Goal: Information Seeking & Learning: Learn about a topic

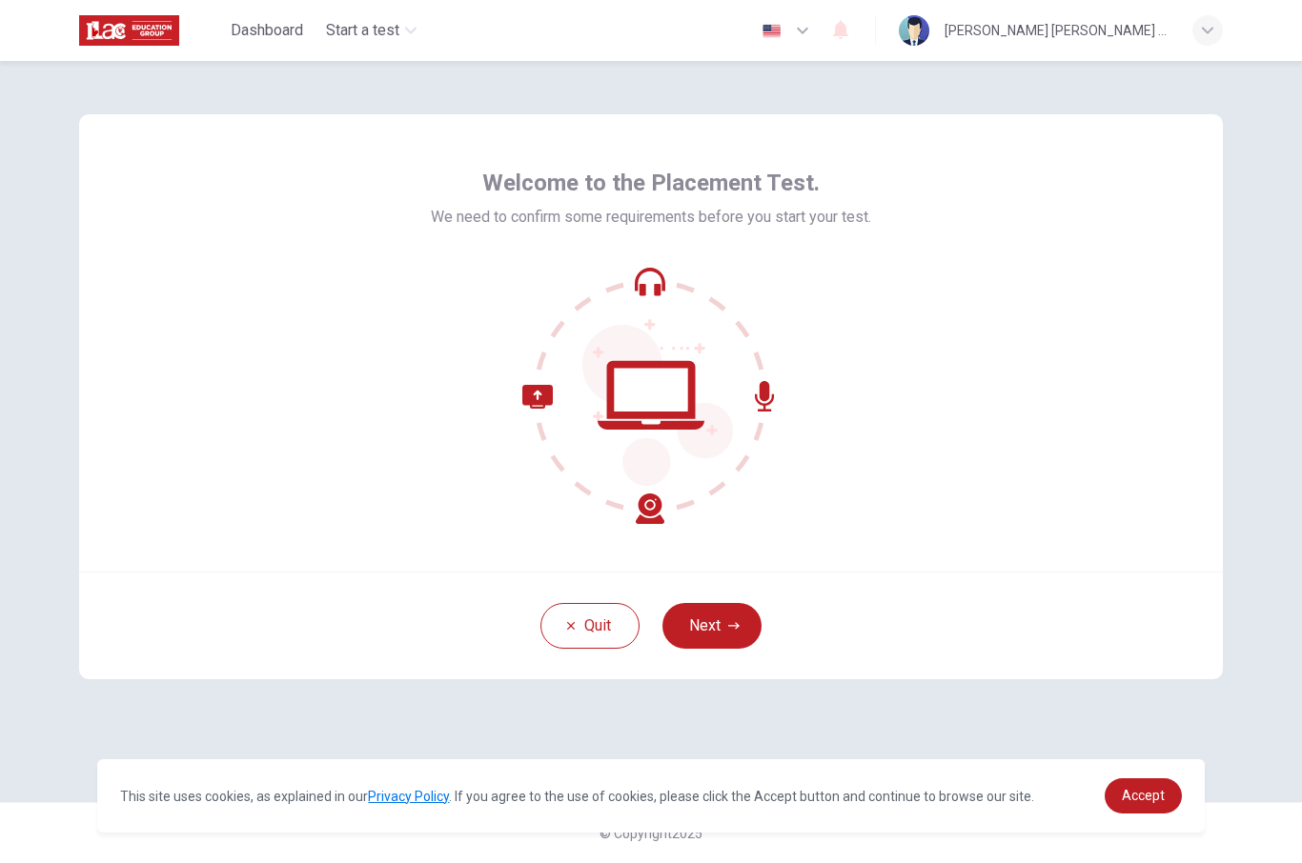
click at [743, 630] on button "Next" at bounding box center [711, 626] width 99 height 46
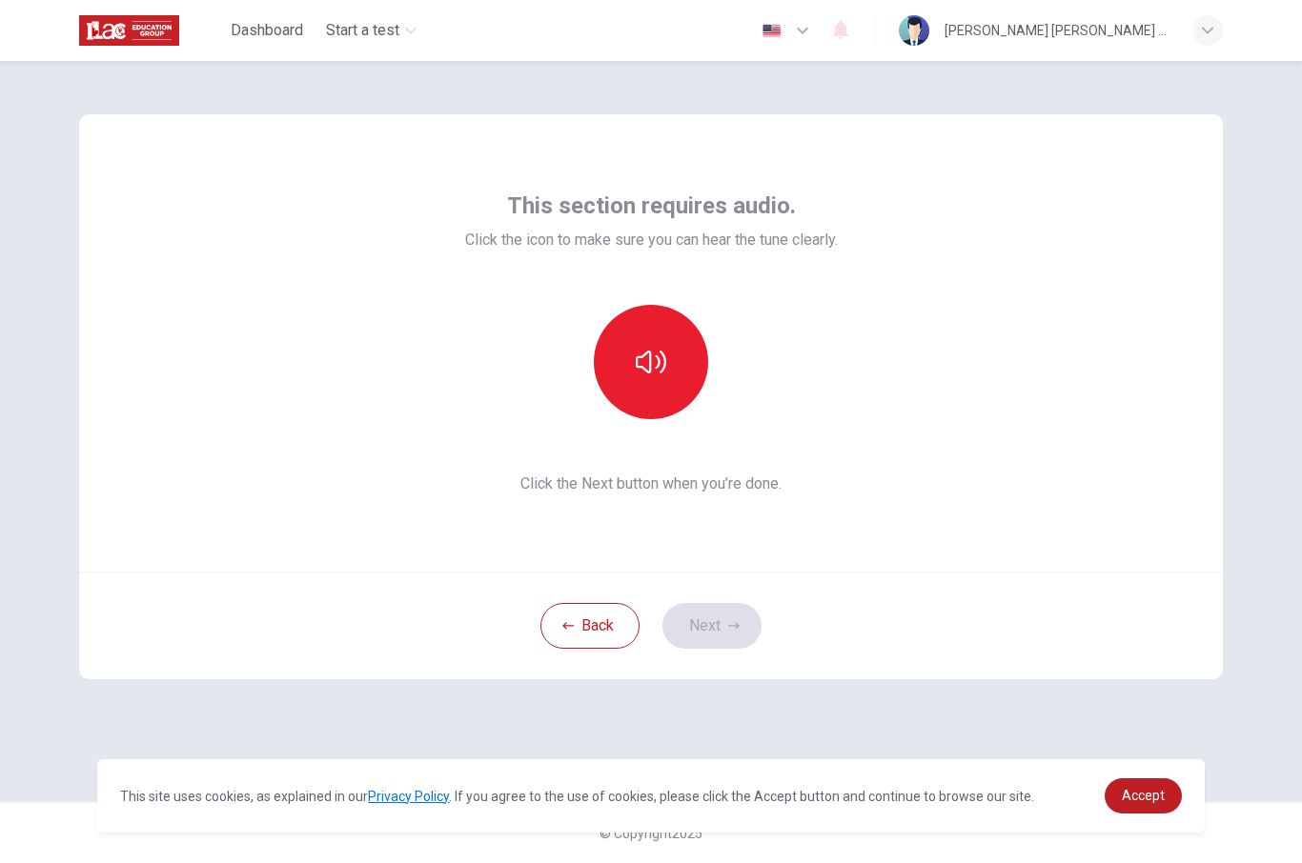
click at [660, 374] on icon "button" at bounding box center [651, 362] width 30 height 30
click at [724, 634] on button "Next" at bounding box center [711, 626] width 99 height 46
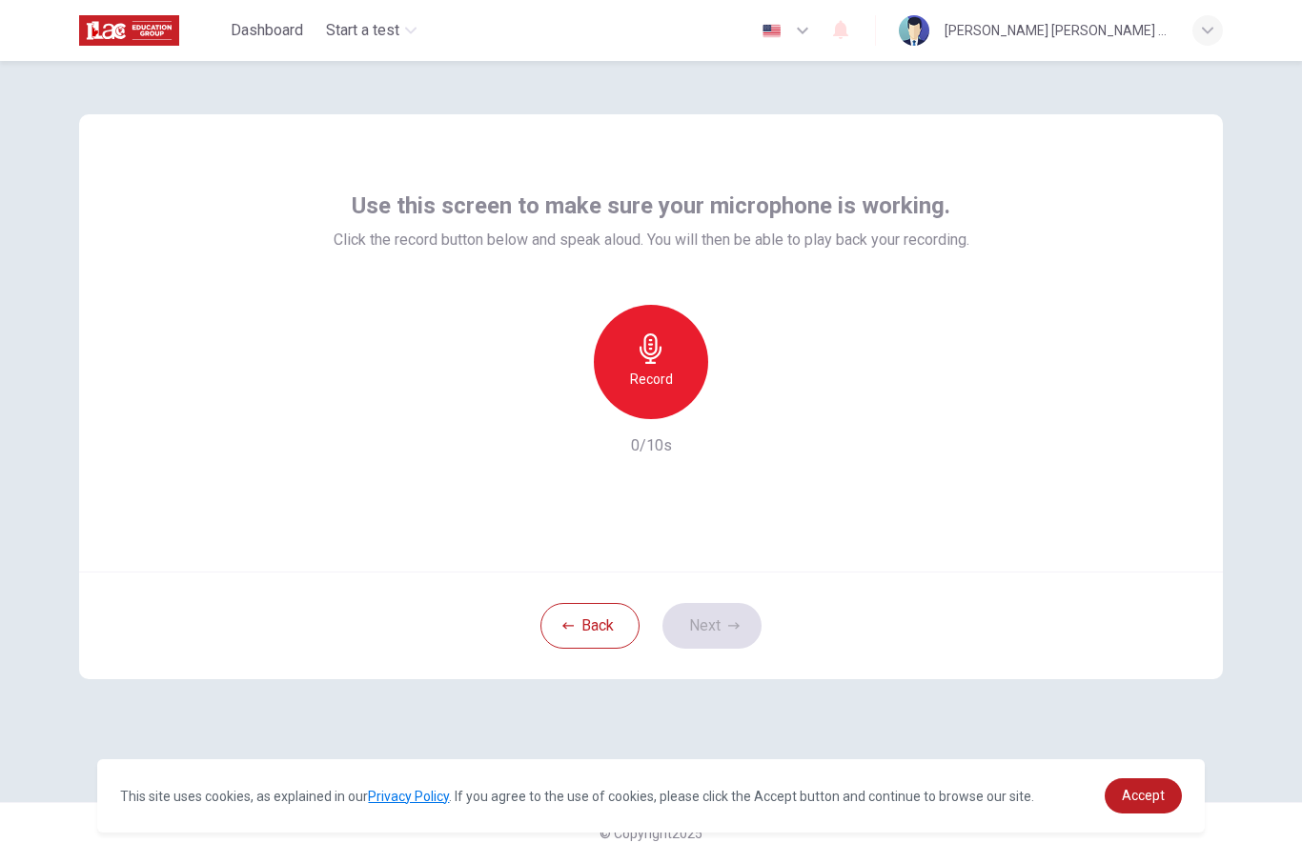
click at [662, 370] on h6 "Record" at bounding box center [651, 379] width 43 height 23
click at [735, 410] on icon "button" at bounding box center [738, 404] width 19 height 19
click at [738, 415] on div "button" at bounding box center [738, 404] width 30 height 30
click at [724, 637] on button "Next" at bounding box center [711, 626] width 99 height 46
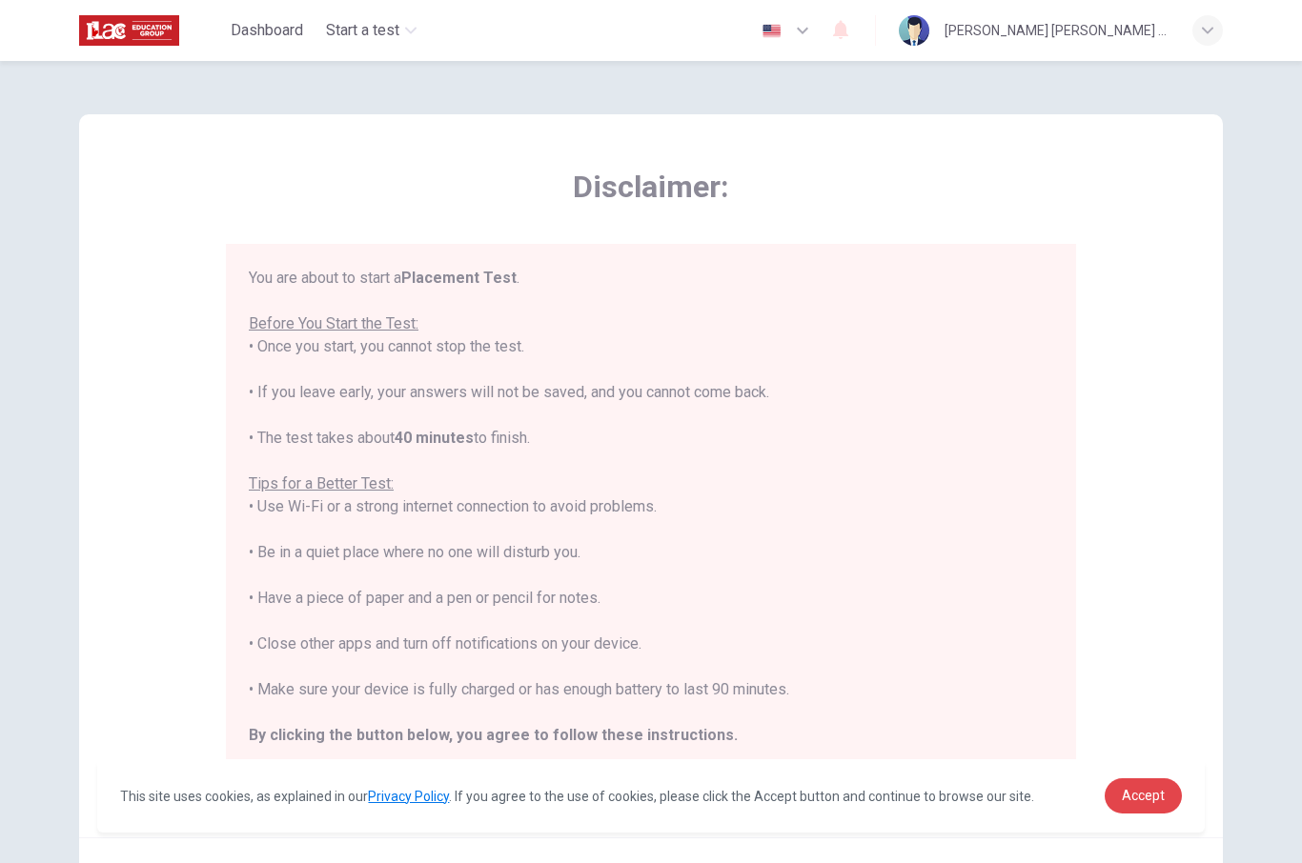
click at [1149, 799] on span "Accept" at bounding box center [1143, 795] width 43 height 15
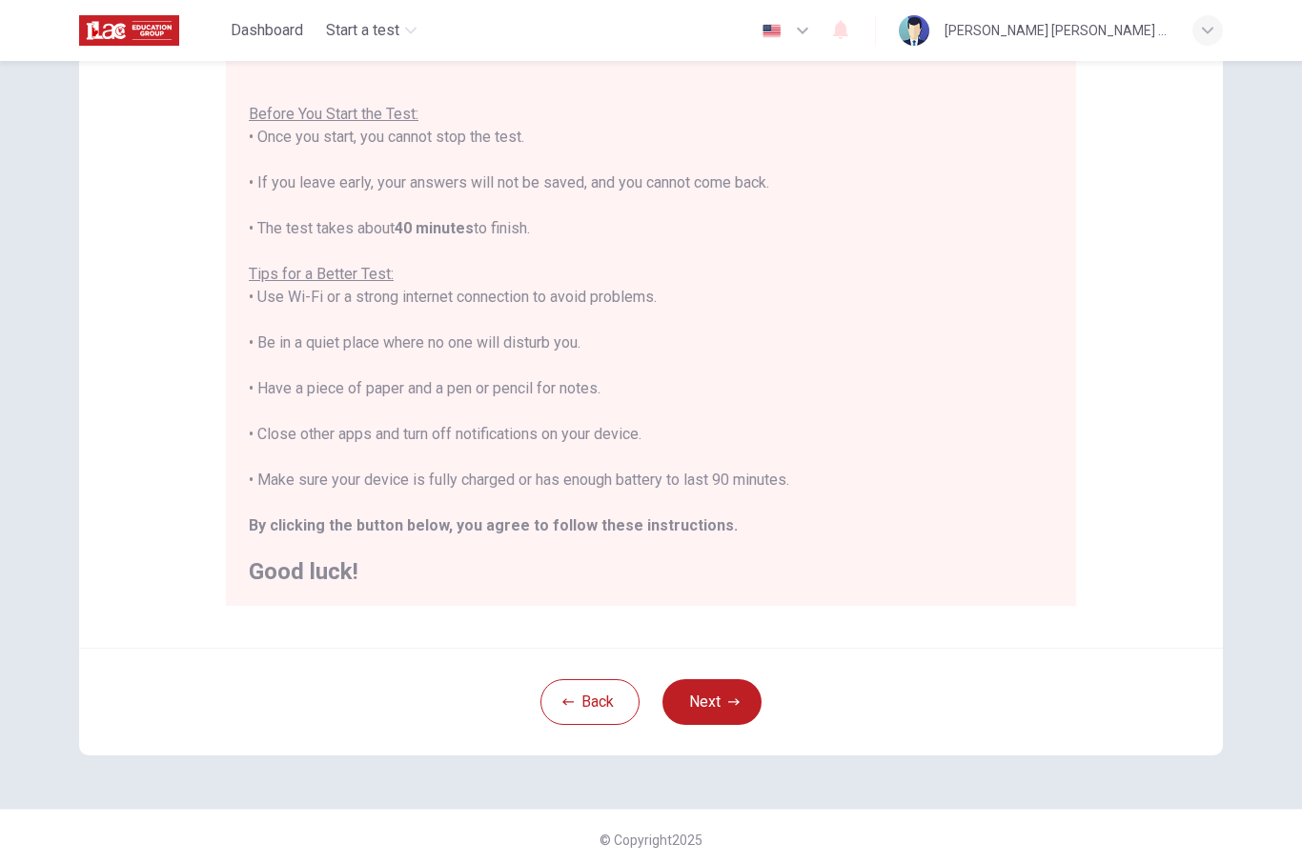
scroll to position [192, 0]
click at [716, 698] on button "Next" at bounding box center [711, 701] width 99 height 46
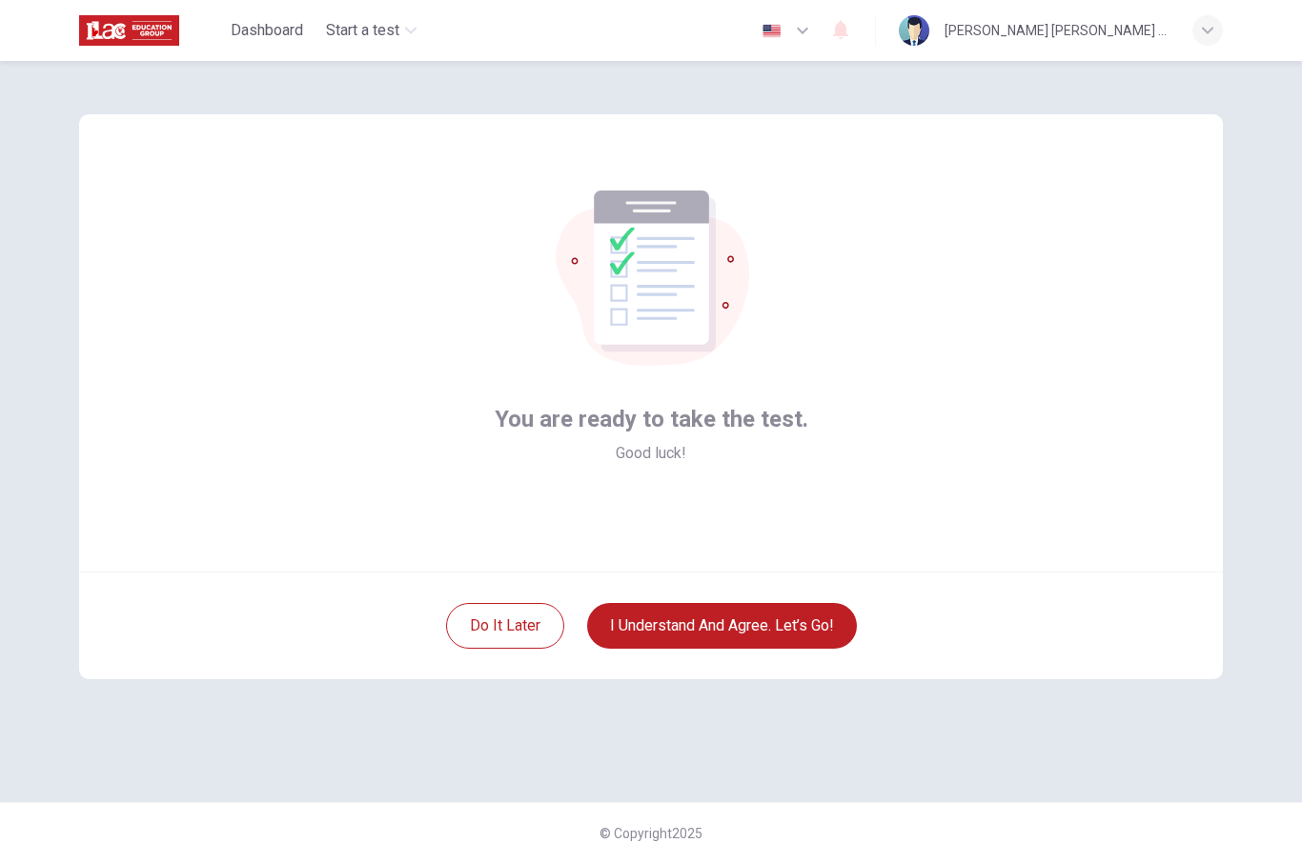
scroll to position [0, 0]
click at [770, 625] on button "I understand and agree. Let’s go!" at bounding box center [722, 626] width 270 height 46
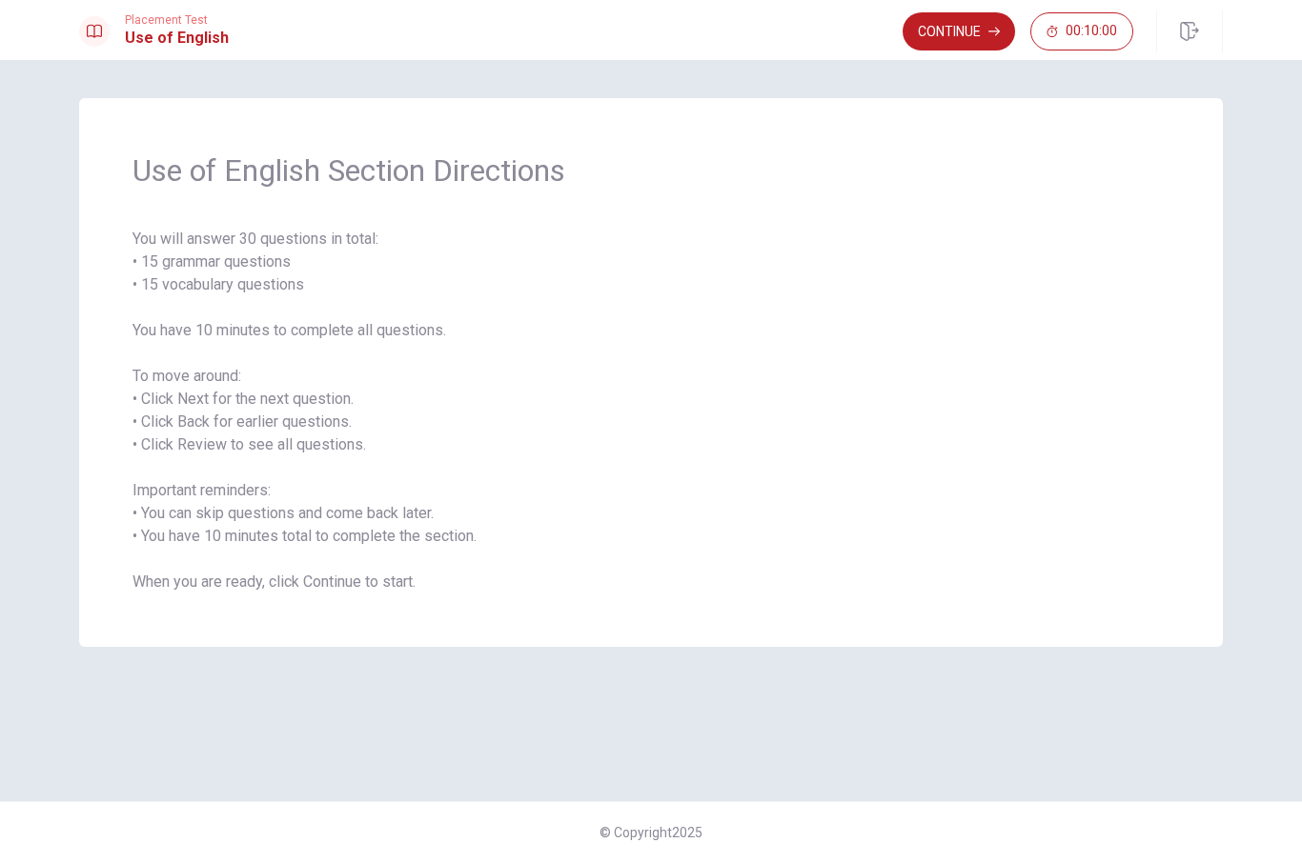
click at [968, 30] on button "Continue" at bounding box center [958, 32] width 112 height 38
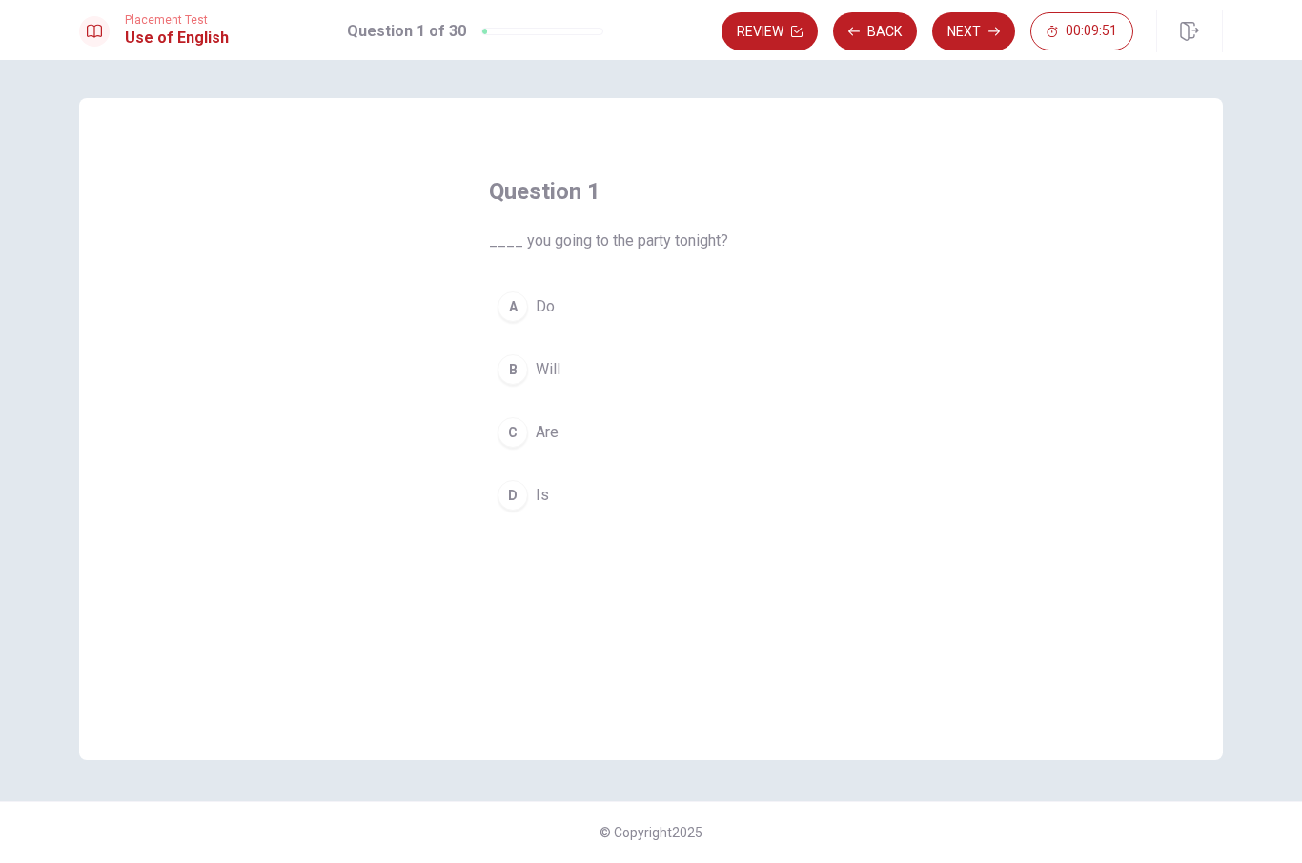
click at [531, 429] on button "C Are" at bounding box center [651, 434] width 324 height 48
click at [977, 28] on button "Next" at bounding box center [973, 32] width 83 height 38
click at [512, 372] on div "B" at bounding box center [512, 370] width 30 height 30
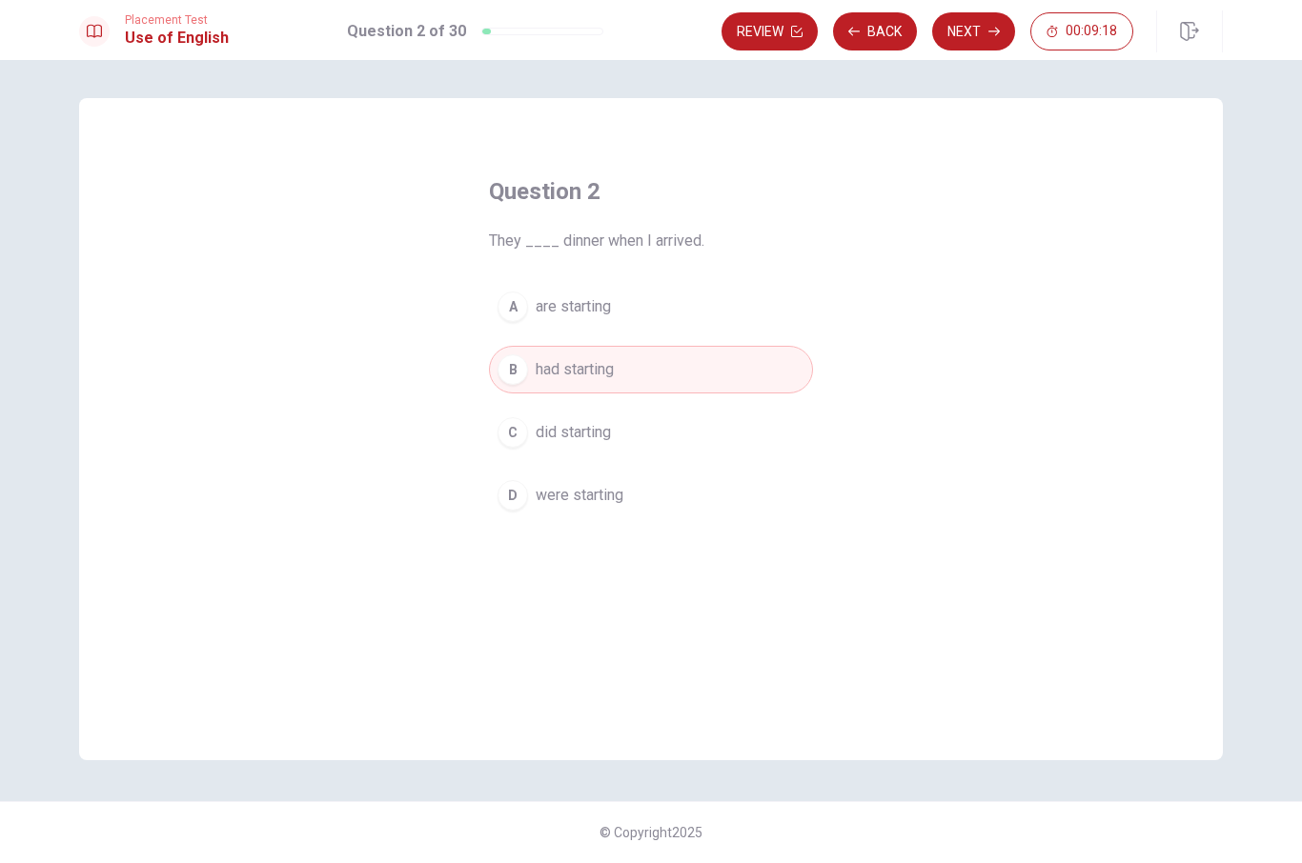
click at [990, 22] on button "Next" at bounding box center [973, 32] width 83 height 38
click at [525, 364] on div "B" at bounding box center [512, 370] width 30 height 30
click at [987, 24] on button "Next" at bounding box center [973, 32] width 83 height 38
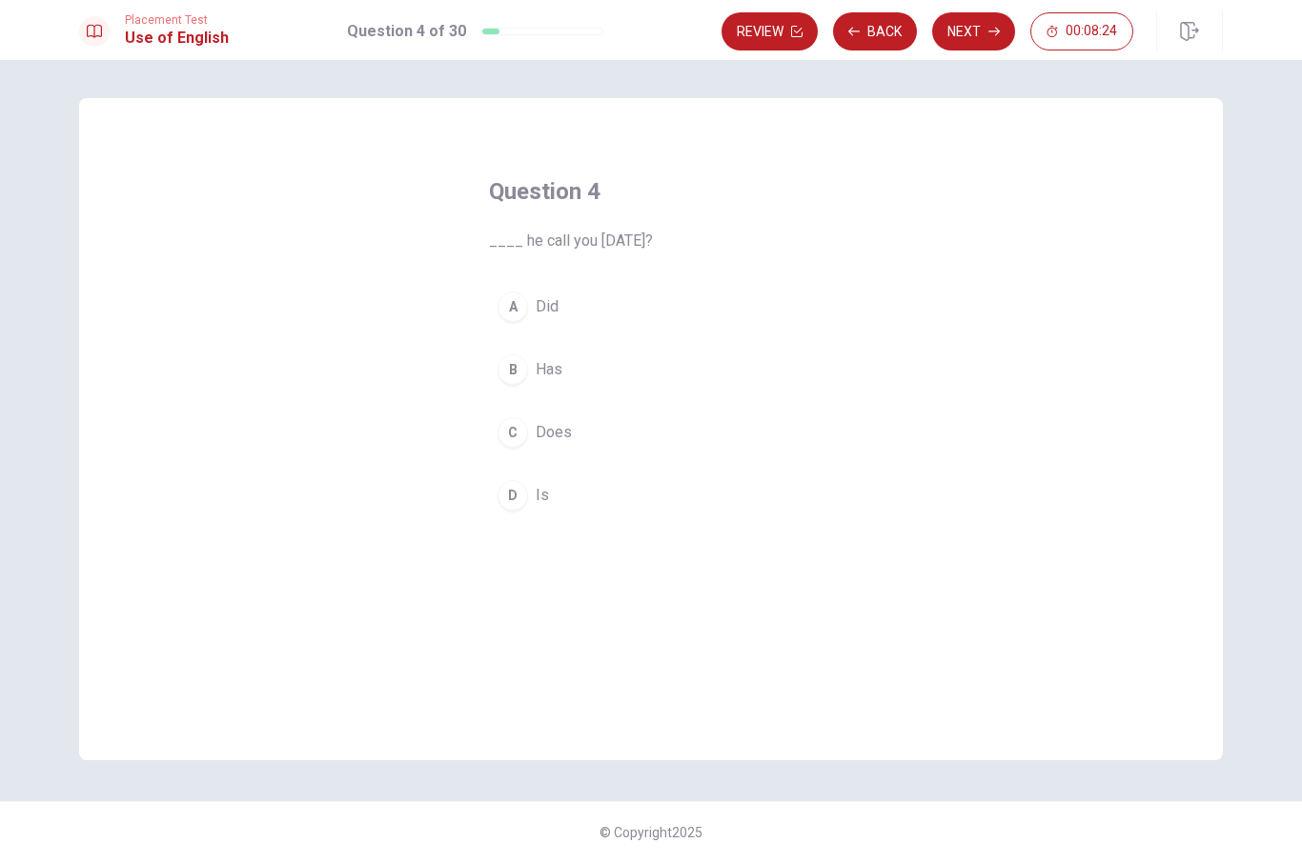
click at [522, 373] on div "B" at bounding box center [512, 370] width 30 height 30
click at [980, 42] on button "Next" at bounding box center [973, 32] width 83 height 38
click at [521, 502] on div "D" at bounding box center [512, 496] width 30 height 30
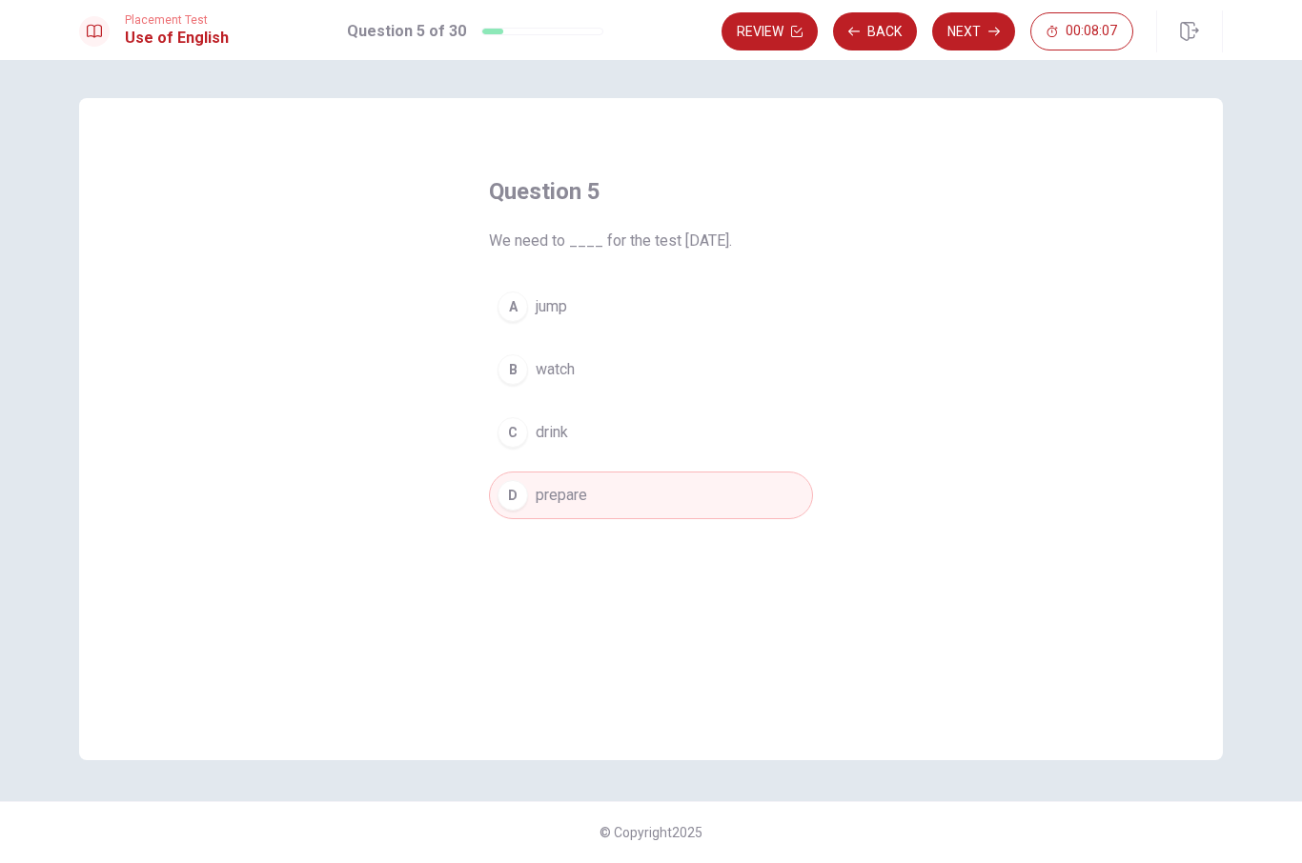
click at [979, 38] on button "Next" at bounding box center [973, 32] width 83 height 38
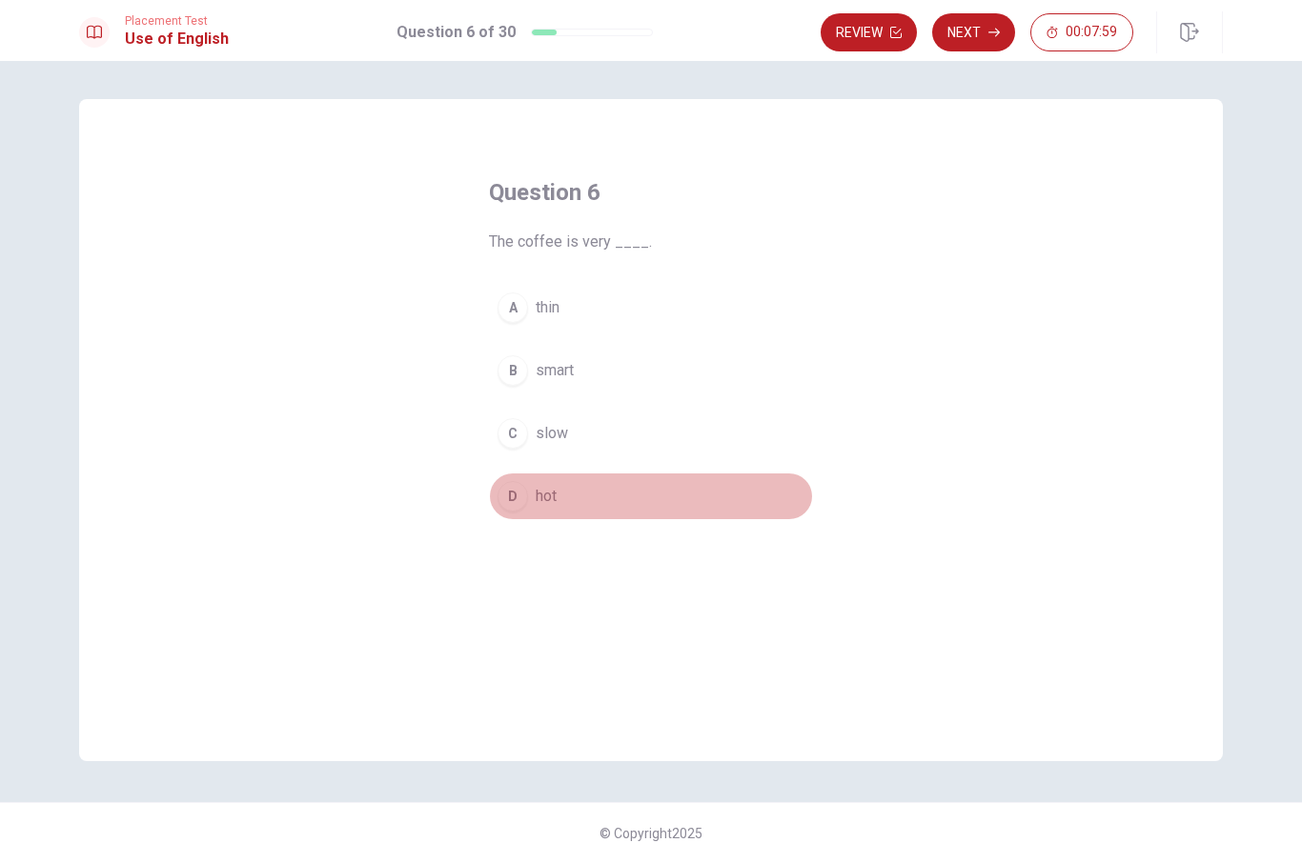
click at [521, 501] on div "D" at bounding box center [512, 496] width 30 height 30
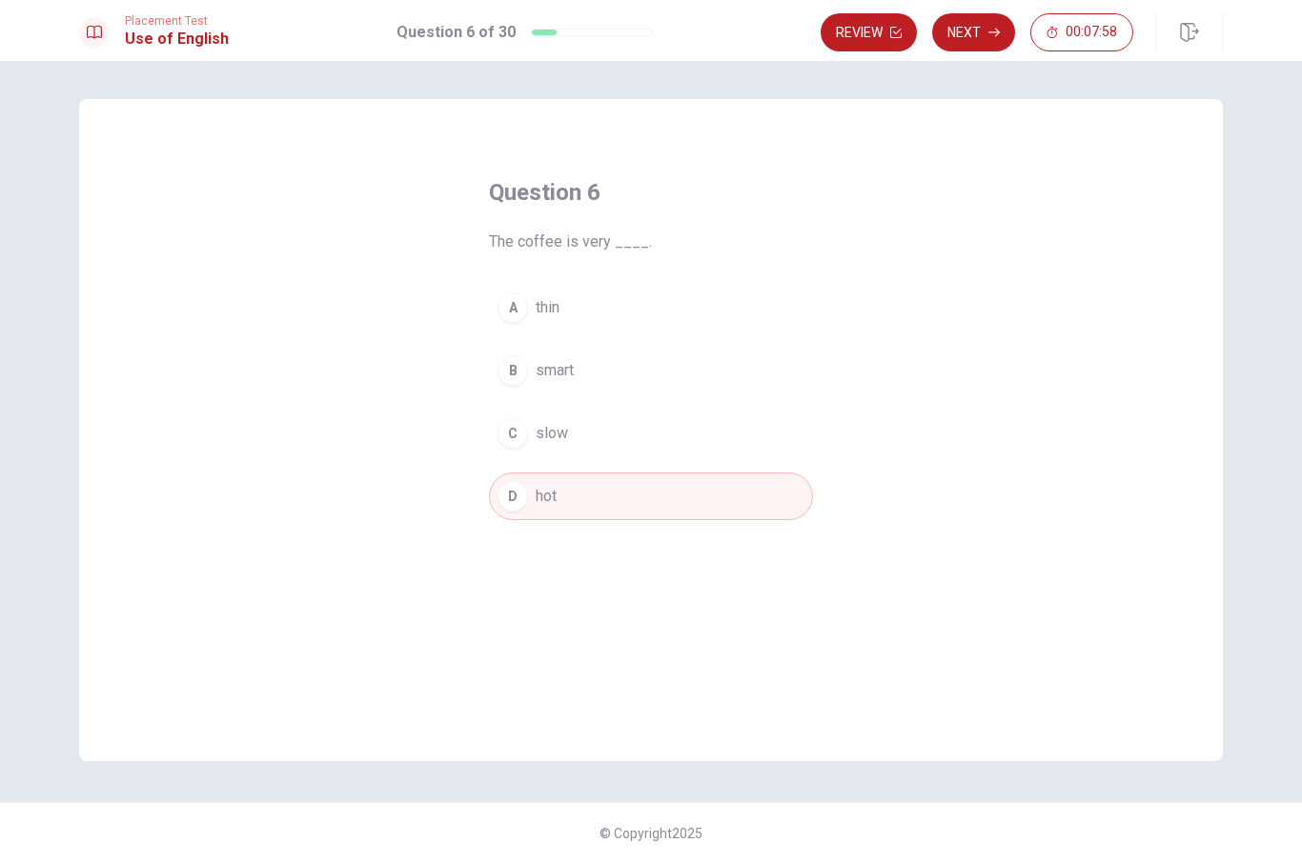
click at [978, 28] on button "Next" at bounding box center [973, 32] width 83 height 38
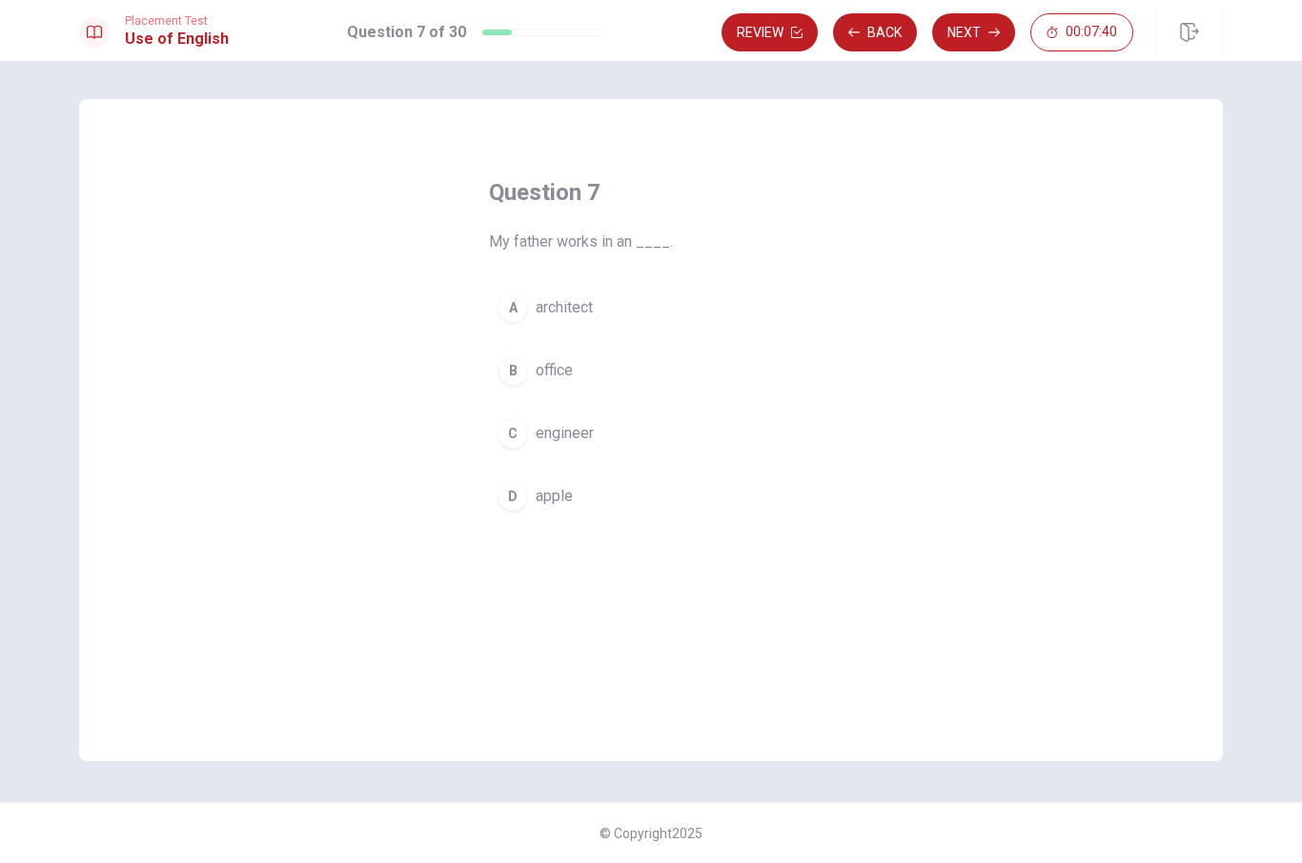
click at [516, 365] on div "B" at bounding box center [512, 370] width 30 height 30
click at [989, 23] on button "Next" at bounding box center [973, 32] width 83 height 38
click at [518, 302] on div "A" at bounding box center [512, 308] width 30 height 30
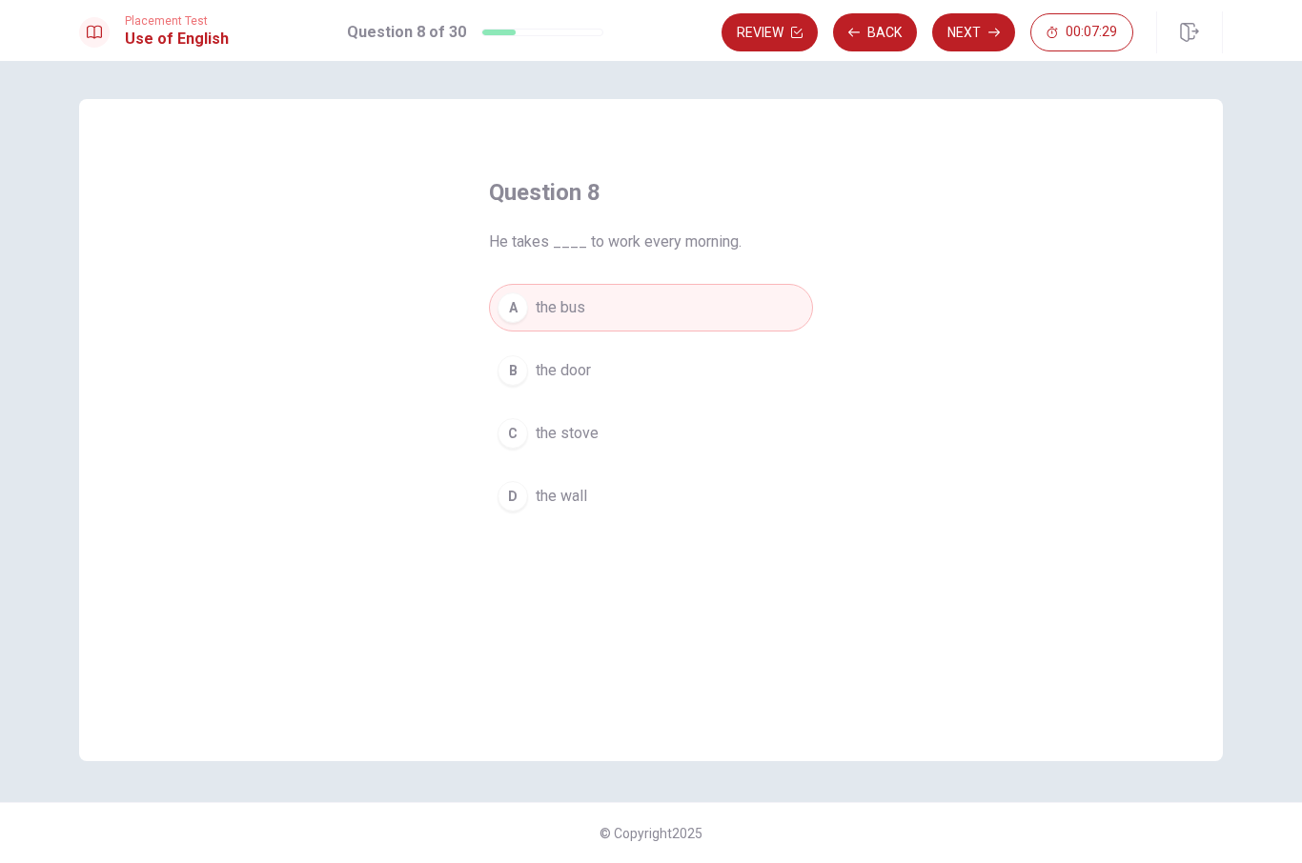
click at [978, 29] on button "Next" at bounding box center [973, 32] width 83 height 38
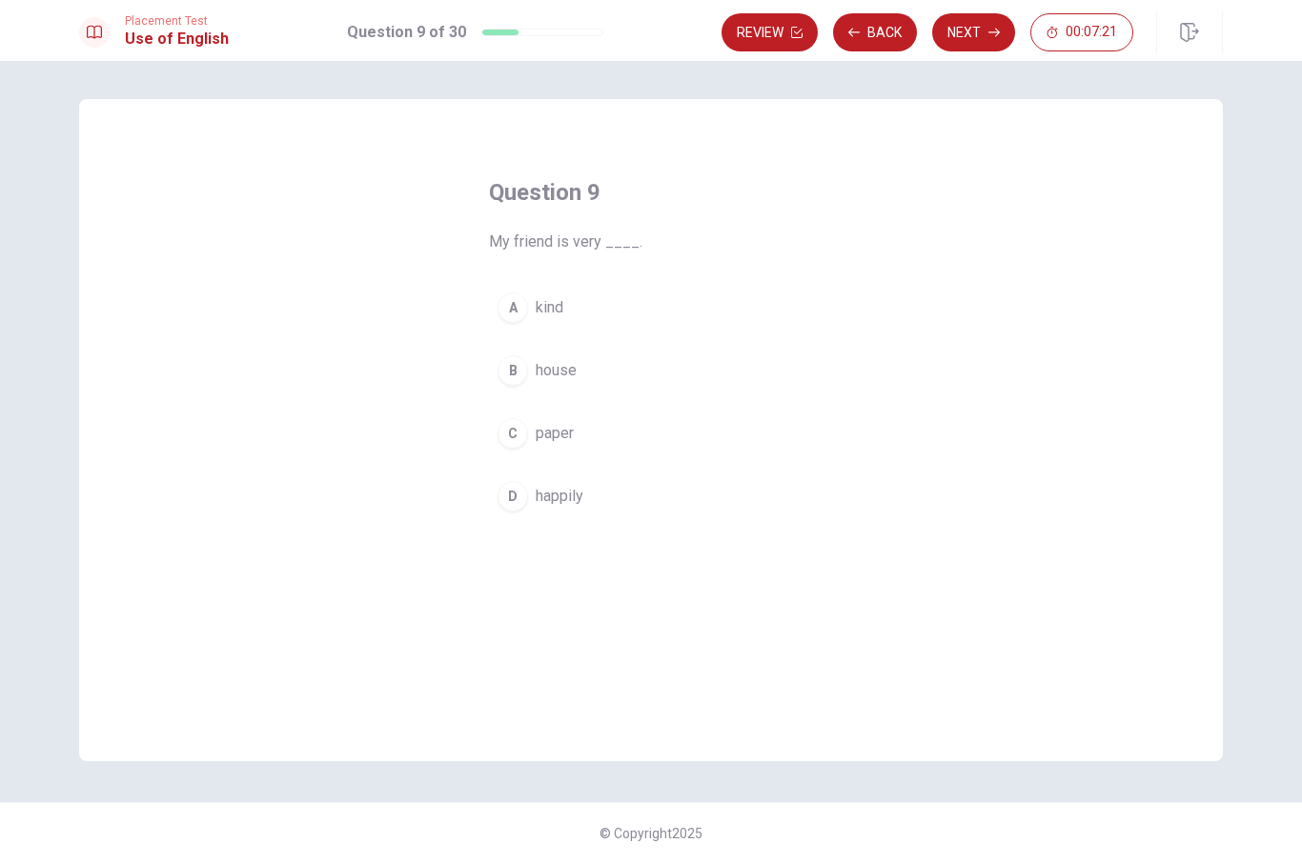
click at [517, 293] on div "A" at bounding box center [512, 308] width 30 height 30
click at [984, 30] on button "Next" at bounding box center [973, 32] width 83 height 38
click at [516, 300] on div "A" at bounding box center [512, 308] width 30 height 30
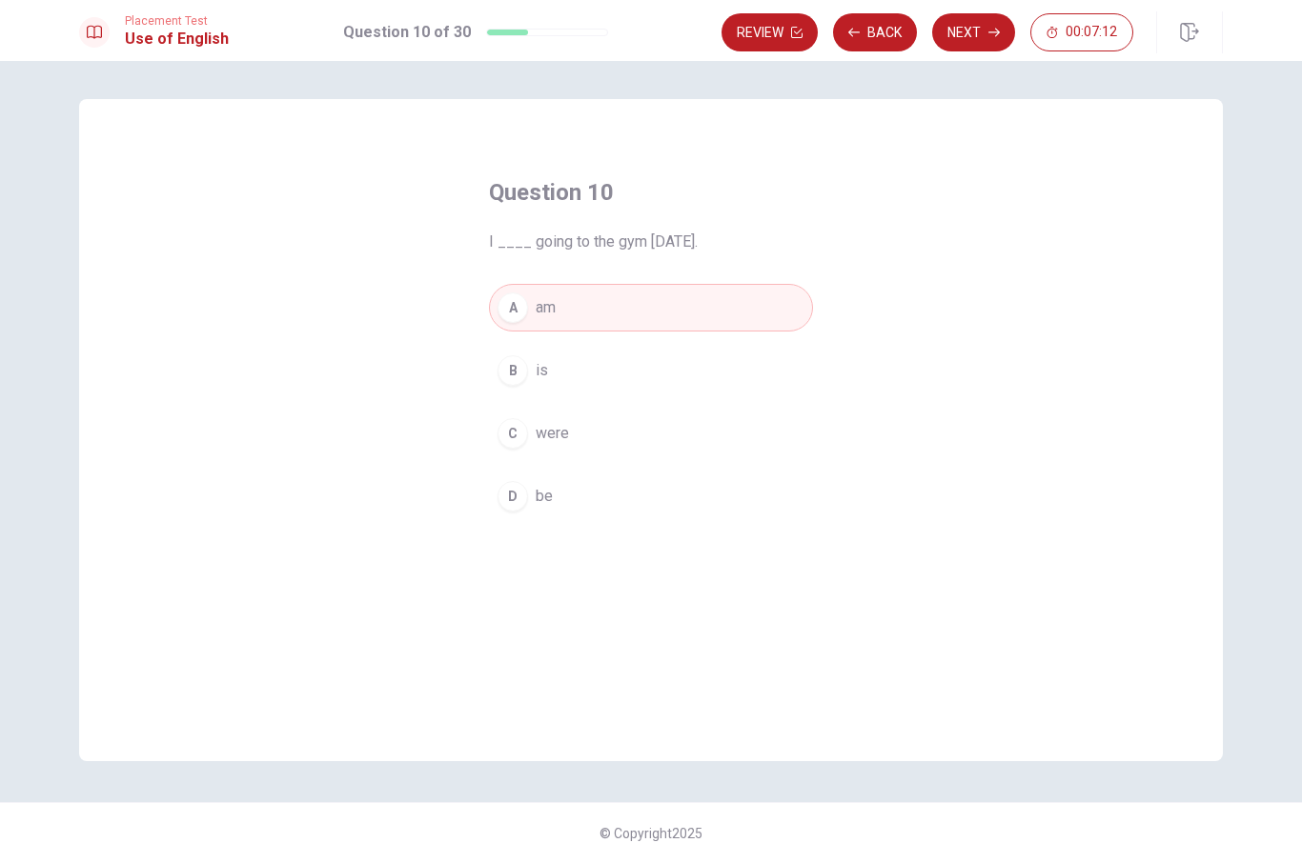
click at [985, 30] on button "Next" at bounding box center [973, 32] width 83 height 38
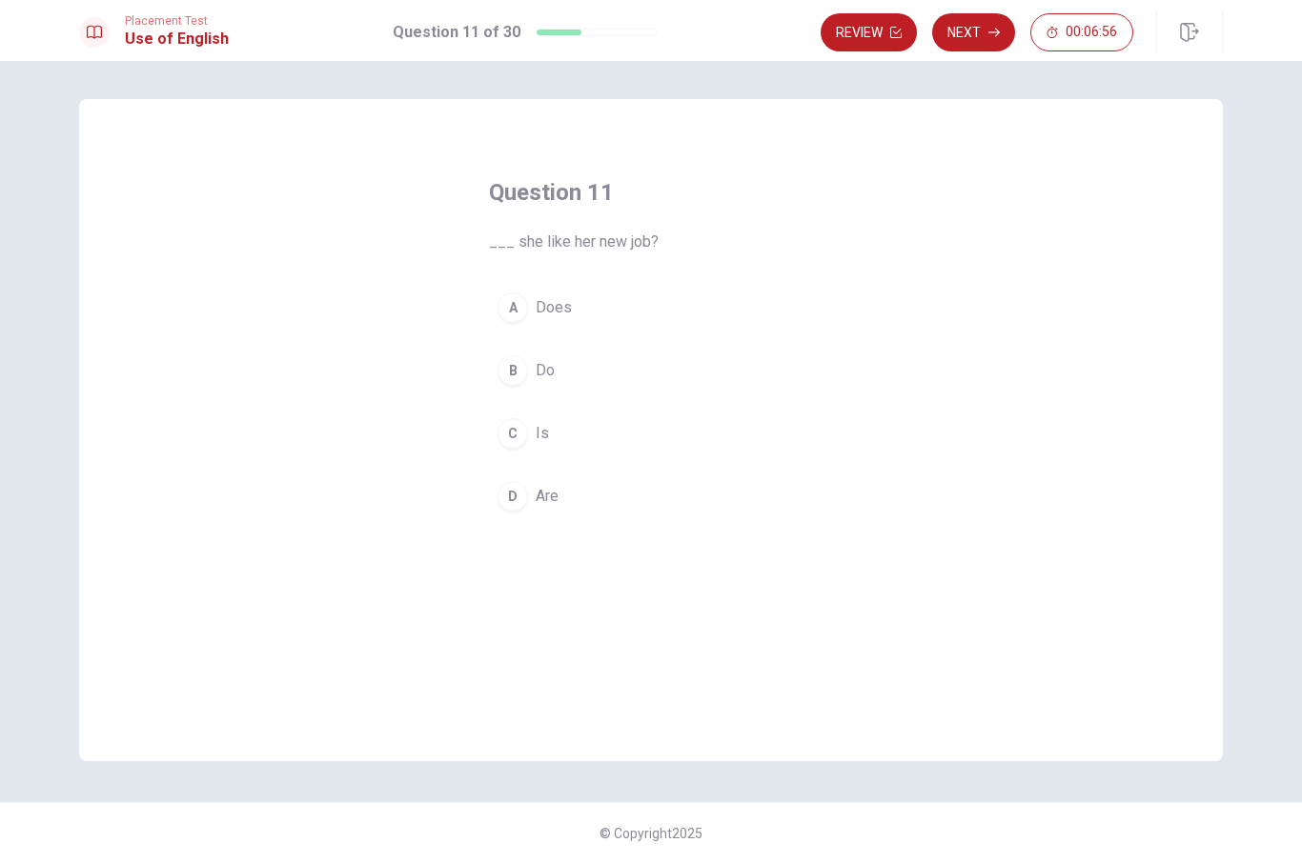
click at [516, 296] on div "A" at bounding box center [512, 308] width 30 height 30
click at [982, 32] on button "Next" at bounding box center [973, 32] width 83 height 38
click at [525, 430] on div "C" at bounding box center [512, 433] width 30 height 30
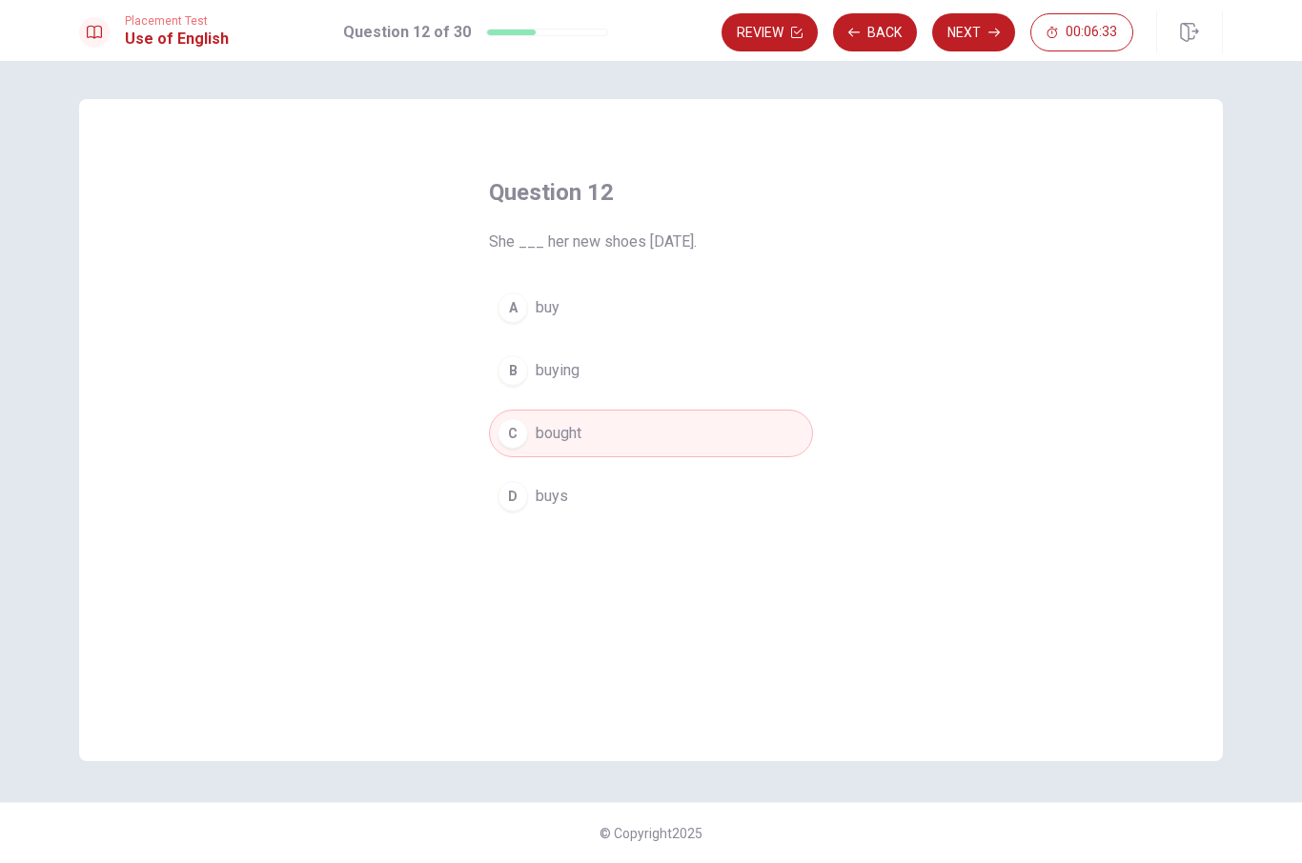
click at [984, 31] on button "Next" at bounding box center [973, 32] width 83 height 38
click at [516, 374] on div "B" at bounding box center [512, 370] width 30 height 30
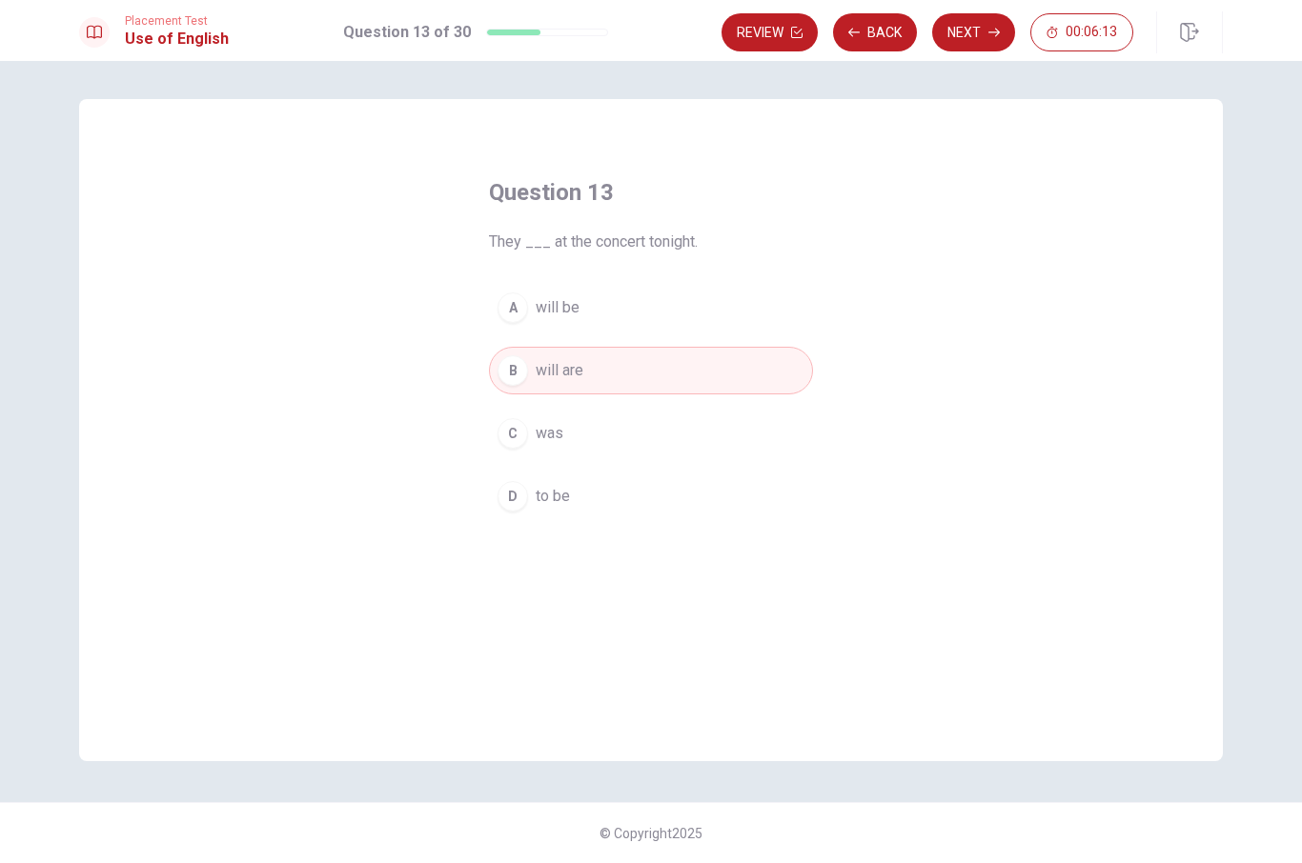
click at [977, 33] on button "Next" at bounding box center [973, 32] width 83 height 38
click at [520, 506] on div "D" at bounding box center [512, 496] width 30 height 30
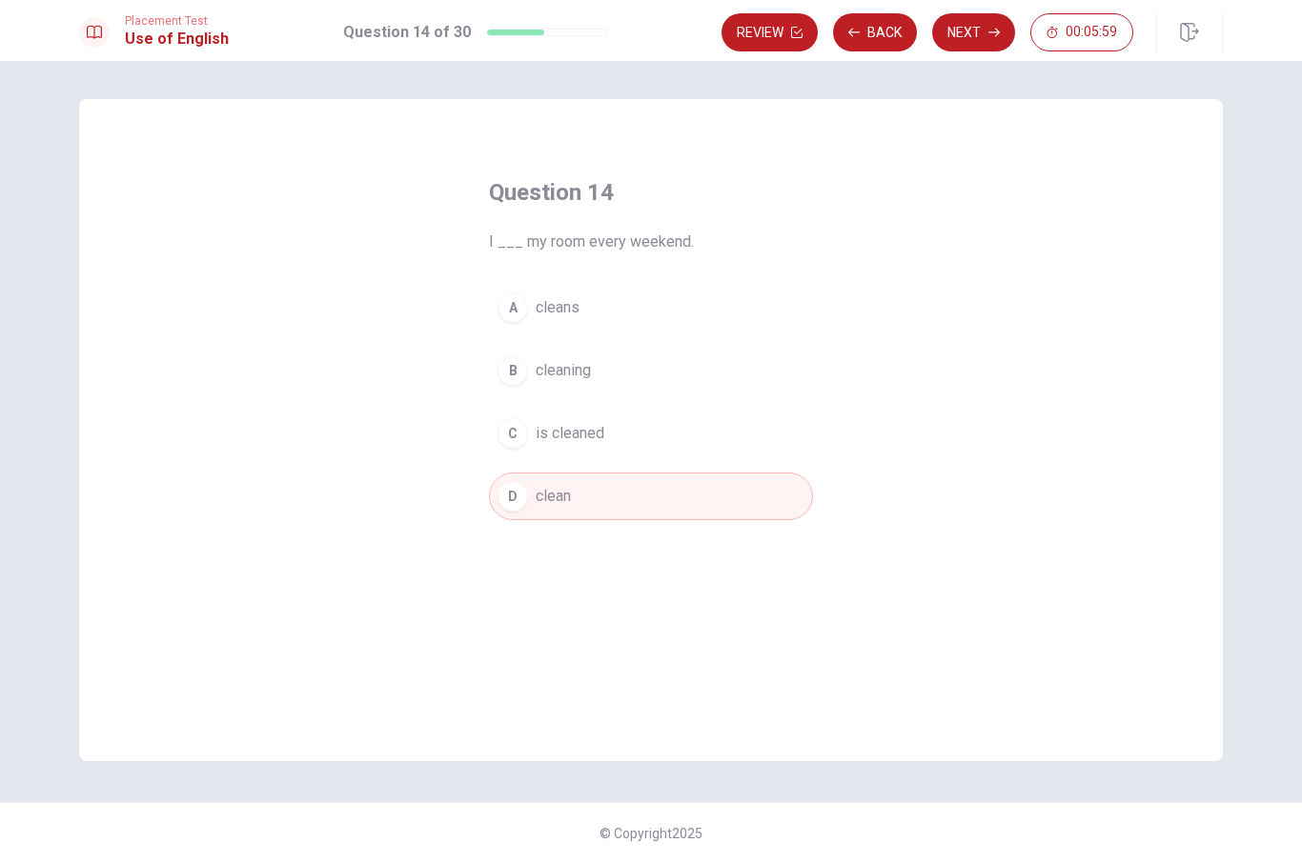
click at [986, 34] on button "Next" at bounding box center [973, 32] width 83 height 38
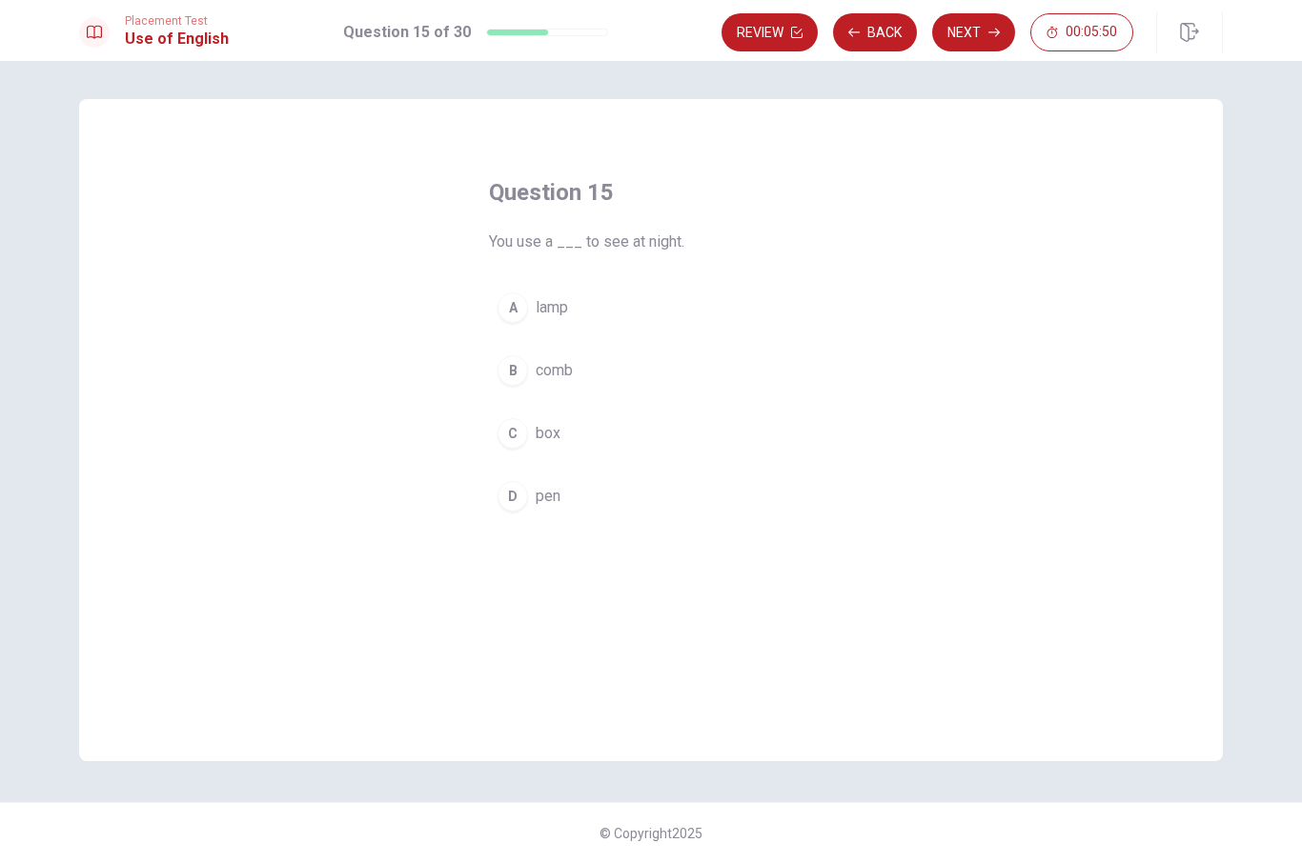
click at [516, 305] on div "A" at bounding box center [512, 308] width 30 height 30
click at [974, 35] on button "Next" at bounding box center [973, 32] width 83 height 38
click at [511, 507] on div "D" at bounding box center [512, 496] width 30 height 30
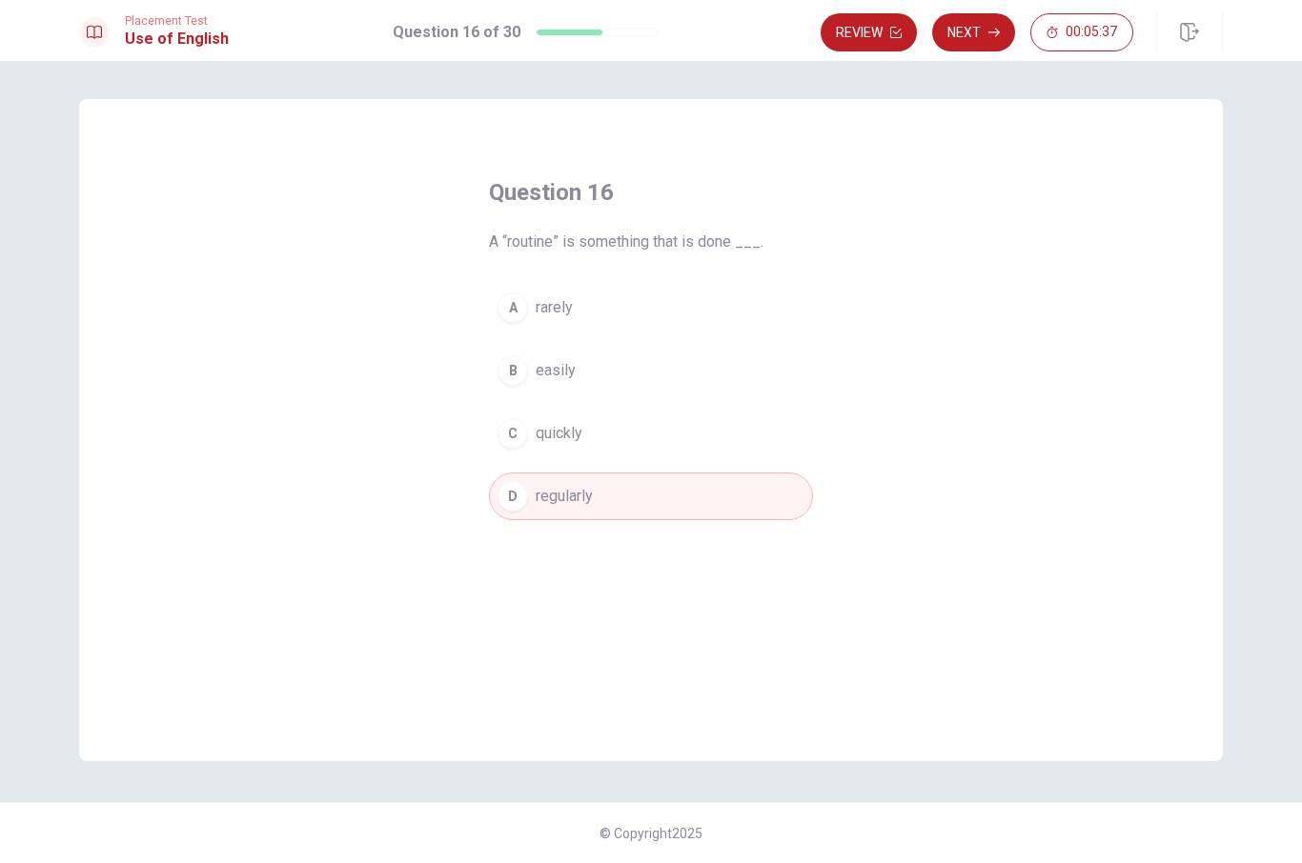
click at [990, 32] on icon "button" at bounding box center [993, 33] width 11 height 9
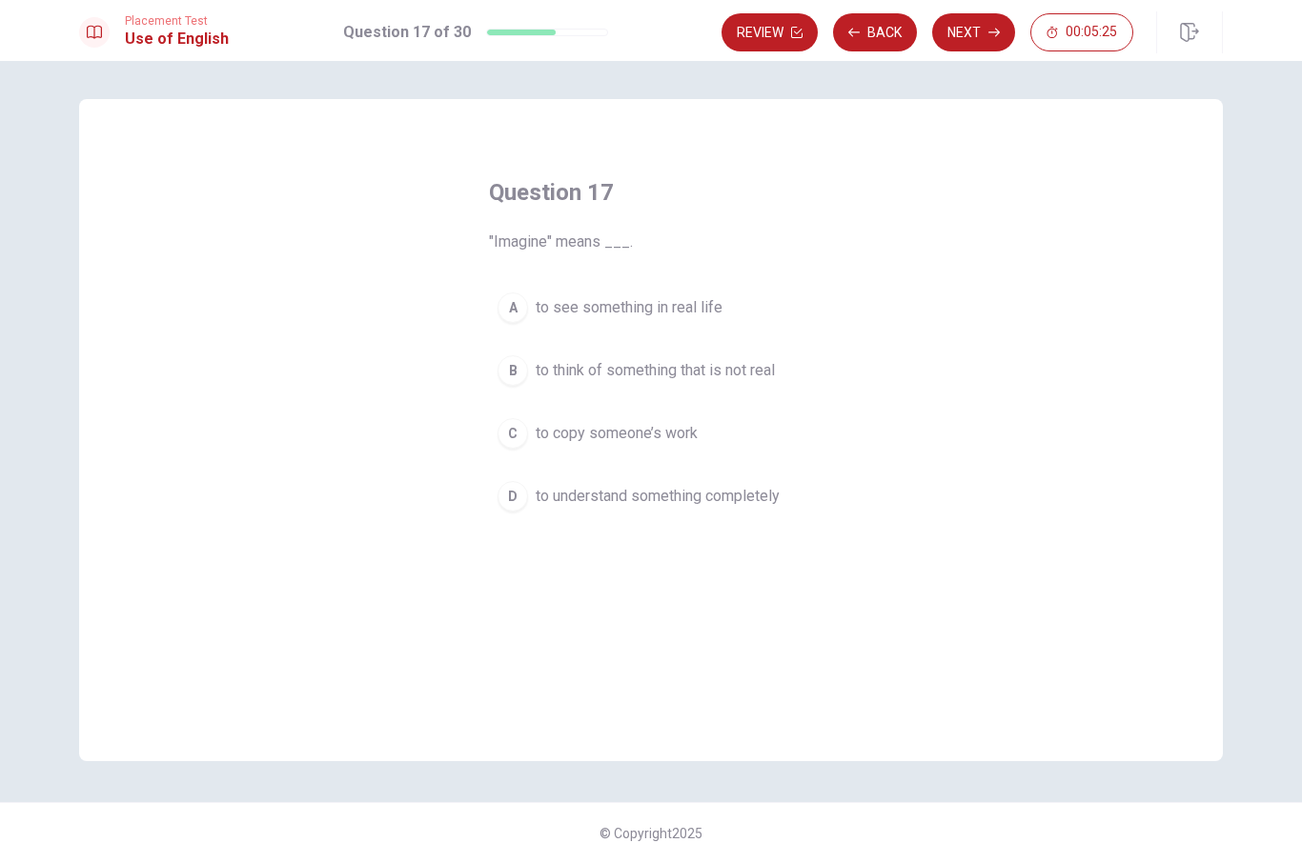
click at [528, 362] on button "B to think of something that is not real" at bounding box center [651, 371] width 324 height 48
click at [977, 31] on button "Next" at bounding box center [973, 32] width 83 height 38
click at [532, 504] on button "D take temporarily" at bounding box center [651, 497] width 324 height 48
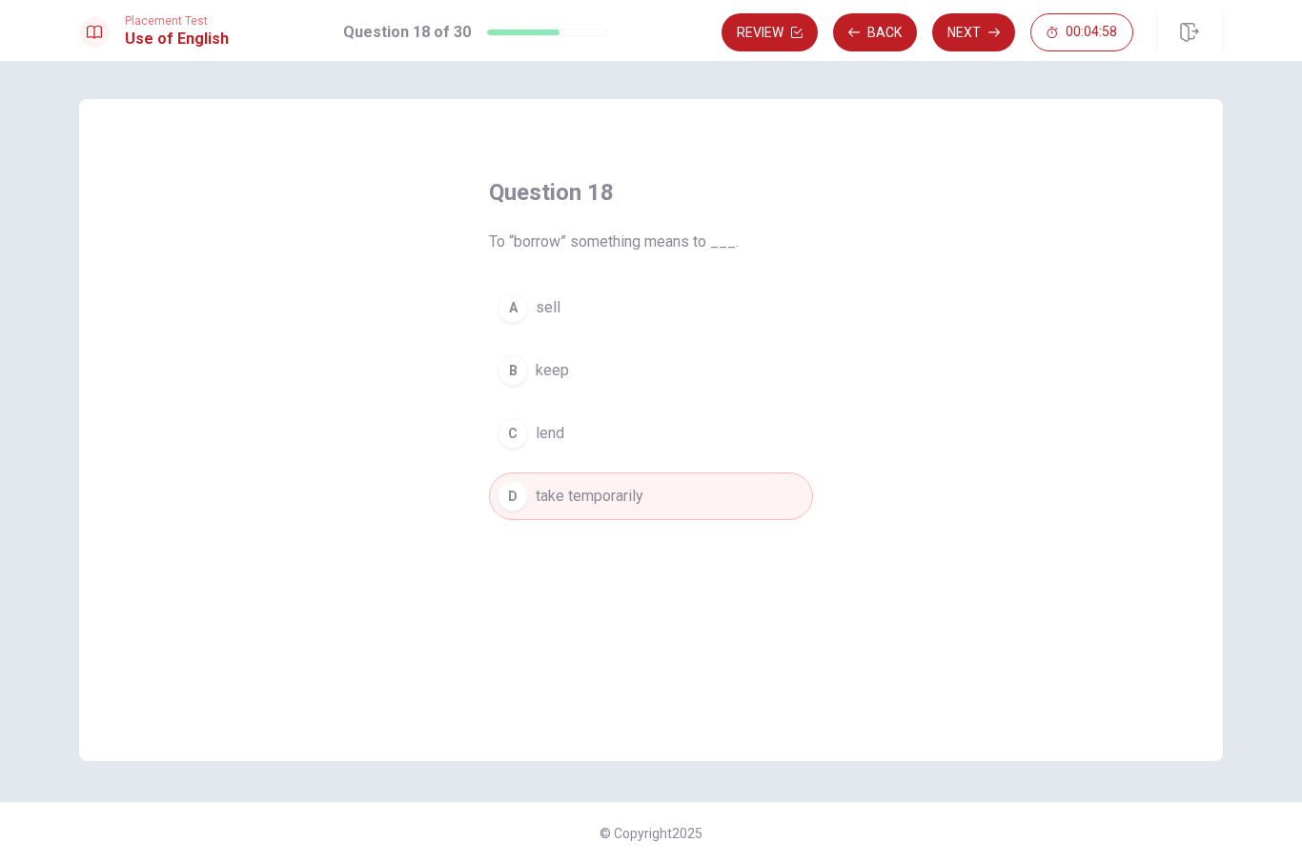
click at [978, 44] on button "Next" at bounding box center [973, 32] width 83 height 38
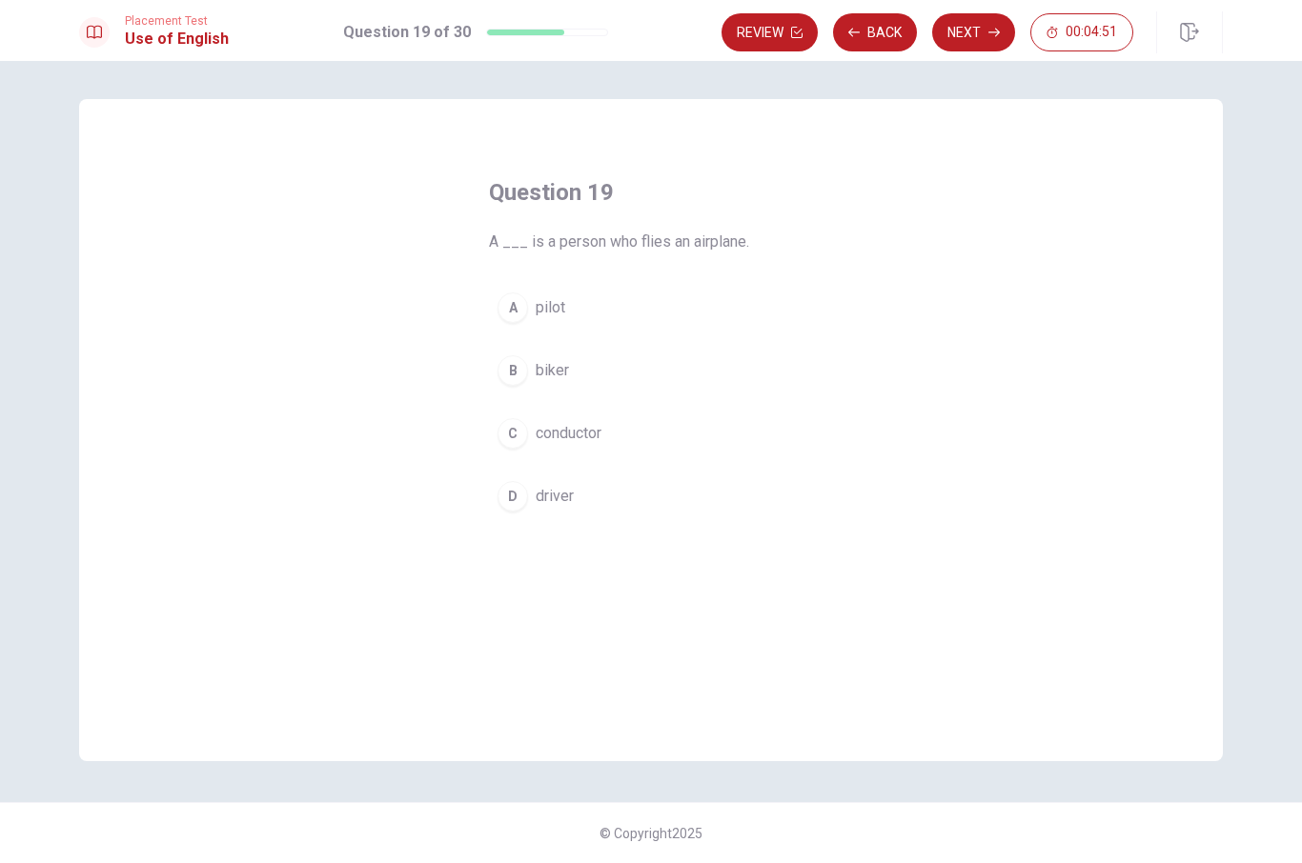
click at [520, 309] on div "A" at bounding box center [512, 308] width 30 height 30
click at [984, 34] on button "Next" at bounding box center [973, 32] width 83 height 38
click at [506, 531] on div "D" at bounding box center [512, 519] width 30 height 30
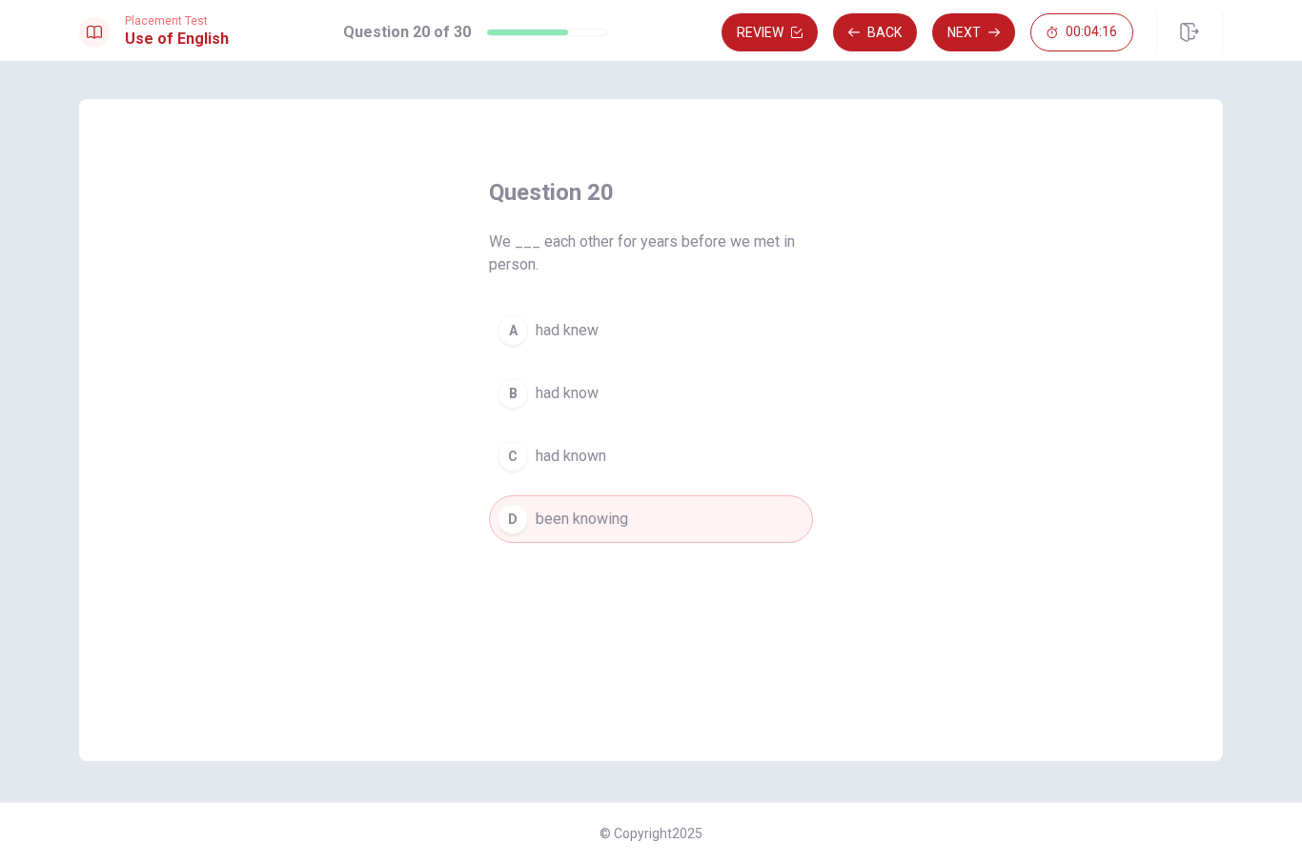
click at [985, 30] on button "Next" at bounding box center [973, 32] width 83 height 38
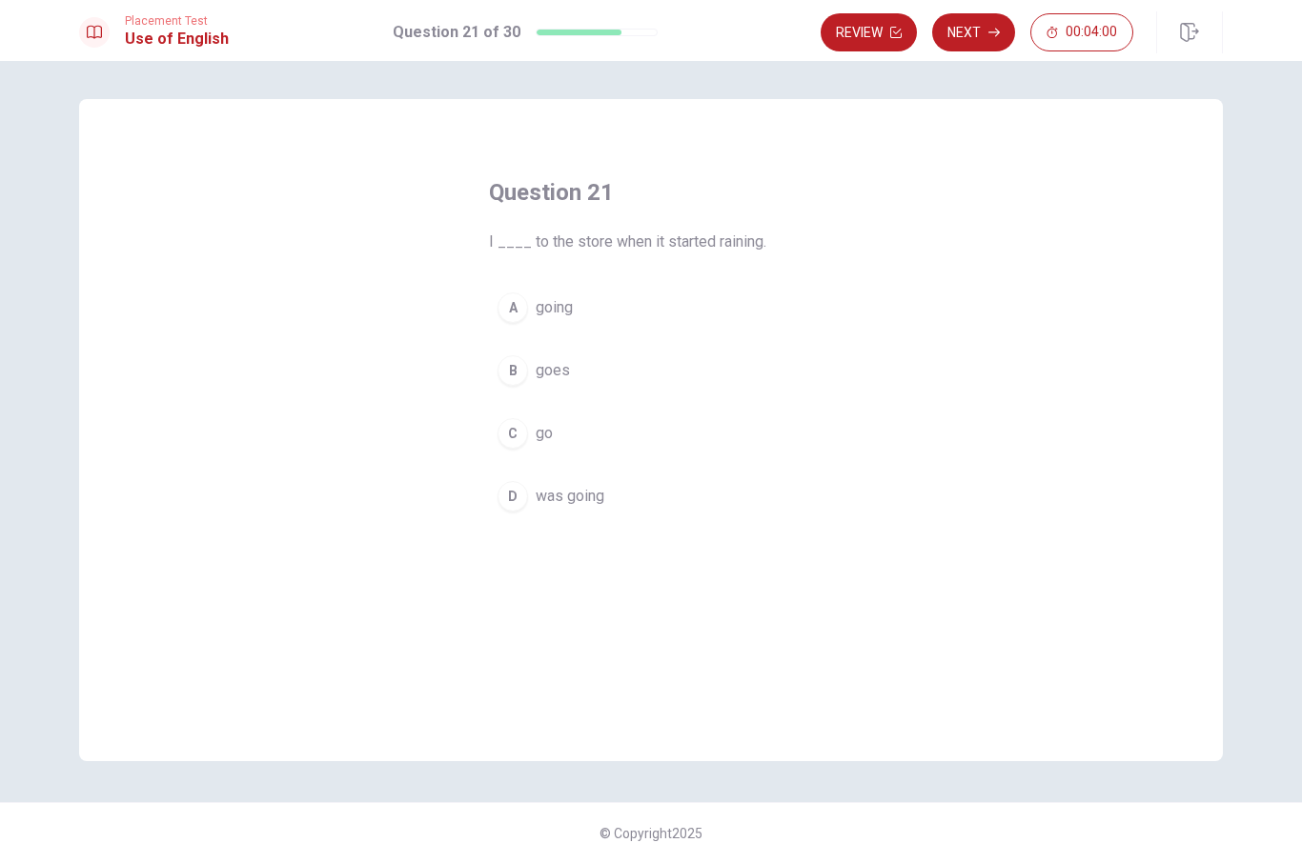
click at [520, 516] on button "D was going" at bounding box center [651, 497] width 324 height 48
click at [982, 27] on button "Next" at bounding box center [973, 32] width 83 height 38
click at [514, 326] on button "A is" at bounding box center [651, 308] width 324 height 48
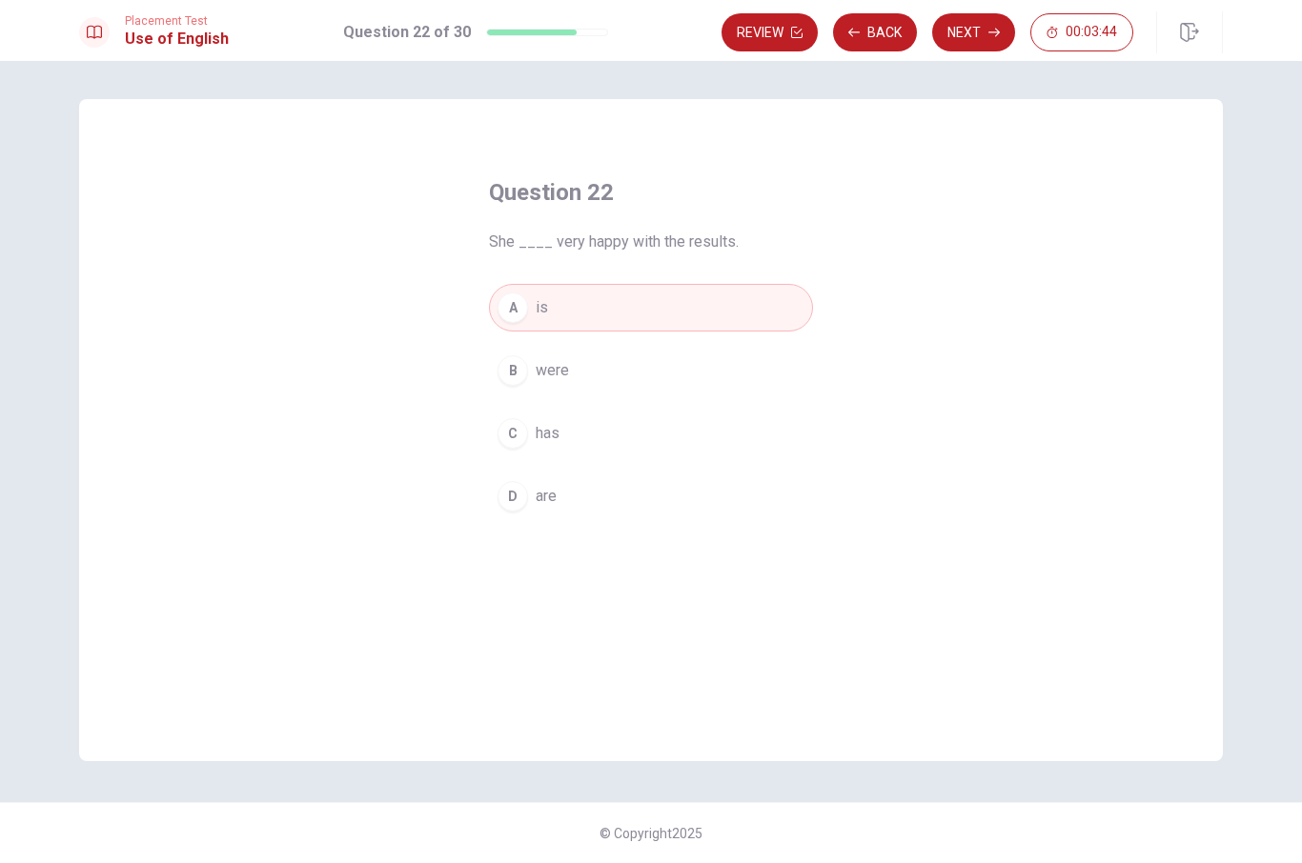
click at [984, 33] on button "Next" at bounding box center [973, 32] width 83 height 38
click at [513, 375] on div "B" at bounding box center [512, 370] width 30 height 30
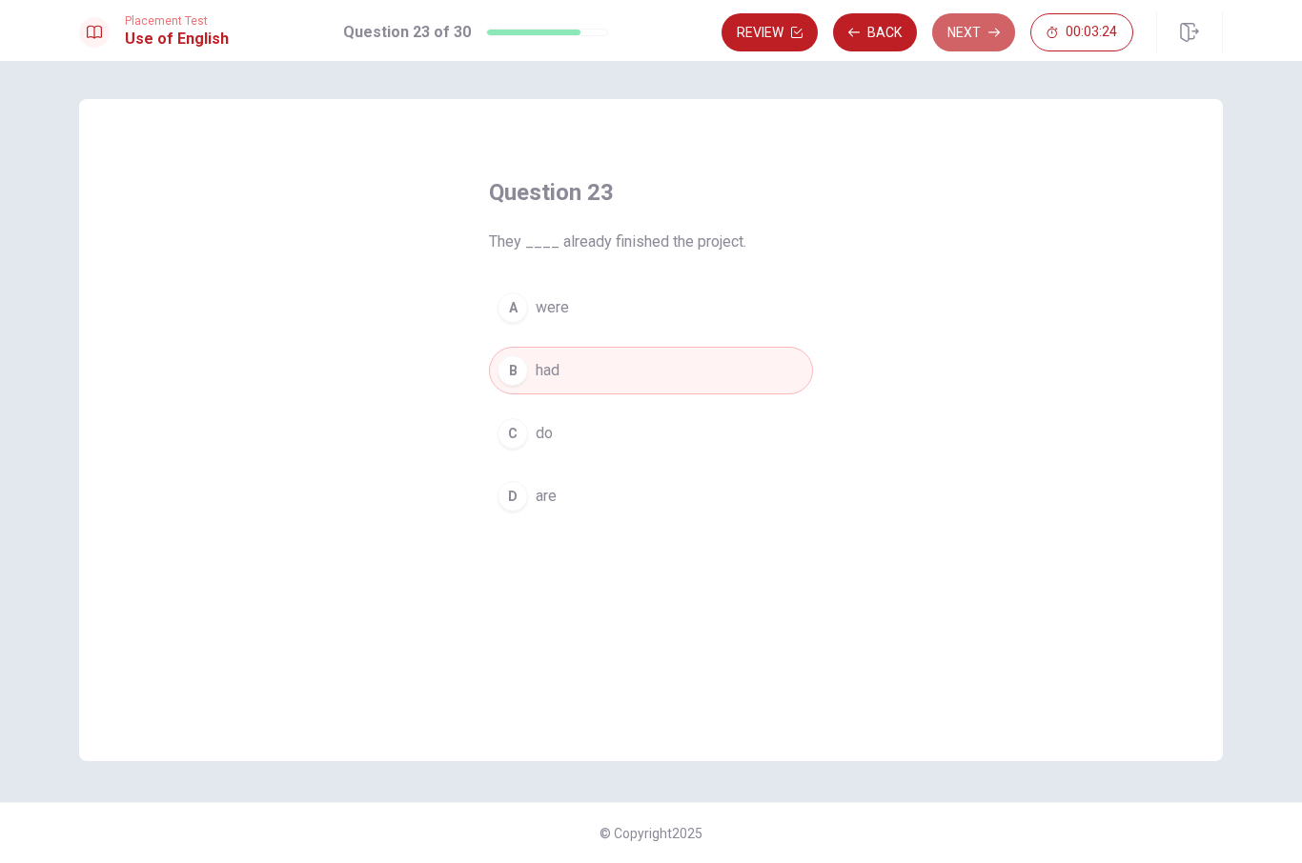
click at [967, 26] on button "Next" at bounding box center [973, 32] width 83 height 38
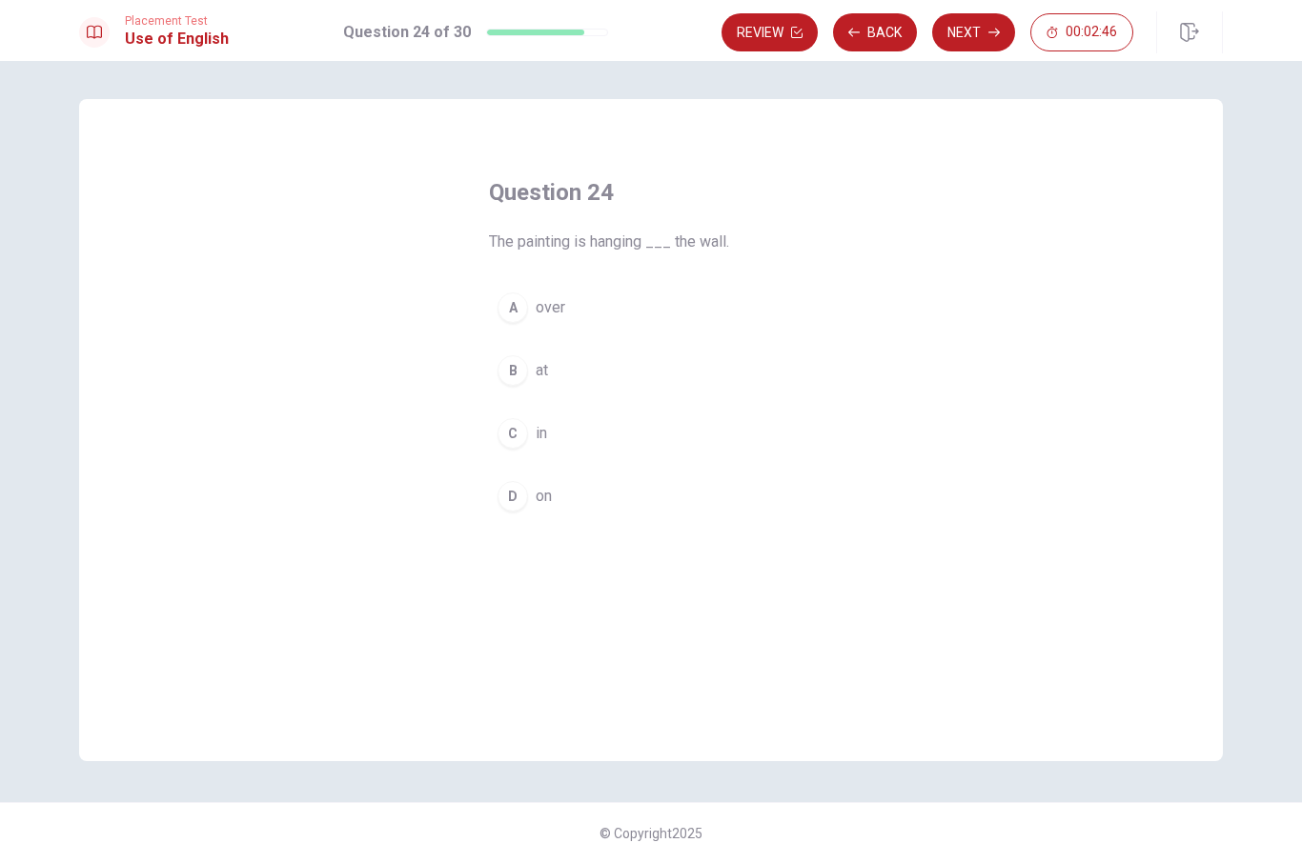
click at [514, 505] on div "D" at bounding box center [512, 496] width 30 height 30
click at [965, 30] on button "Next" at bounding box center [973, 32] width 83 height 38
click at [517, 381] on div "B" at bounding box center [512, 370] width 30 height 30
click at [967, 41] on button "Next" at bounding box center [973, 32] width 83 height 38
click at [509, 447] on div "C" at bounding box center [512, 433] width 30 height 30
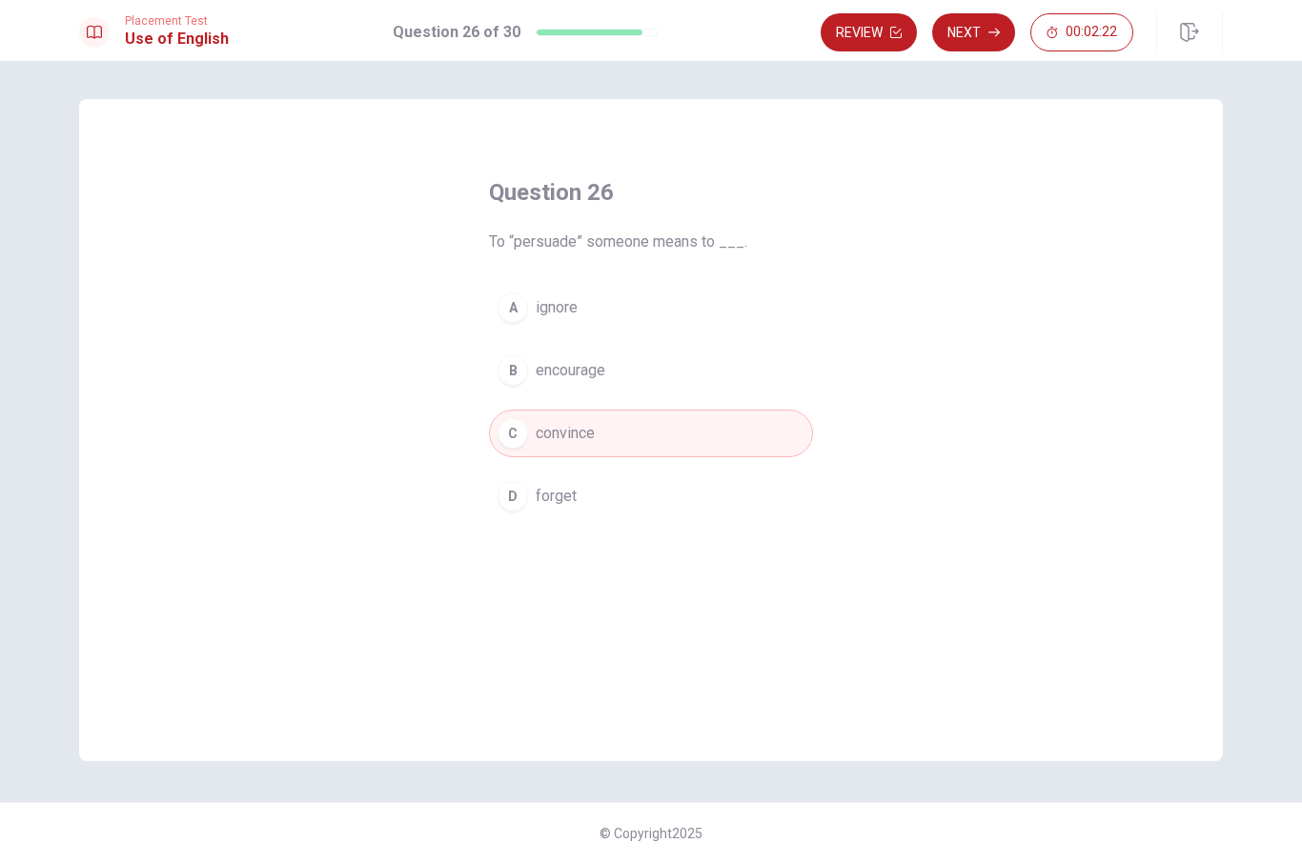
click at [970, 40] on button "Next" at bounding box center [973, 32] width 83 height 38
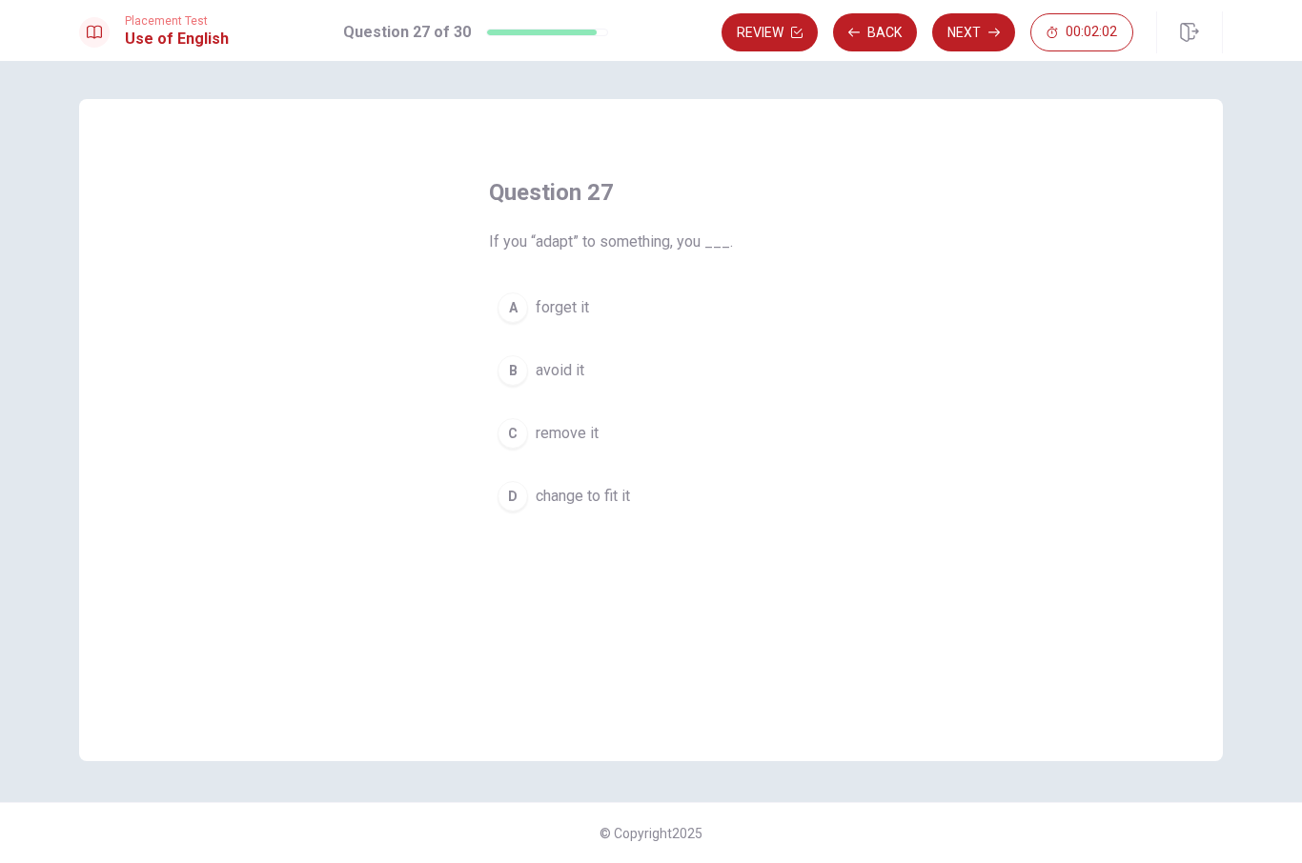
click at [524, 369] on div "B" at bounding box center [512, 370] width 30 height 30
click at [982, 40] on button "Next" at bounding box center [973, 32] width 83 height 38
click at [512, 376] on div "B" at bounding box center [512, 370] width 30 height 30
click at [968, 30] on button "Next" at bounding box center [973, 32] width 83 height 38
click at [501, 442] on div "C" at bounding box center [512, 433] width 30 height 30
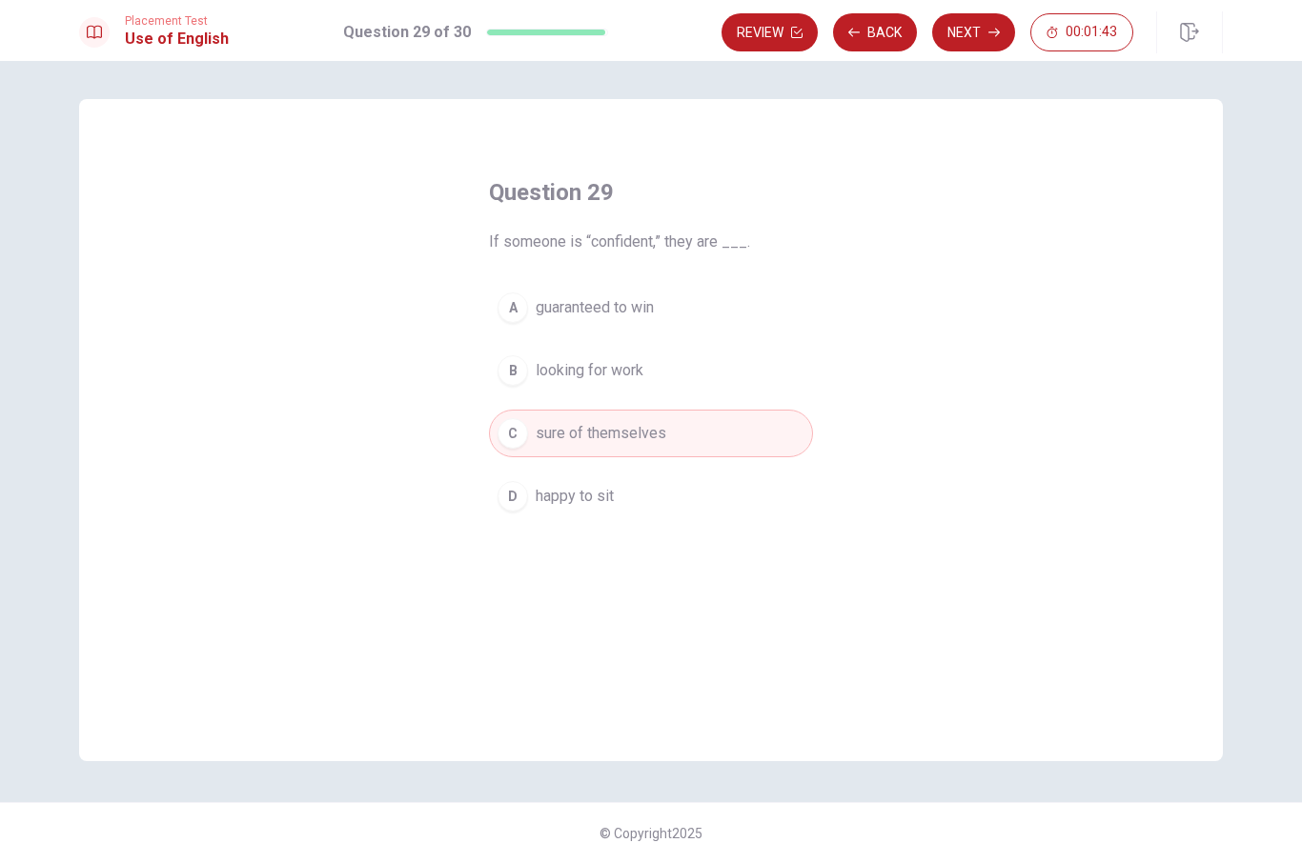
click at [971, 32] on button "Next" at bounding box center [973, 32] width 83 height 38
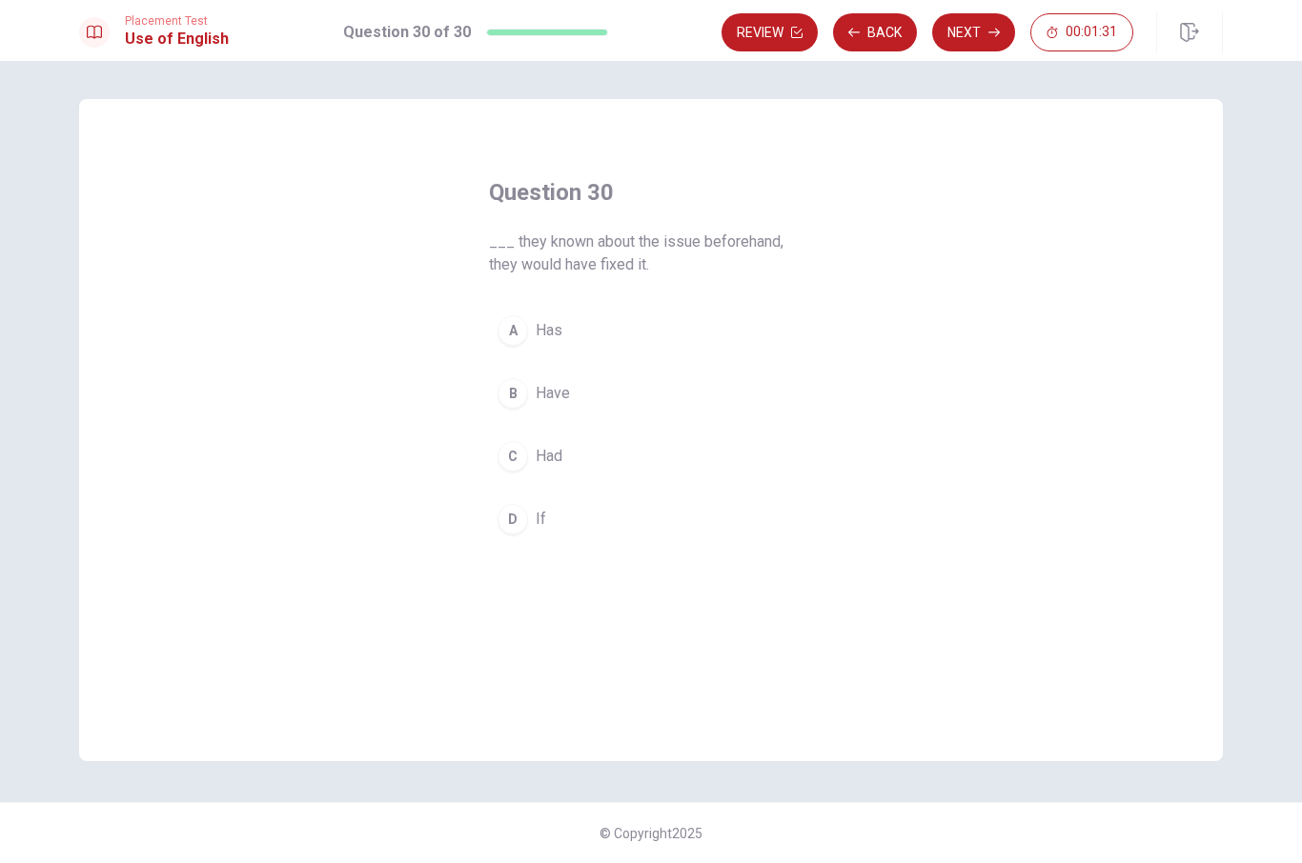
click at [518, 530] on div "D" at bounding box center [512, 519] width 30 height 30
click at [981, 25] on button "Next" at bounding box center [973, 32] width 83 height 38
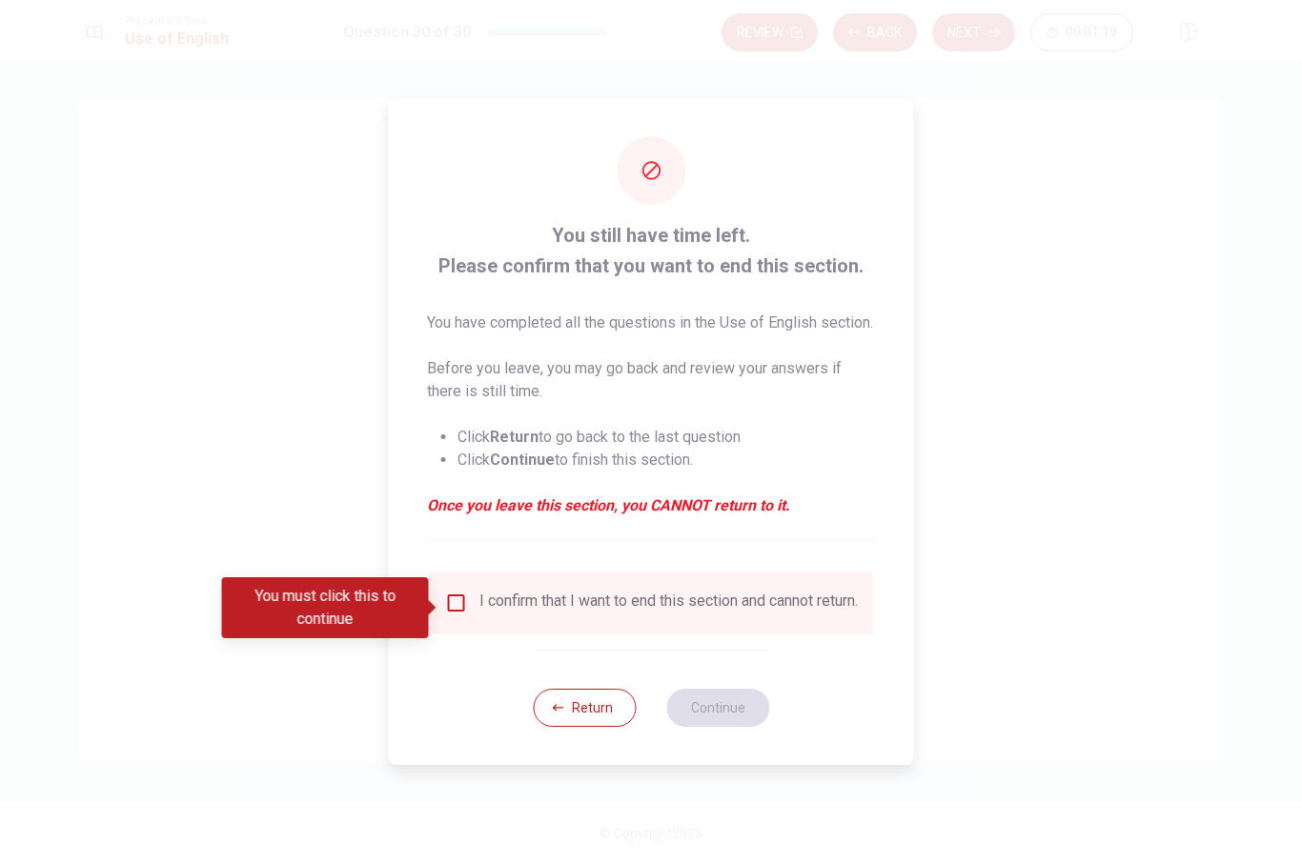
click at [455, 614] on input "You must click this to continue" at bounding box center [456, 603] width 23 height 23
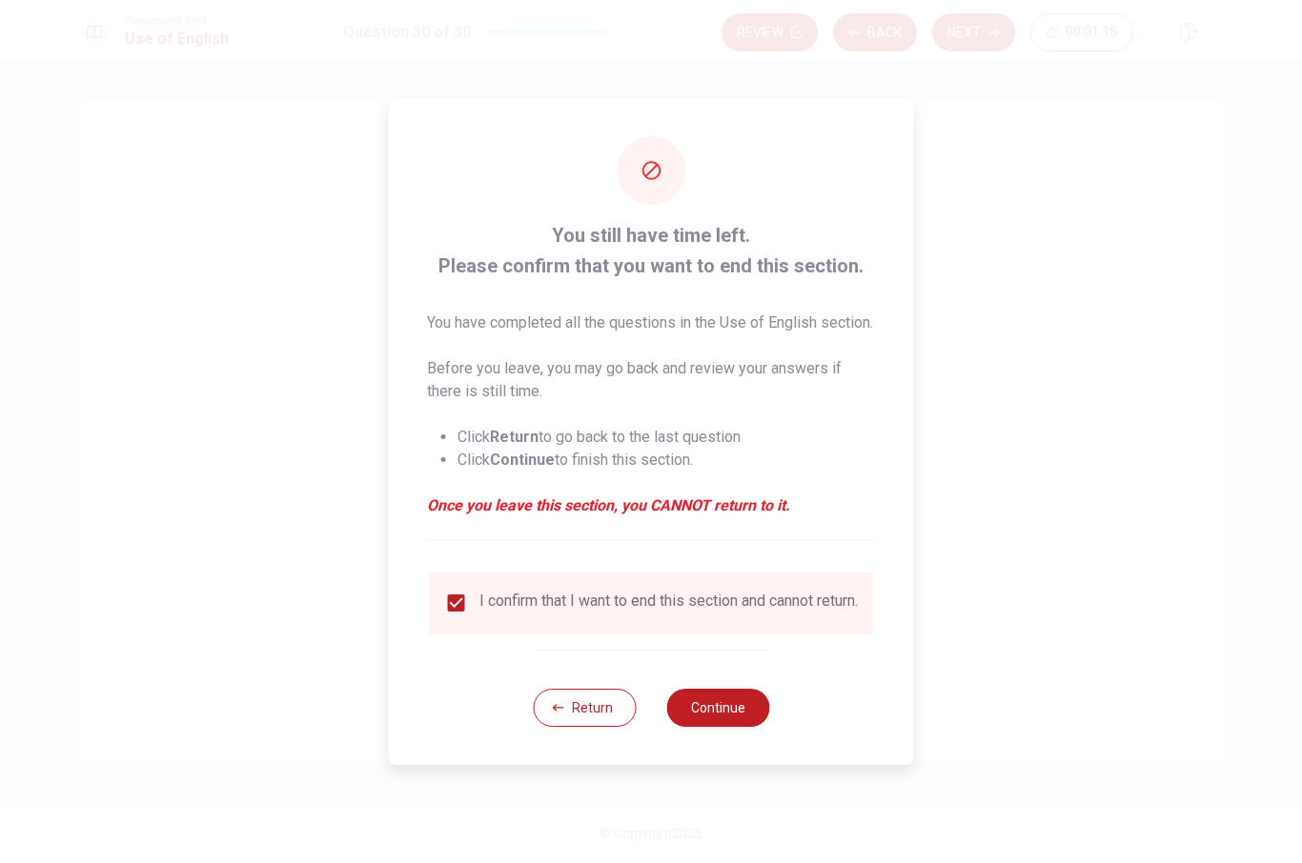
click at [725, 727] on button "Continue" at bounding box center [717, 708] width 103 height 38
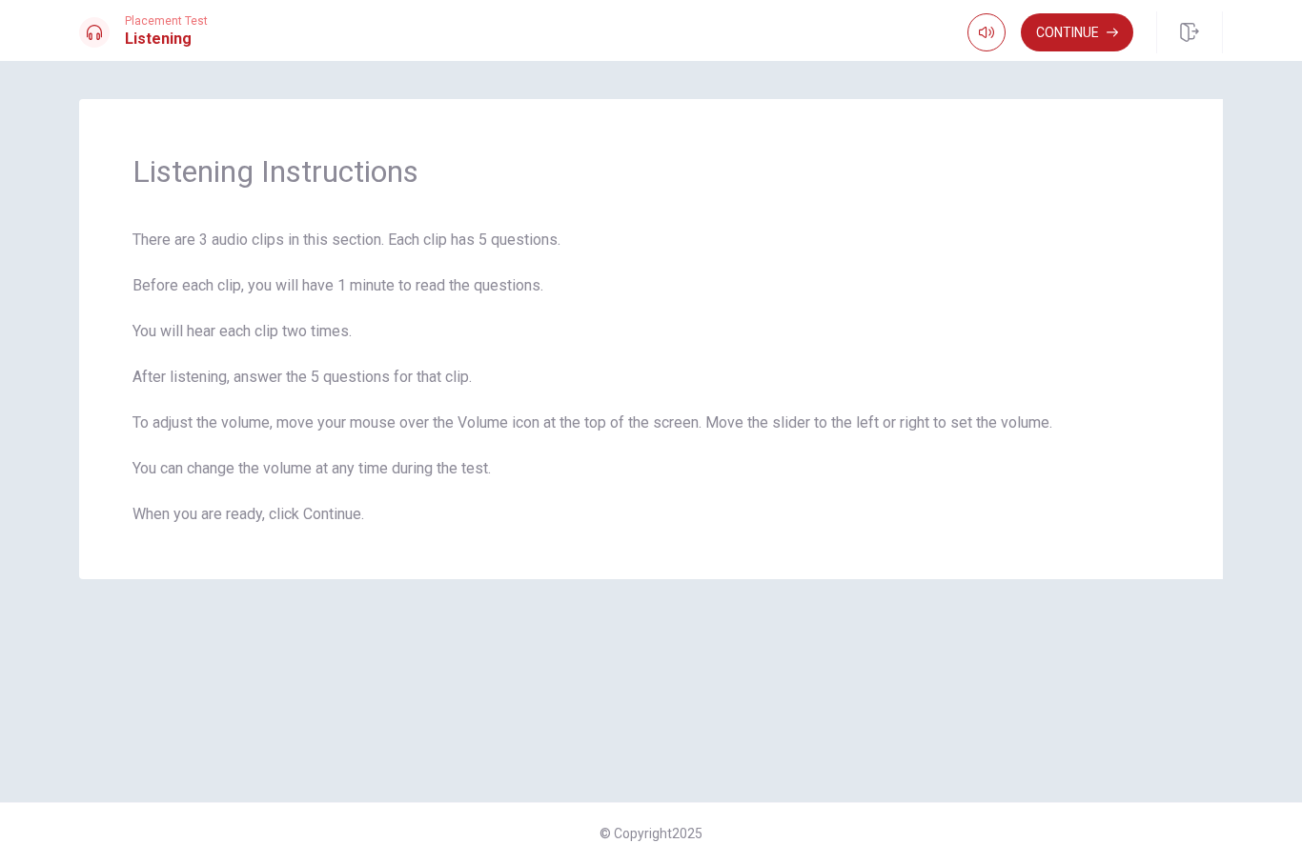
click at [1103, 34] on button "Continue" at bounding box center [1077, 32] width 112 height 38
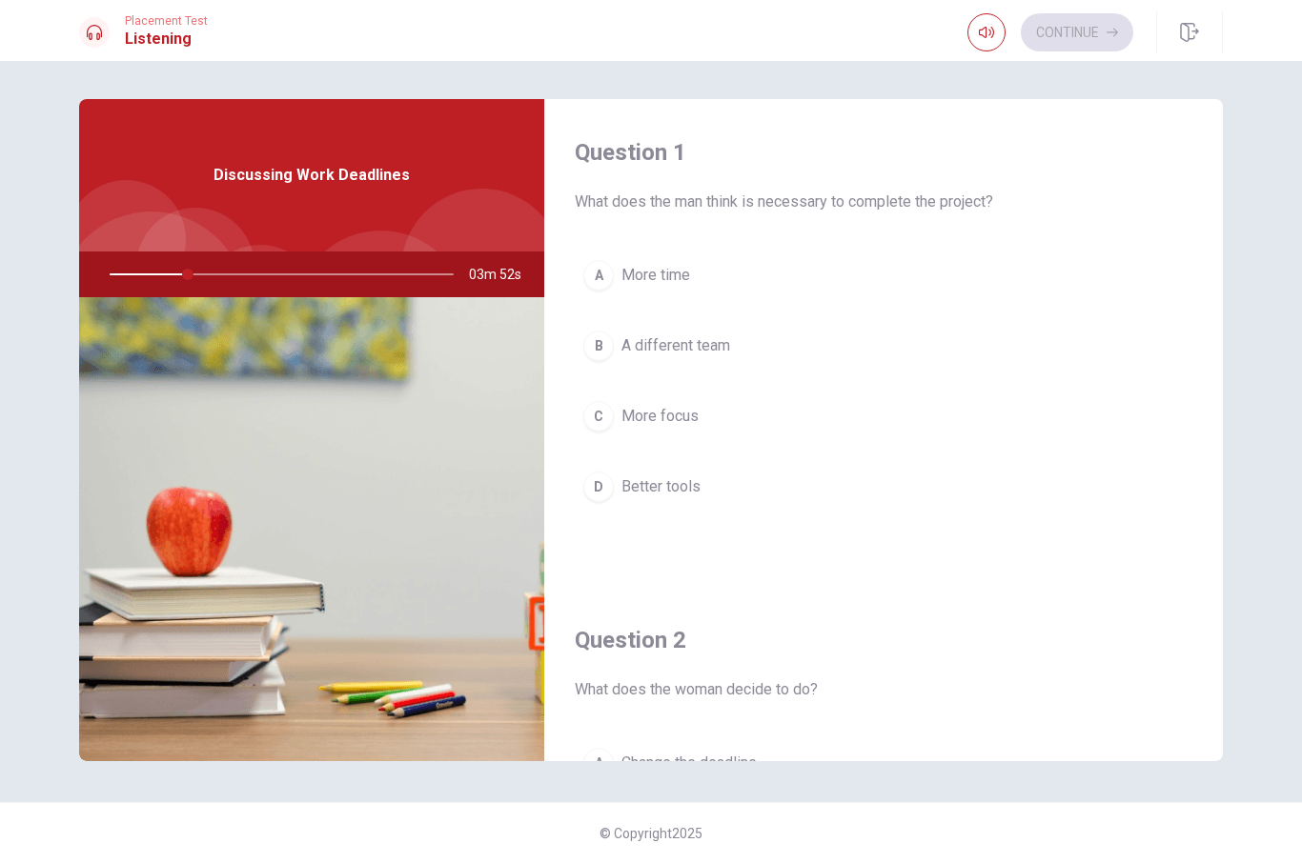
click at [1024, 386] on div "A More time B A different team C More focus D Better tools" at bounding box center [883, 400] width 617 height 297
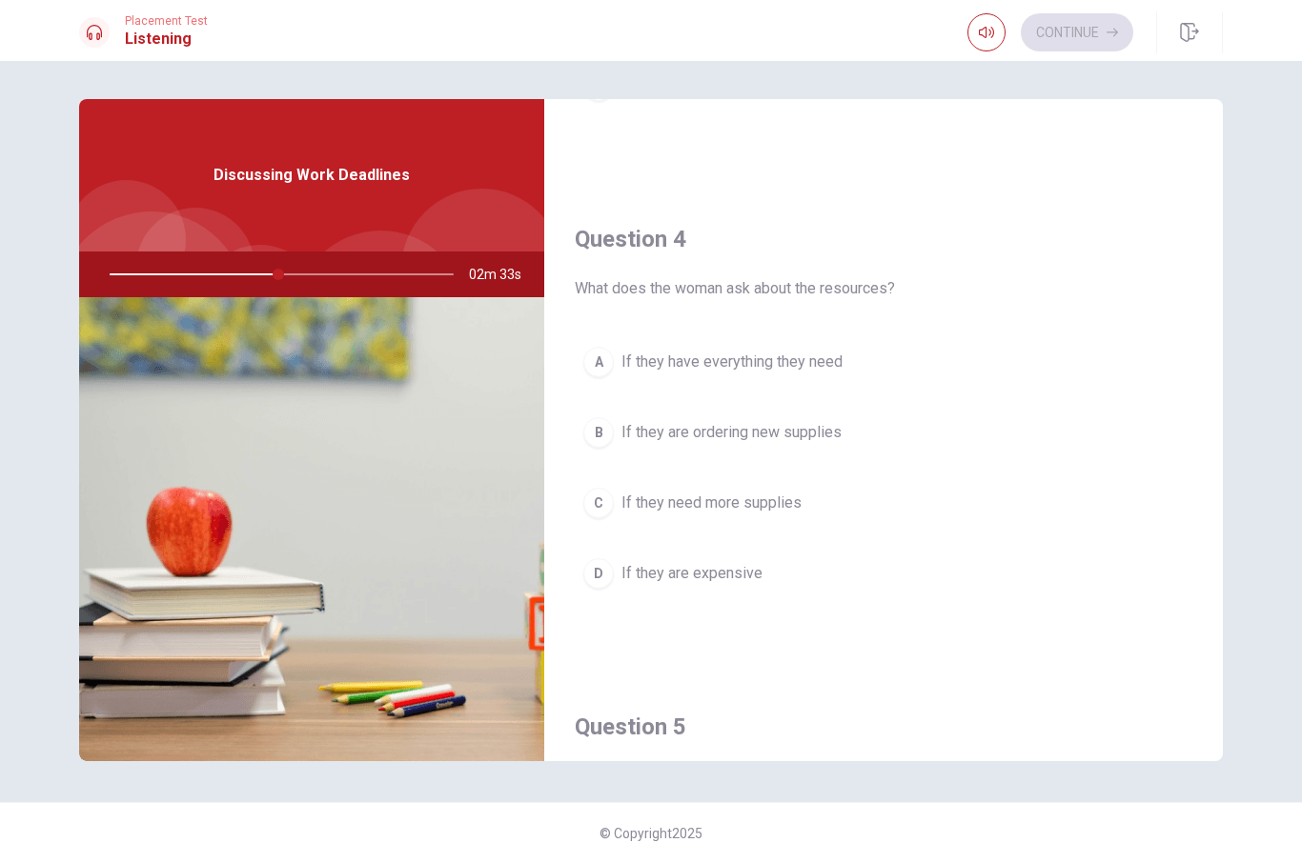
scroll to position [1376, 0]
click at [603, 371] on div "A" at bounding box center [598, 363] width 30 height 30
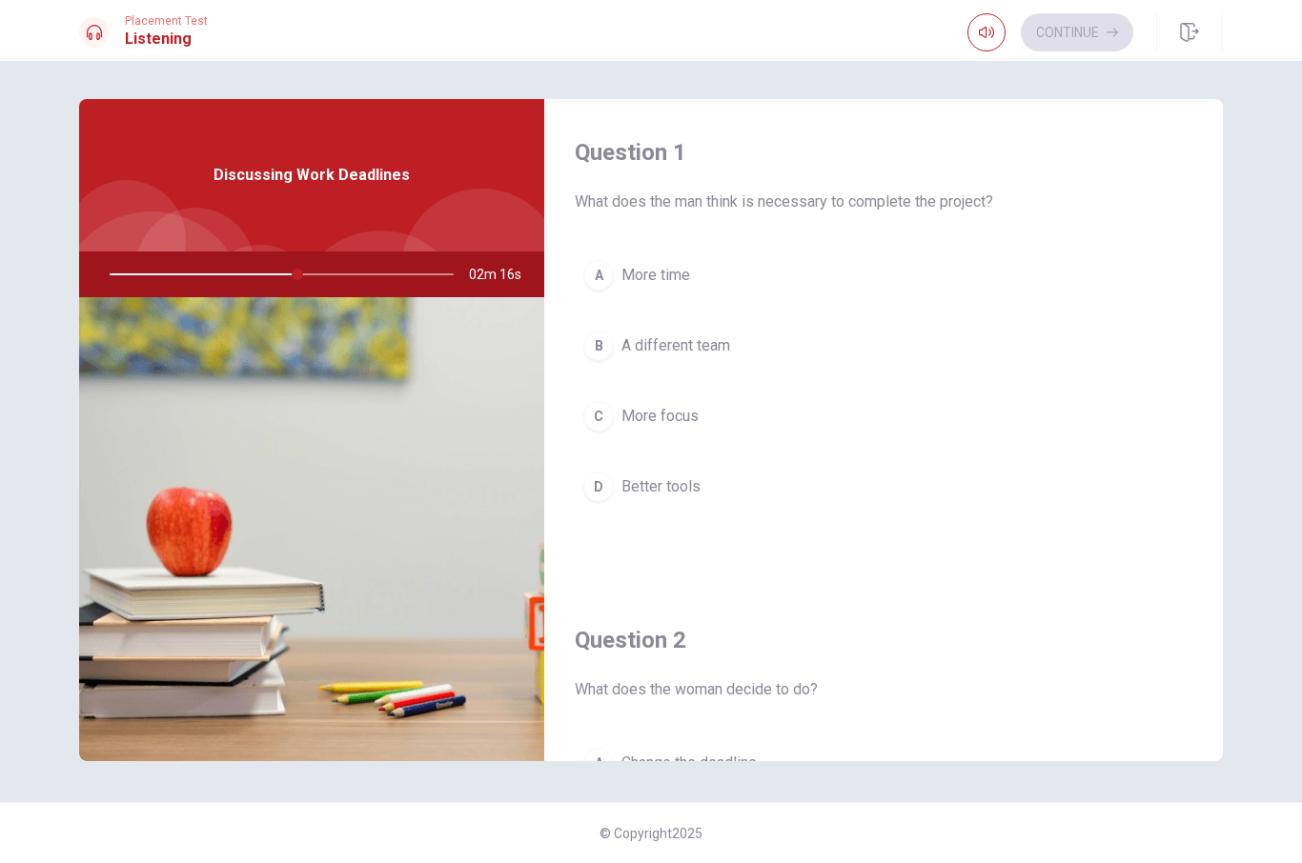
scroll to position [0, 0]
click at [613, 425] on button "C More focus" at bounding box center [883, 417] width 617 height 48
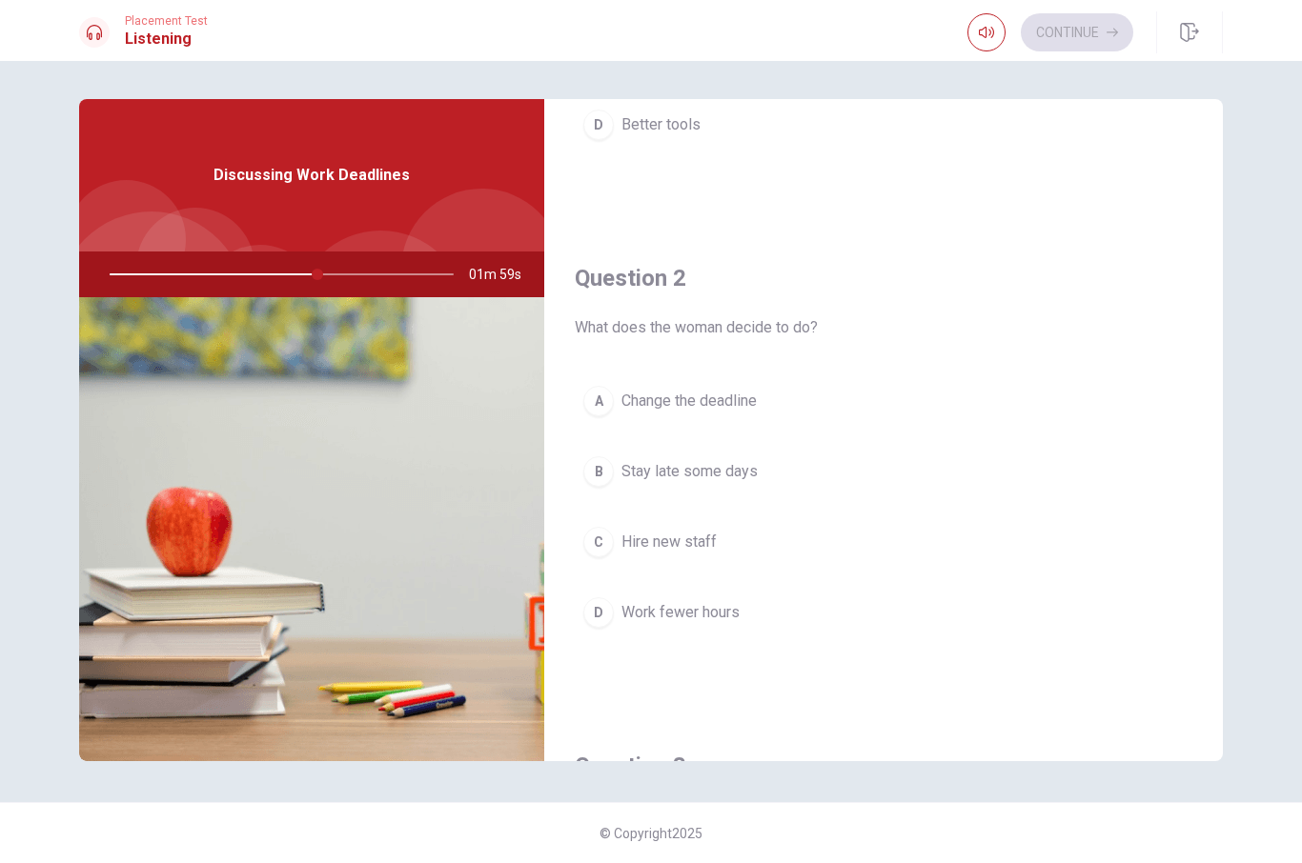
scroll to position [364, 0]
click at [601, 542] on div "C" at bounding box center [598, 540] width 30 height 30
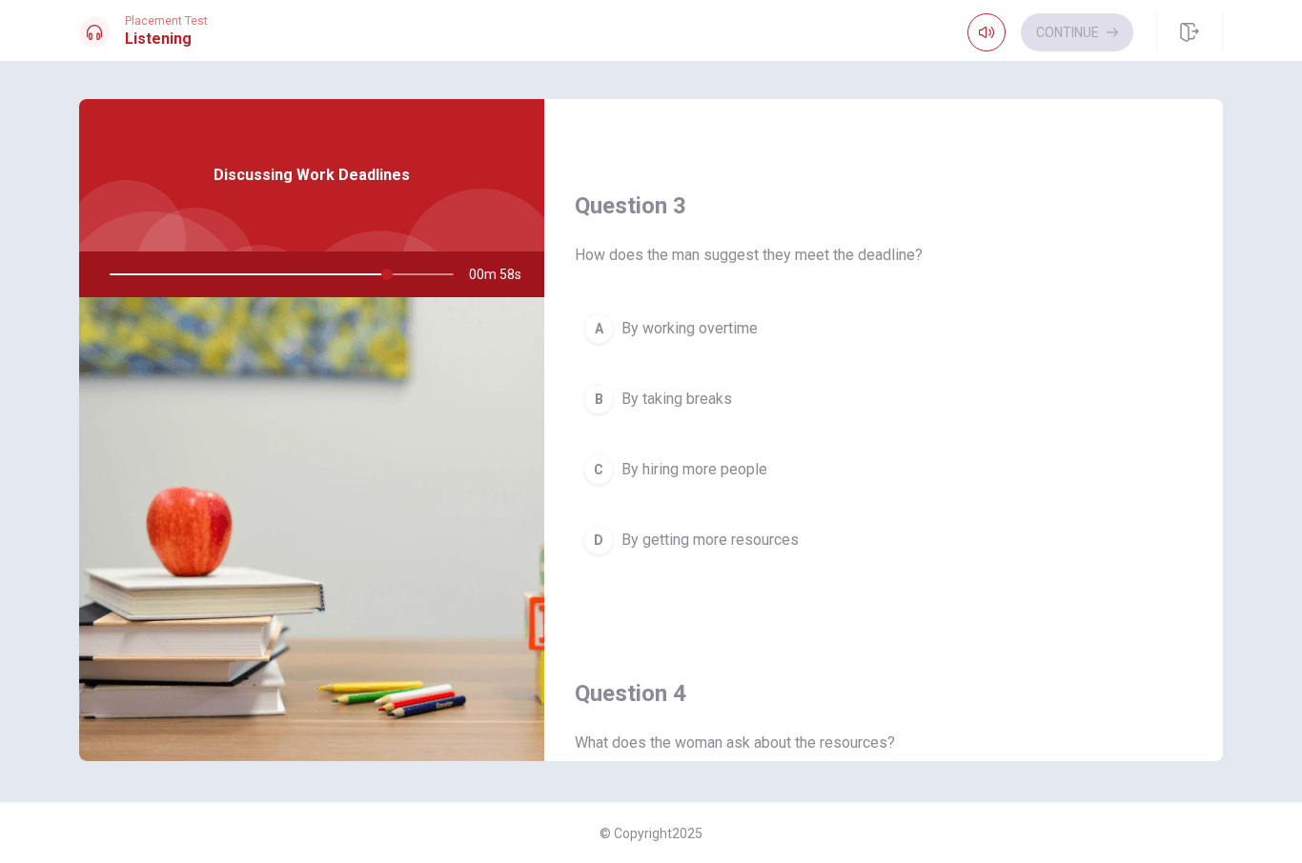
scroll to position [912, 0]
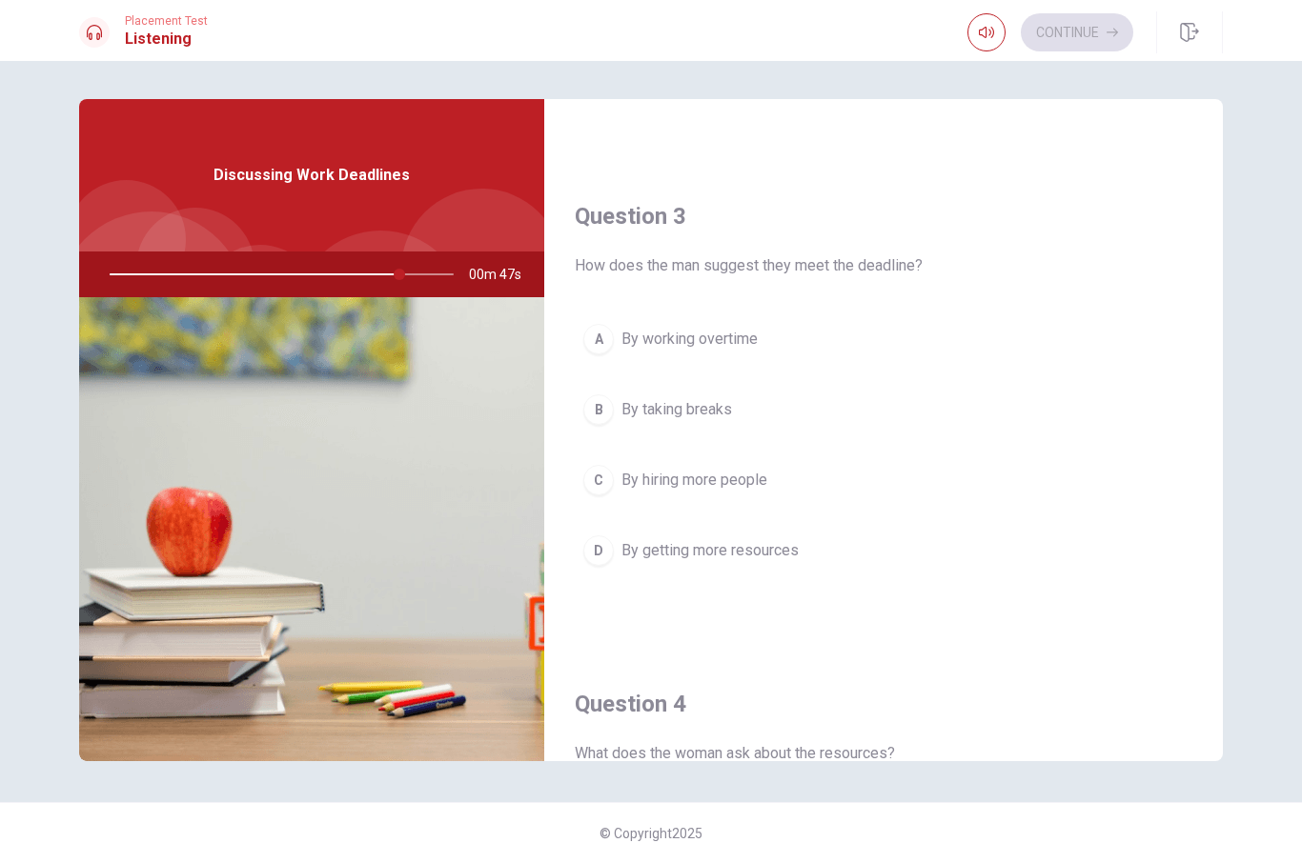
click at [624, 348] on span "By working overtime" at bounding box center [689, 339] width 136 height 23
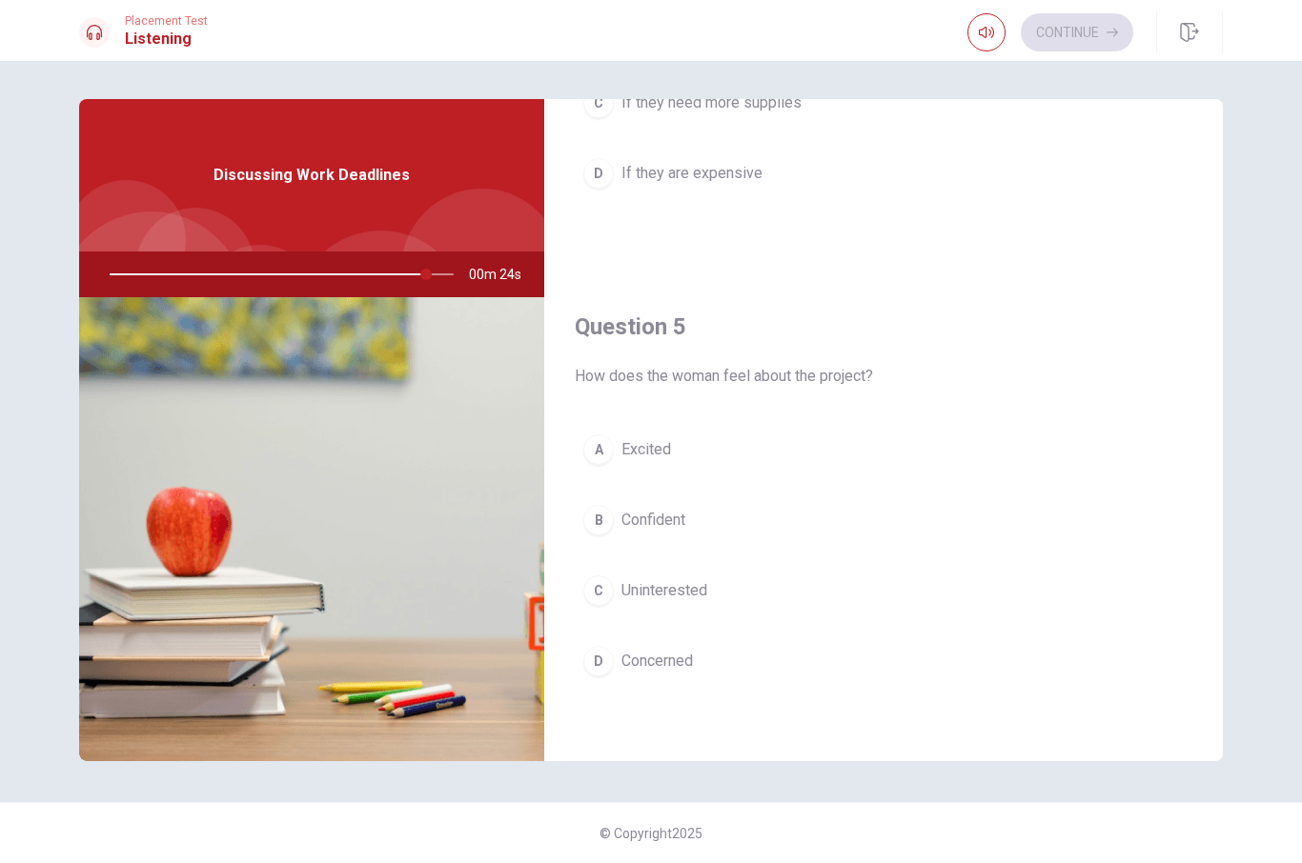
scroll to position [1777, 0]
click at [608, 669] on div "D" at bounding box center [598, 661] width 30 height 30
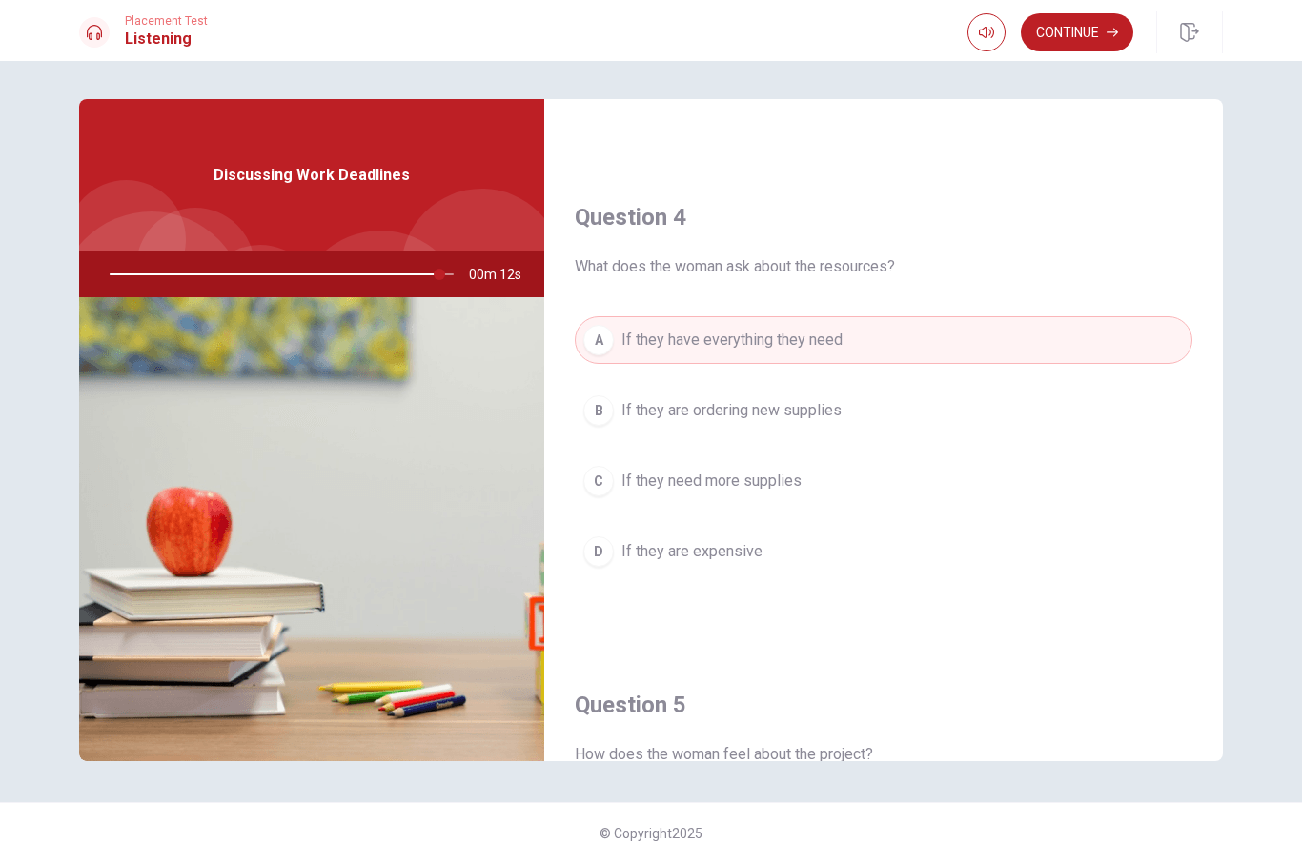
scroll to position [1397, 0]
type input "0"
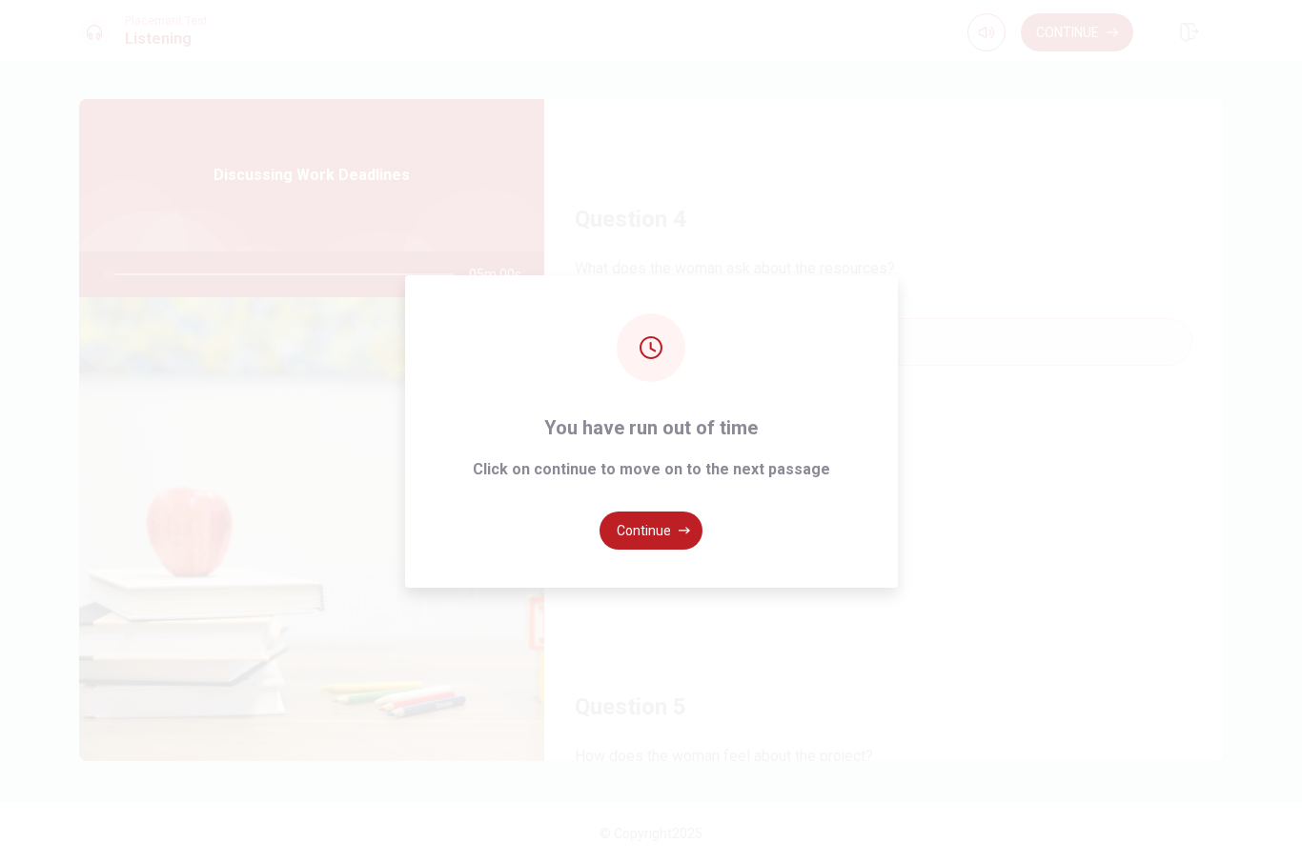
click at [1089, 32] on div "You have run out of time Click on continue to move on to the next passage Conti…" at bounding box center [651, 431] width 1302 height 863
click at [660, 550] on button "Continue" at bounding box center [650, 531] width 103 height 38
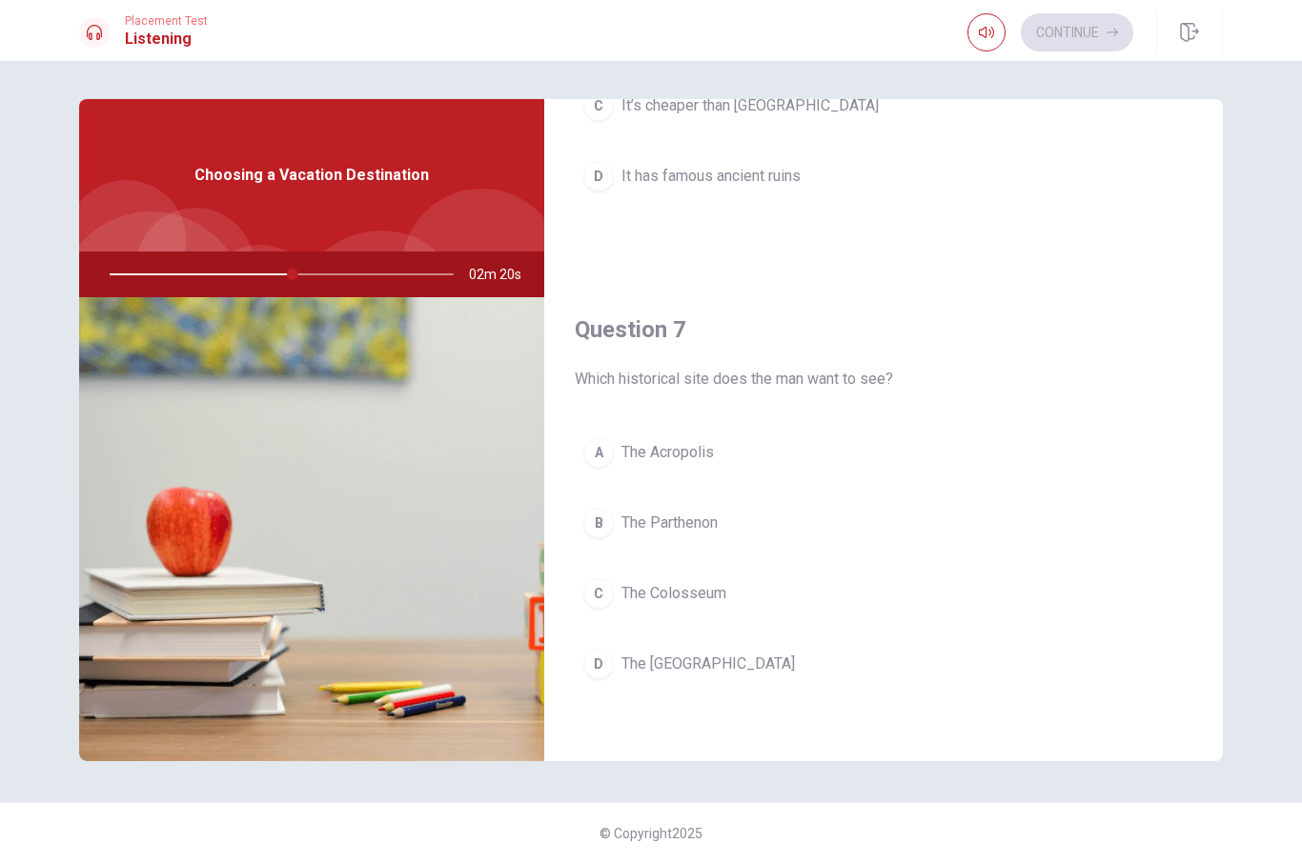
scroll to position [324, 0]
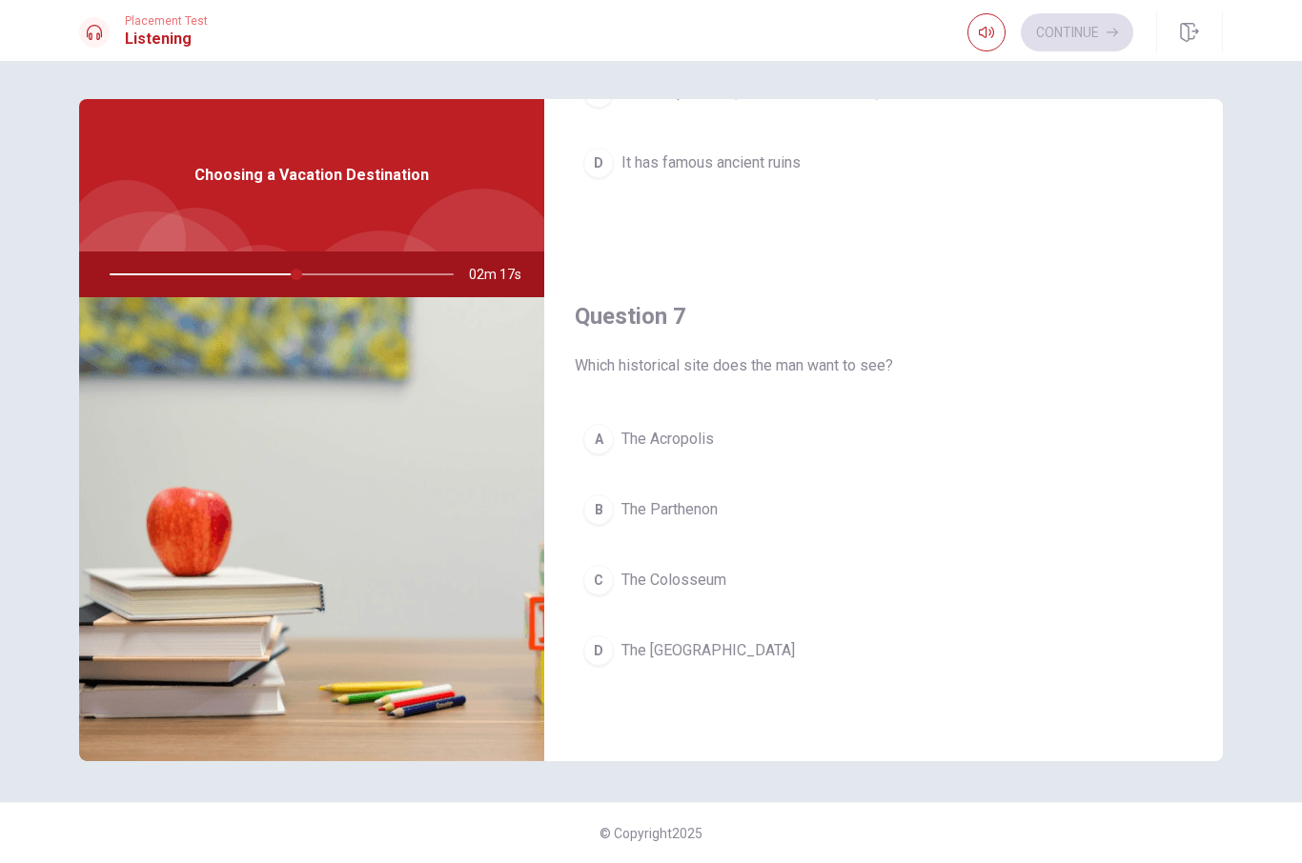
click at [598, 166] on div "D" at bounding box center [598, 163] width 30 height 30
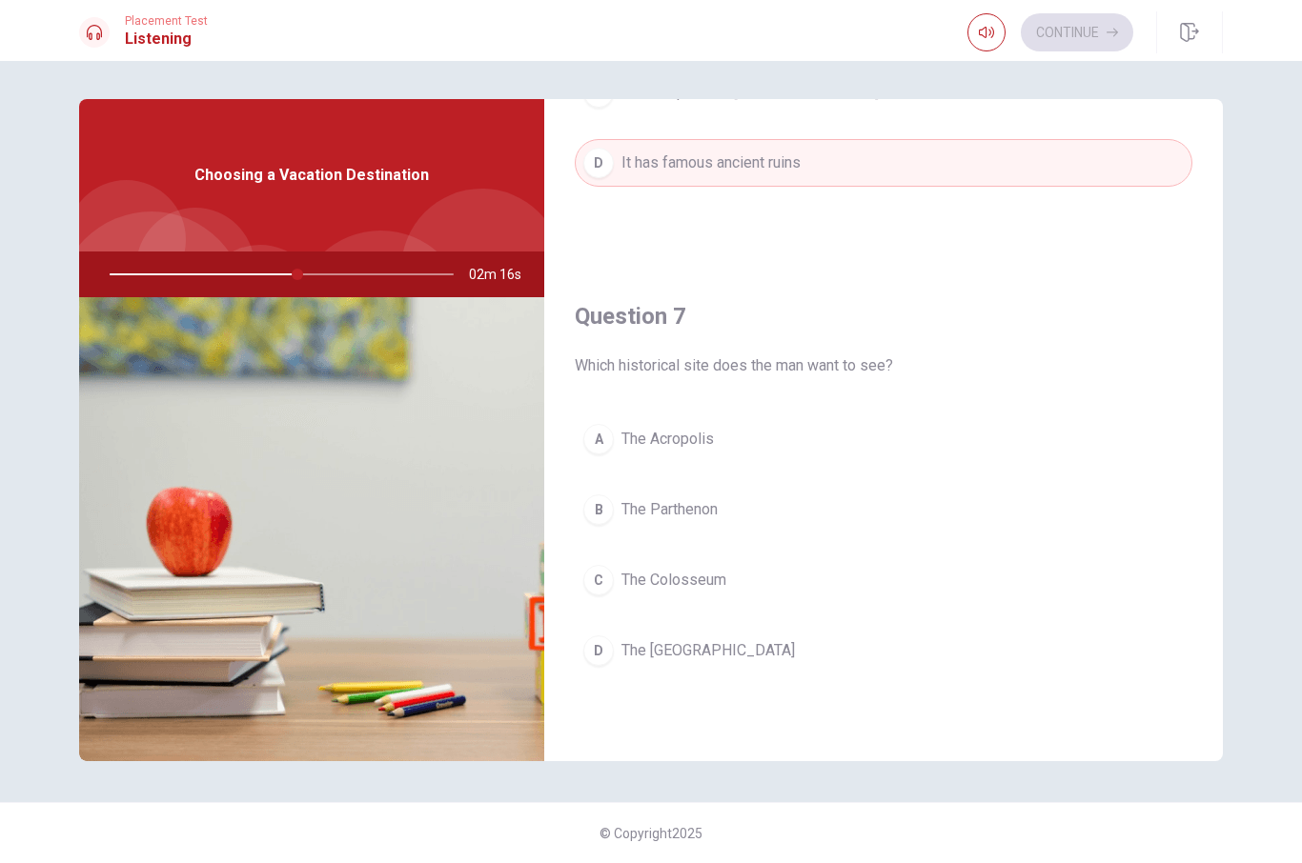
click at [617, 516] on button "B The Parthenon" at bounding box center [883, 510] width 617 height 48
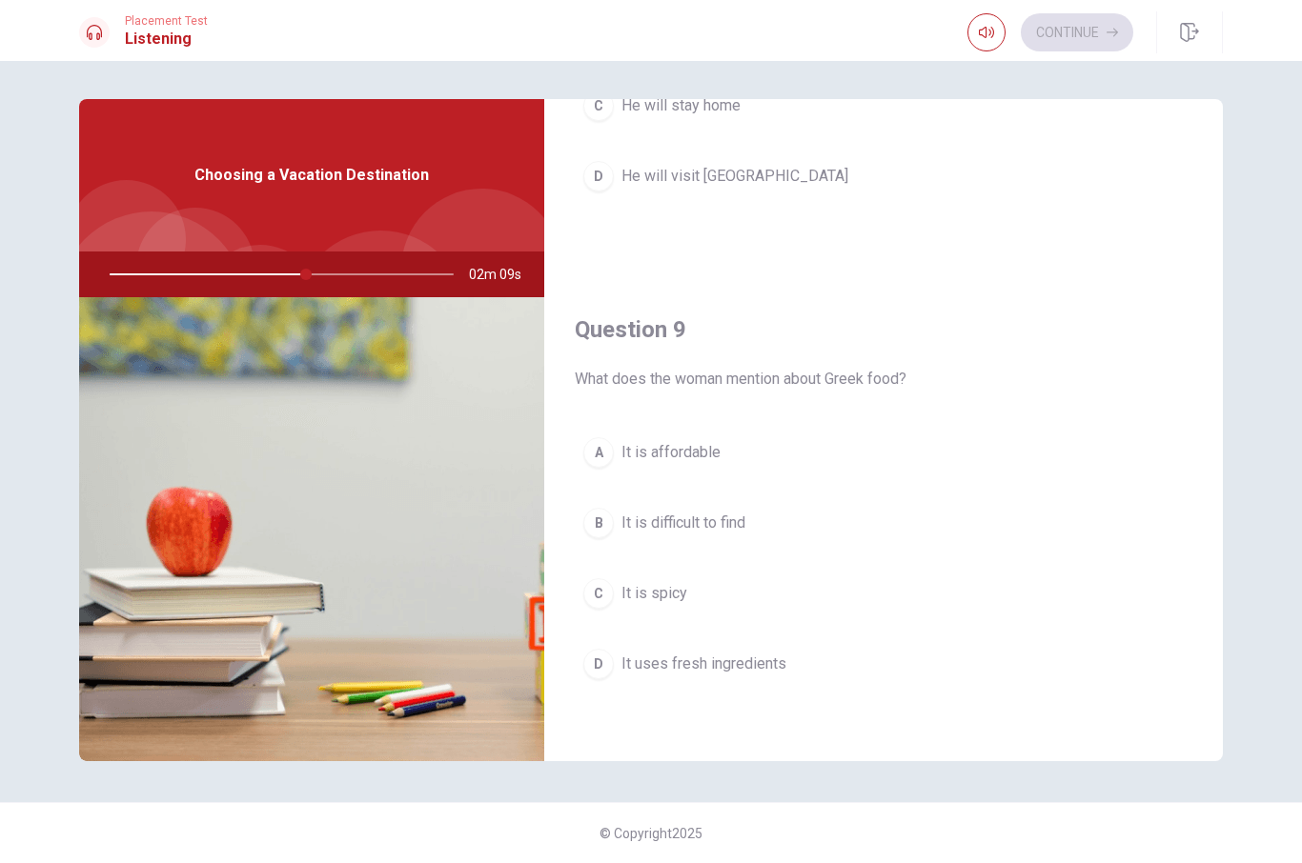
scroll to position [1287, 0]
click at [598, 667] on div "D" at bounding box center [598, 663] width 30 height 30
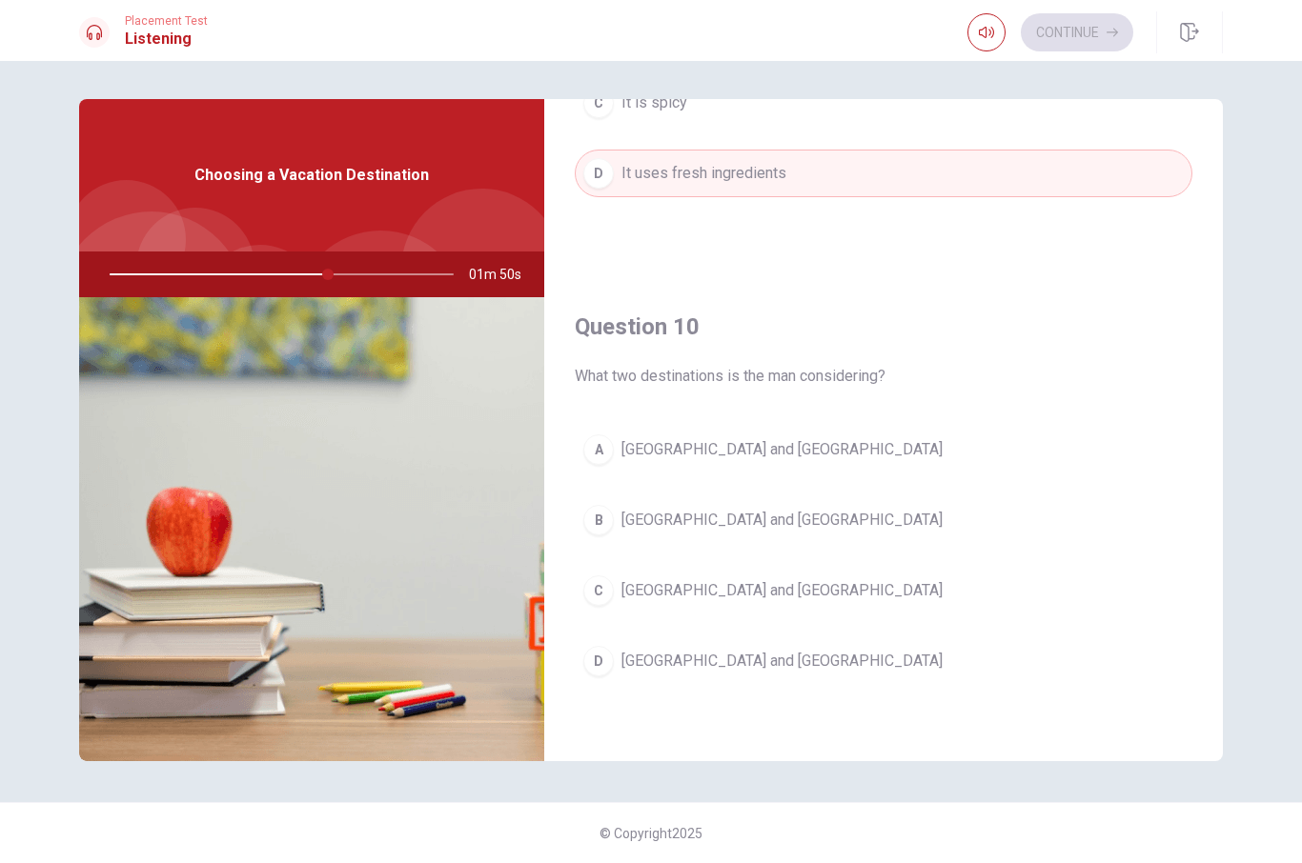
scroll to position [1777, 0]
click at [616, 445] on button "A [GEOGRAPHIC_DATA] and [GEOGRAPHIC_DATA]" at bounding box center [883, 450] width 617 height 48
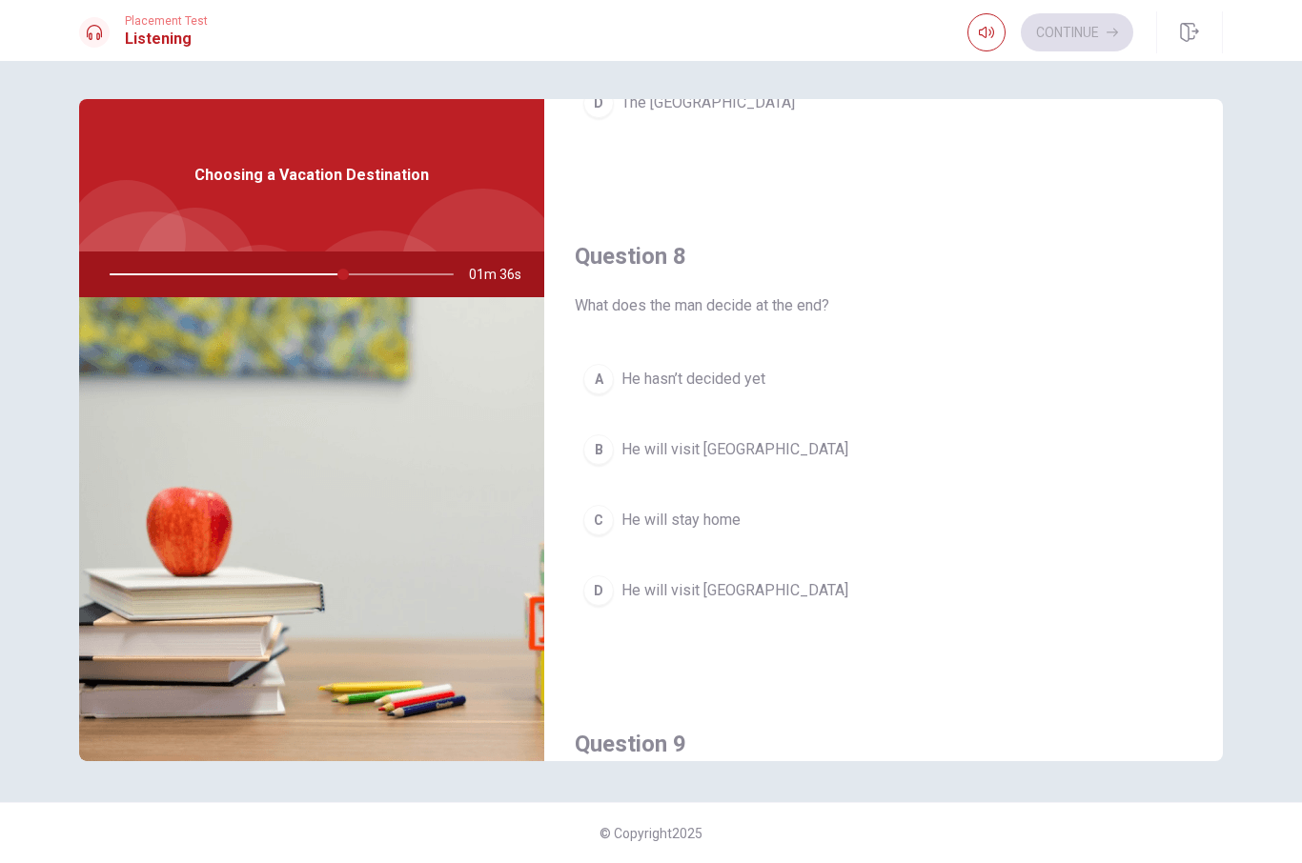
scroll to position [851, 0]
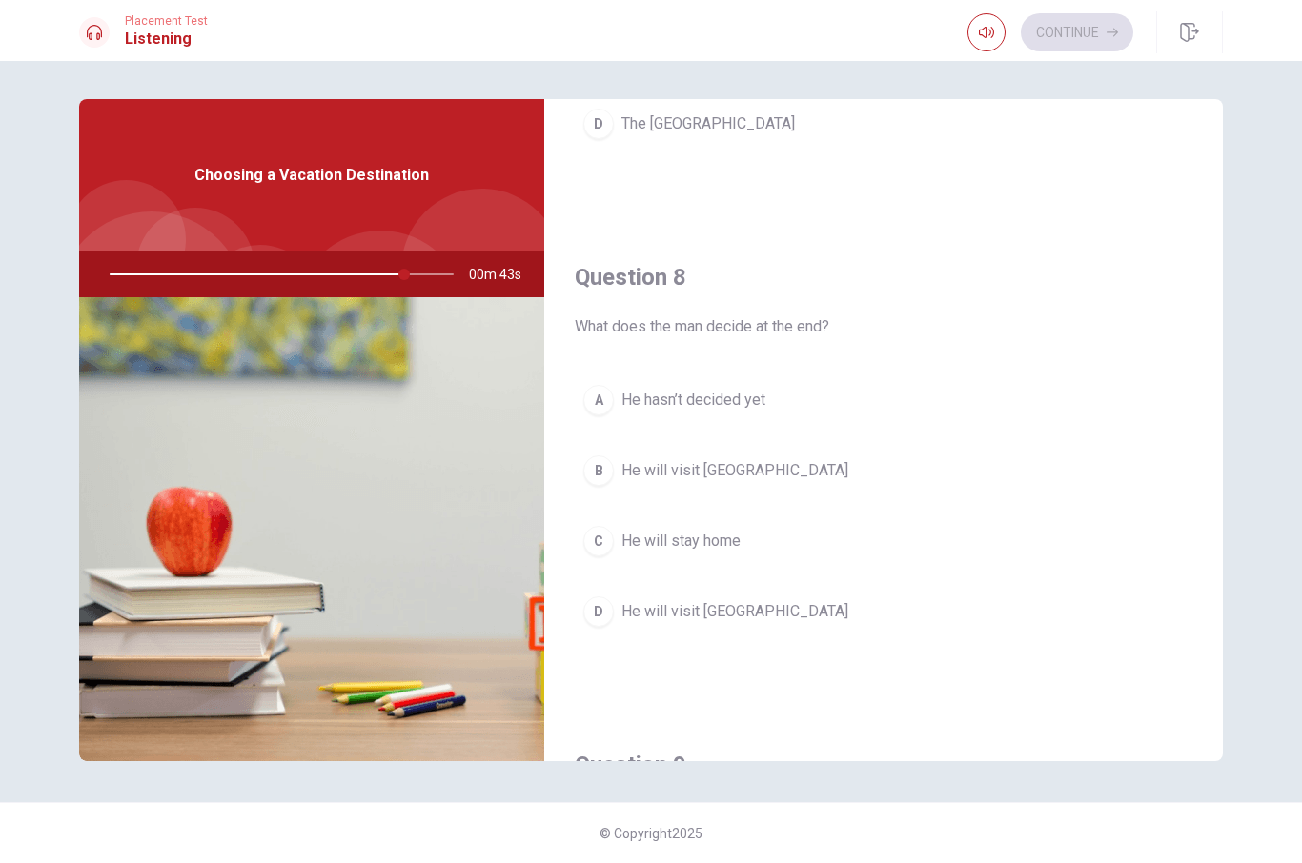
click at [606, 622] on div "D" at bounding box center [598, 612] width 30 height 30
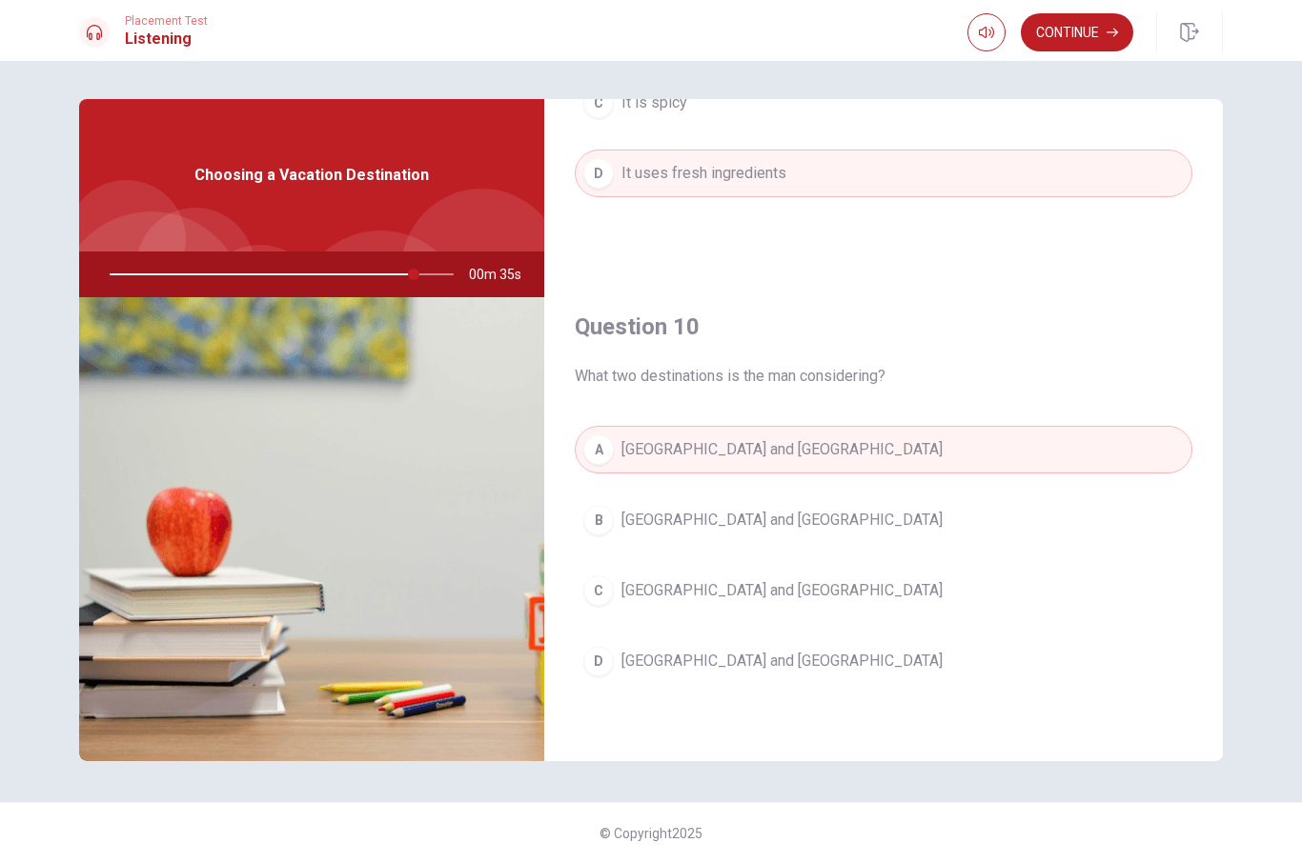
scroll to position [1777, 0]
click at [1079, 29] on button "Continue" at bounding box center [1077, 32] width 112 height 38
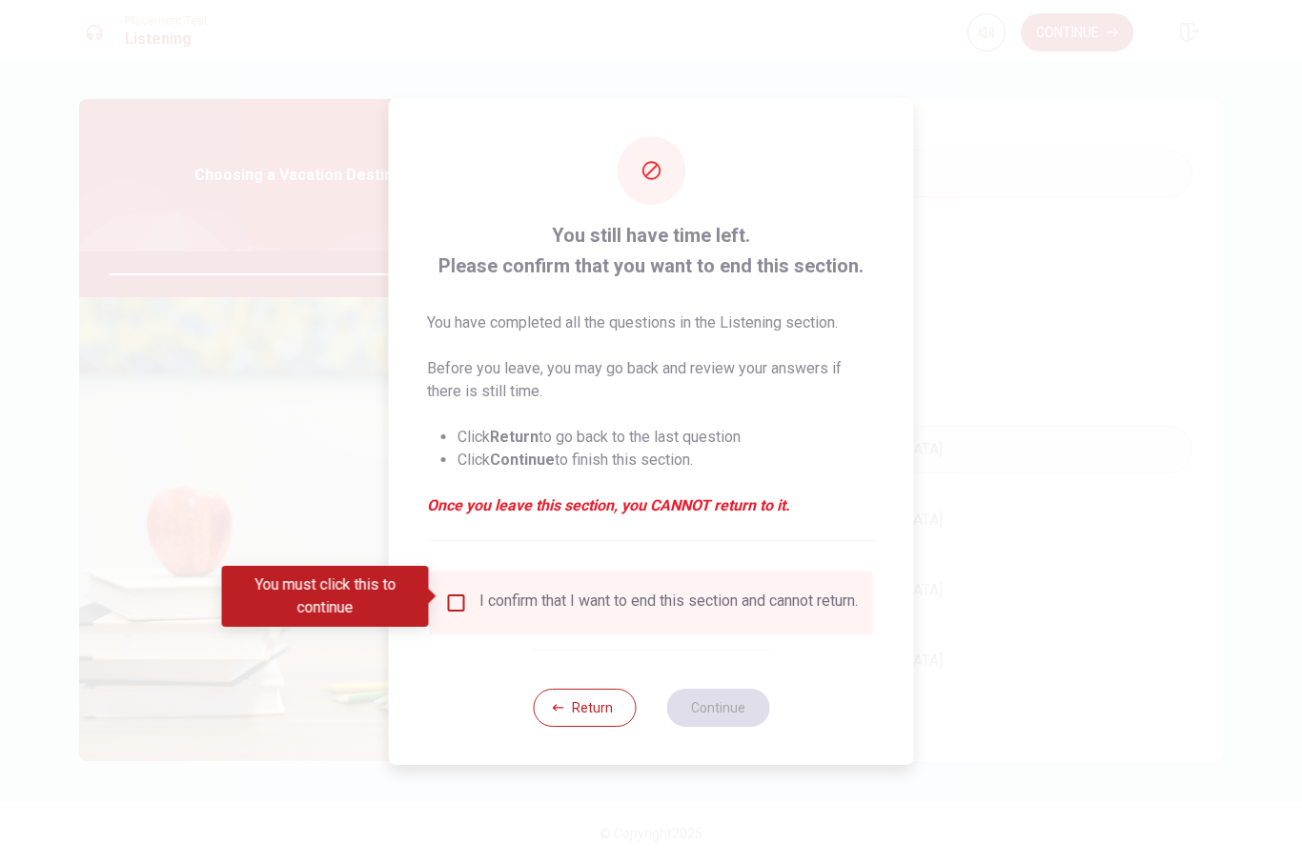
click at [456, 601] on input "You must click this to continue" at bounding box center [456, 603] width 23 height 23
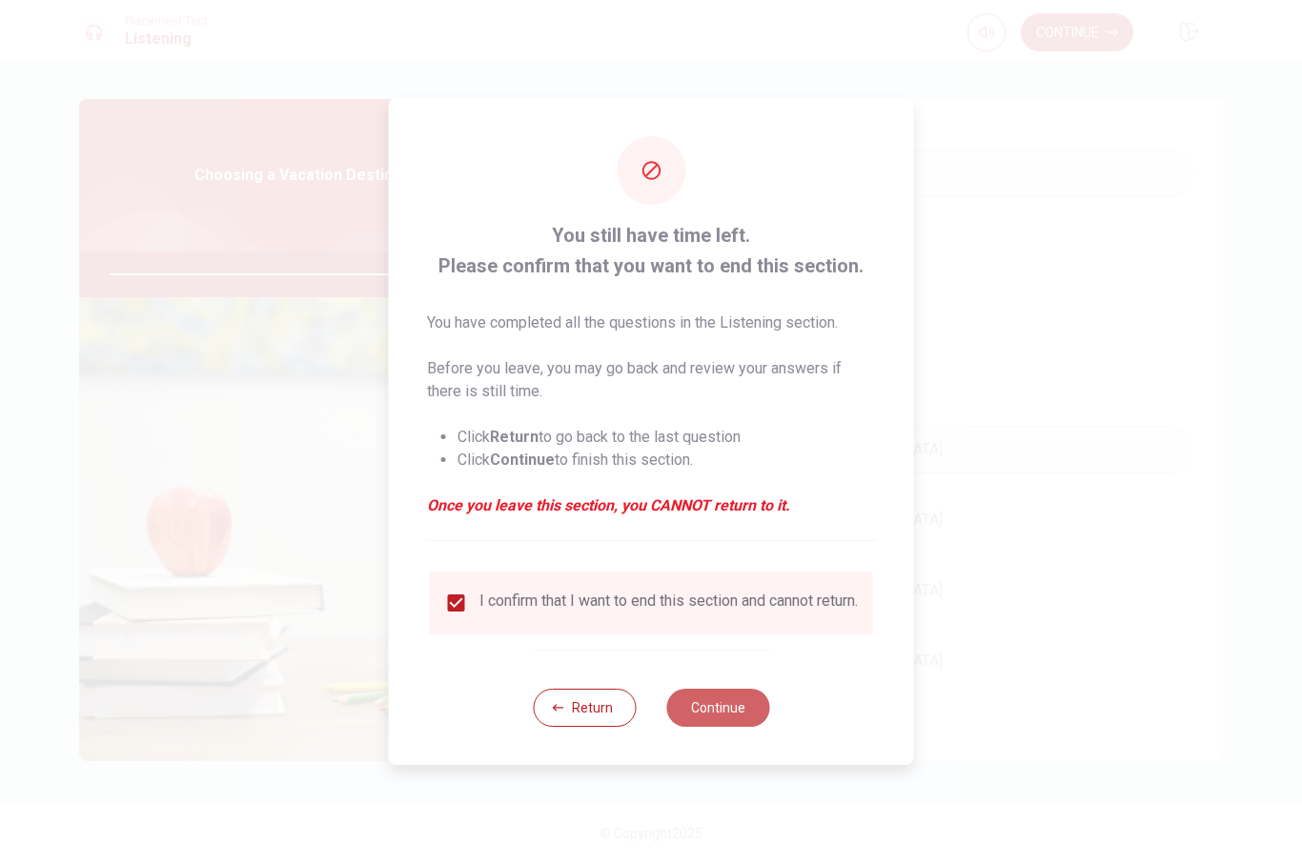
click at [729, 718] on button "Continue" at bounding box center [717, 708] width 103 height 38
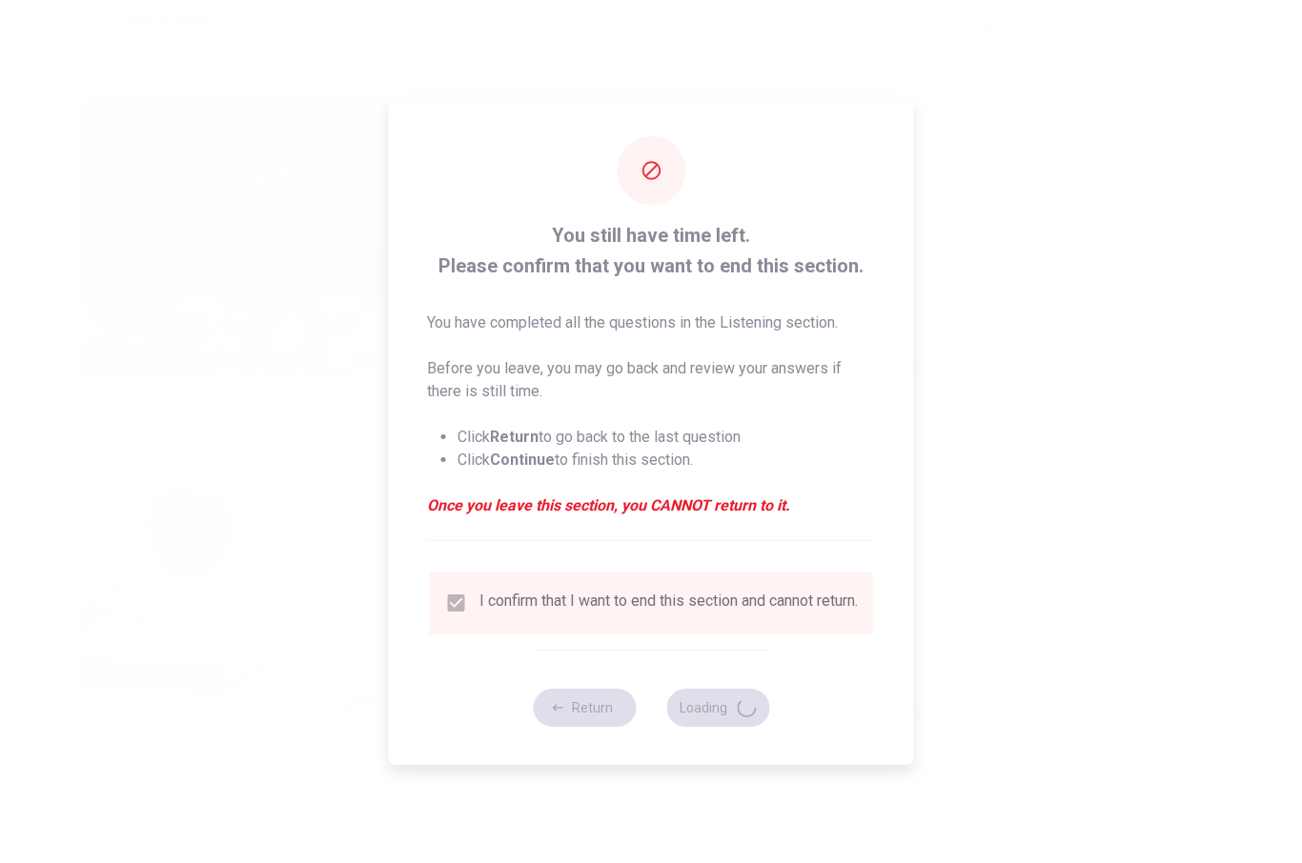
type input "91"
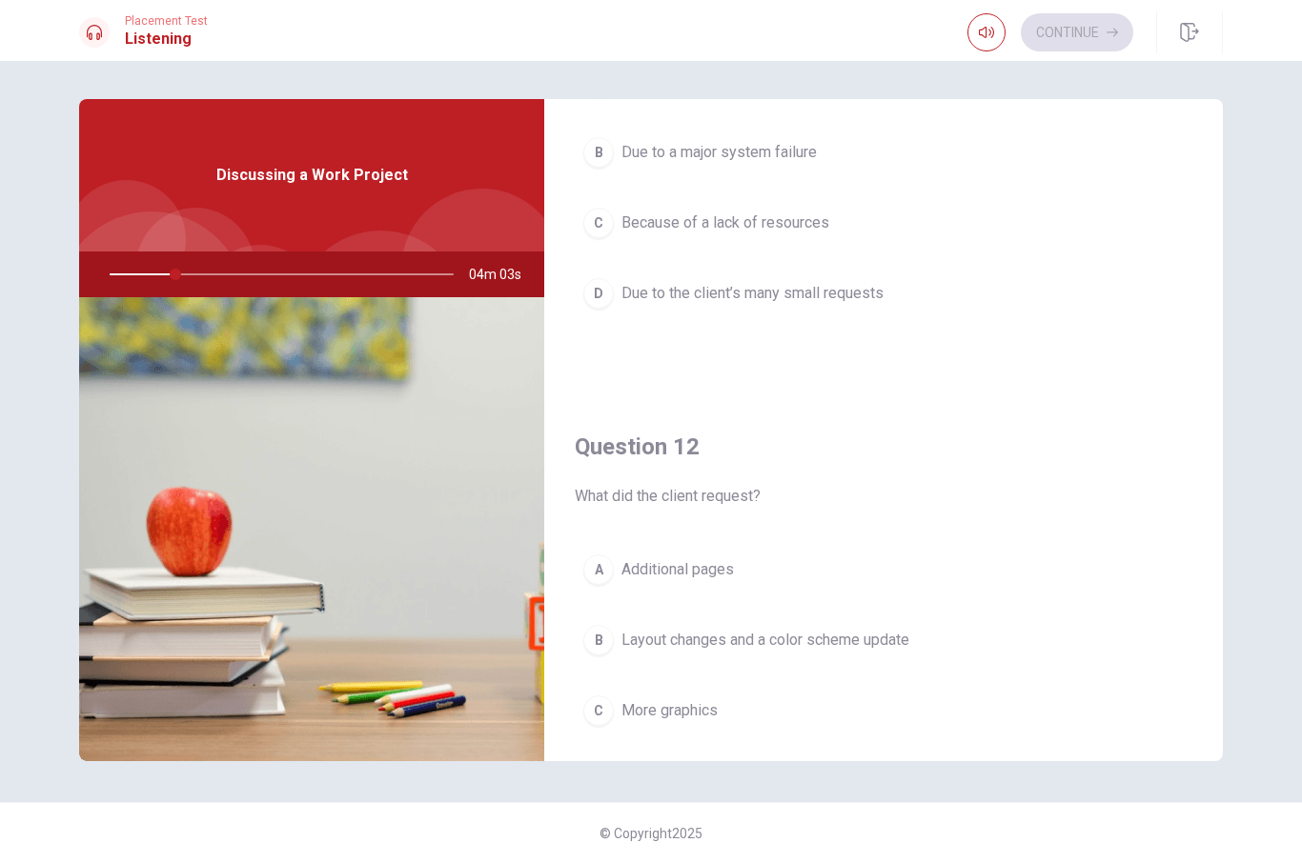
scroll to position [202, 0]
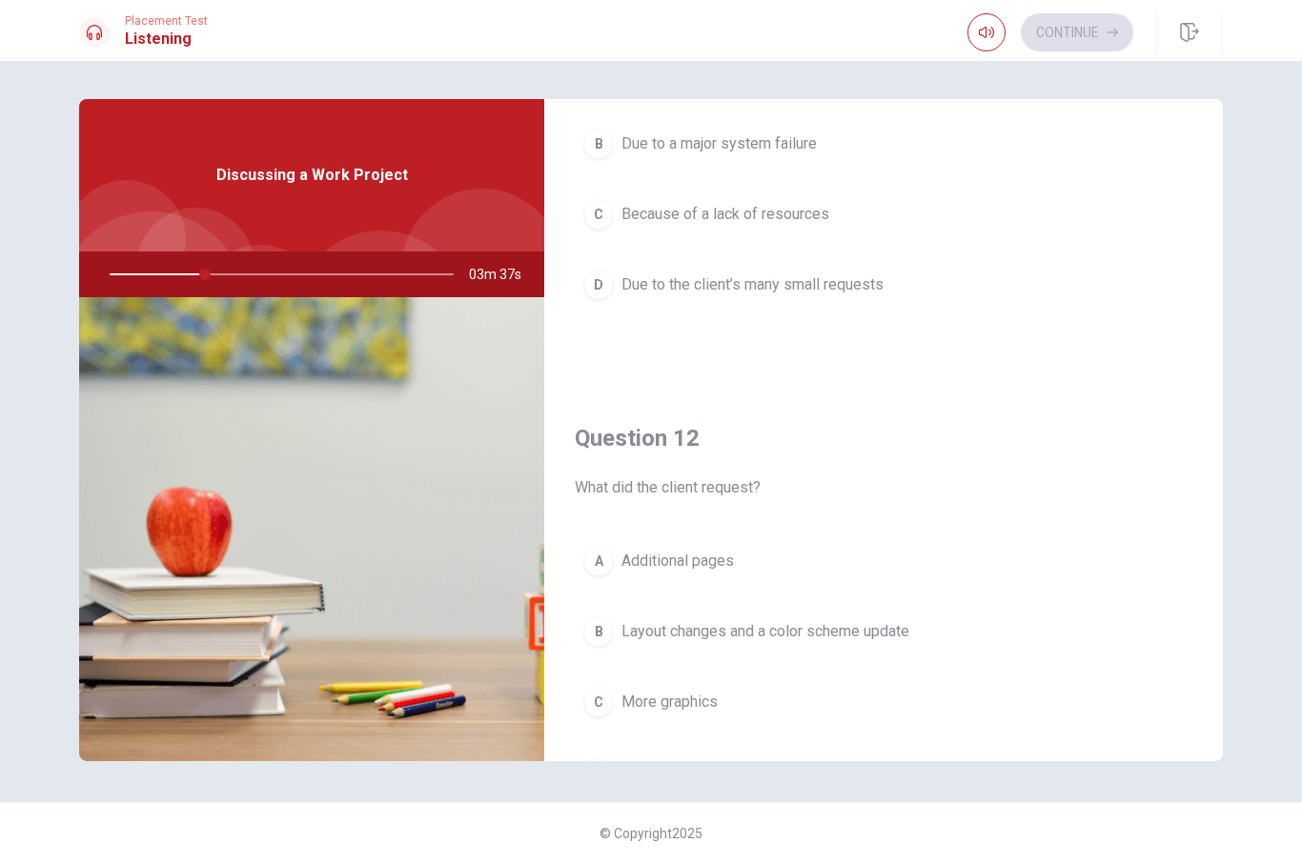
click at [979, 39] on icon "button" at bounding box center [986, 32] width 15 height 15
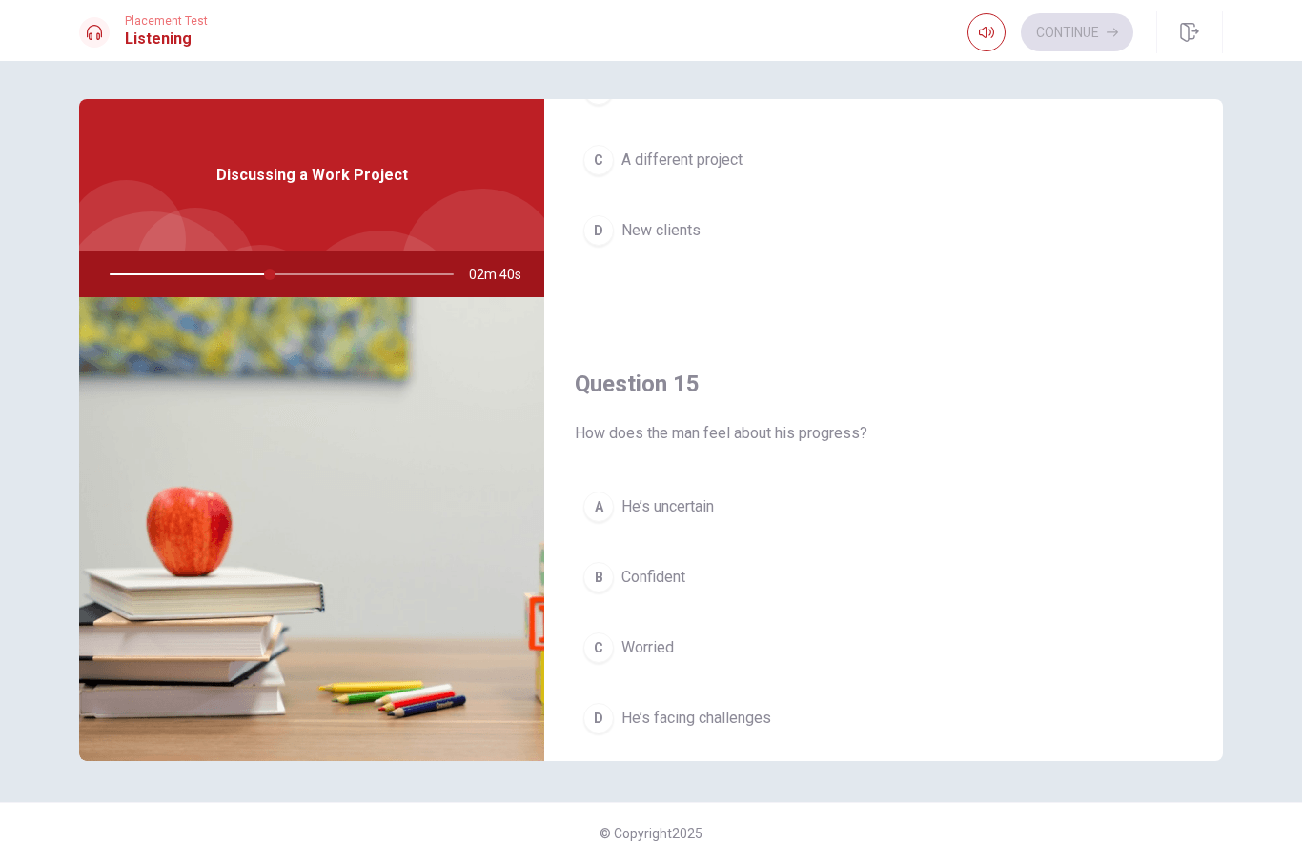
scroll to position [1719, 0]
click at [614, 726] on button "D He’s facing challenges" at bounding box center [883, 720] width 617 height 48
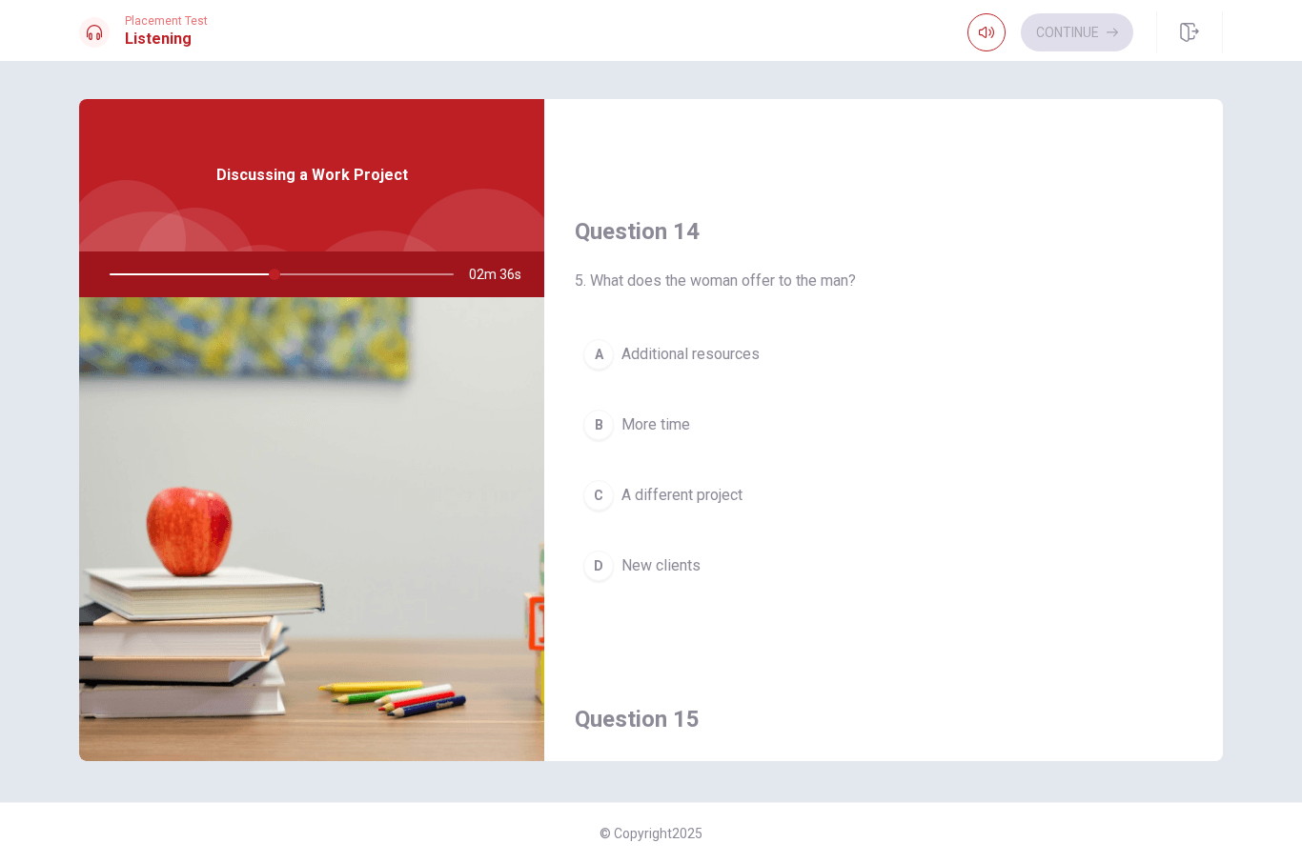
scroll to position [1353, 0]
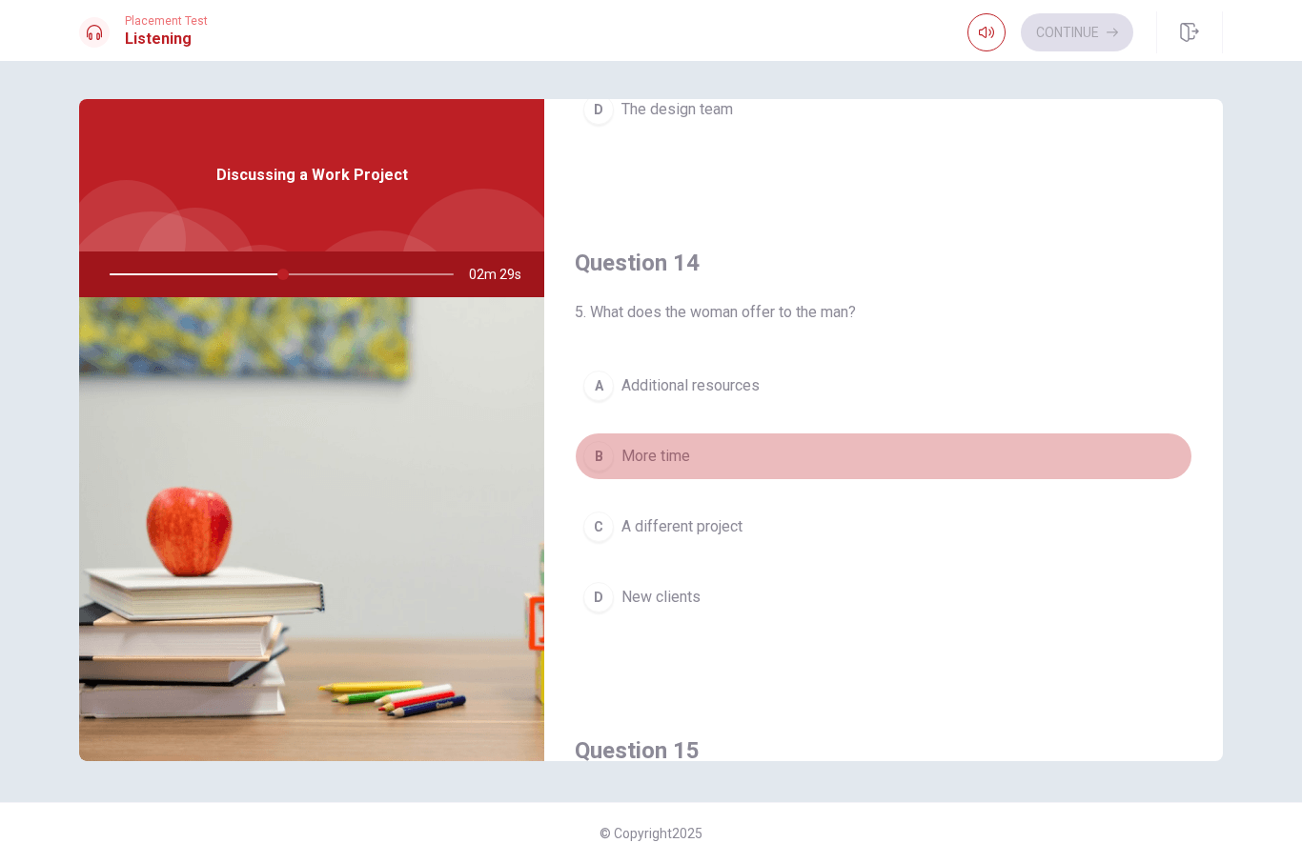
click at [610, 448] on div "B" at bounding box center [598, 456] width 30 height 30
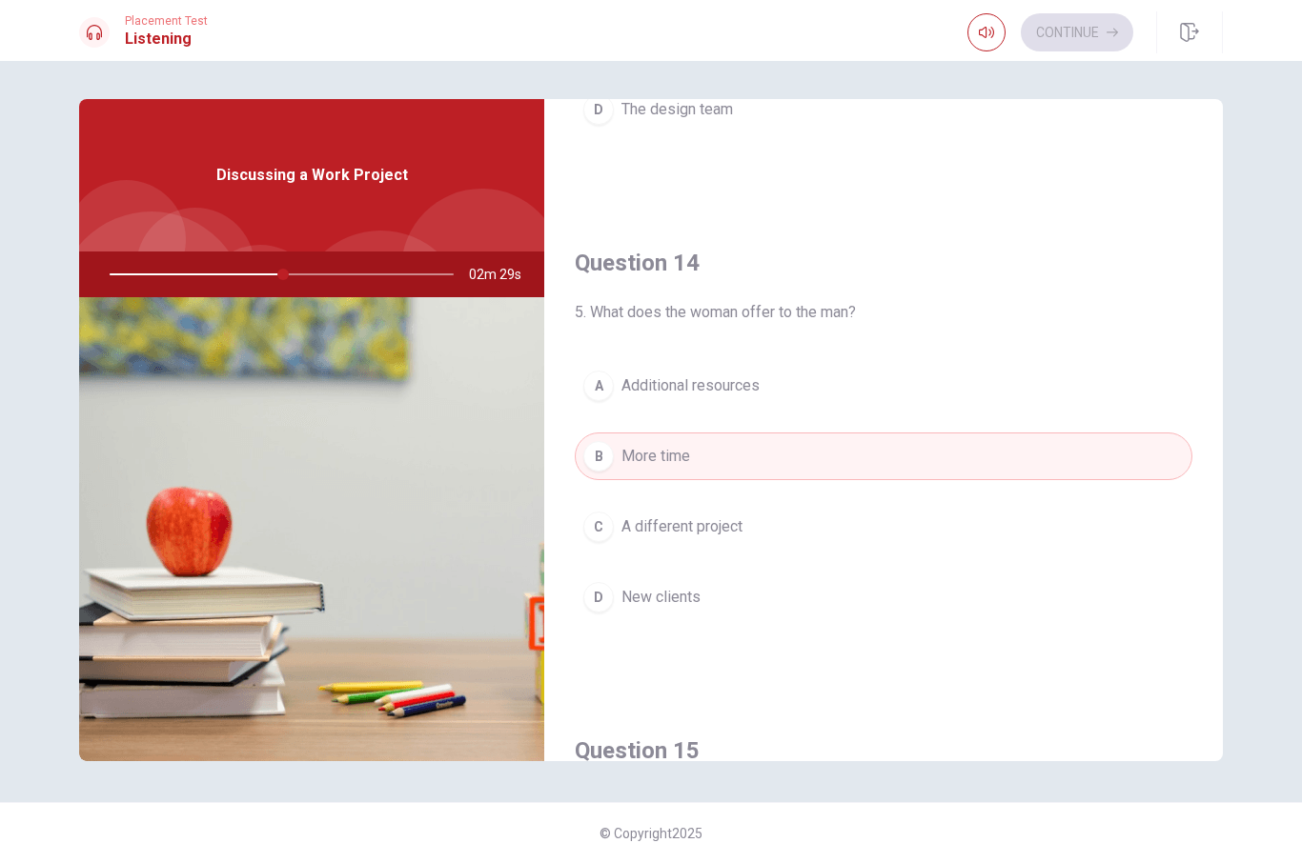
click at [660, 386] on span "Additional resources" at bounding box center [690, 385] width 138 height 23
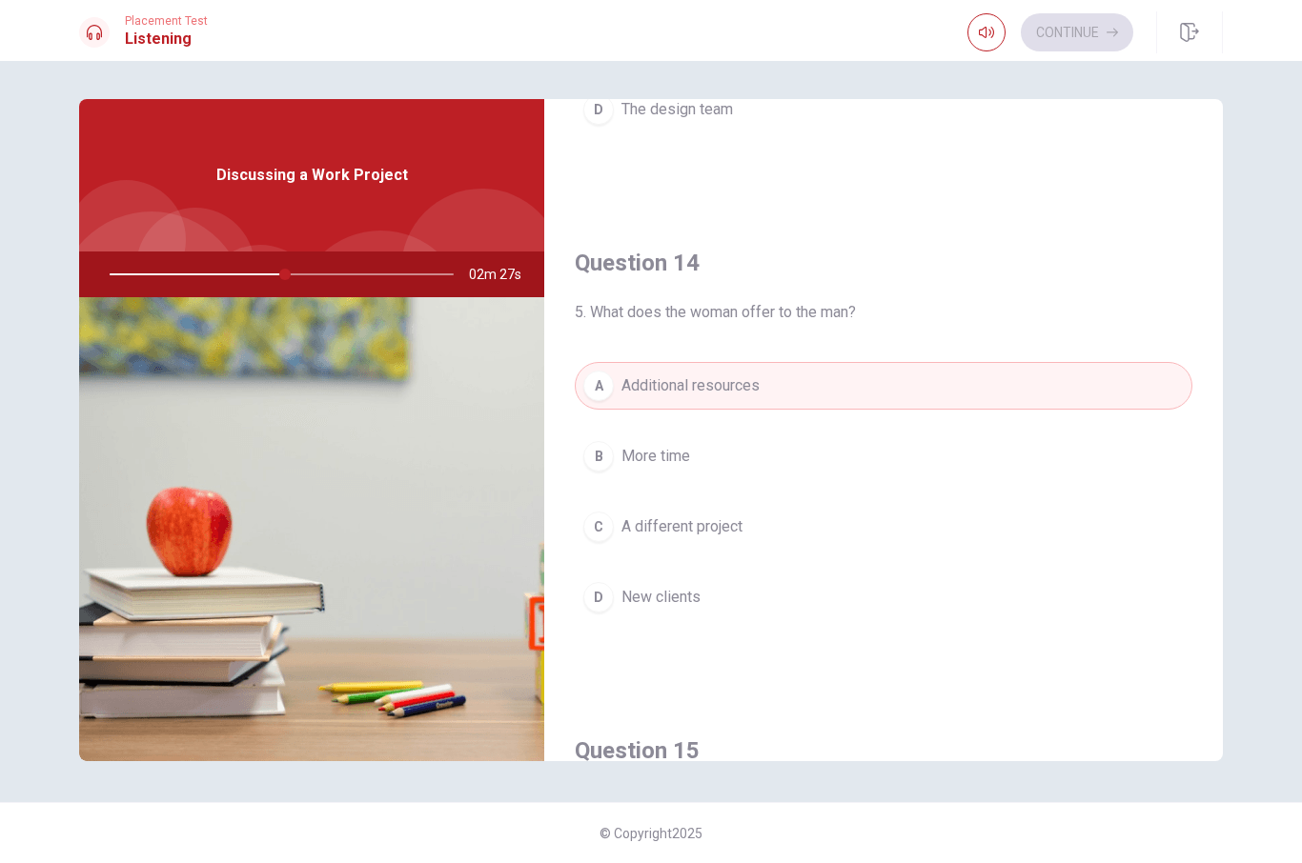
click at [678, 457] on span "More time" at bounding box center [655, 456] width 69 height 23
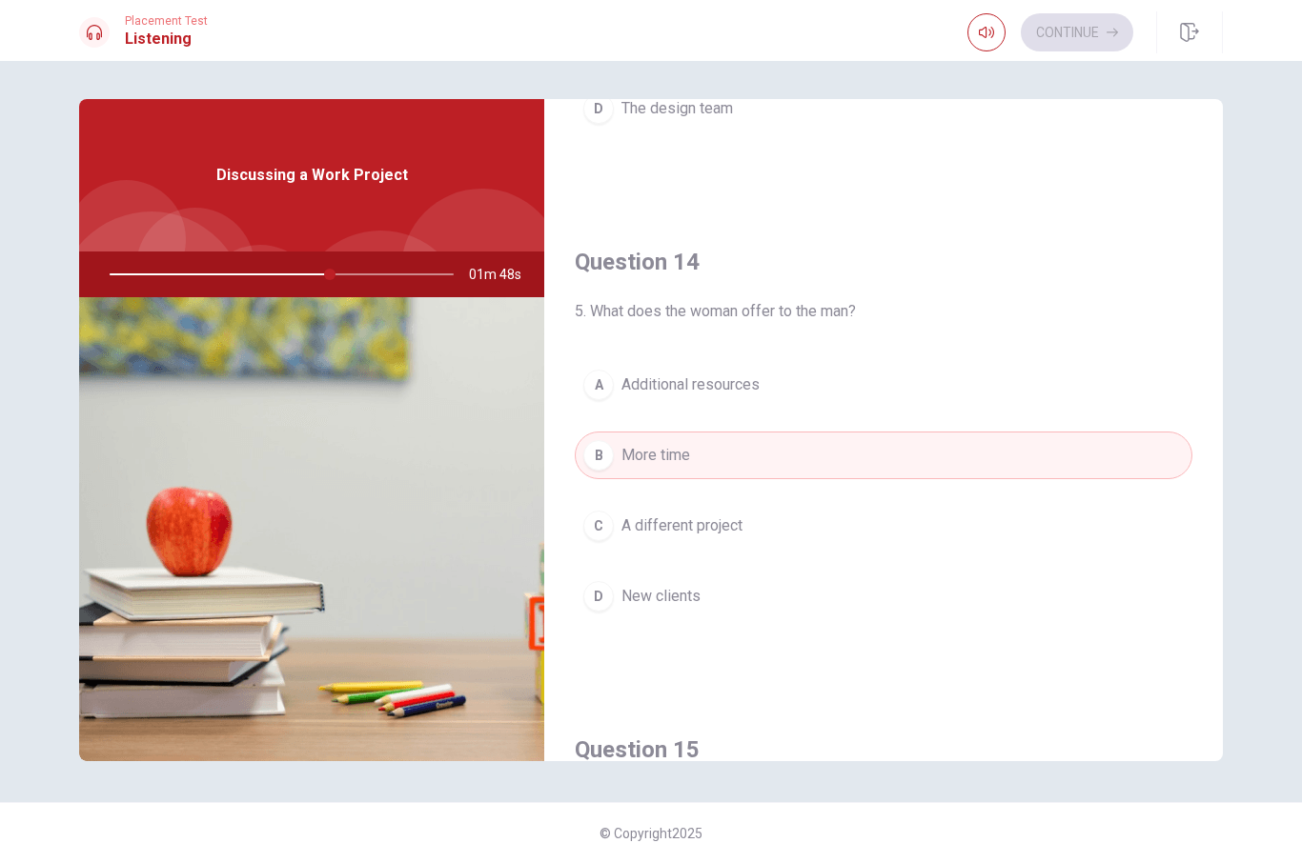
scroll to position [1355, 0]
click at [915, 384] on button "A Additional resources" at bounding box center [883, 384] width 617 height 48
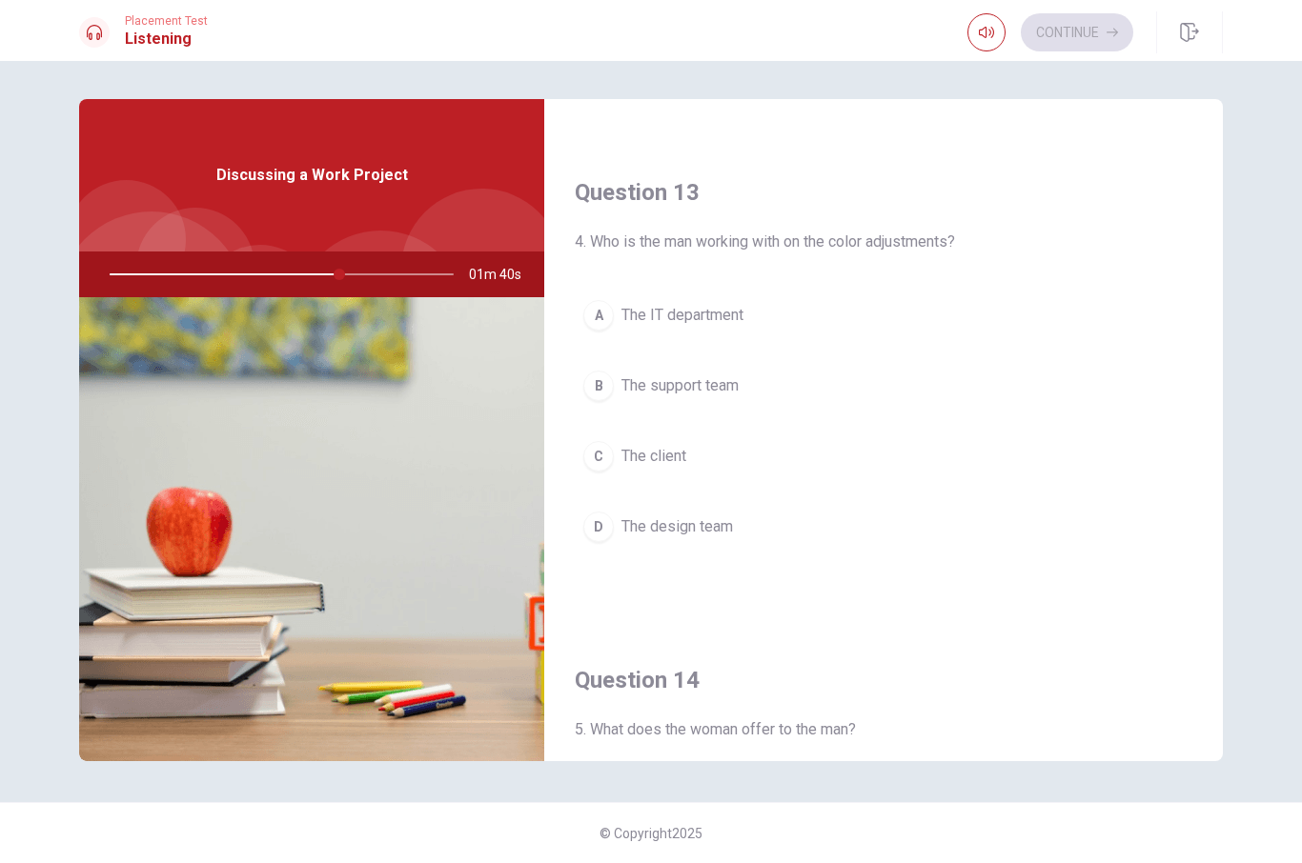
scroll to position [933, 0]
click at [774, 538] on button "D The design team" at bounding box center [883, 530] width 617 height 48
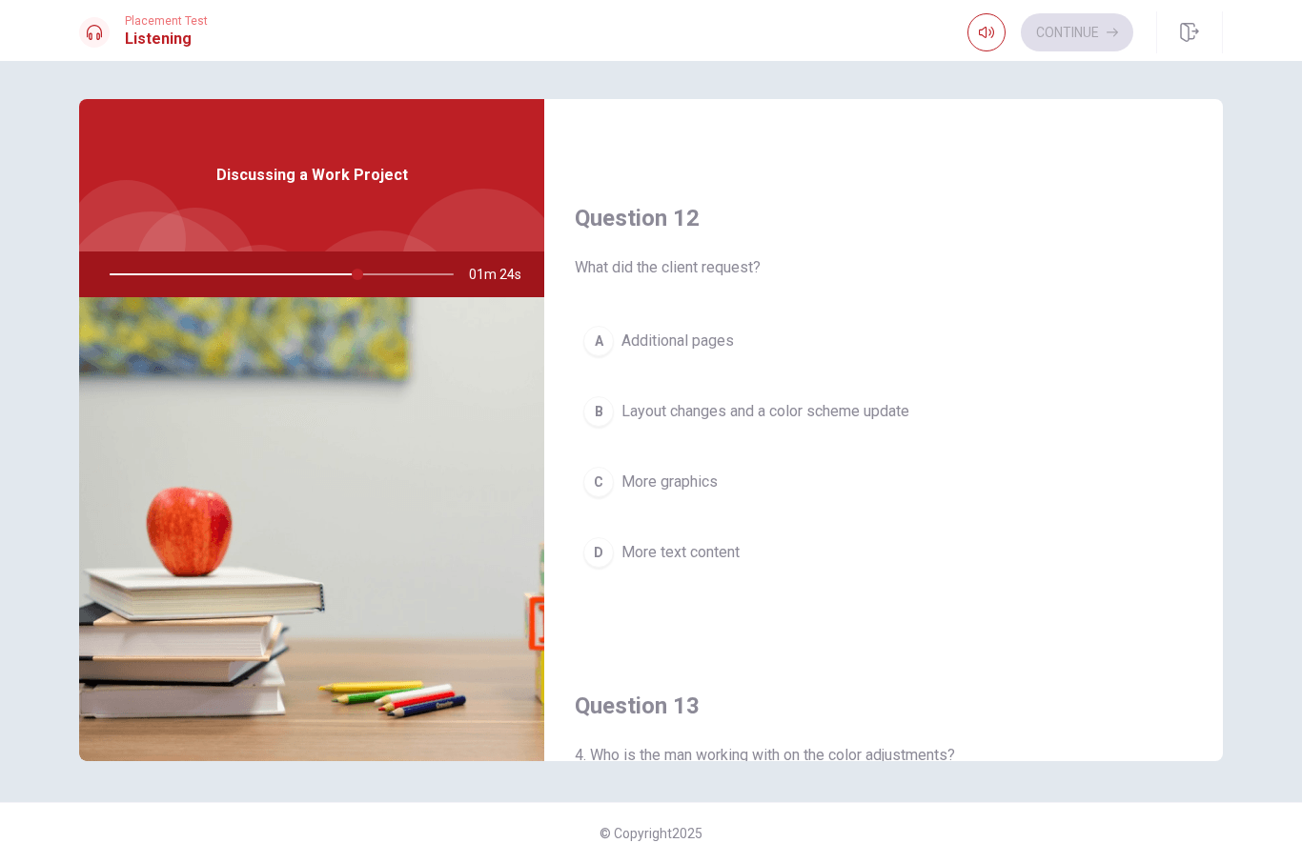
scroll to position [416, 0]
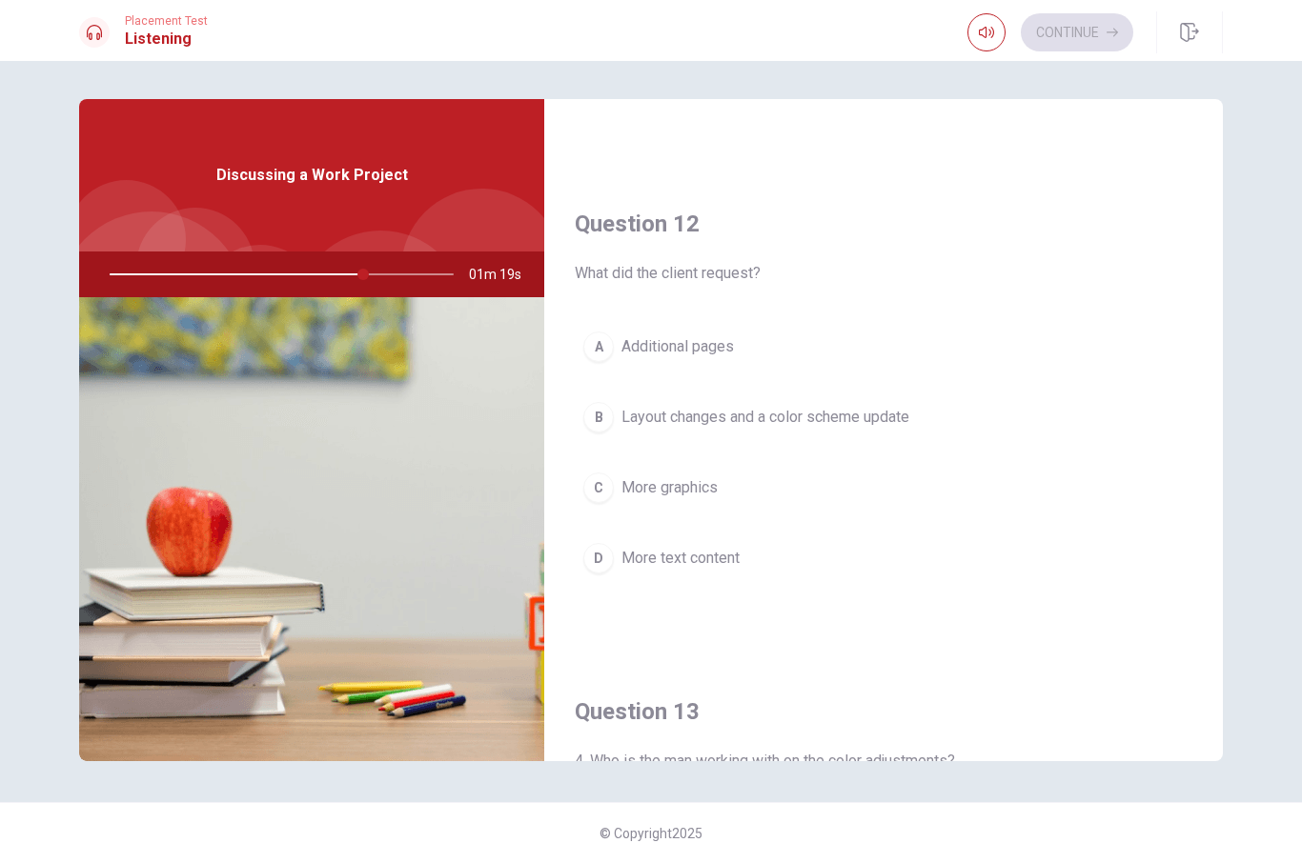
click at [955, 420] on button "B Layout changes and a color scheme update" at bounding box center [883, 418] width 617 height 48
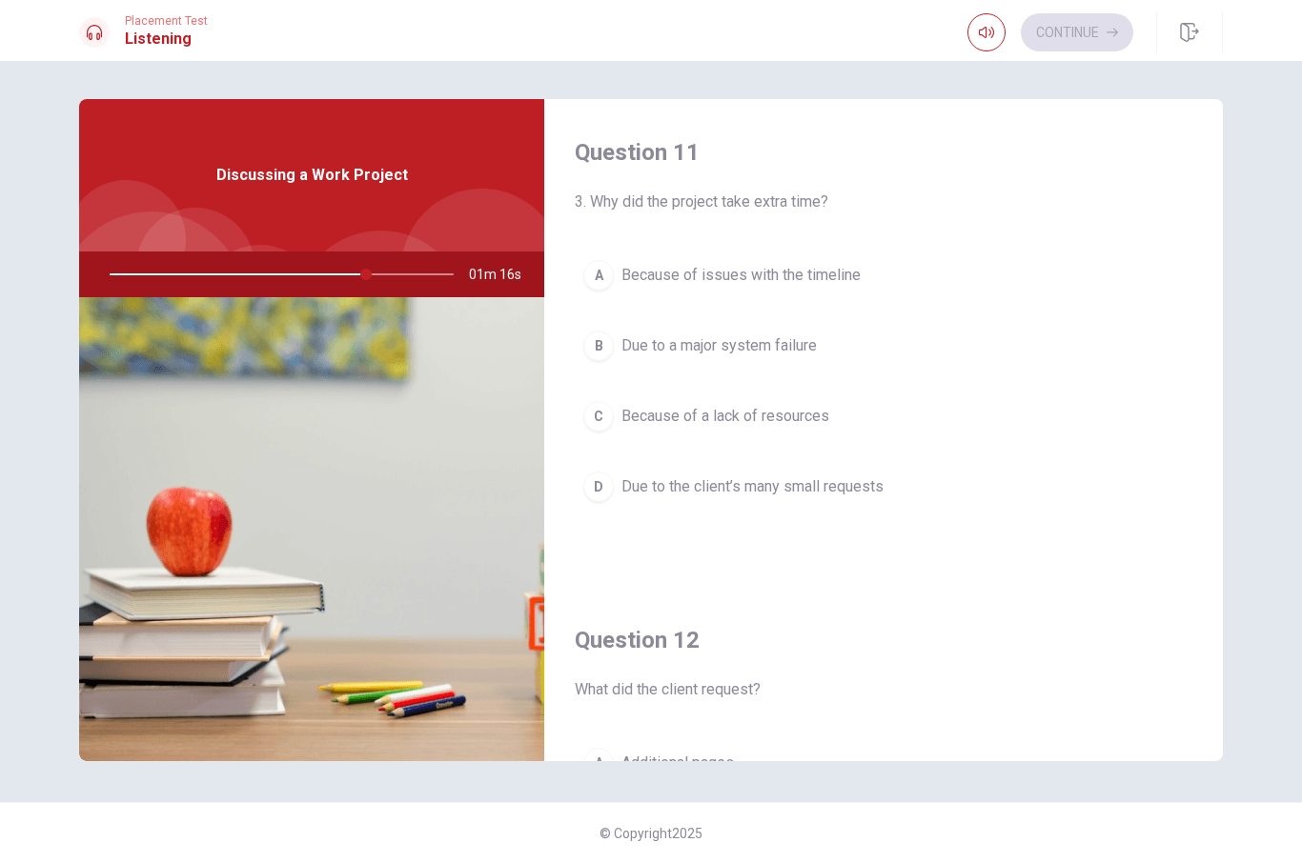
scroll to position [0, 0]
click at [967, 484] on button "D Due to the client’s many small requests" at bounding box center [883, 487] width 617 height 48
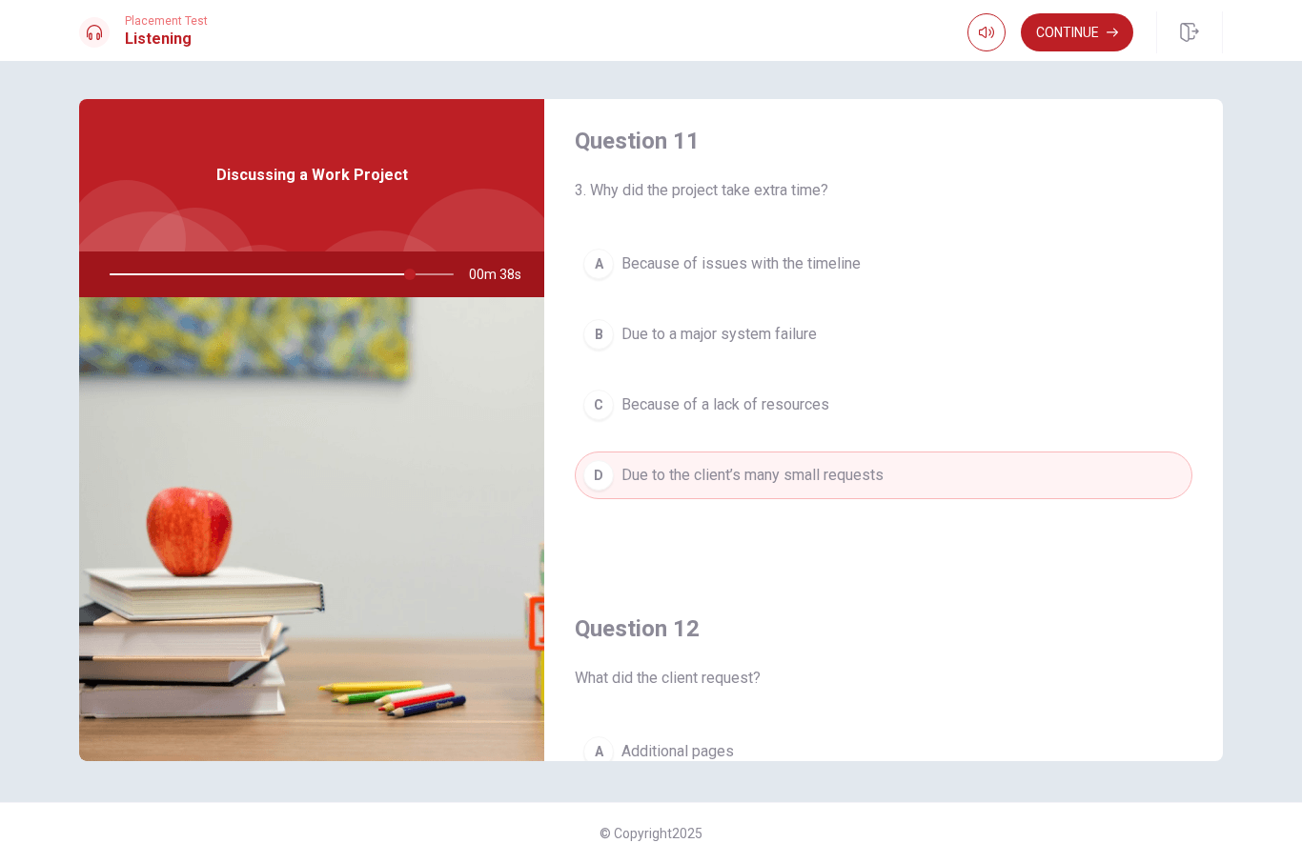
scroll to position [10, 0]
click at [1000, 258] on button "A Because of issues with the timeline" at bounding box center [883, 265] width 617 height 48
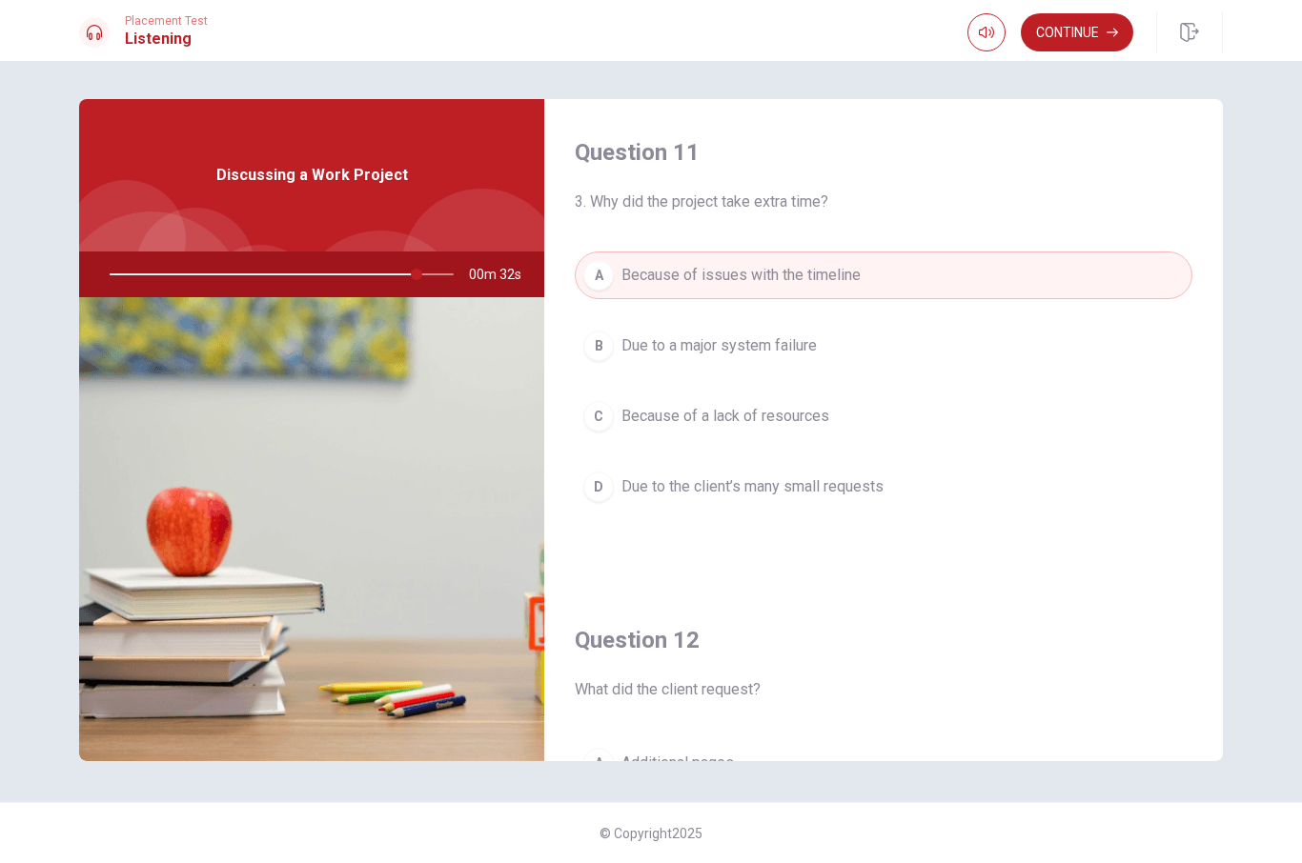
scroll to position [0, 0]
click at [1030, 483] on button "D Due to the client’s many small requests" at bounding box center [883, 487] width 617 height 48
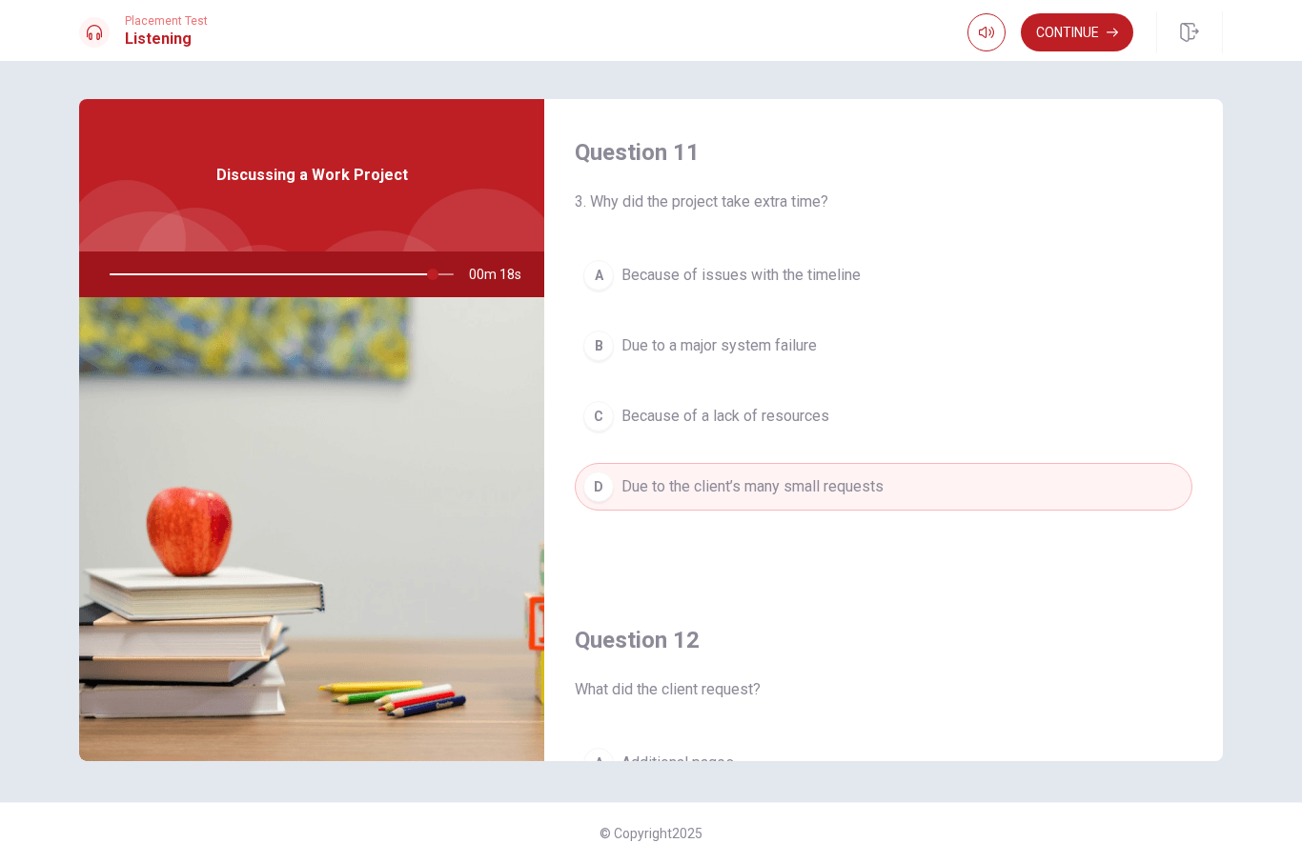
click at [1091, 28] on button "Continue" at bounding box center [1077, 32] width 112 height 38
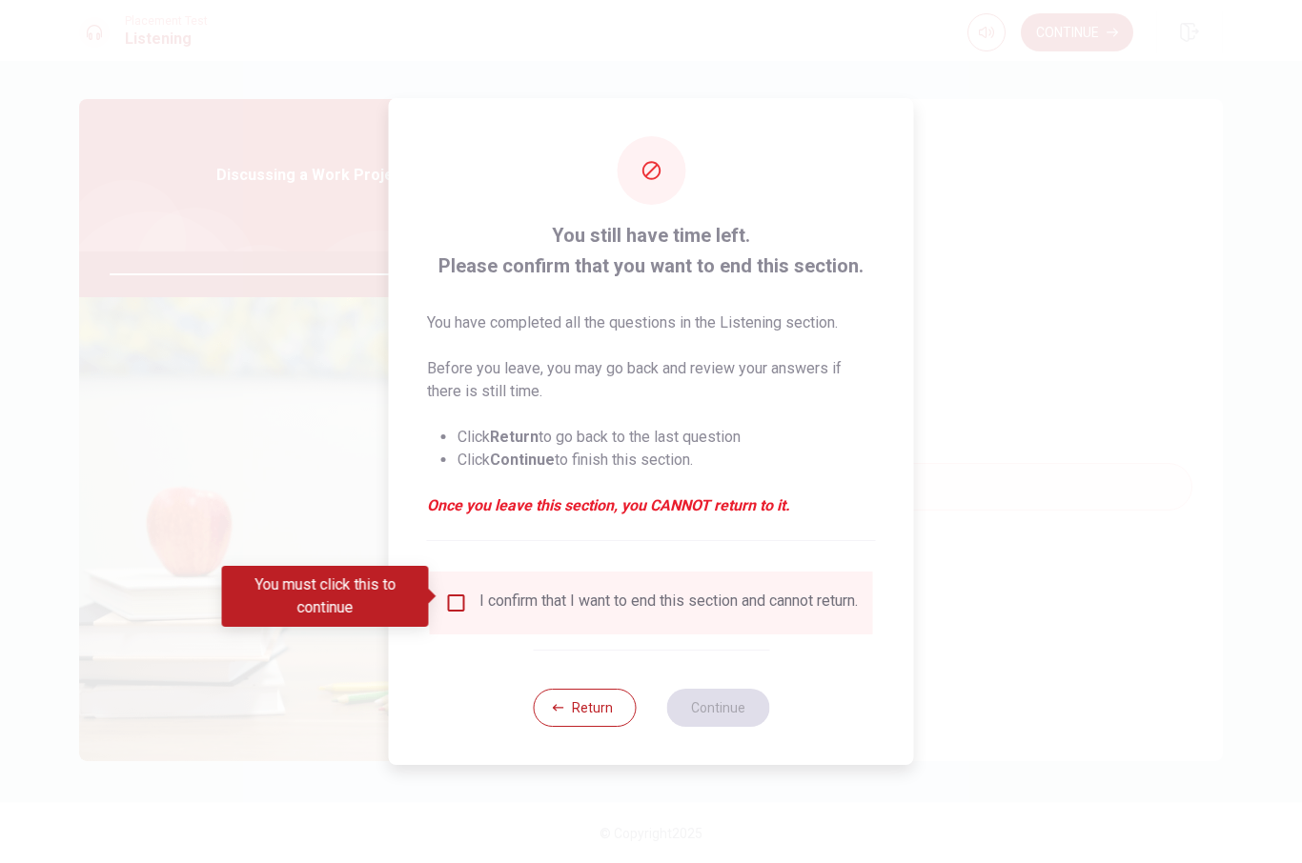
click at [462, 597] on input "You must click this to continue" at bounding box center [456, 603] width 23 height 23
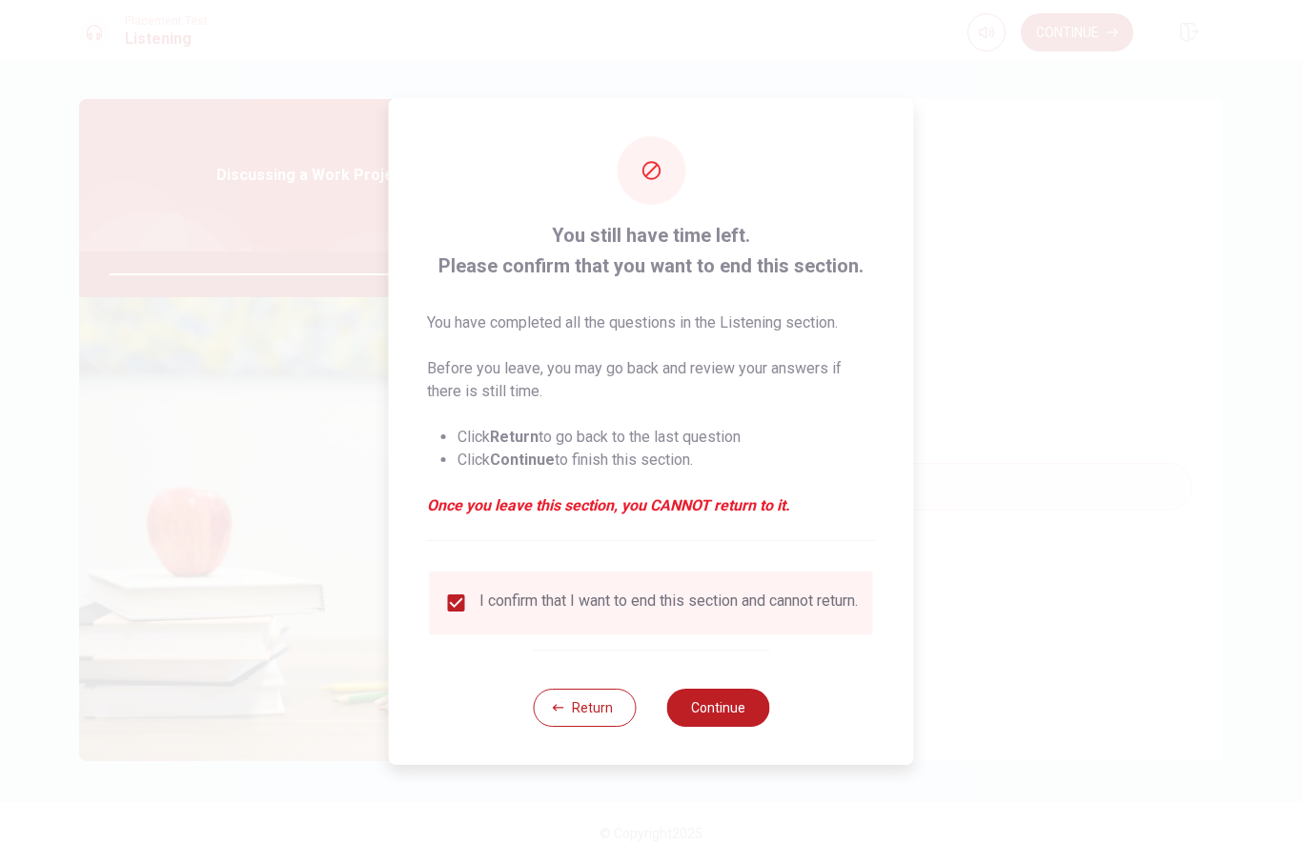
click at [742, 723] on button "Continue" at bounding box center [717, 708] width 103 height 38
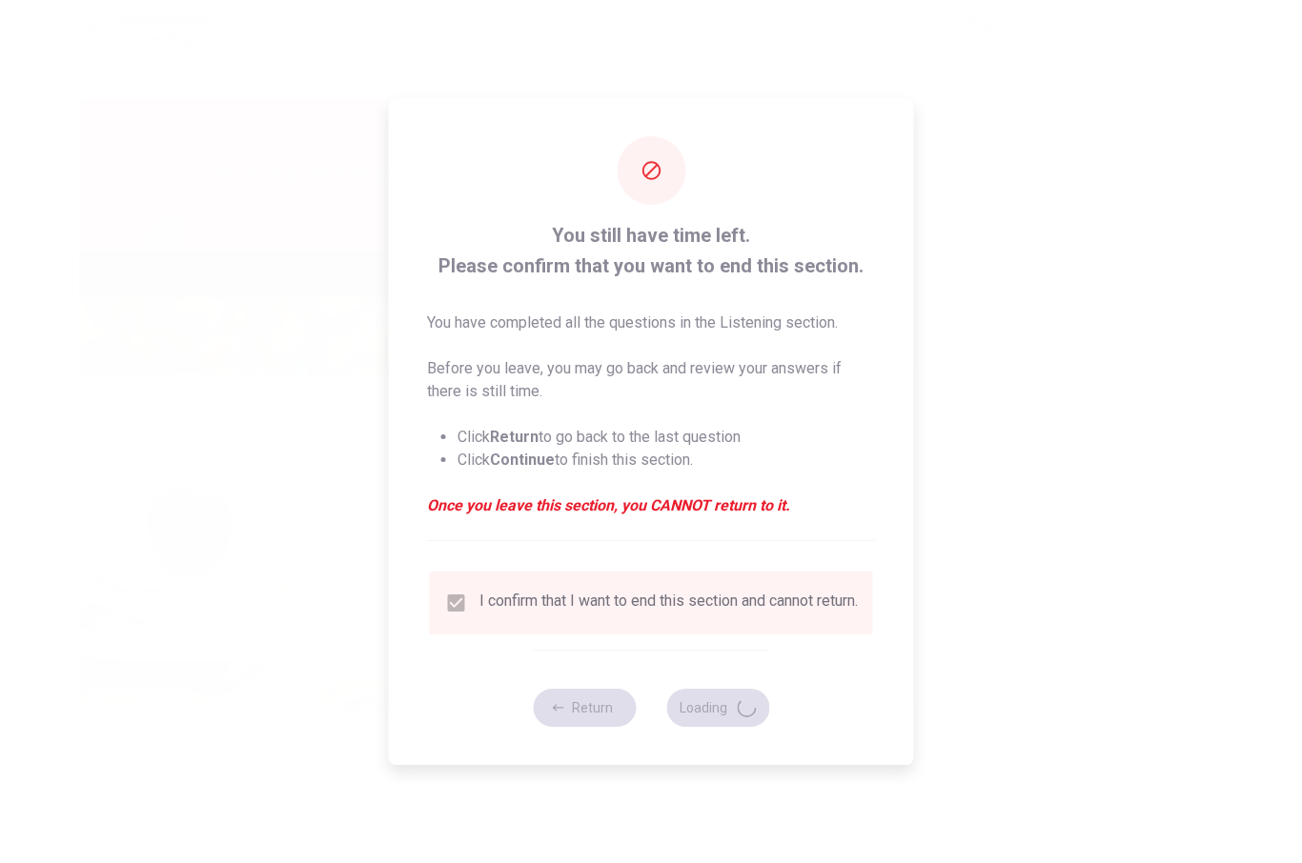
type input "95"
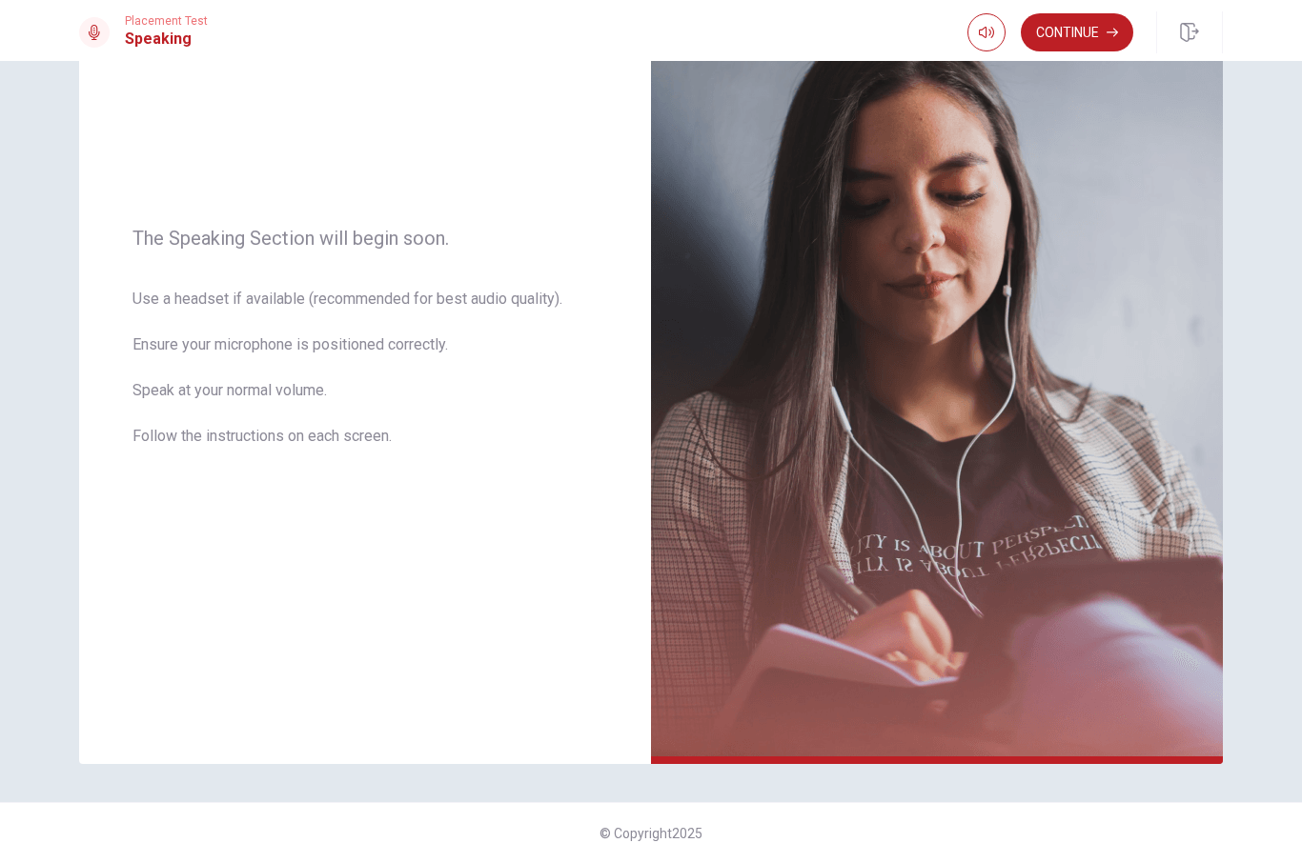
scroll to position [166, 0]
click at [1094, 34] on button "Continue" at bounding box center [1077, 32] width 112 height 38
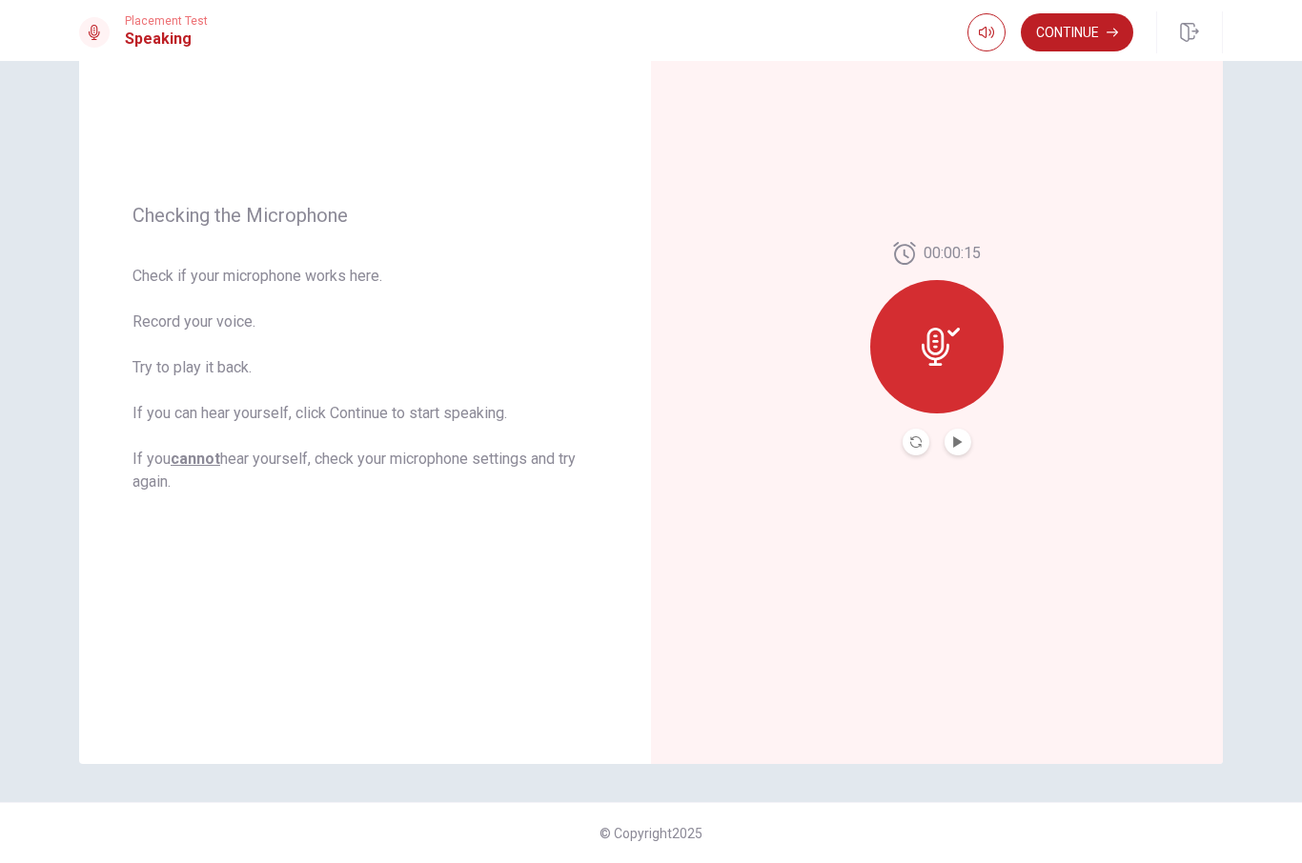
click at [961, 447] on icon "Play Audio" at bounding box center [957, 441] width 11 height 11
click at [1095, 38] on button "Continue" at bounding box center [1077, 32] width 112 height 38
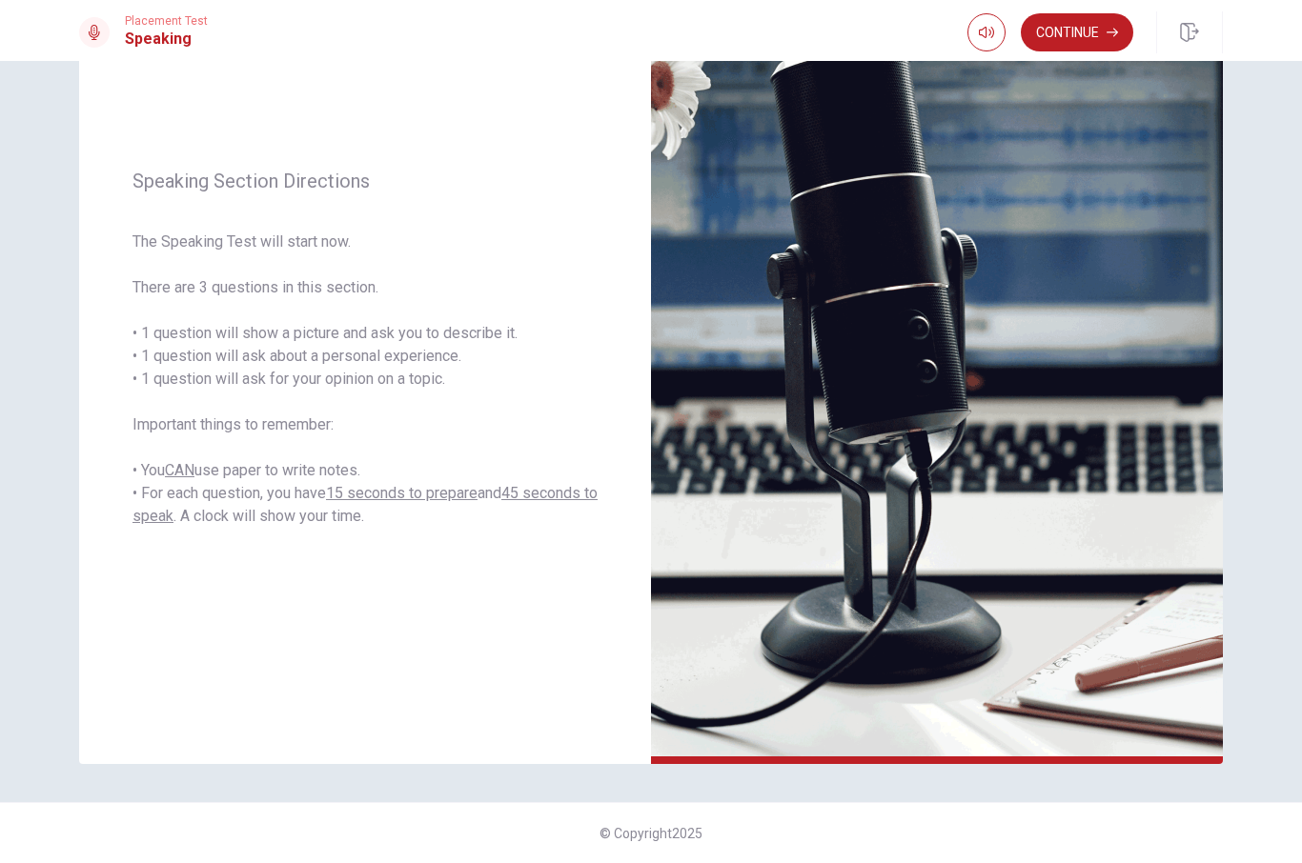
click at [1101, 31] on button "Continue" at bounding box center [1077, 32] width 112 height 38
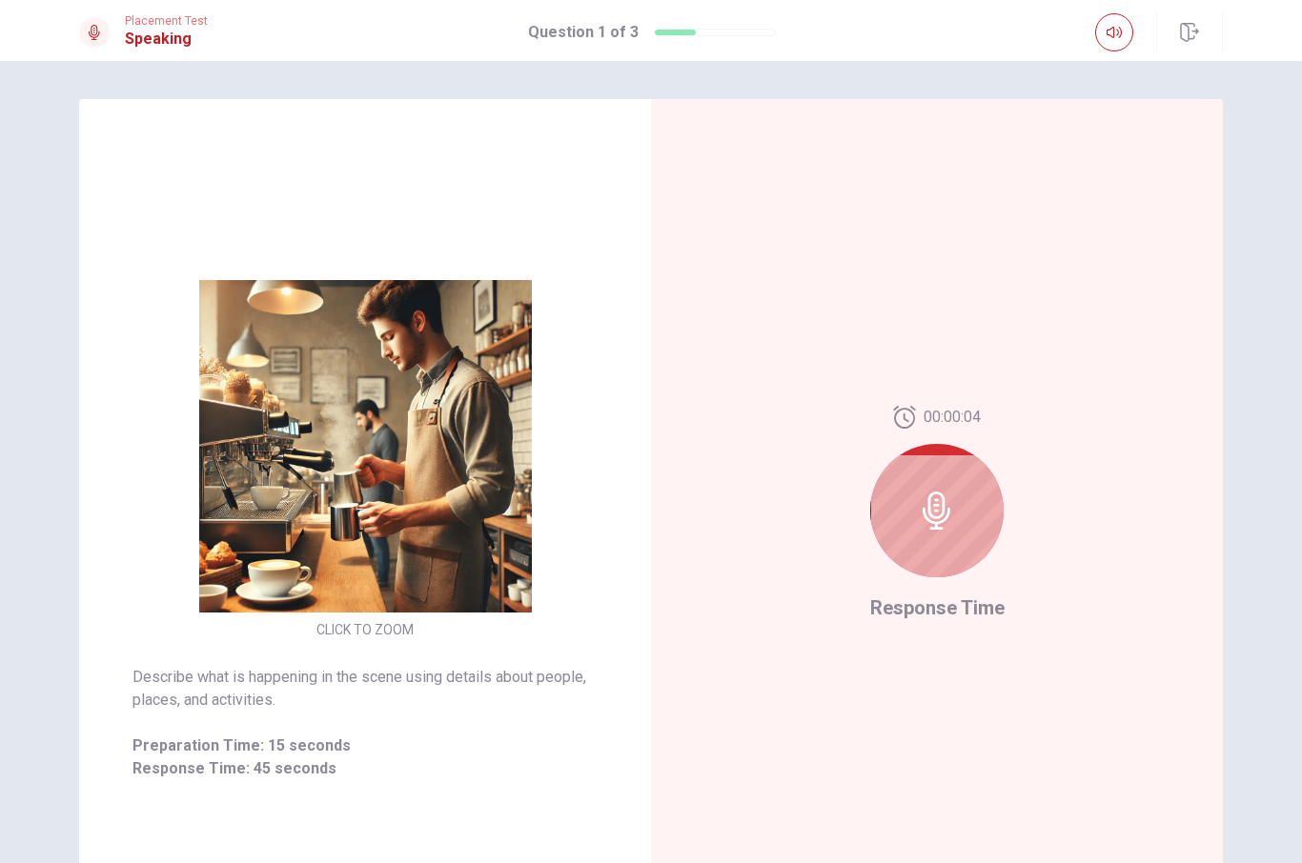
click at [918, 497] on icon at bounding box center [937, 511] width 38 height 38
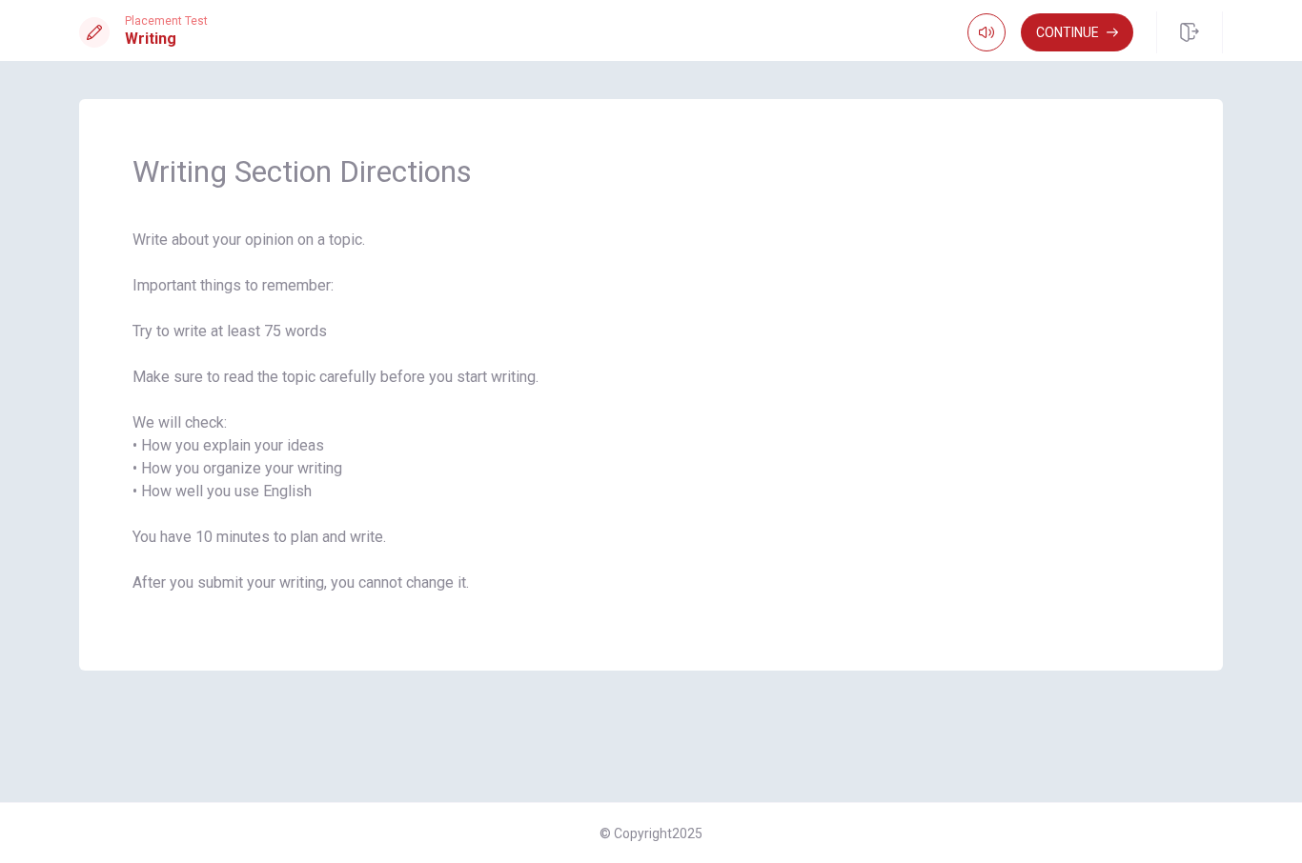
click at [1086, 41] on button "Continue" at bounding box center [1077, 32] width 112 height 38
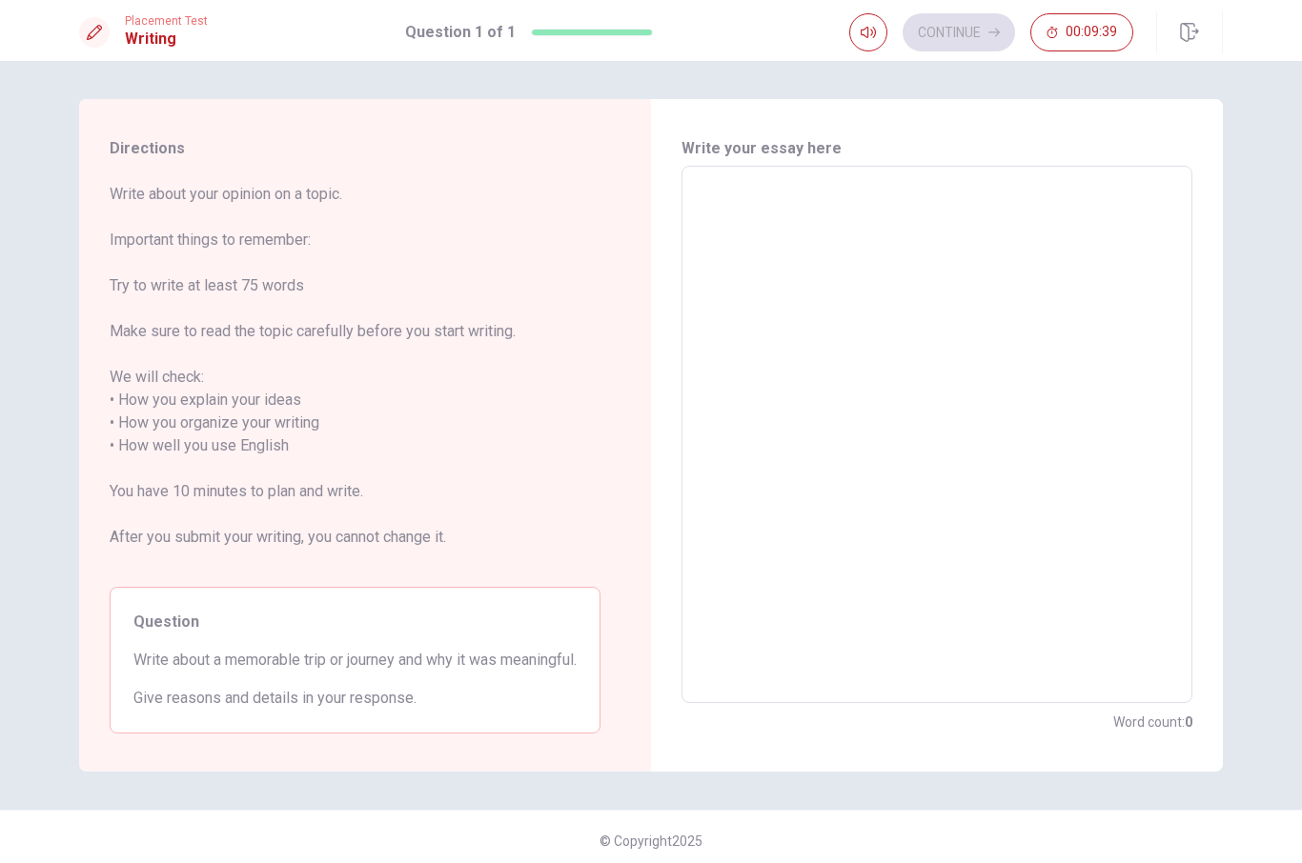
click at [696, 192] on textarea at bounding box center [937, 435] width 484 height 506
type textarea "t"
type textarea "x"
type textarea "th"
type textarea "x"
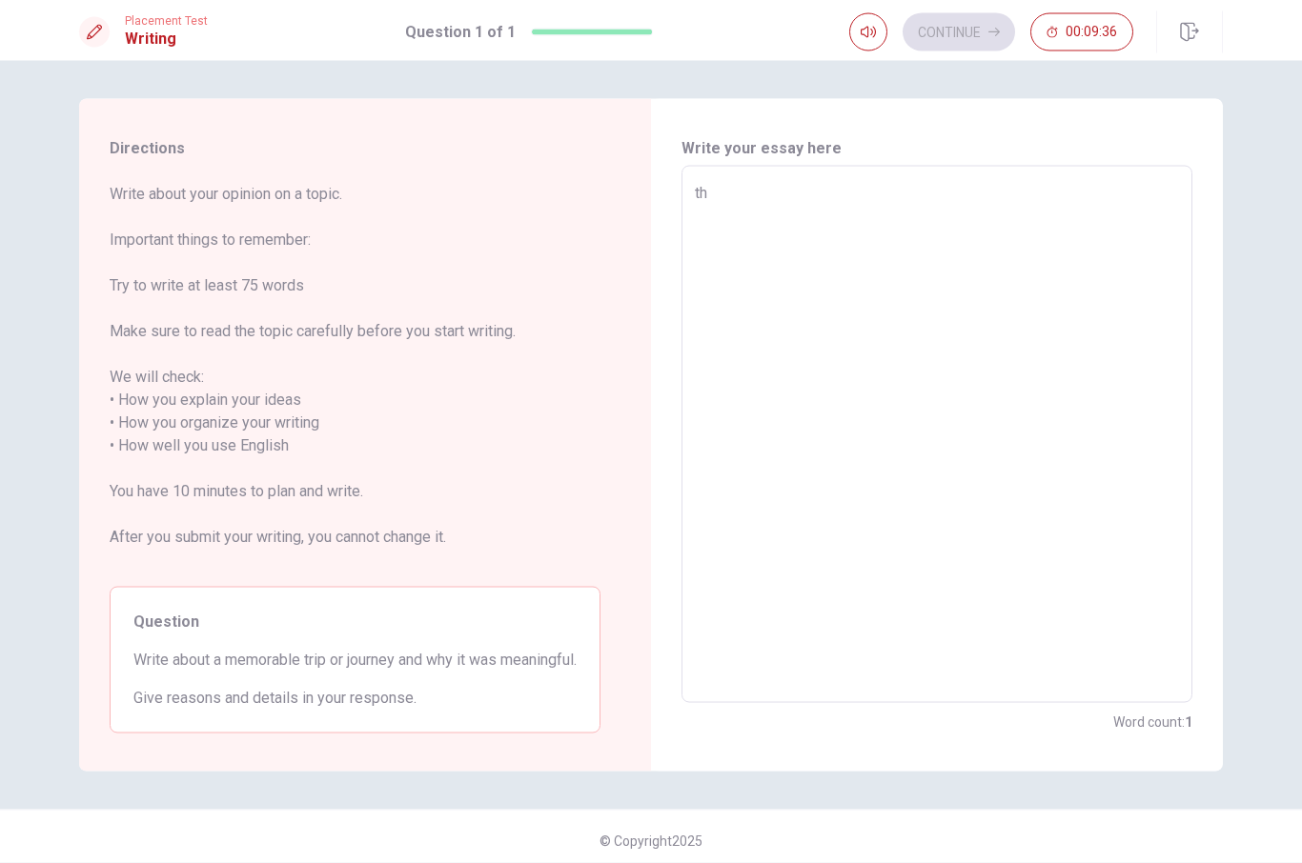
type textarea "thi"
type textarea "x"
type textarea "this"
type textarea "x"
type textarea "this"
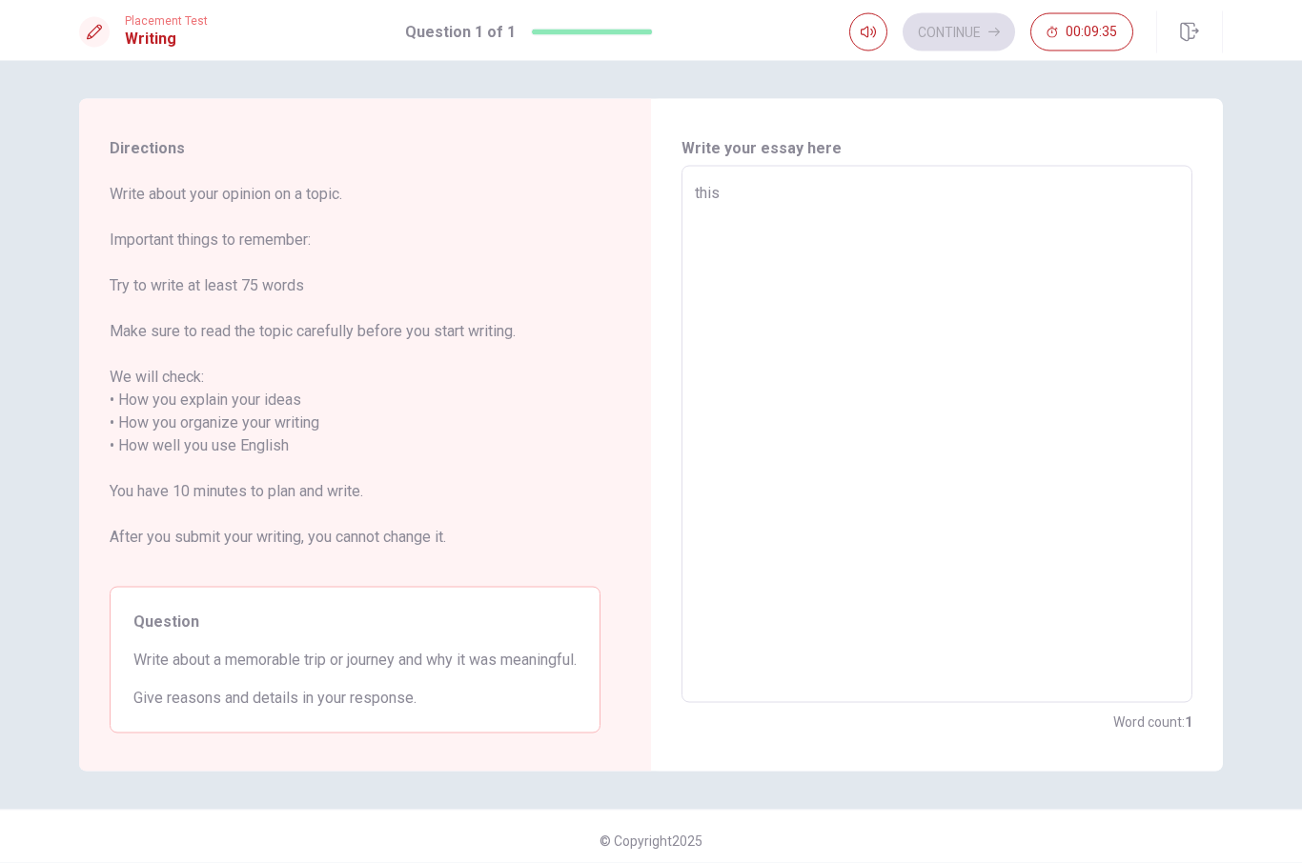
type textarea "x"
type textarea "this s"
type textarea "x"
type textarea "this su"
type textarea "x"
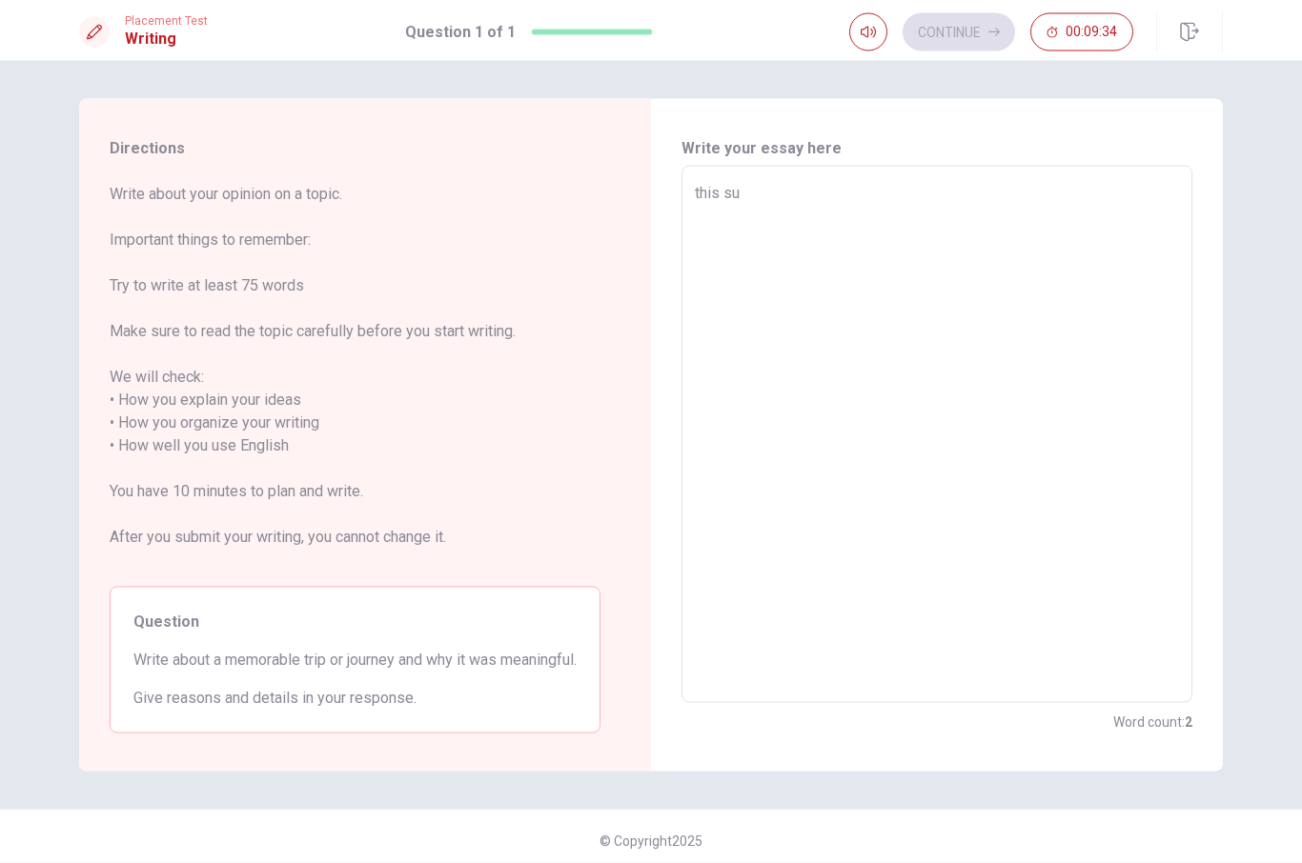
type textarea "this sum"
type textarea "x"
type textarea "this summ"
type textarea "x"
type textarea "this summe"
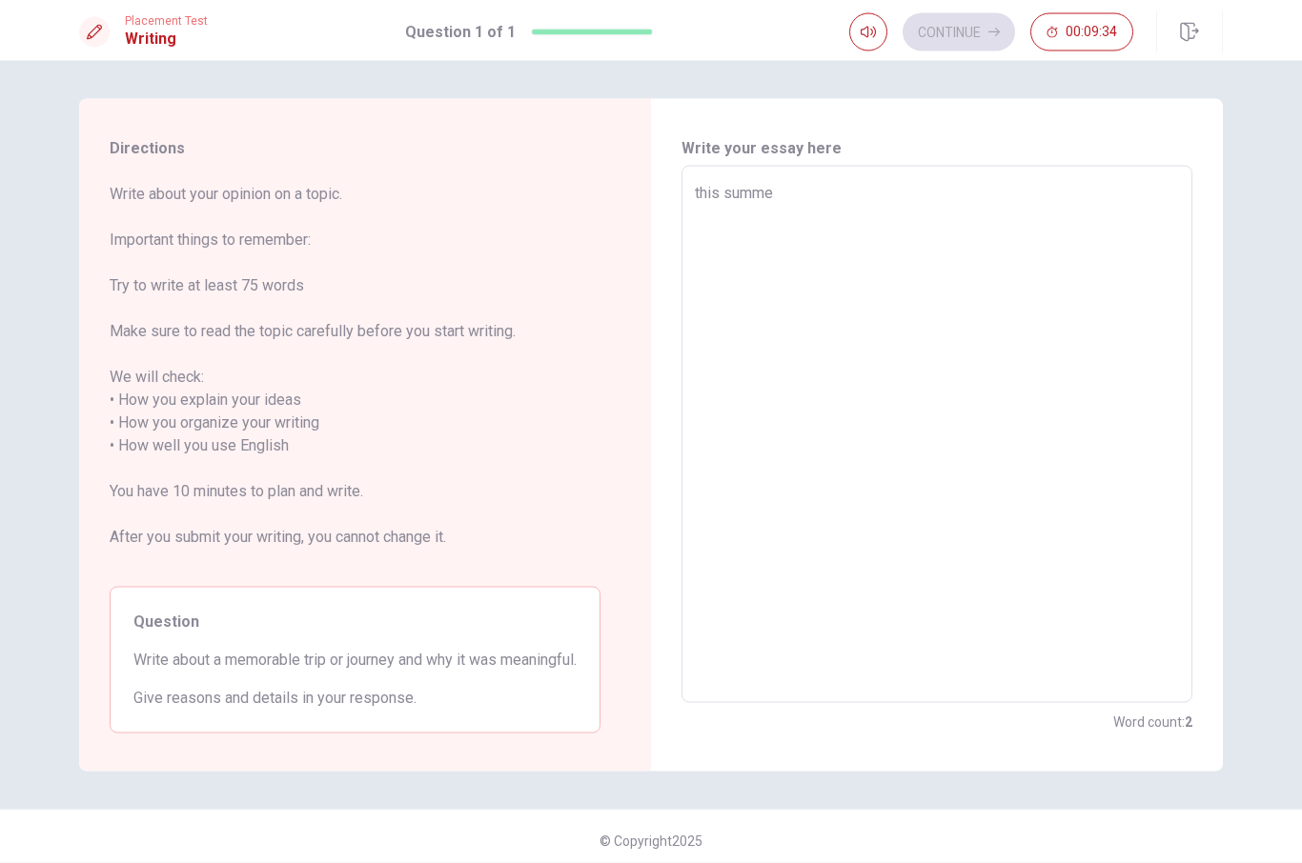
type textarea "x"
type textarea "this summet"
type textarea "x"
type textarea "this summet"
type textarea "x"
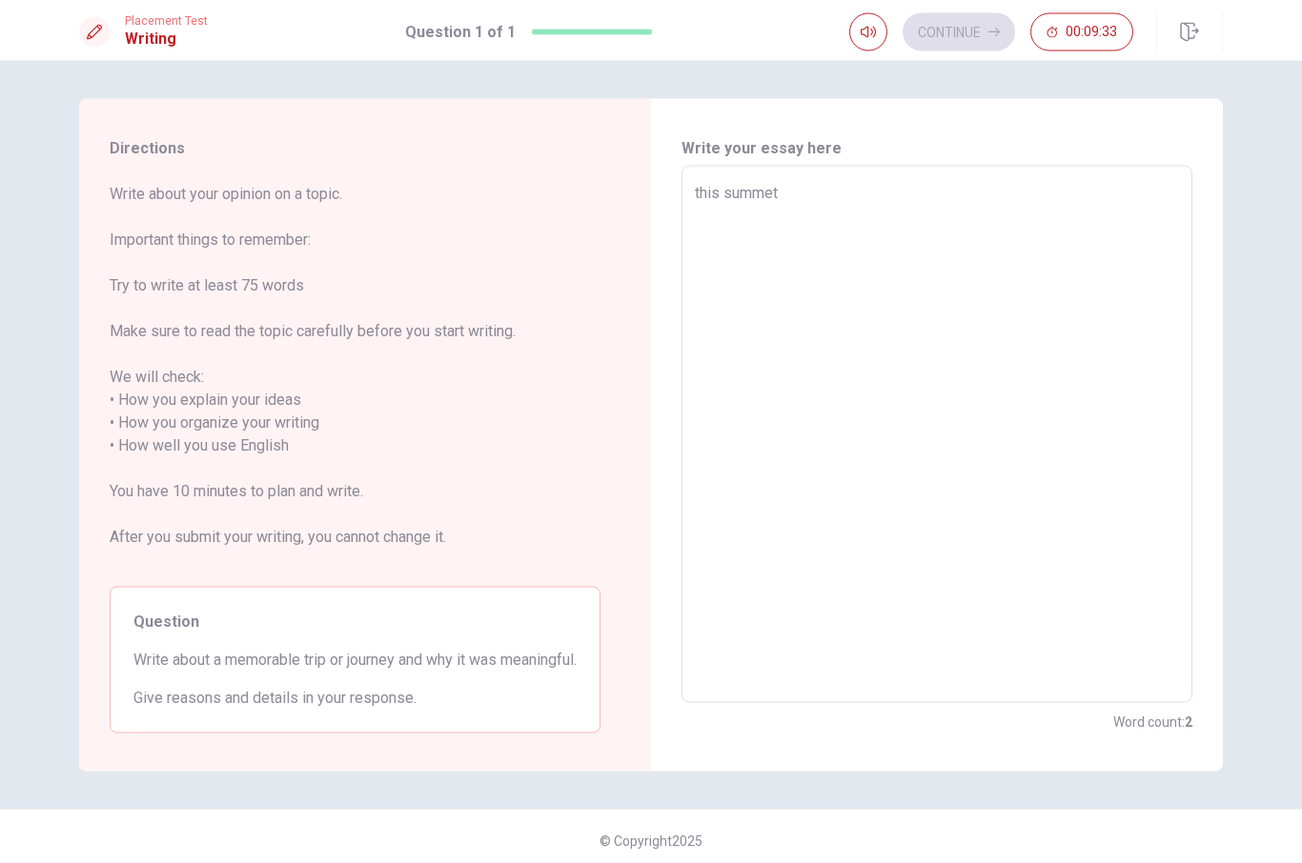
type textarea "this summet"
type textarea "x"
type textarea "this summe"
type textarea "x"
type textarea "this summer"
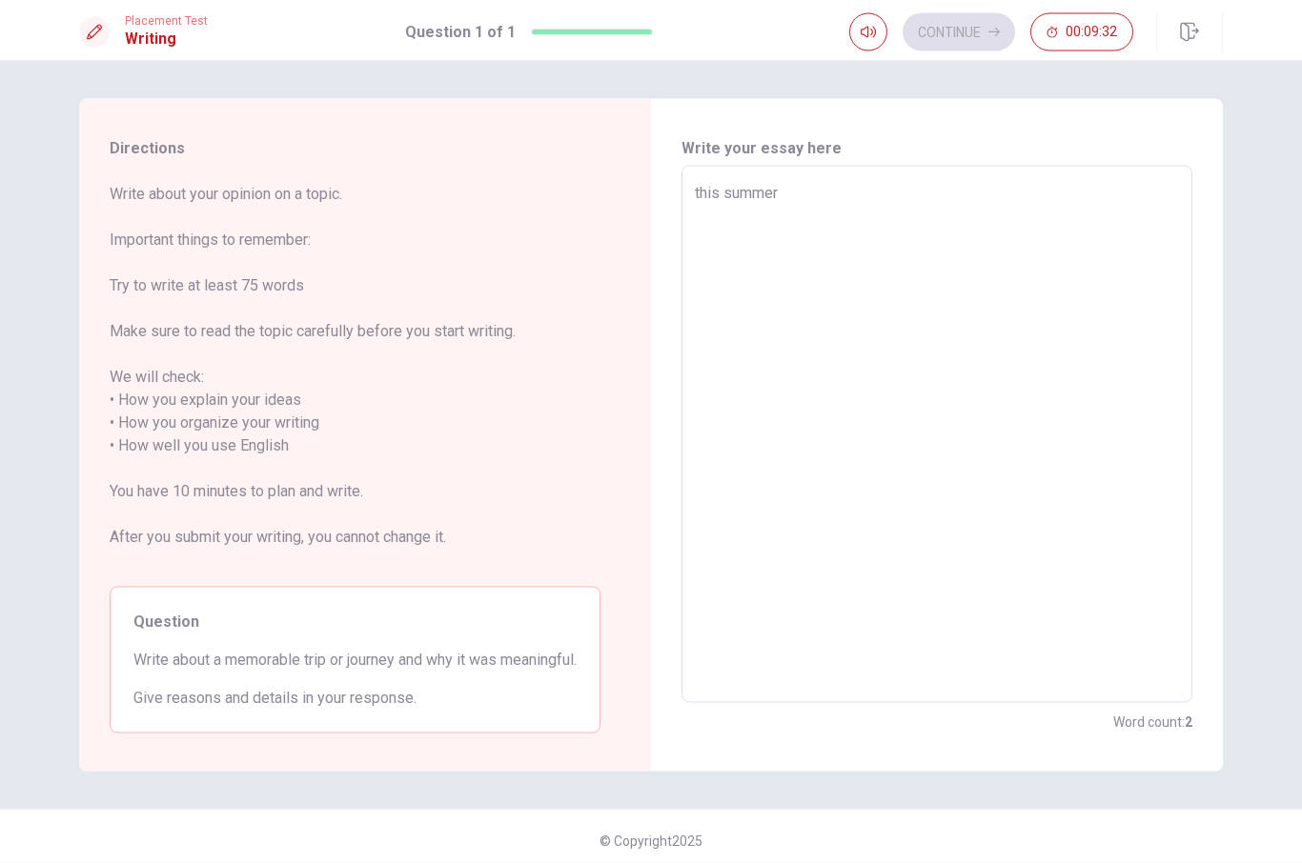
type textarea "x"
type textarea "this summer"
type textarea "x"
type textarea "this summer i"
type textarea "x"
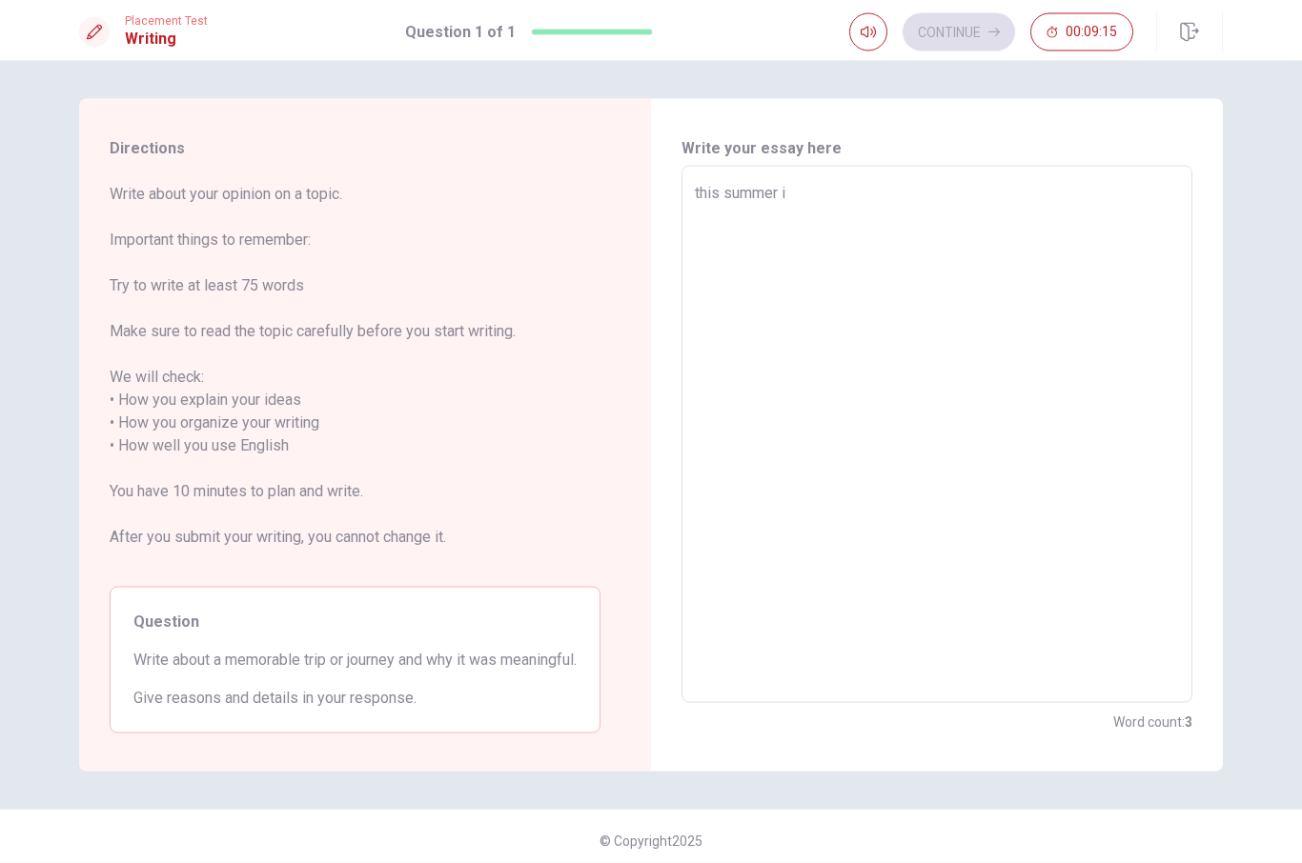
type textarea "this summer i"
type textarea "x"
type textarea "this summer i w"
type textarea "x"
type textarea "this summer i we"
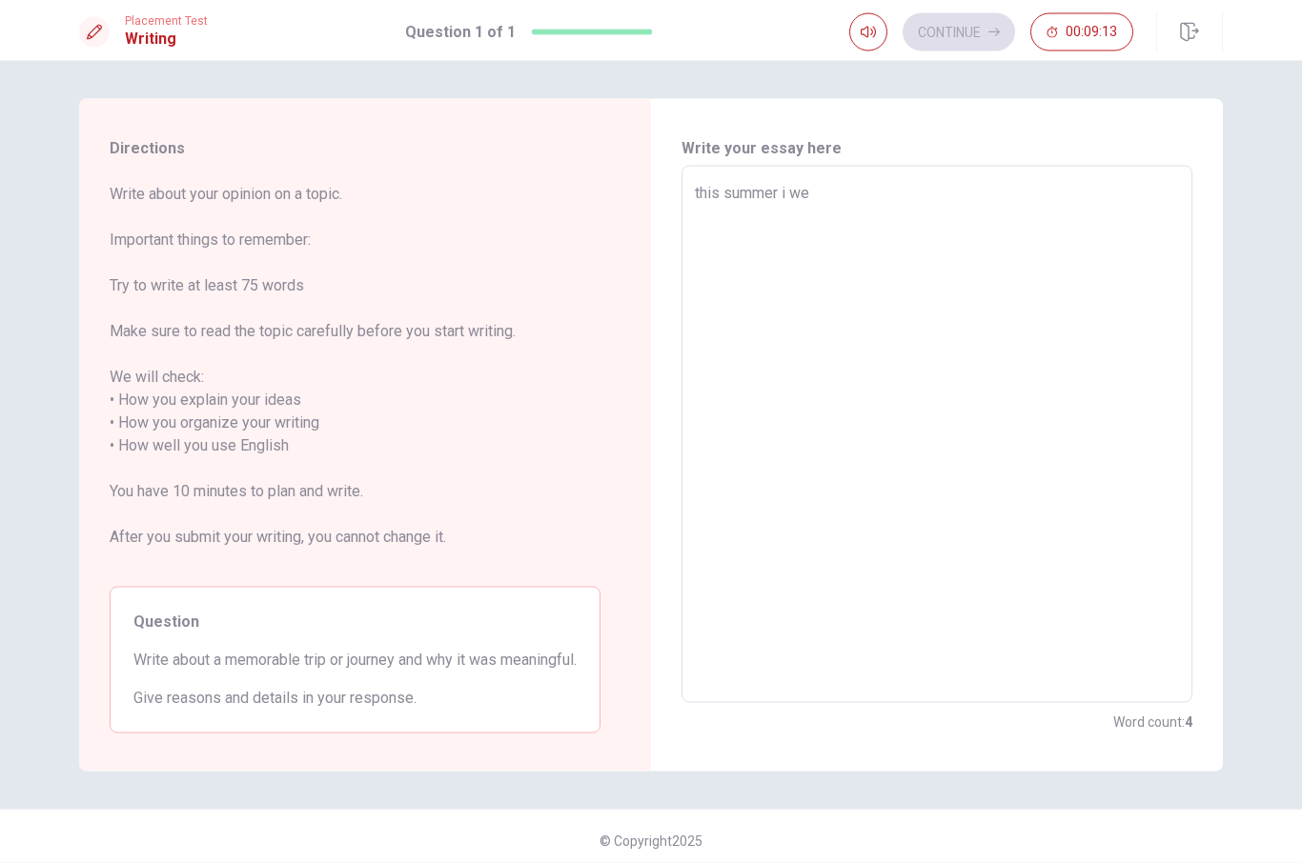
type textarea "x"
type textarea "this summer i wen"
type textarea "x"
type textarea "this summer i went"
type textarea "x"
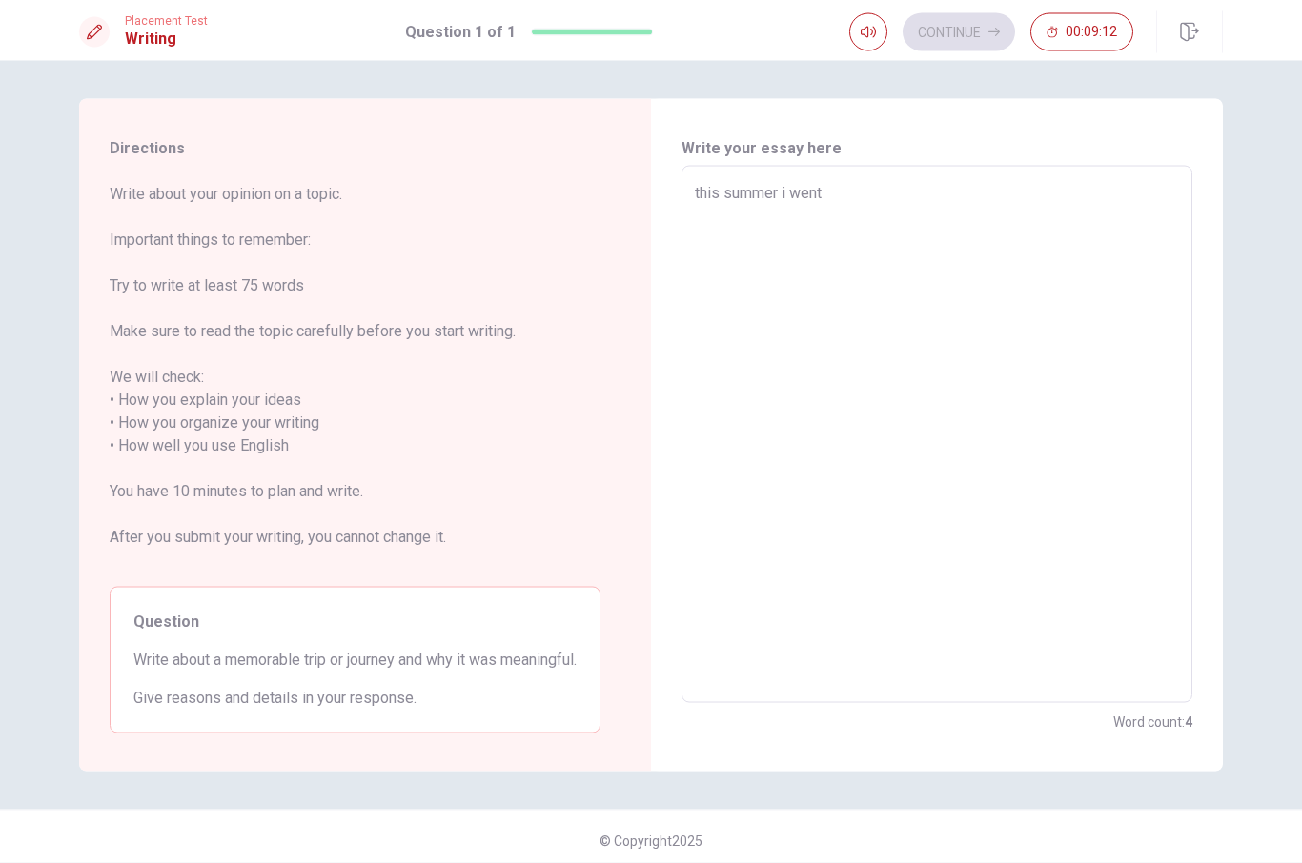
type textarea "this summer i went"
type textarea "x"
type textarea "this summer i went i"
type textarea "x"
type textarea "this summer i went in"
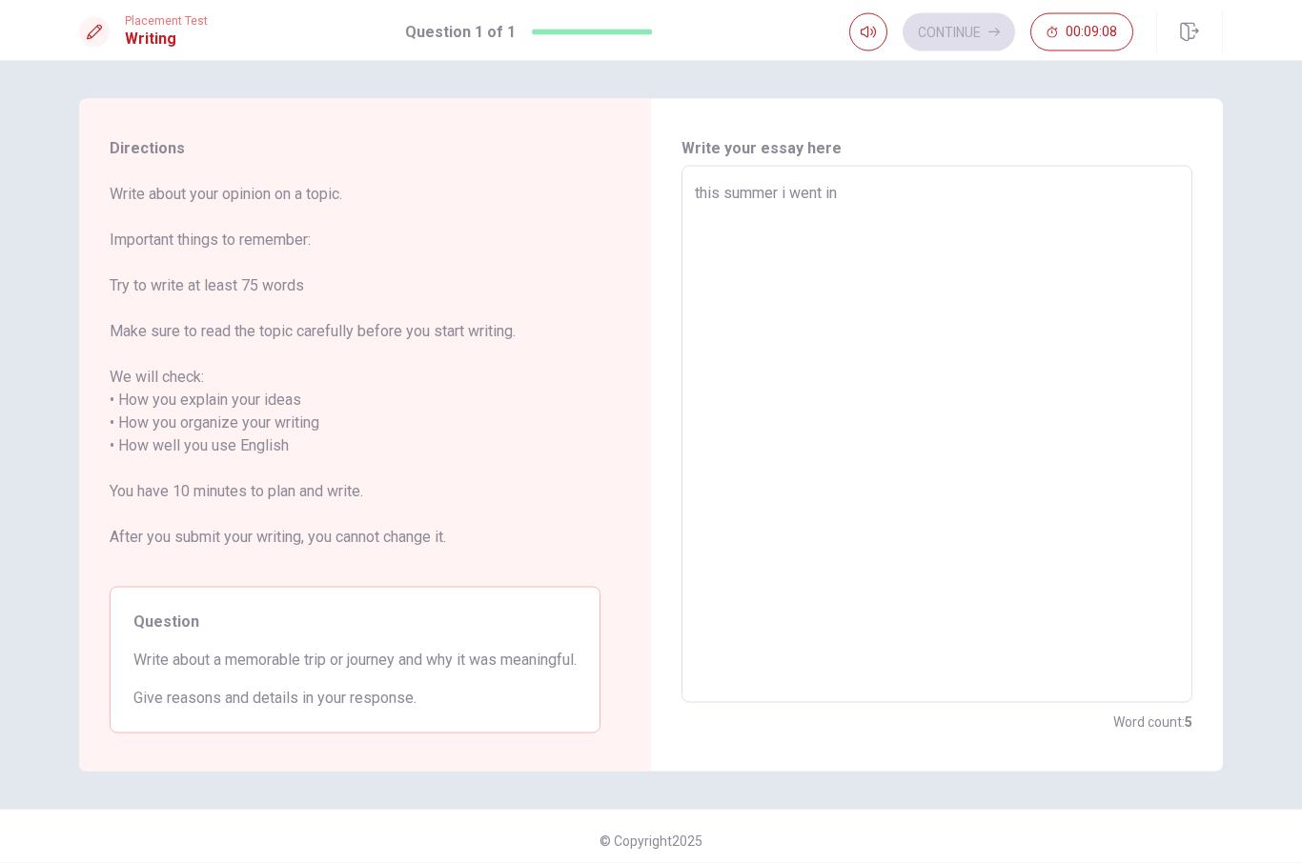
type textarea "x"
type textarea "this summer i went in"
type textarea "x"
type textarea "this summer i went in s"
type textarea "x"
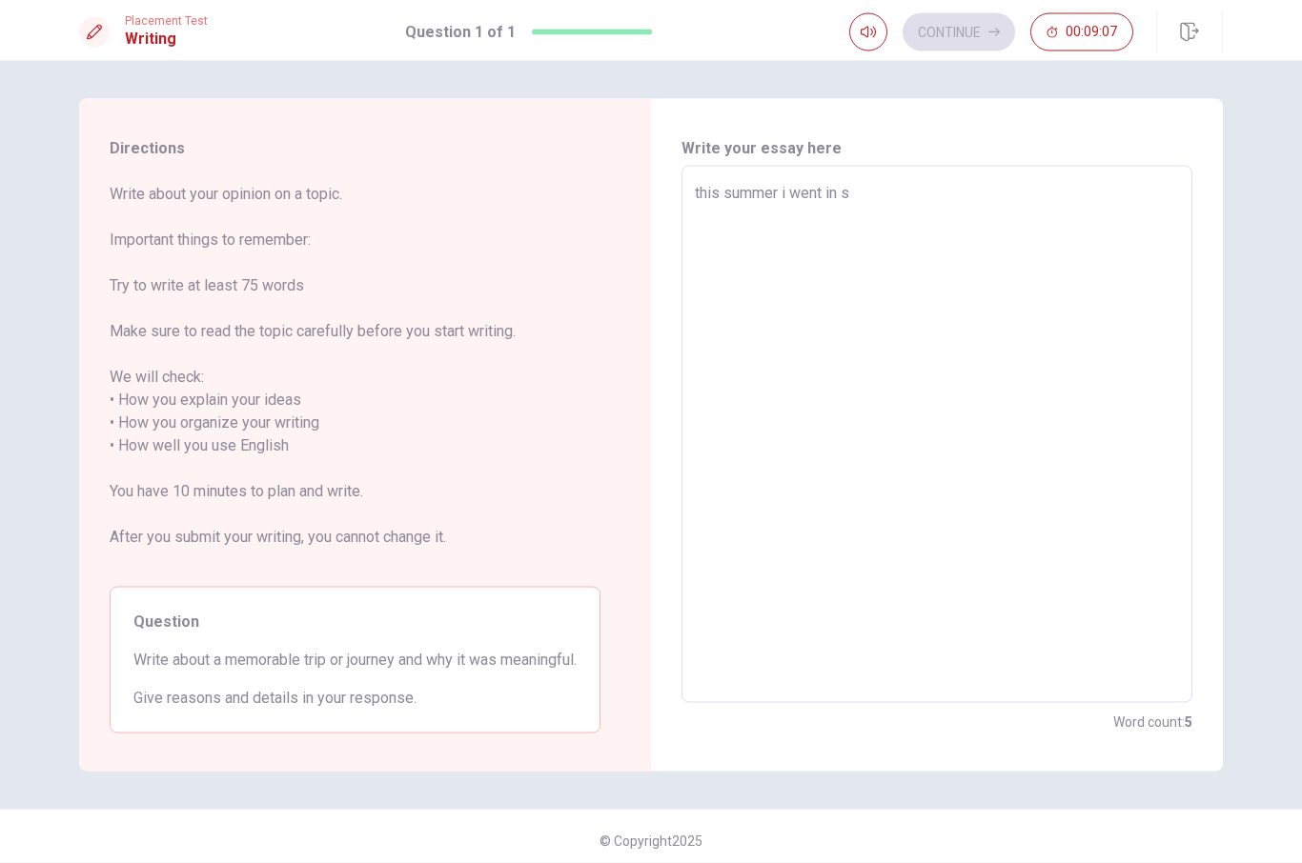
type textarea "this summer i went in so"
type textarea "x"
type textarea "this summer i went in sou"
type textarea "x"
type textarea "this summer i went in sout"
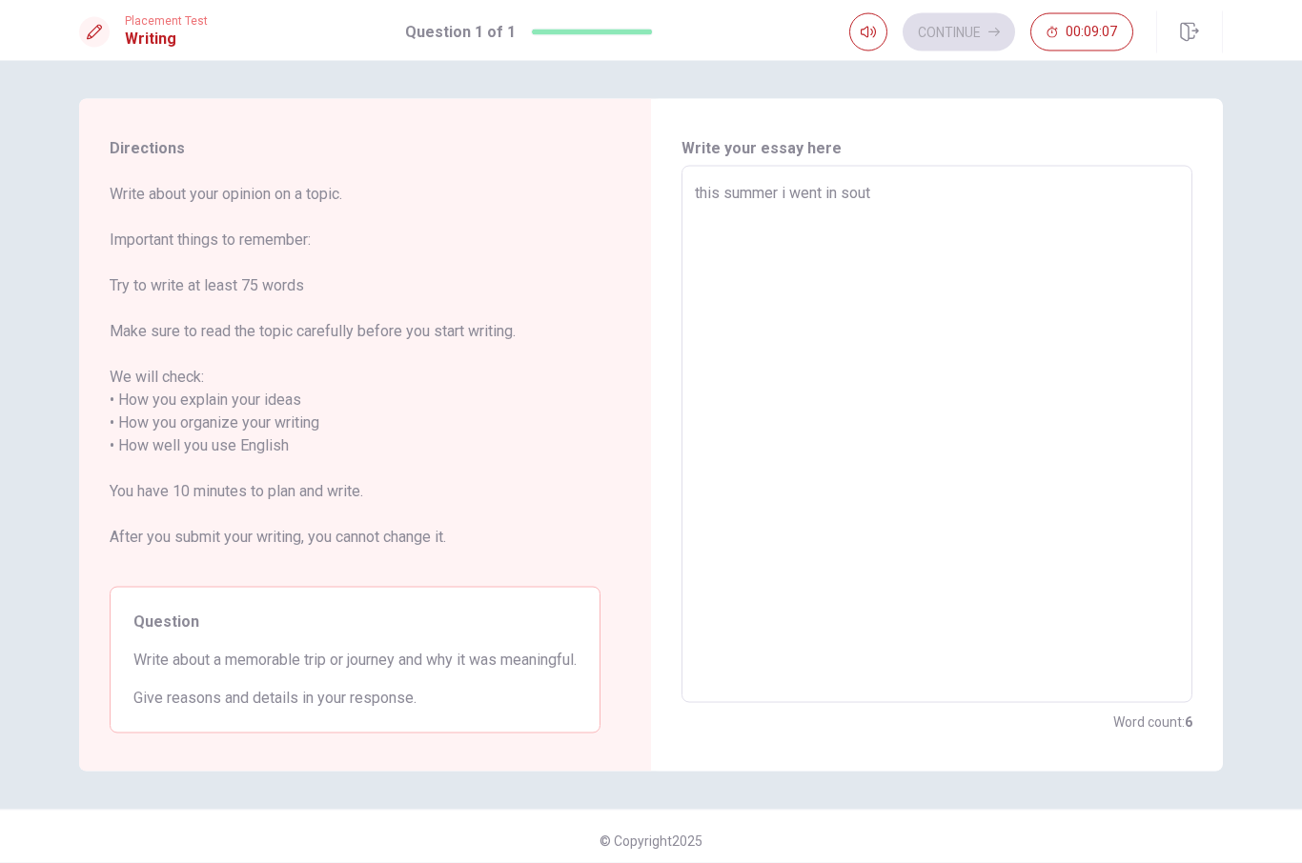
type textarea "x"
type textarea "this summer i went in south"
type textarea "x"
type textarea "this summer i went in south"
type textarea "x"
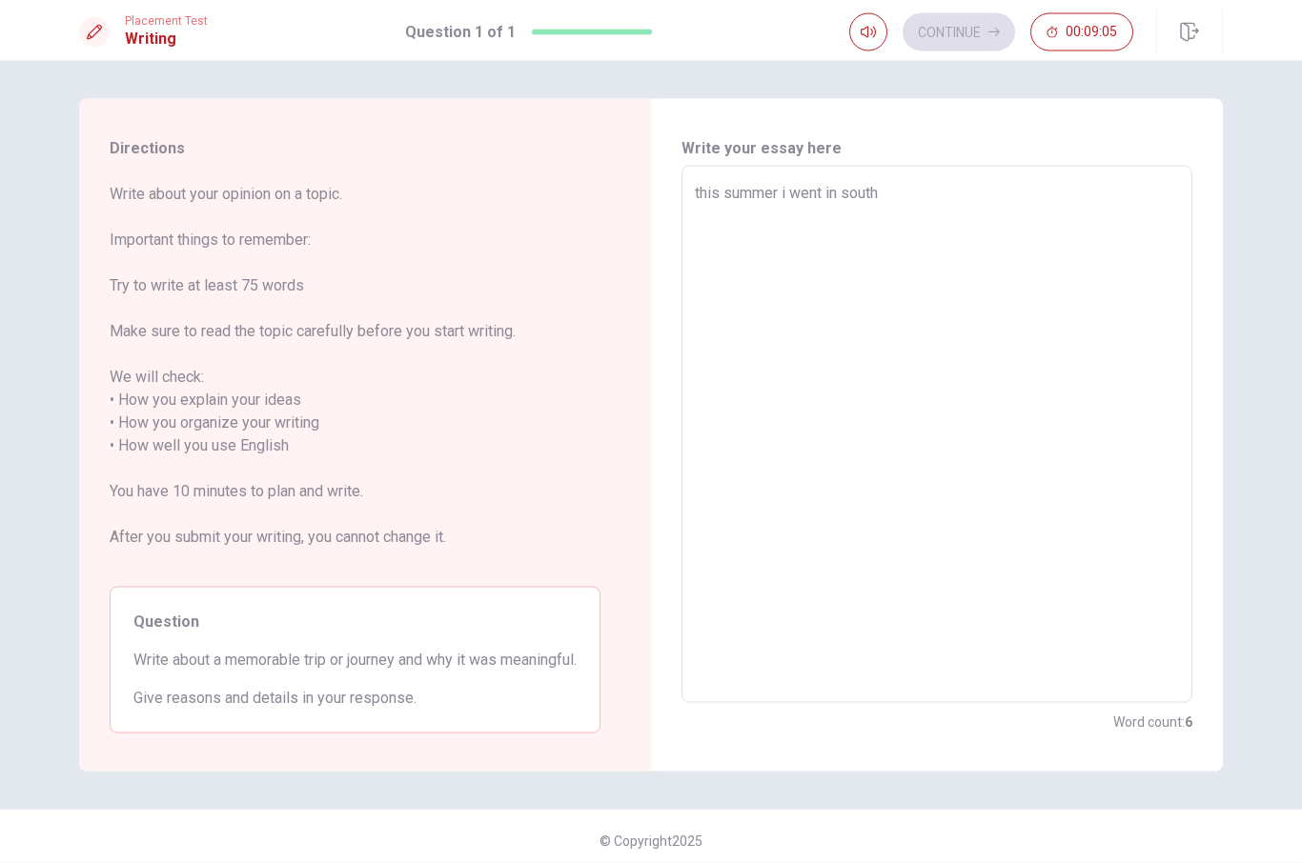
type textarea "this summer i went in south o"
type textarea "x"
type textarea "this summer i went in south of"
type textarea "x"
type textarea "this summer i went in south of"
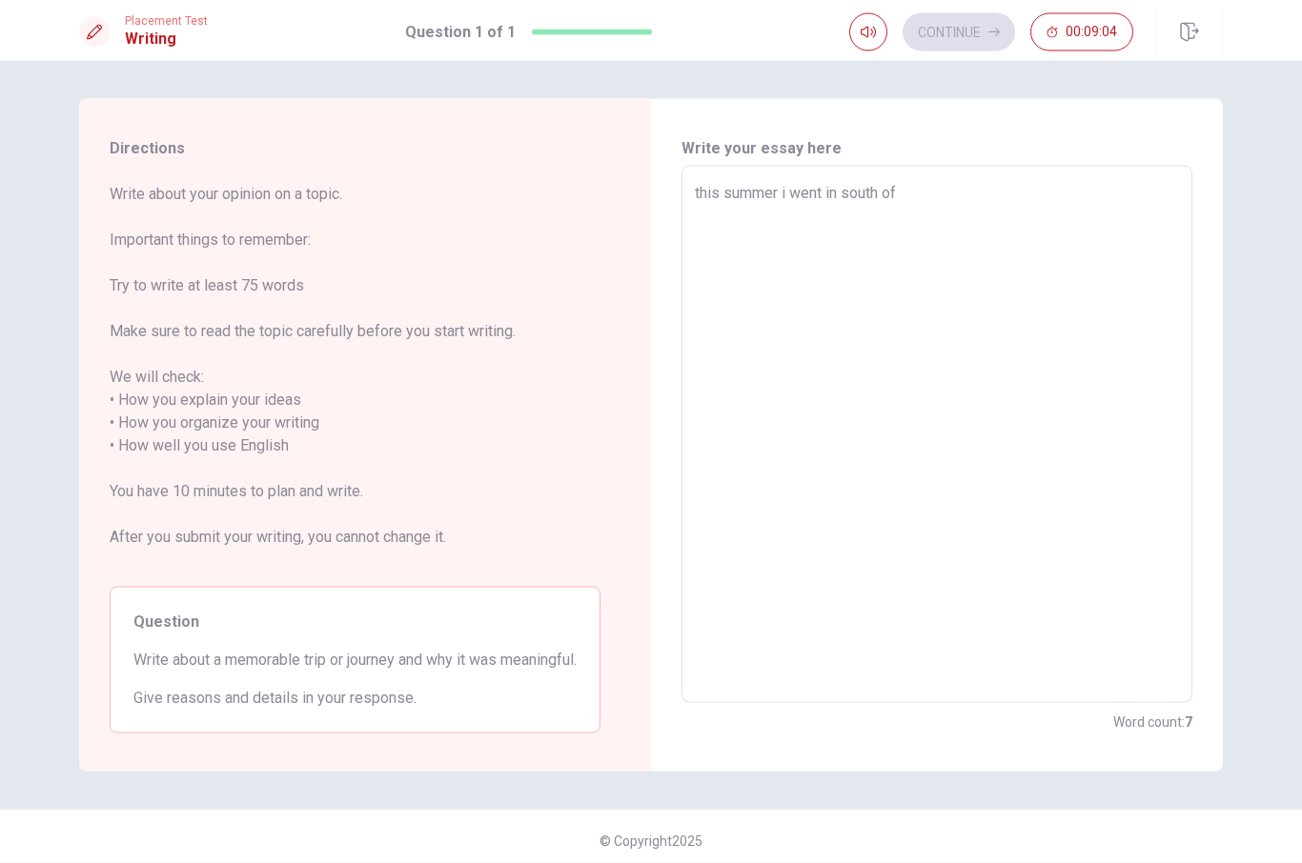
type textarea "x"
type textarea "this summer i went in south of f"
type textarea "x"
type textarea "this summer i went in south of fr"
type textarea "x"
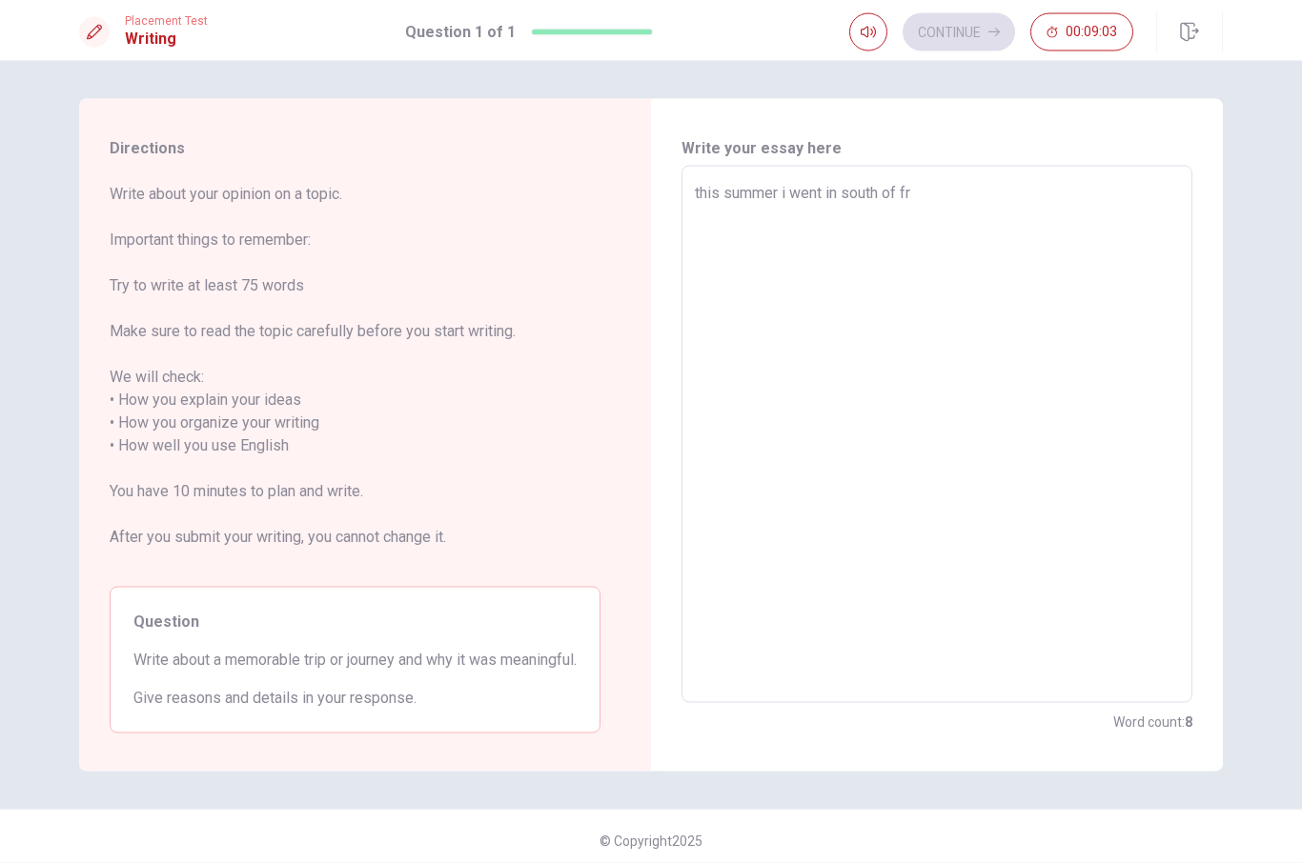
type textarea "this summer i went in south of fra"
type textarea "x"
type textarea "this summer i went in south of [PERSON_NAME]"
type textarea "x"
type textarea "this summer i went in south of franc"
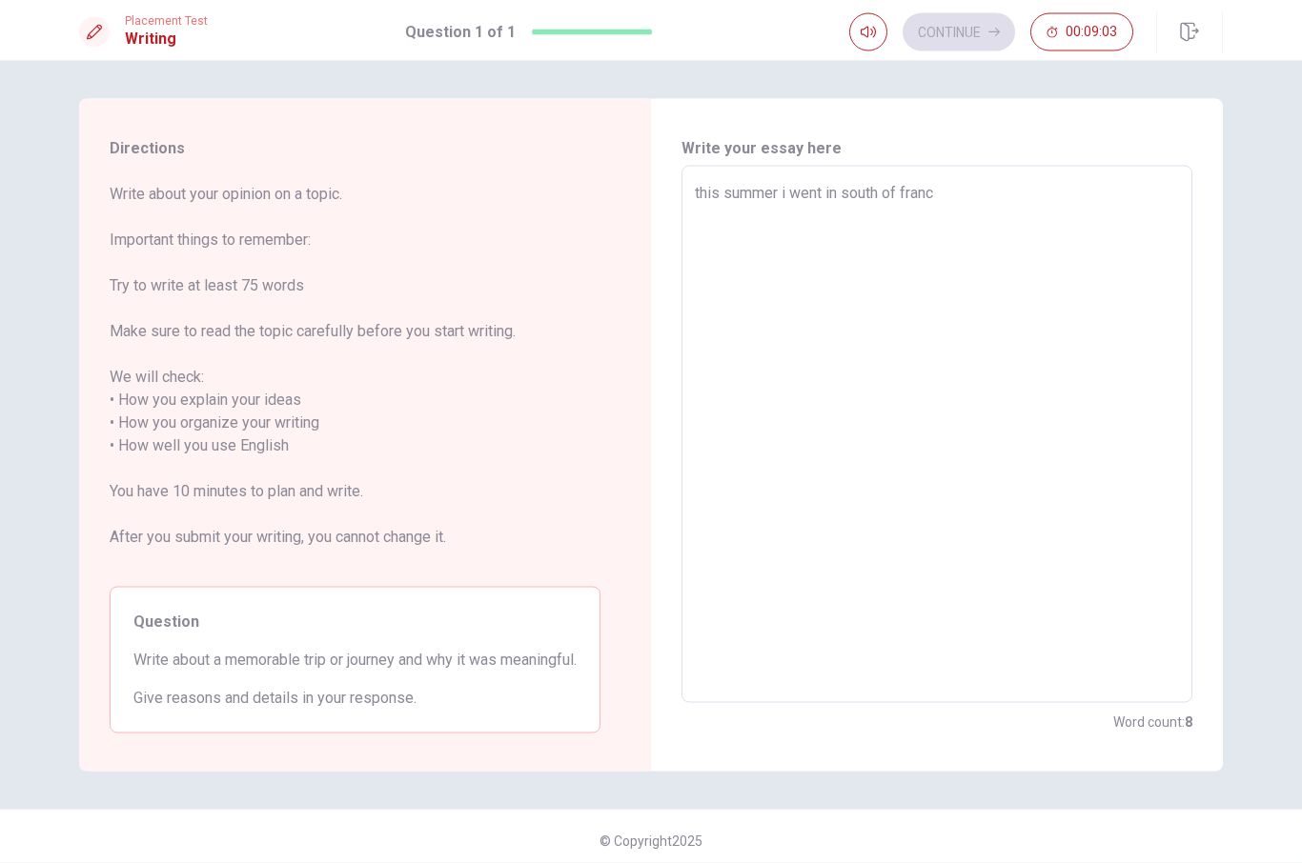
type textarea "x"
type textarea "this summer i went in south of [GEOGRAPHIC_DATA]"
type textarea "x"
type textarea "this summer i went in south of [GEOGRAPHIC_DATA]"
type textarea "x"
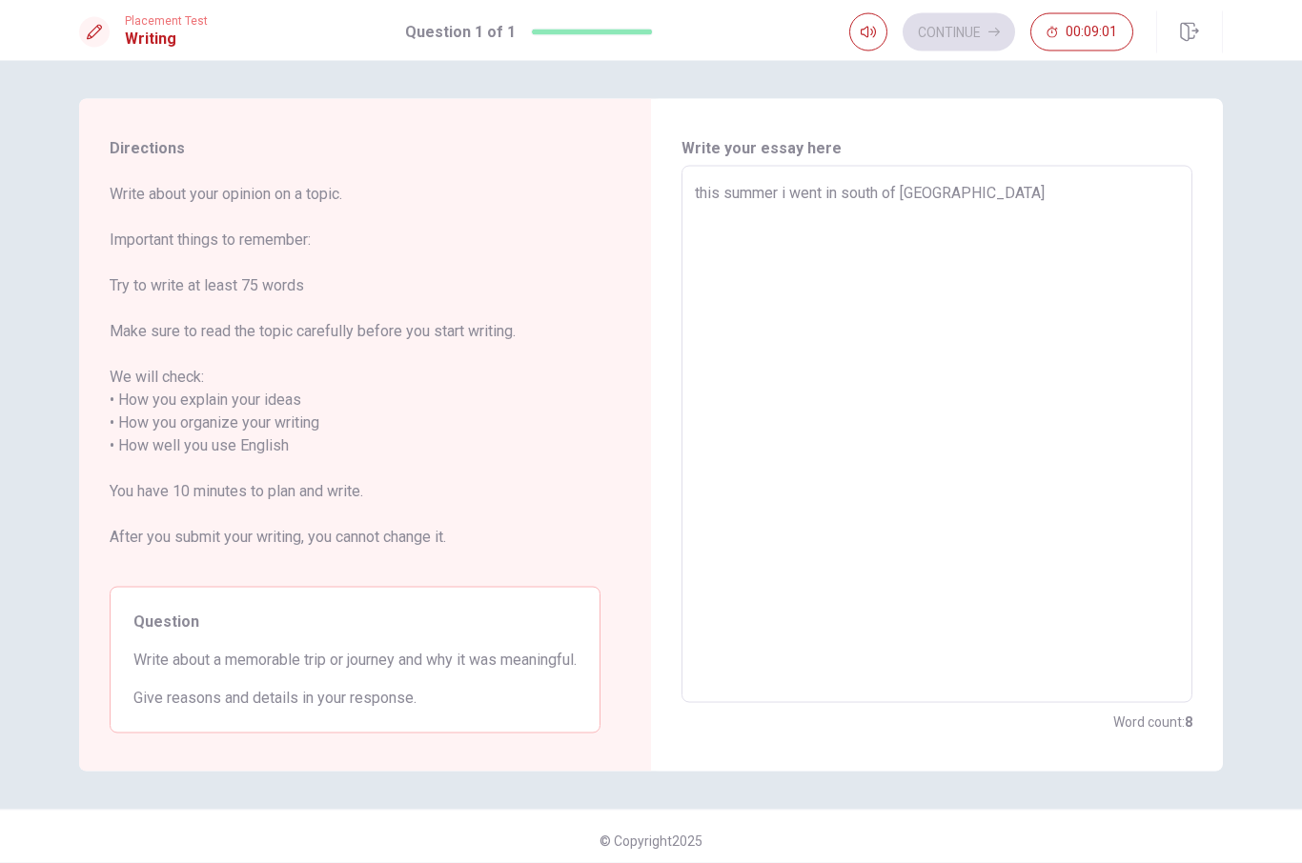
type textarea "this summer i went in south of [GEOGRAPHIC_DATA] a"
type textarea "x"
type textarea "this summer i went in south of [GEOGRAPHIC_DATA] an"
type textarea "x"
type textarea "this summer i went in south of [GEOGRAPHIC_DATA] and"
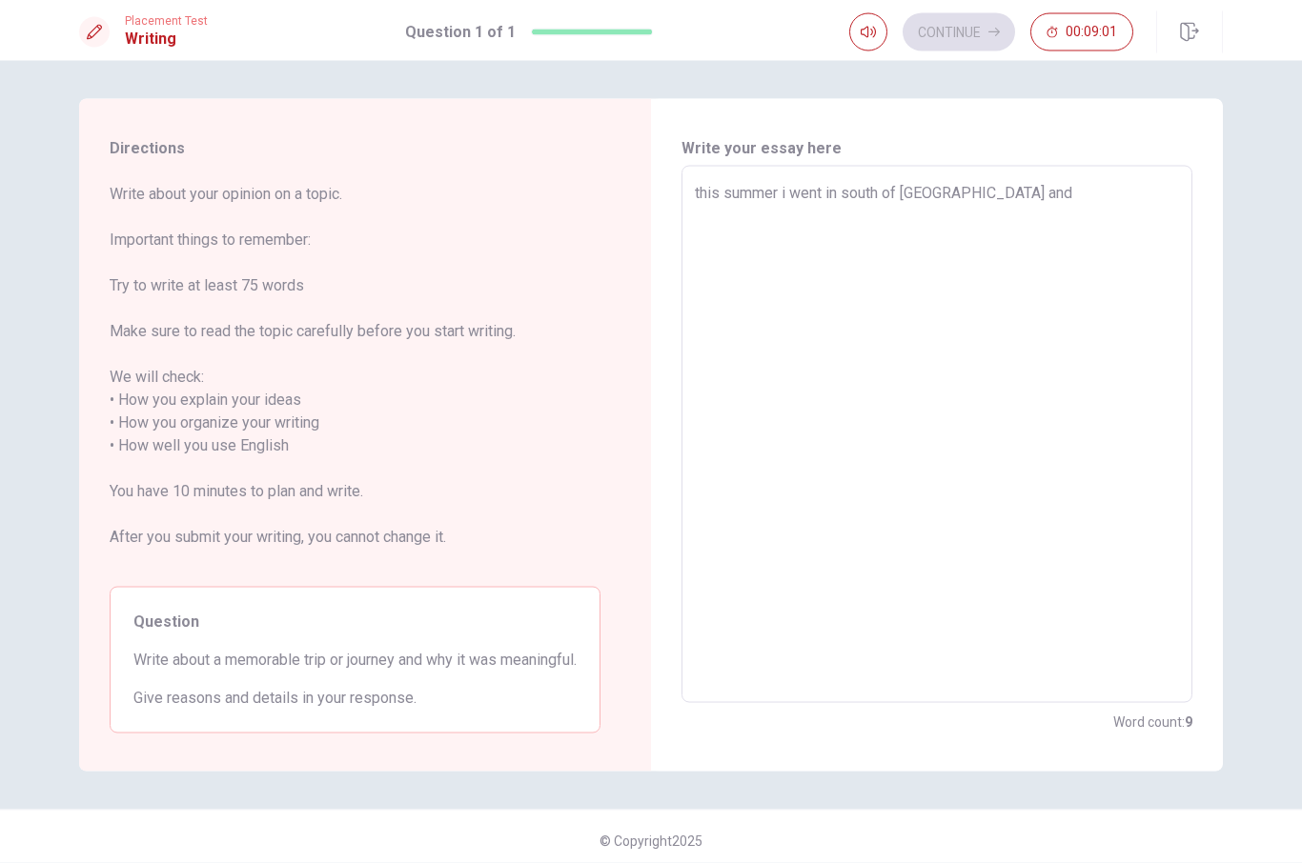
type textarea "x"
type textarea "this summer i went in south of [GEOGRAPHIC_DATA] and"
type textarea "x"
type textarea "this summer i went in south of [GEOGRAPHIC_DATA] and i"
type textarea "x"
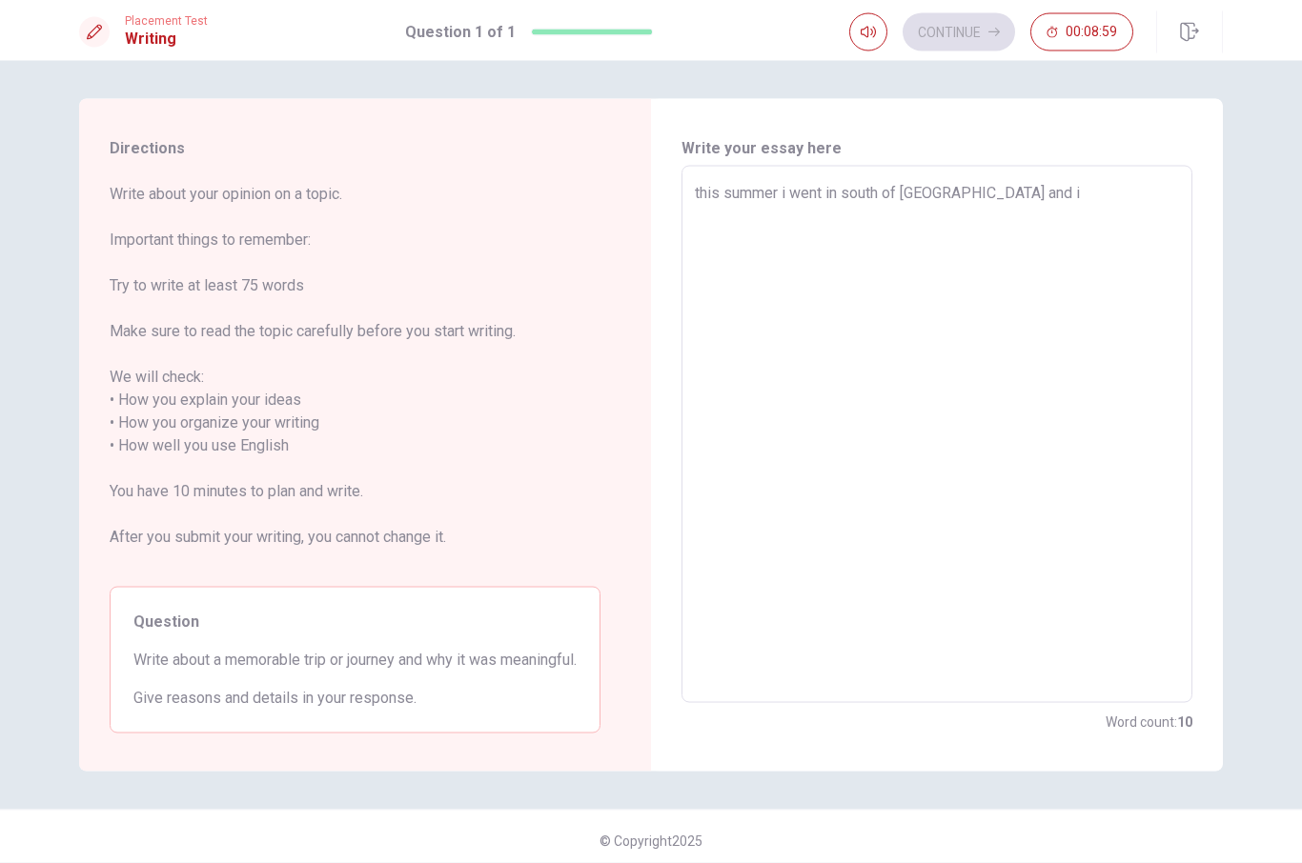
type textarea "this summer i went in south of [GEOGRAPHIC_DATA] and in"
type textarea "x"
type textarea "this summer i went in south of [GEOGRAPHIC_DATA] and in"
type textarea "x"
type textarea "this summer i went in south of [GEOGRAPHIC_DATA] and in c"
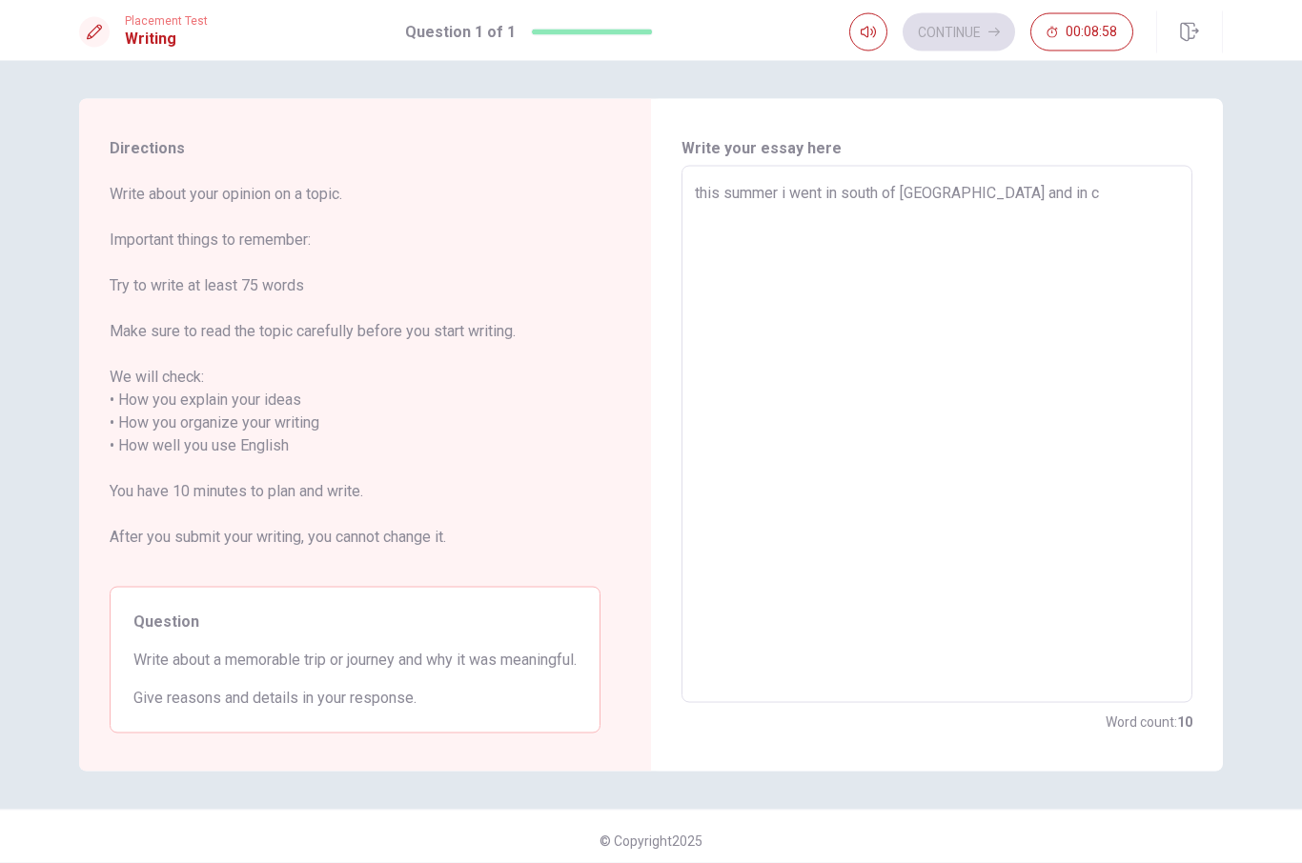
type textarea "x"
type textarea "this summer i went in south of [GEOGRAPHIC_DATA] and in co"
type textarea "x"
type textarea "this summer i went in south of [GEOGRAPHIC_DATA] and in cor"
type textarea "x"
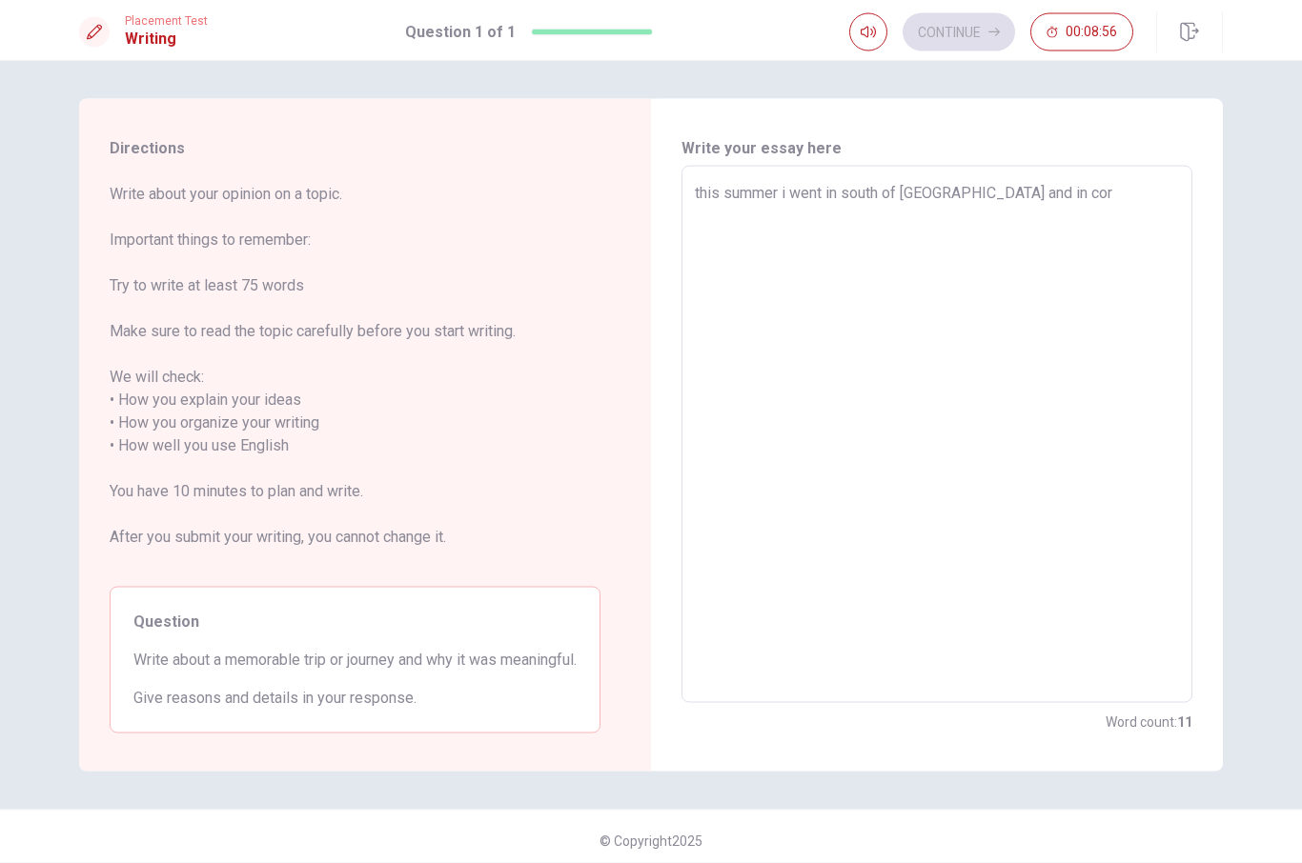
type textarea "this summer i went in south of [GEOGRAPHIC_DATA] and in cors"
type textarea "x"
type textarea "this summer i went in south of [GEOGRAPHIC_DATA] and in corsi"
type textarea "x"
type textarea "this summer i went in south of [GEOGRAPHIC_DATA] and in [GEOGRAPHIC_DATA]"
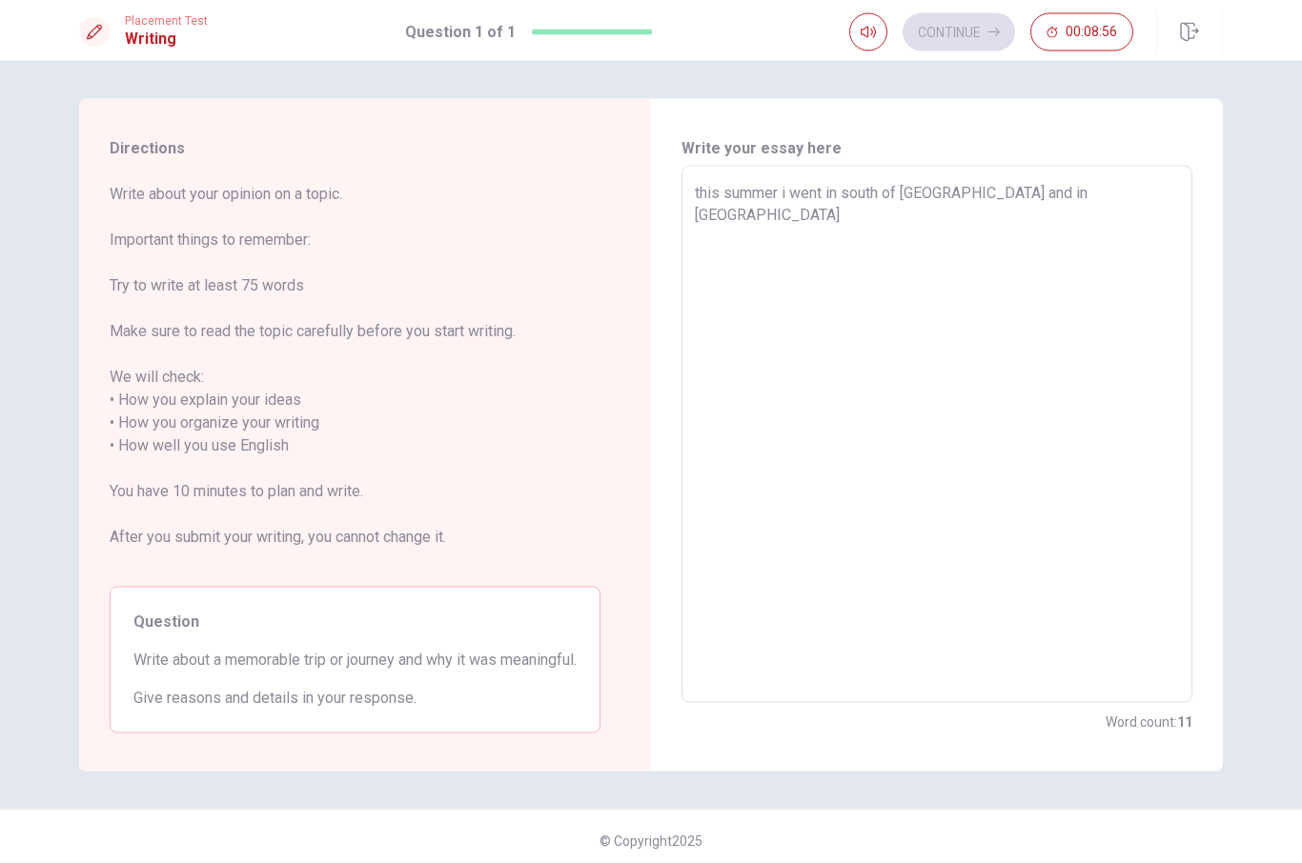
type textarea "x"
type textarea "this summer i went in south of [GEOGRAPHIC_DATA] and in [GEOGRAPHIC_DATA]"
type textarea "x"
type textarea "this summer i went in south of [GEOGRAPHIC_DATA] and in [GEOGRAPHIC_DATA]"
type textarea "x"
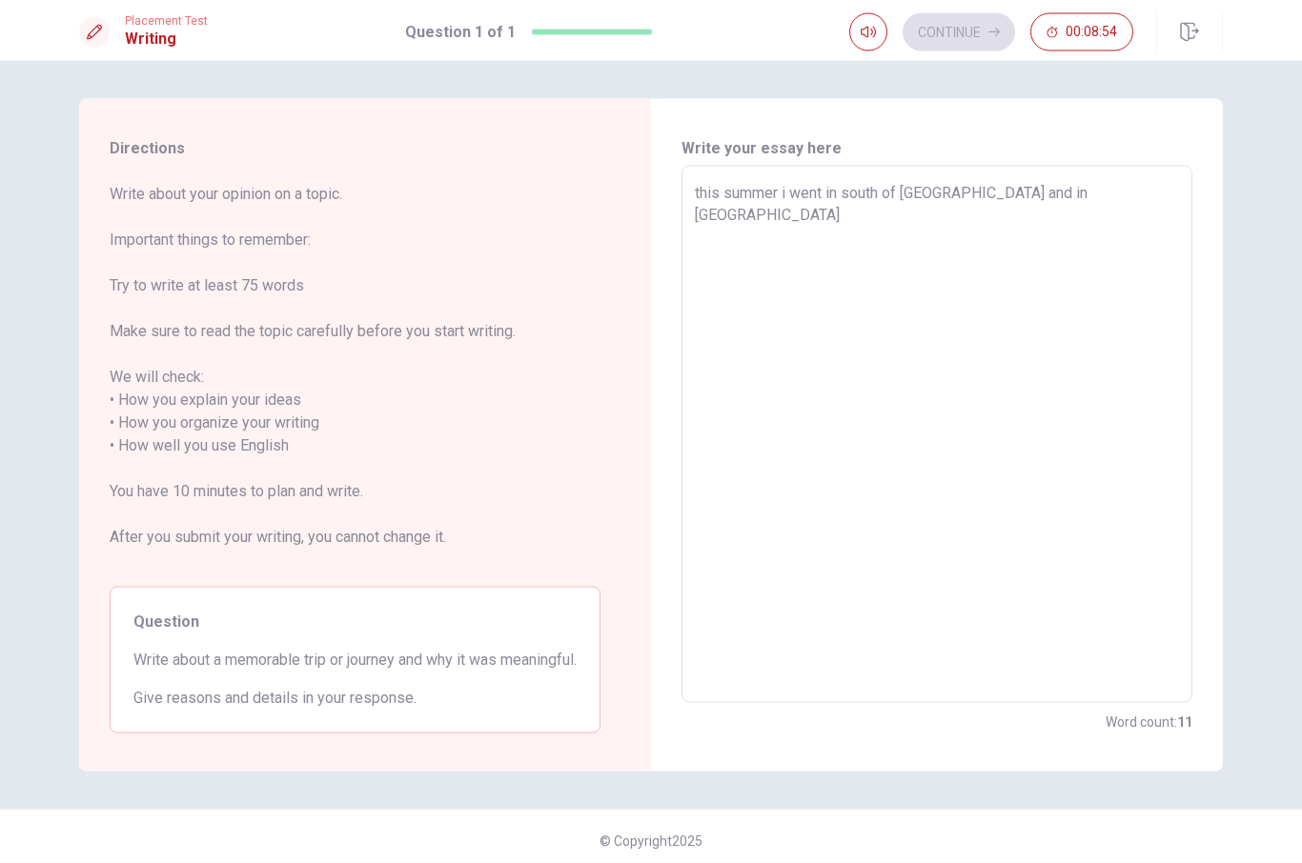
type textarea "this summer i went in south of [GEOGRAPHIC_DATA] and in [GEOGRAPHIC_DATA] w"
type textarea "x"
type textarea "this summer i went in south of [GEOGRAPHIC_DATA] and in [GEOGRAPHIC_DATA] wi"
type textarea "x"
type textarea "this summer i went in south of [GEOGRAPHIC_DATA] and in [GEOGRAPHIC_DATA] wit"
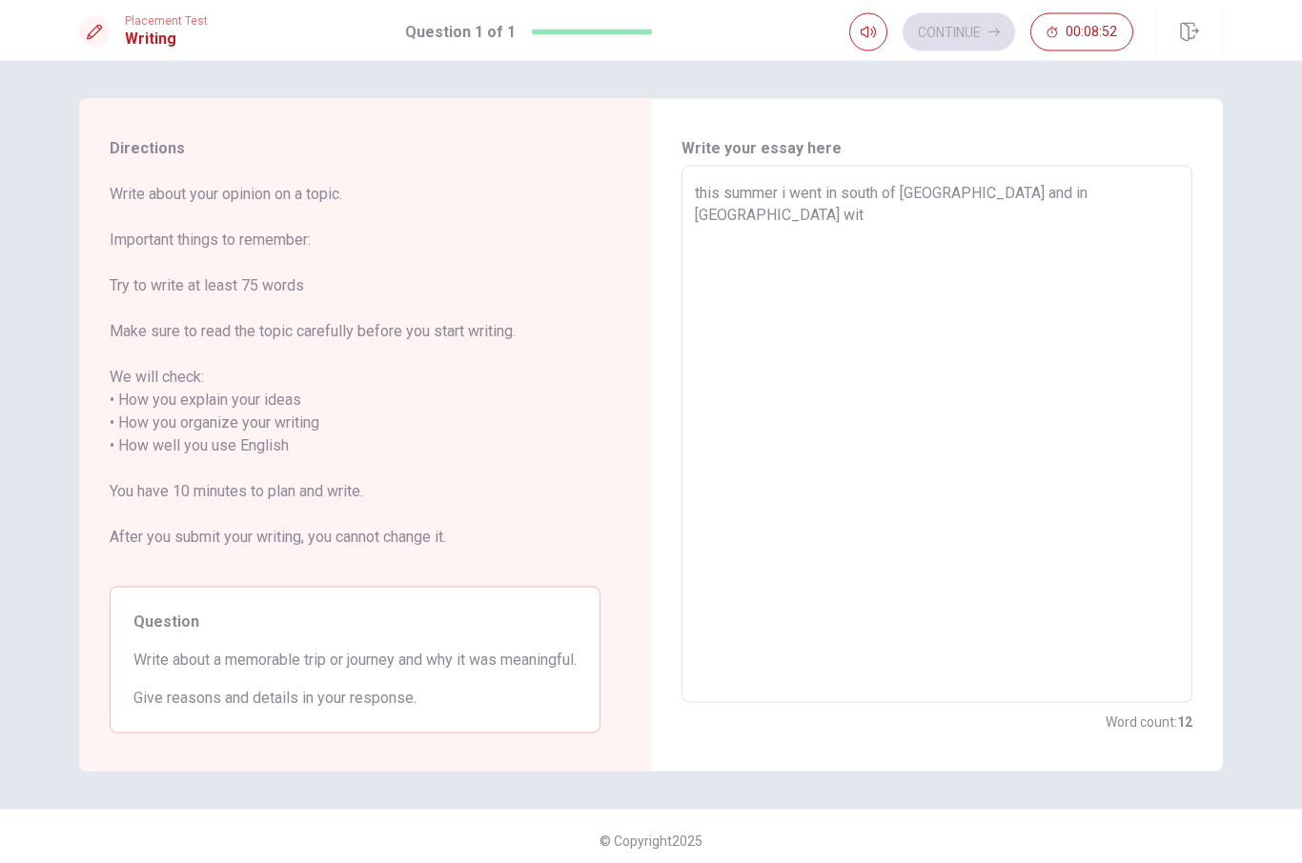
type textarea "x"
type textarea "this summer i went in south of [GEOGRAPHIC_DATA] and in [GEOGRAPHIC_DATA] with"
type textarea "x"
type textarea "this summer i went in south of [GEOGRAPHIC_DATA] and in [GEOGRAPHIC_DATA] with"
type textarea "x"
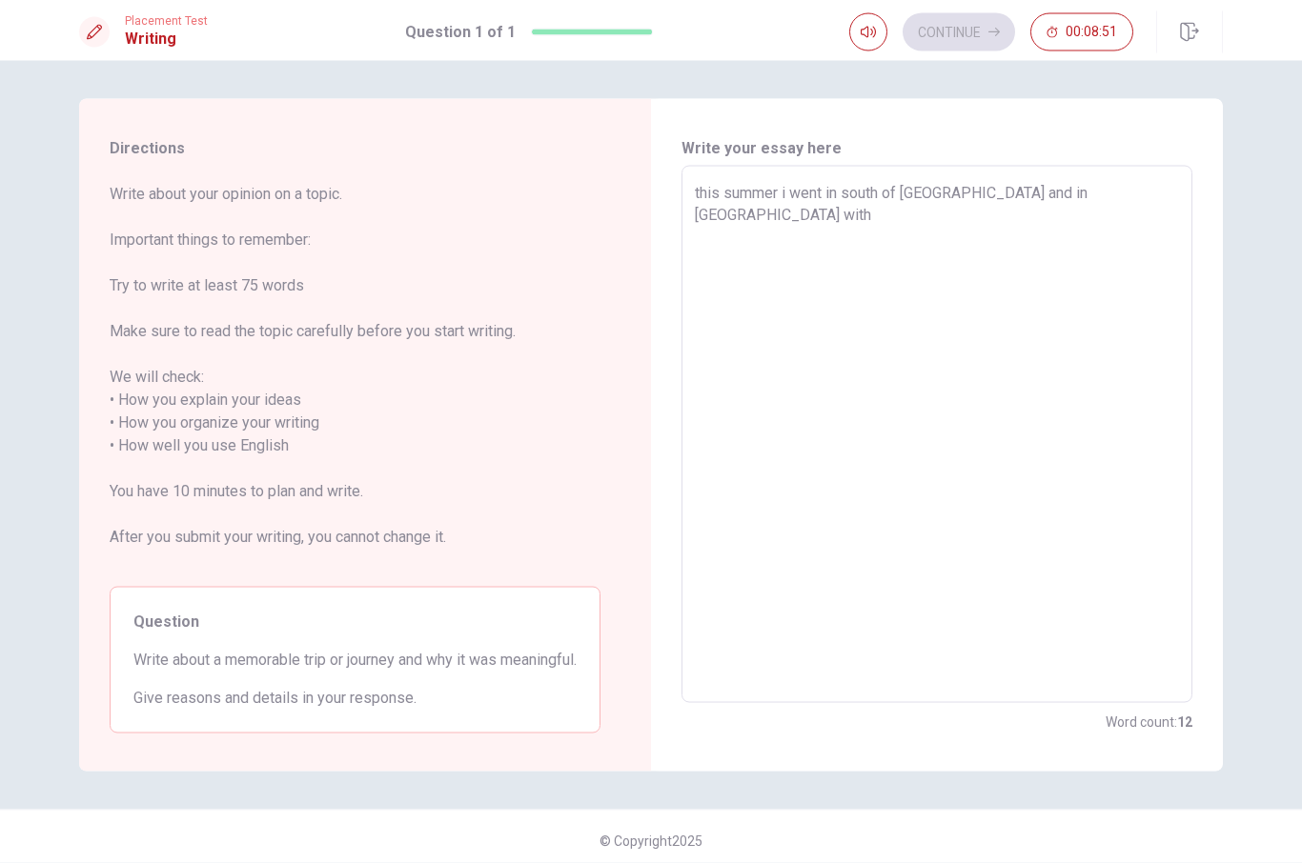
type textarea "this summer i went in south of [GEOGRAPHIC_DATA] and in [GEOGRAPHIC_DATA] with m"
type textarea "x"
type textarea "this summer i went in south of [GEOGRAPHIC_DATA] and in [GEOGRAPHIC_DATA] with …"
type textarea "x"
type textarea "this summer i went in south of [GEOGRAPHIC_DATA] and in [GEOGRAPHIC_DATA] with …"
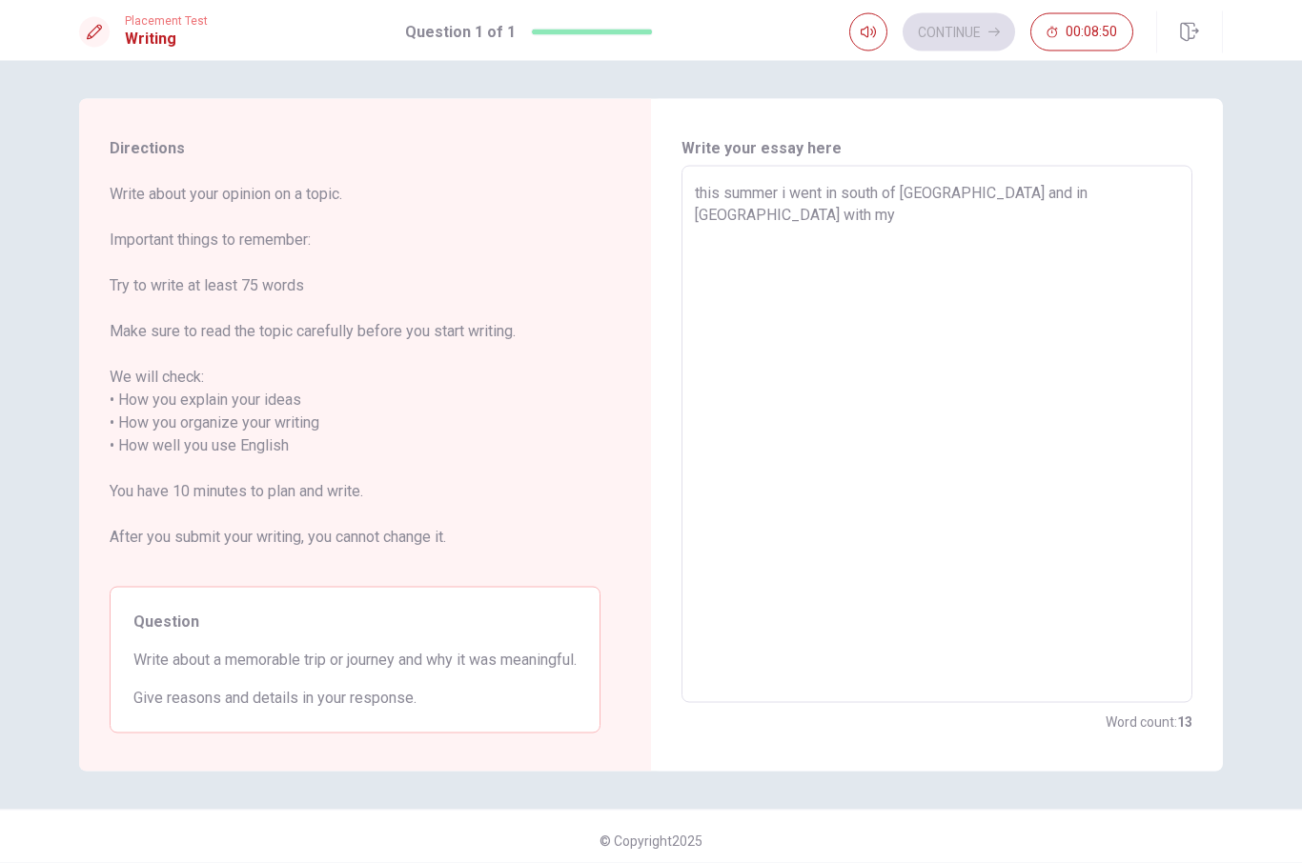
type textarea "x"
type textarea "this summer i went in south of [GEOGRAPHIC_DATA] and in [GEOGRAPHIC_DATA] with …"
type textarea "x"
type textarea "this summer i went in south of [GEOGRAPHIC_DATA] and in [GEOGRAPHIC_DATA] with …"
type textarea "x"
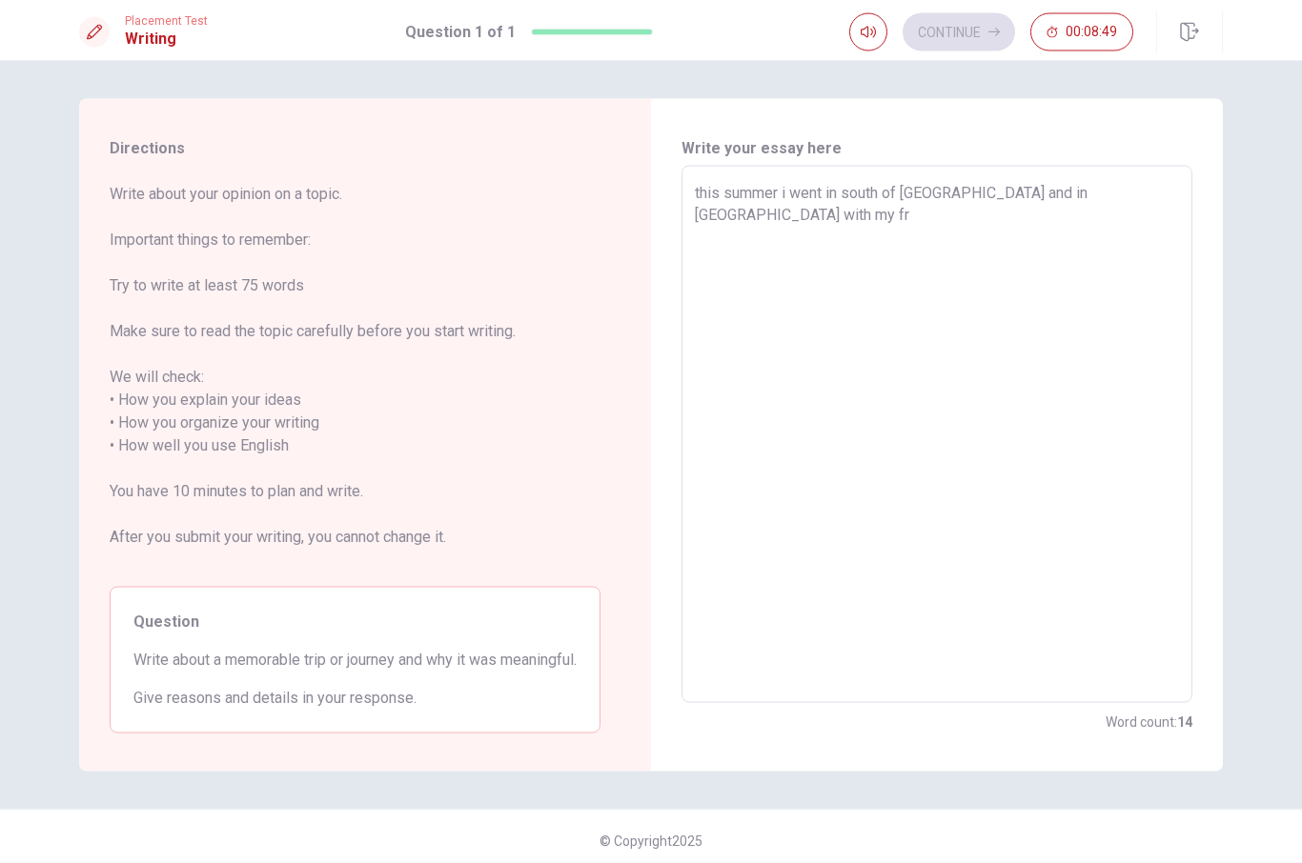
type textarea "this summer i went in south of [GEOGRAPHIC_DATA] and in [GEOGRAPHIC_DATA] with …"
type textarea "x"
type textarea "this summer i went in south of [GEOGRAPHIC_DATA] and in [GEOGRAPHIC_DATA] with …"
type textarea "x"
type textarea "this summer i went in south of [GEOGRAPHIC_DATA] and in [GEOGRAPHIC_DATA] with …"
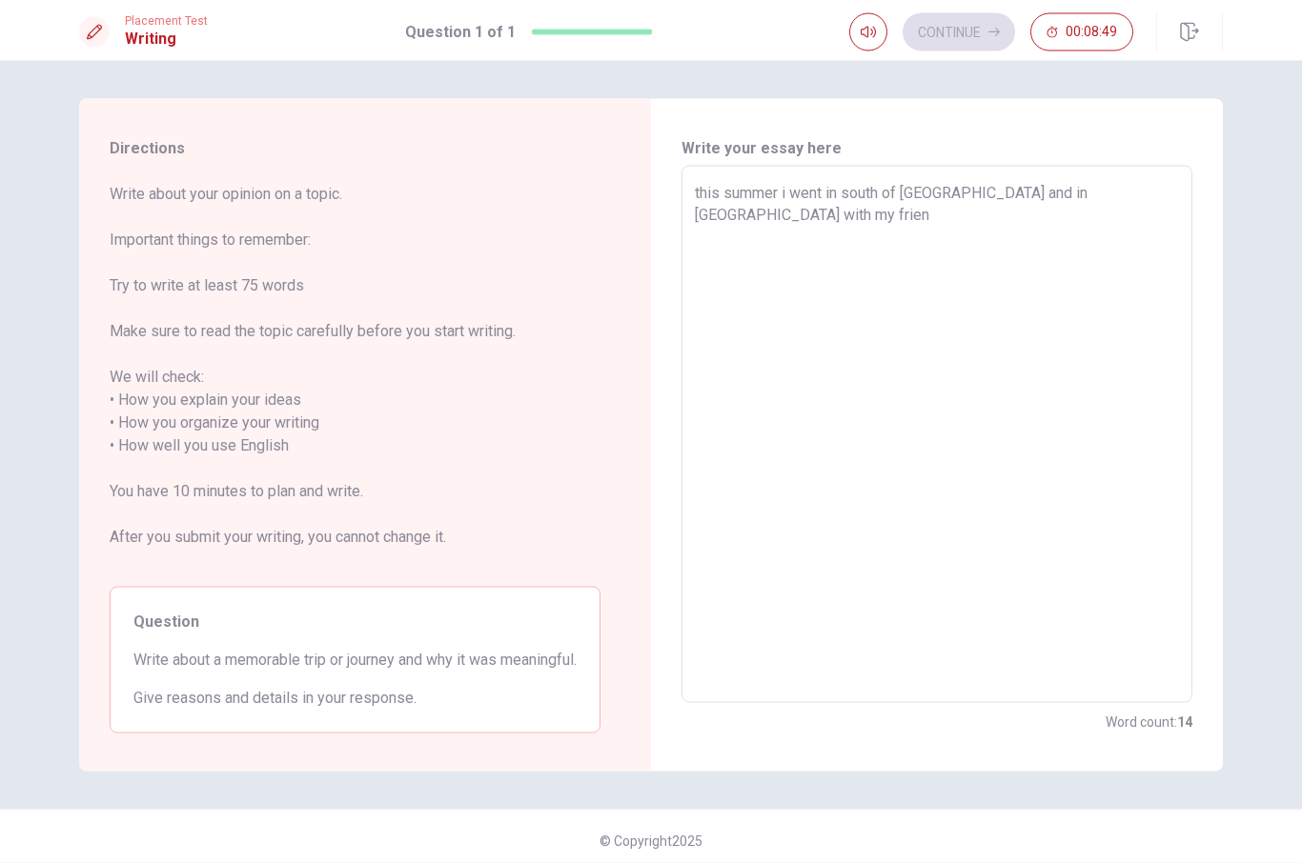
type textarea "x"
type textarea "this summer i went in south of [GEOGRAPHIC_DATA] and in [GEOGRAPHIC_DATA] with …"
type textarea "x"
type textarea "this summer i went in south of [GEOGRAPHIC_DATA] and in [GEOGRAPHIC_DATA] with …"
type textarea "x"
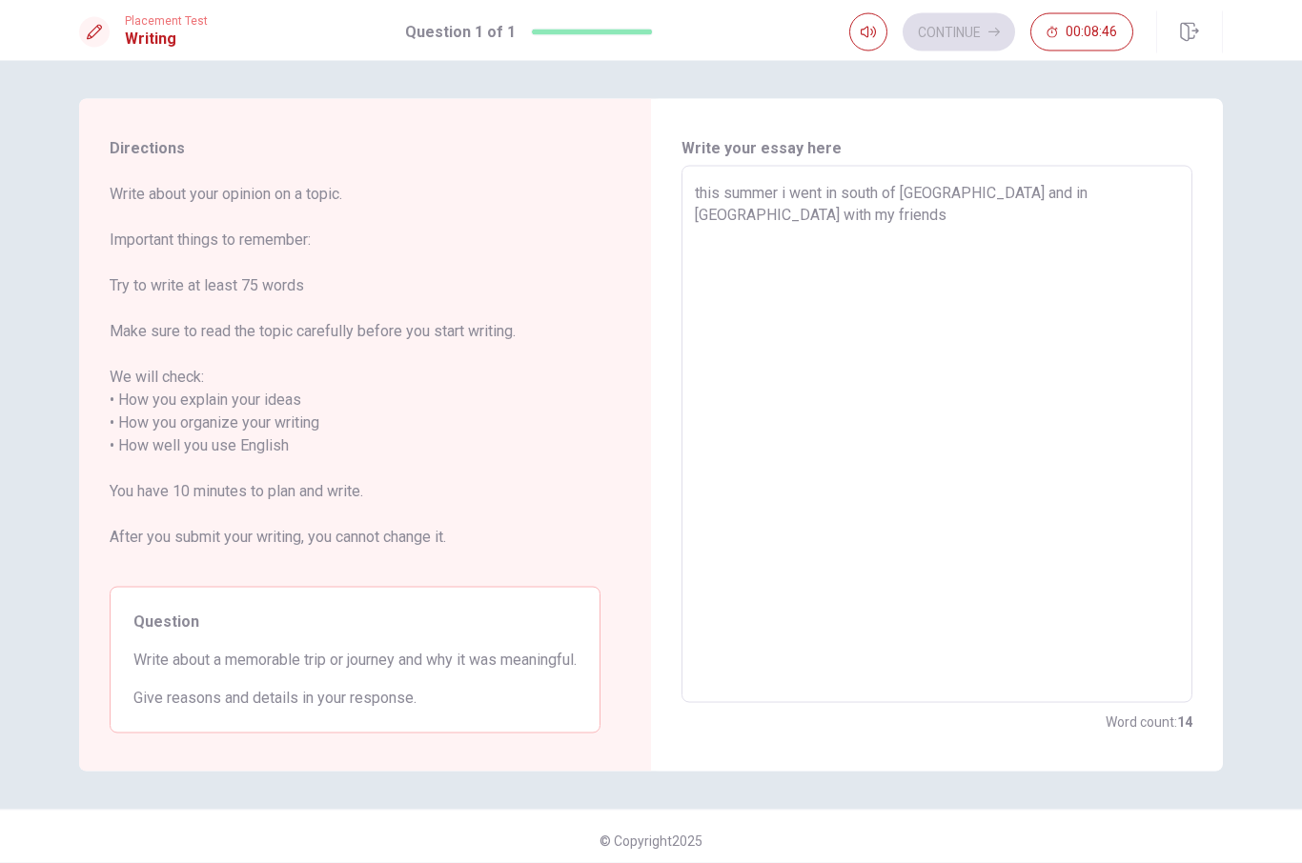
type textarea "this summer i went in south of [GEOGRAPHIC_DATA] and in [GEOGRAPHIC_DATA] with …"
type textarea "x"
type textarea "this summer i went in south of [GEOGRAPHIC_DATA] and in [GEOGRAPHIC_DATA] with …"
type textarea "x"
type textarea "this summer i went in south of [GEOGRAPHIC_DATA] and in [GEOGRAPHIC_DATA] with …"
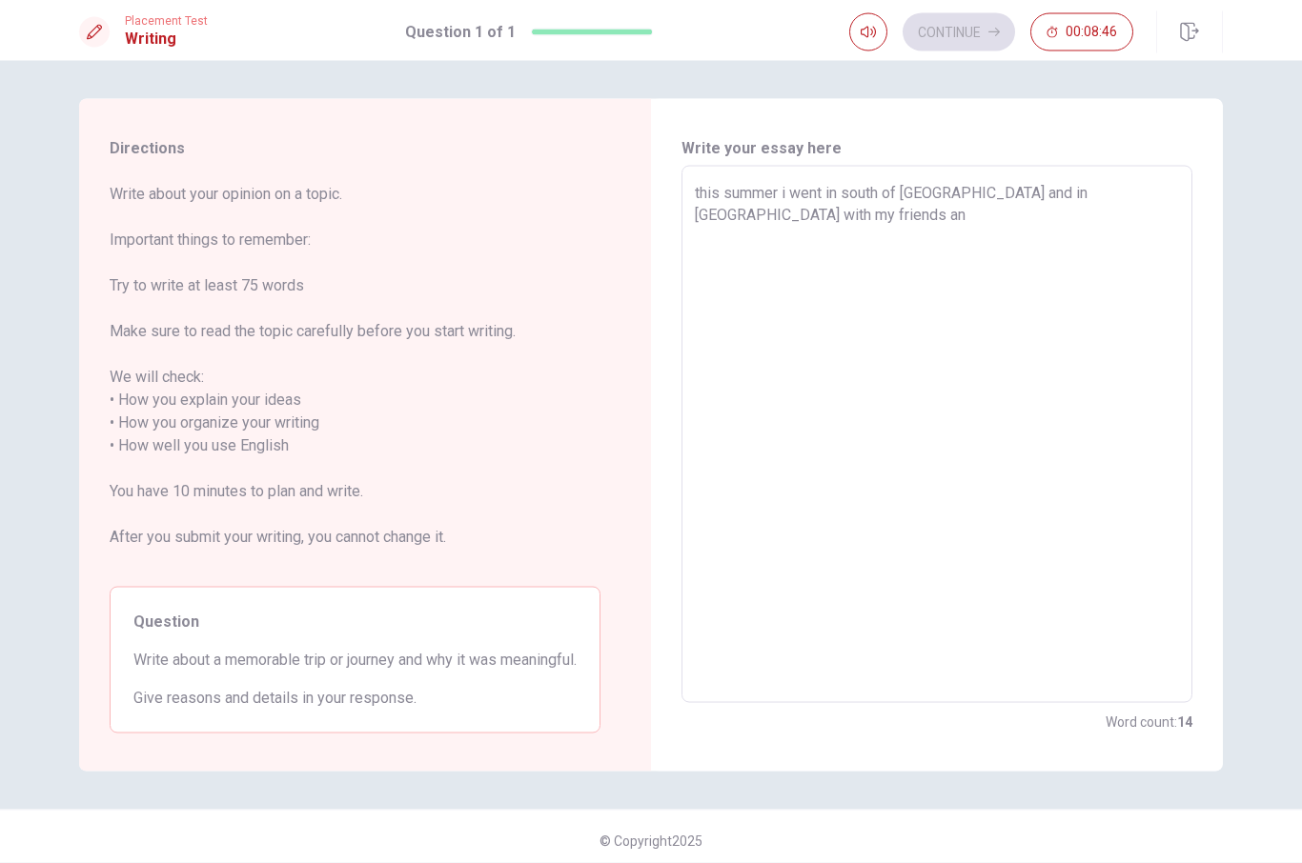
type textarea "x"
type textarea "this summer i went in south of [GEOGRAPHIC_DATA] and in [GEOGRAPHIC_DATA] with …"
type textarea "x"
type textarea "this summer i went in south of [GEOGRAPHIC_DATA] and in [GEOGRAPHIC_DATA] with …"
type textarea "x"
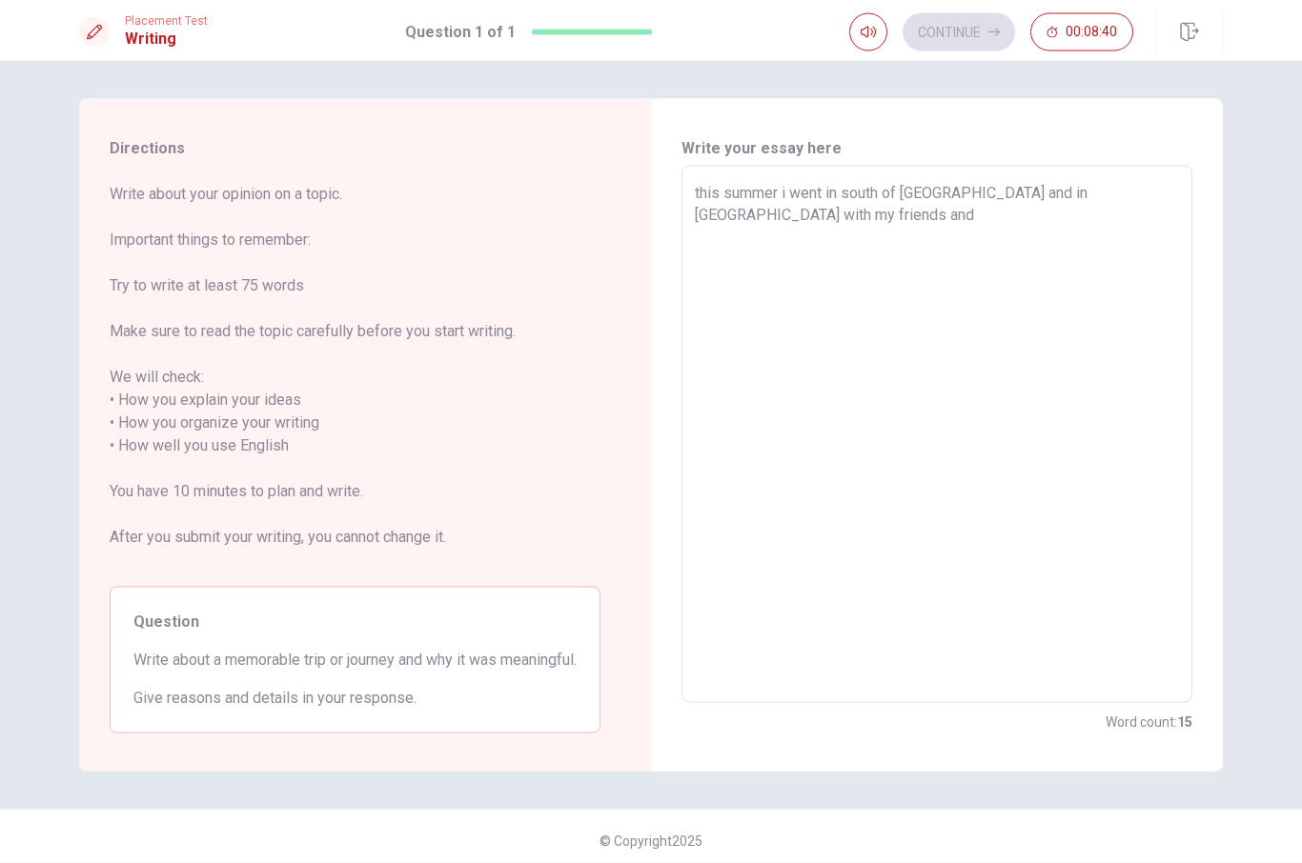
type textarea "this summer i went in south of [GEOGRAPHIC_DATA] and in [GEOGRAPHIC_DATA] with …"
type textarea "x"
type textarea "this summer i went in south of [GEOGRAPHIC_DATA] and in [GEOGRAPHIC_DATA] with …"
type textarea "x"
type textarea "this summer i went in south of [GEOGRAPHIC_DATA] and in [GEOGRAPHIC_DATA] with …"
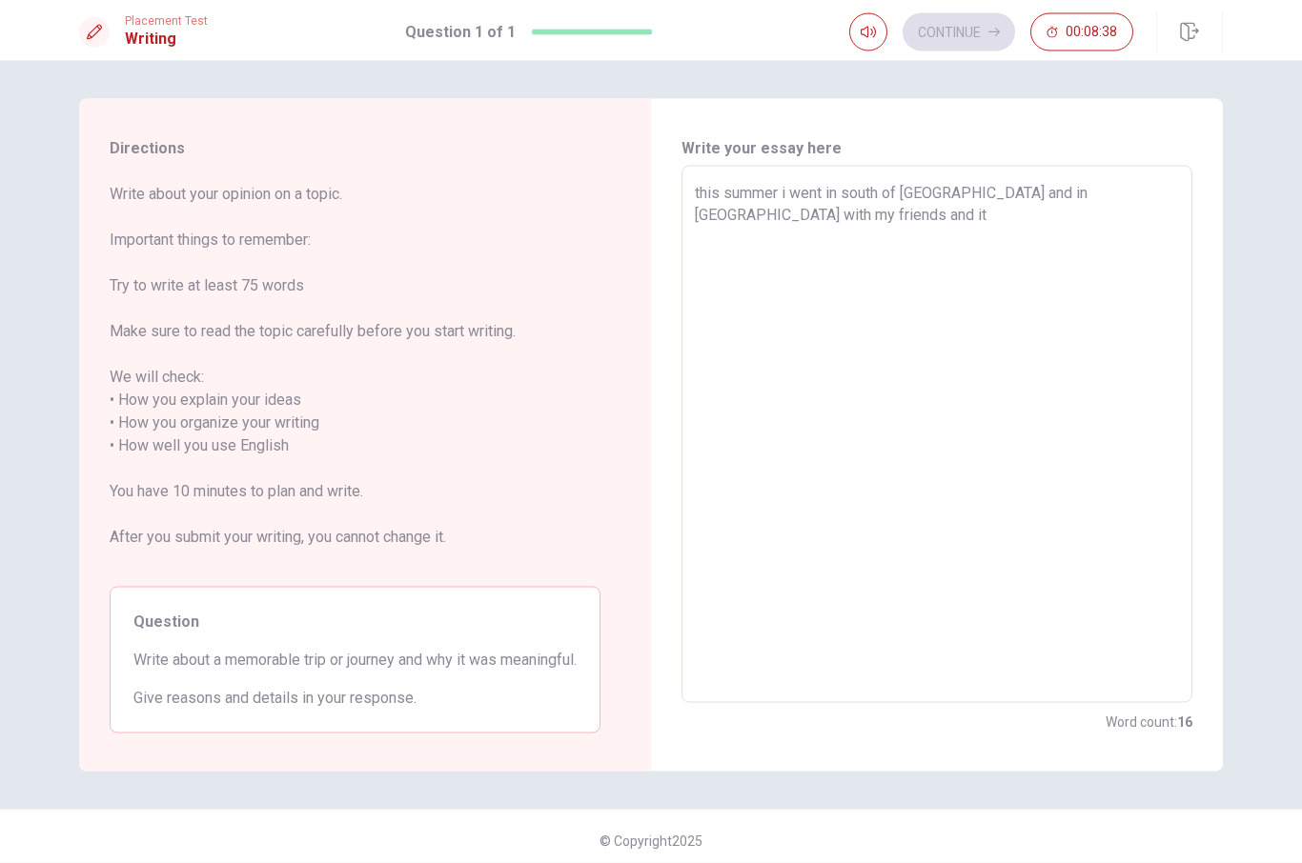
type textarea "x"
type textarea "this summer i went in south of [GEOGRAPHIC_DATA] and in [GEOGRAPHIC_DATA] with …"
type textarea "x"
type textarea "this summer i went in south of [GEOGRAPHIC_DATA] and in [GEOGRAPHIC_DATA] with …"
type textarea "x"
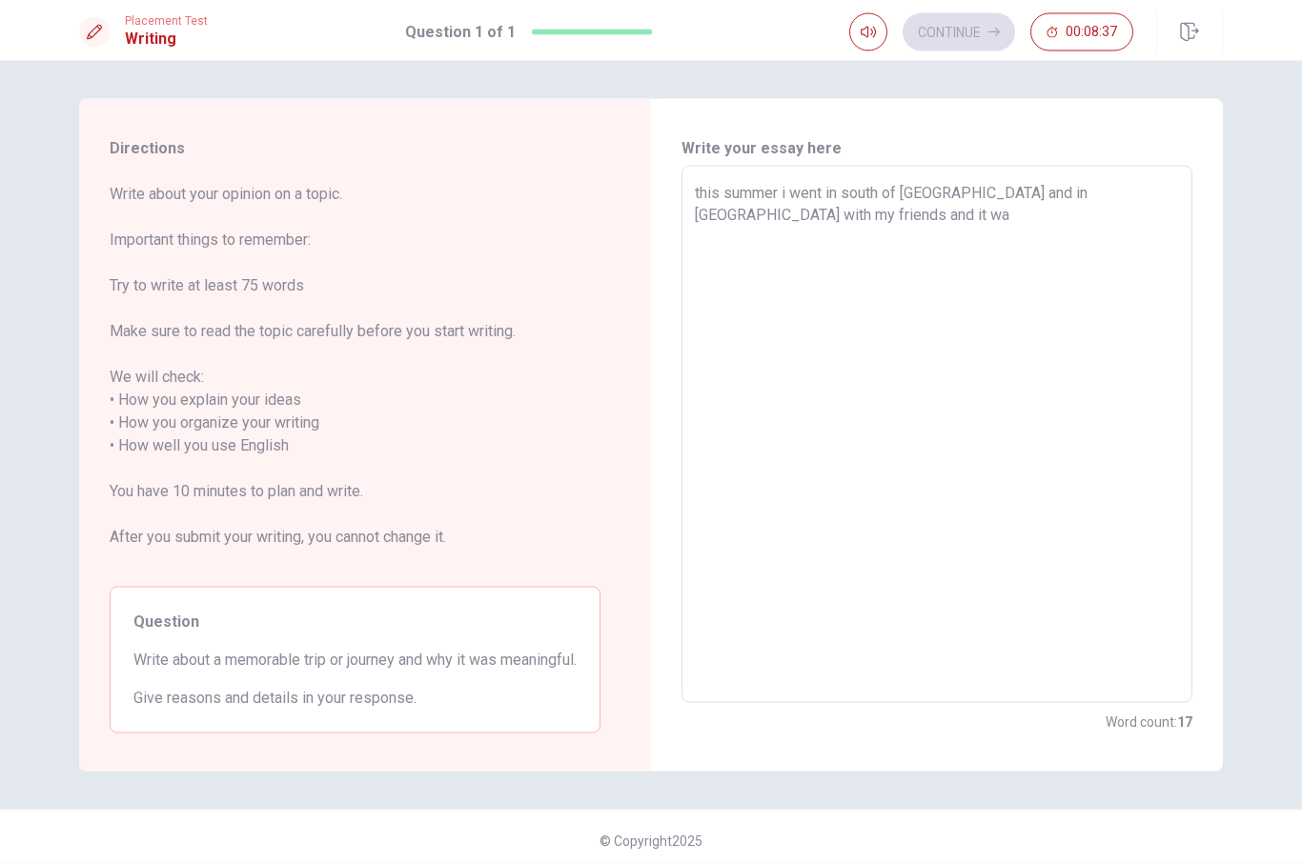
type textarea "this summer i went in south of [GEOGRAPHIC_DATA] and in [GEOGRAPHIC_DATA] with …"
type textarea "x"
type textarea "this summer i went in south of [GEOGRAPHIC_DATA] and in [GEOGRAPHIC_DATA] with …"
type textarea "x"
type textarea "this summer i went in south of [GEOGRAPHIC_DATA] and in [GEOGRAPHIC_DATA] with …"
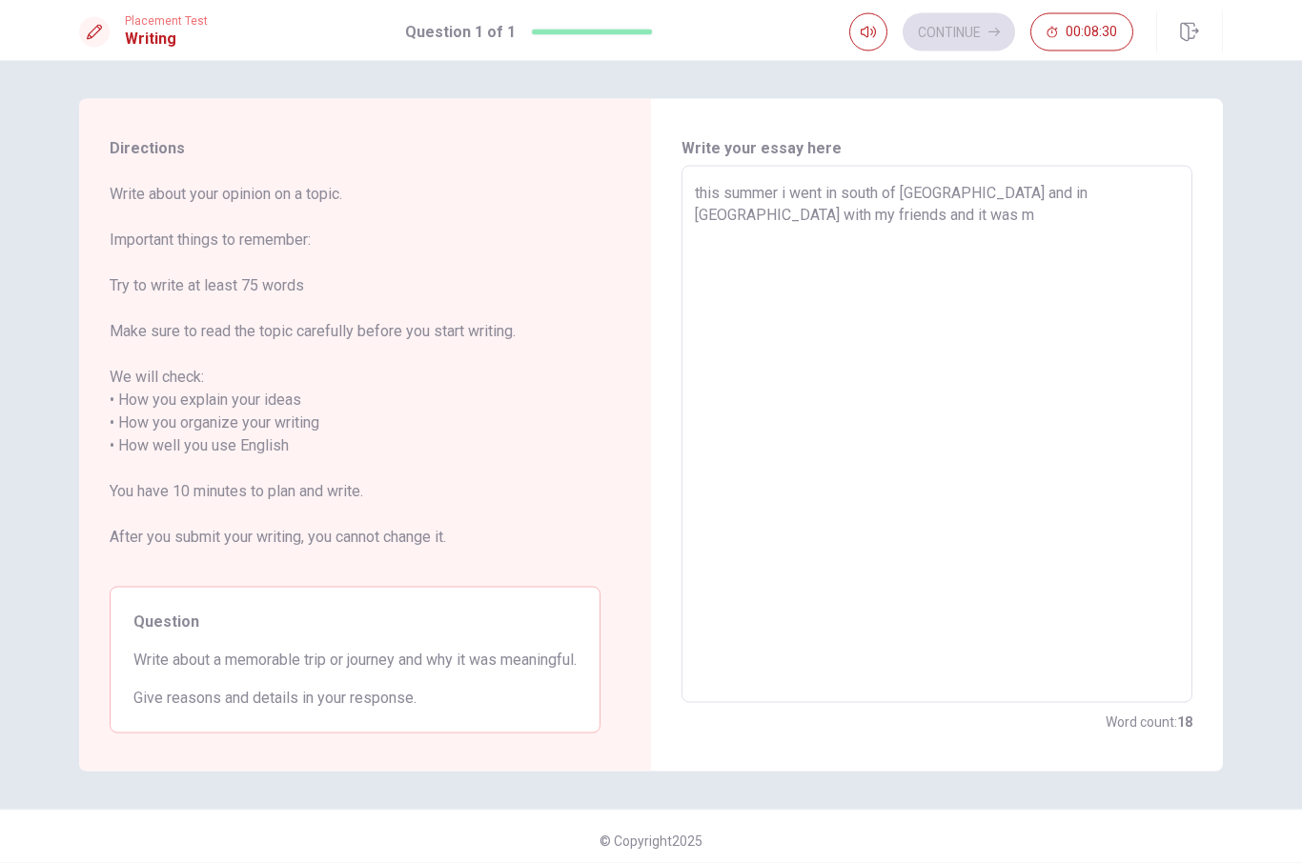
type textarea "x"
type textarea "this summer i went in south of [GEOGRAPHIC_DATA] and in [GEOGRAPHIC_DATA] with …"
type textarea "x"
type textarea "this summer i went in south of [GEOGRAPHIC_DATA] and in [GEOGRAPHIC_DATA] with …"
type textarea "x"
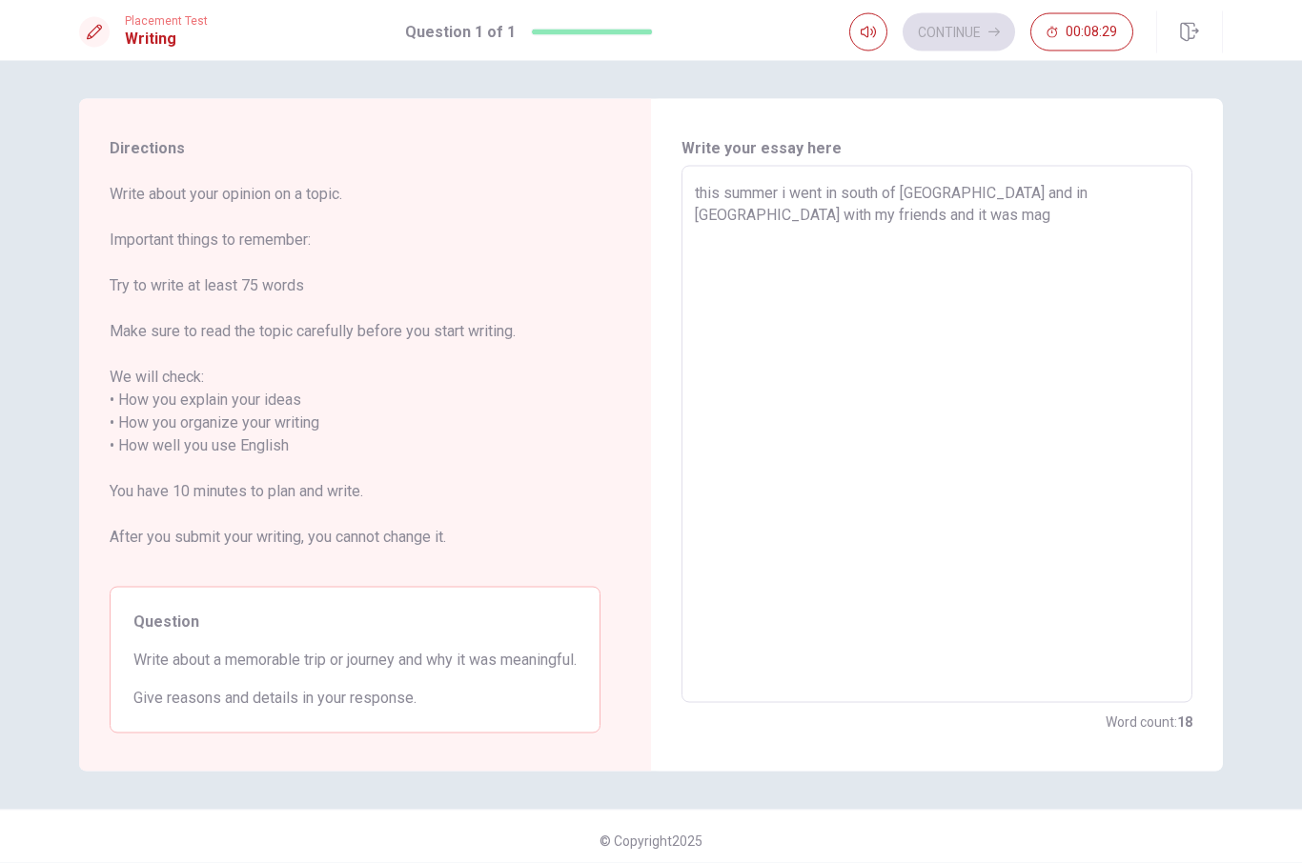
type textarea "this summer i went in south of [GEOGRAPHIC_DATA] and in [GEOGRAPHIC_DATA] with …"
type textarea "x"
type textarea "this summer i went in south of [GEOGRAPHIC_DATA] and in [GEOGRAPHIC_DATA] with …"
type textarea "x"
type textarea "this summer i went in south of [GEOGRAPHIC_DATA] and in [GEOGRAPHIC_DATA] with …"
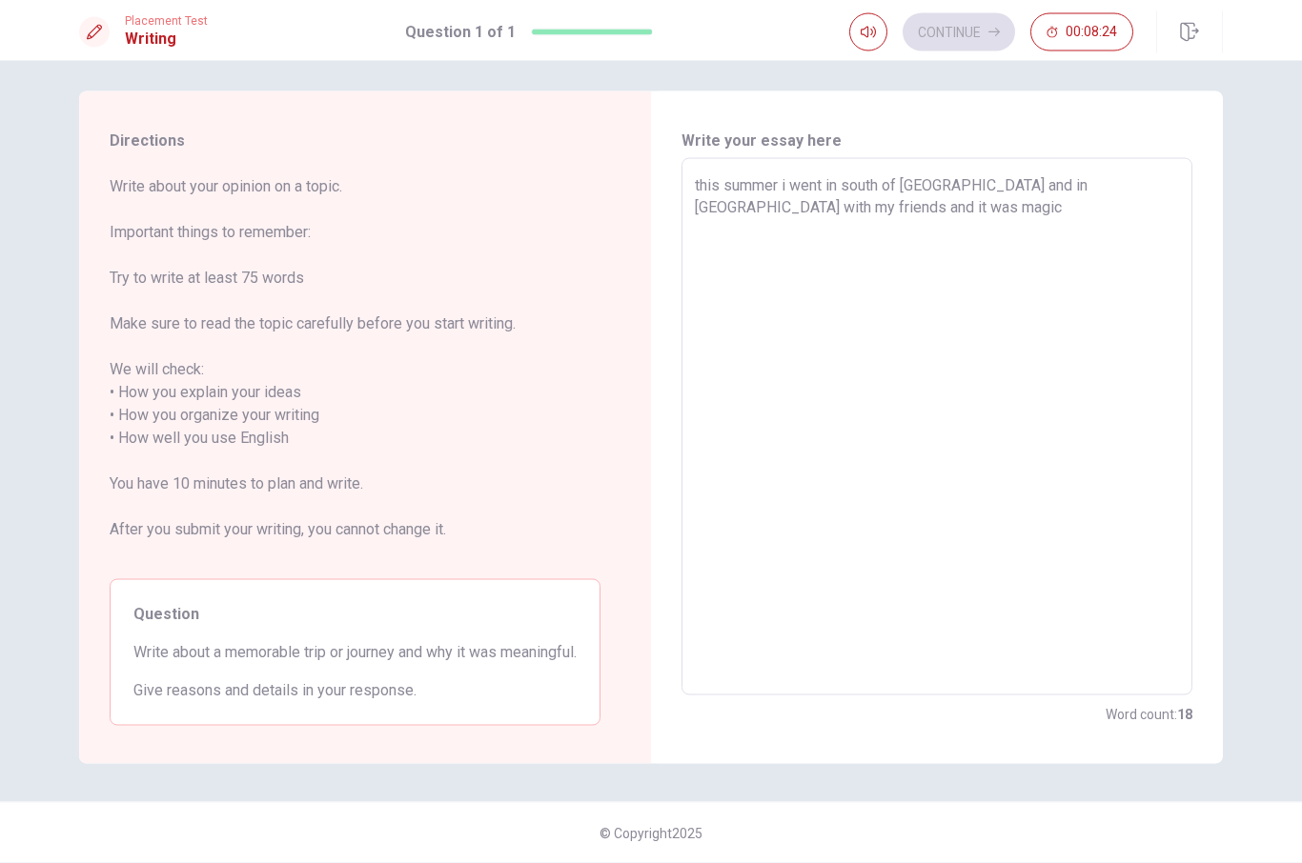
scroll to position [8, 0]
click at [869, 212] on textarea "this summer i went in south of [GEOGRAPHIC_DATA] and in [GEOGRAPHIC_DATA] with …" at bounding box center [937, 427] width 484 height 506
type textarea "x"
type textarea "this summer i went in south of [GEOGRAPHIC_DATA] and in [GEOGRAPHIC_DATA] with …"
type textarea "x"
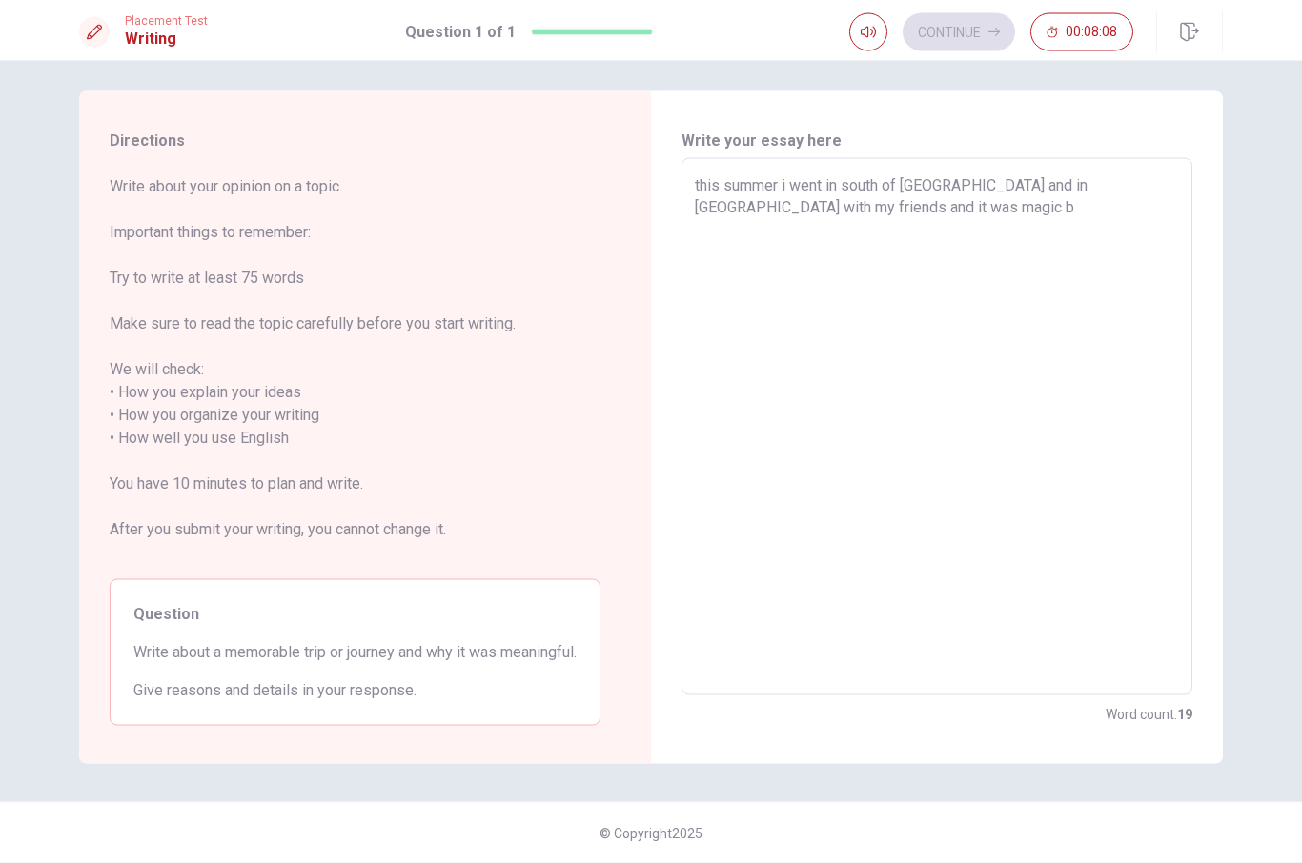
type textarea "this summer i went in south of [GEOGRAPHIC_DATA] and in [GEOGRAPHIC_DATA] with …"
type textarea "x"
type textarea "this summer i went in south of [GEOGRAPHIC_DATA] and in [GEOGRAPHIC_DATA] with …"
type textarea "x"
type textarea "this summer i went in south of [GEOGRAPHIC_DATA] and in [GEOGRAPHIC_DATA] with …"
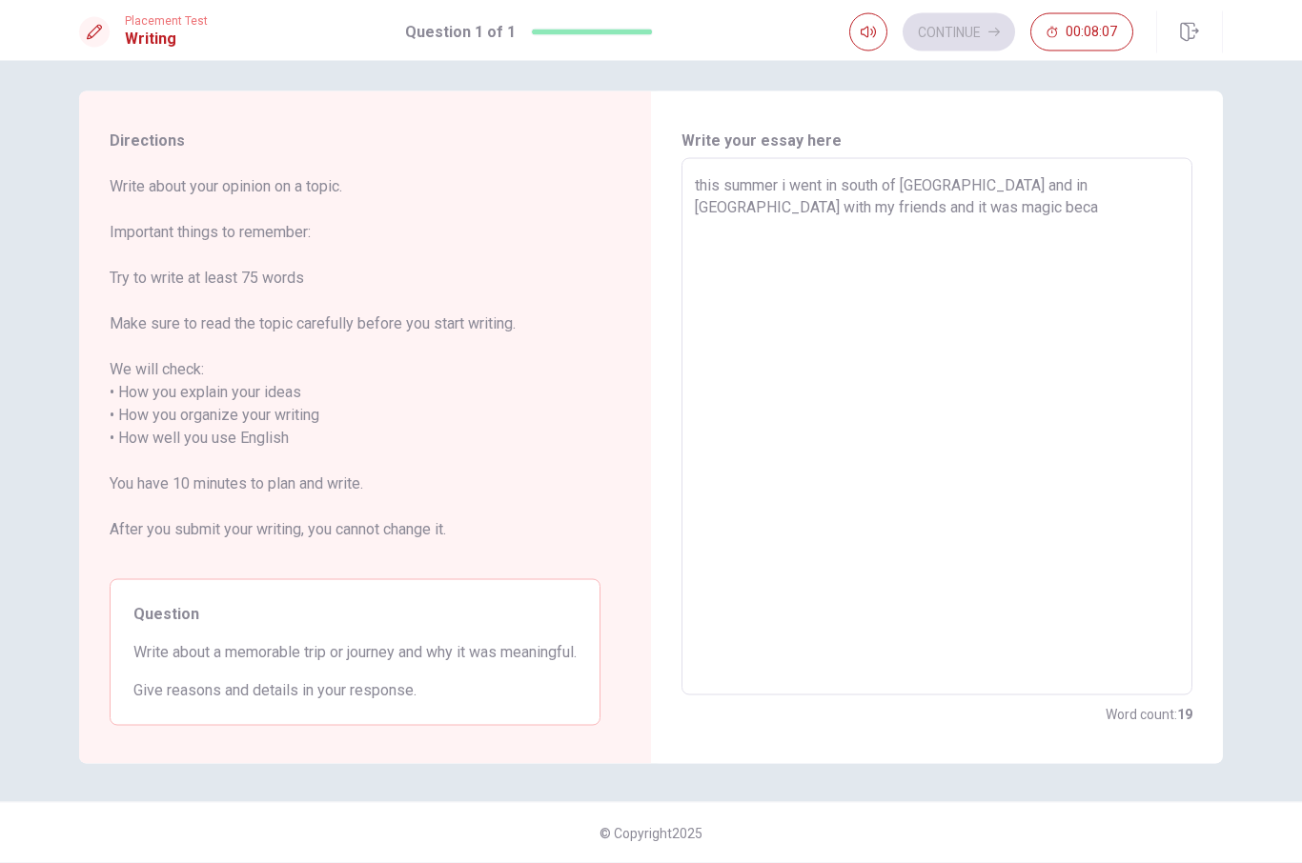
type textarea "x"
type textarea "this summer i went in south of [GEOGRAPHIC_DATA] and in [GEOGRAPHIC_DATA] with …"
type textarea "x"
type textarea "this summer i went in south of [GEOGRAPHIC_DATA] and in [GEOGRAPHIC_DATA] with …"
type textarea "x"
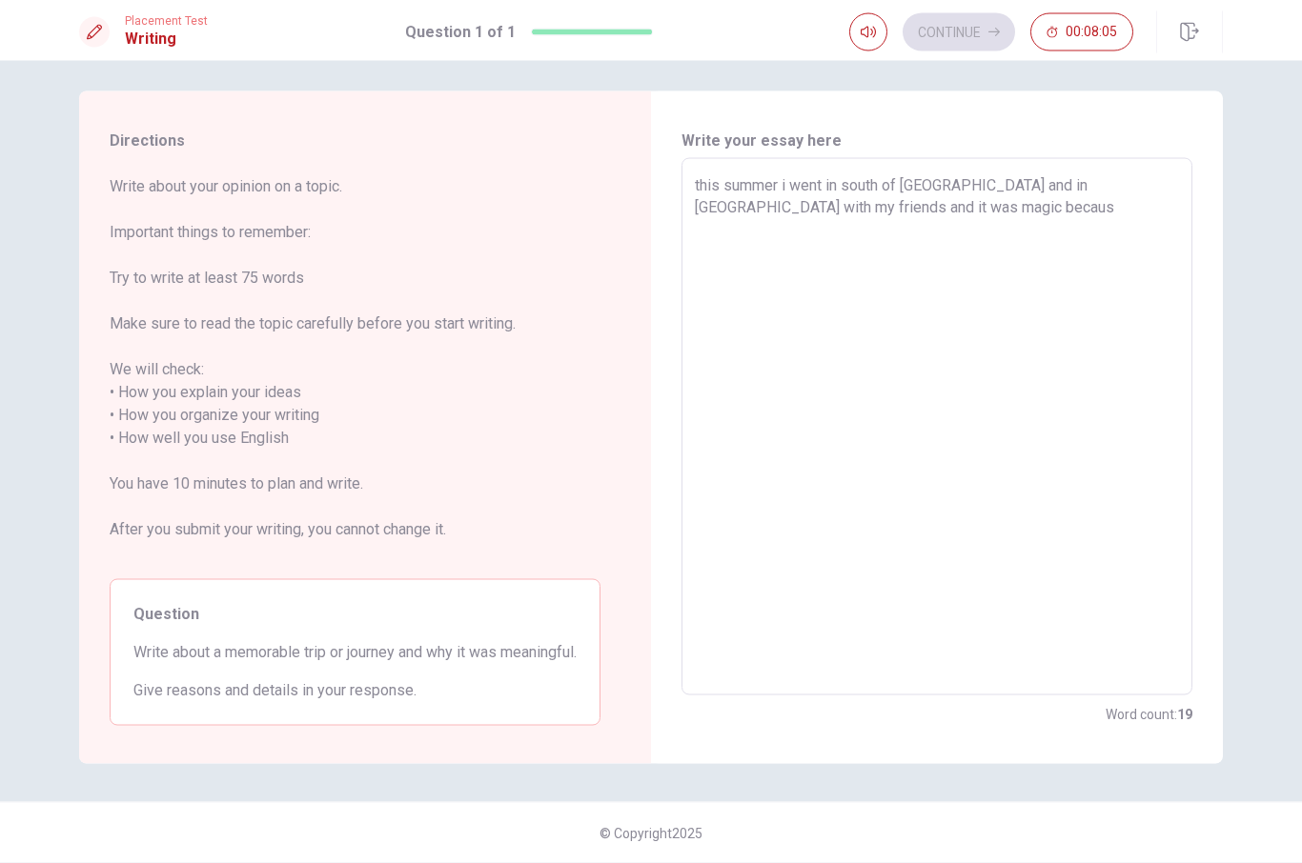
type textarea "this summer i went in south of [GEOGRAPHIC_DATA] and in [GEOGRAPHIC_DATA] with …"
type textarea "x"
type textarea "this summer i went in south of [GEOGRAPHIC_DATA] and in [GEOGRAPHIC_DATA] with …"
type textarea "x"
type textarea "this summer i went in south of [GEOGRAPHIC_DATA] and in [GEOGRAPHIC_DATA] with …"
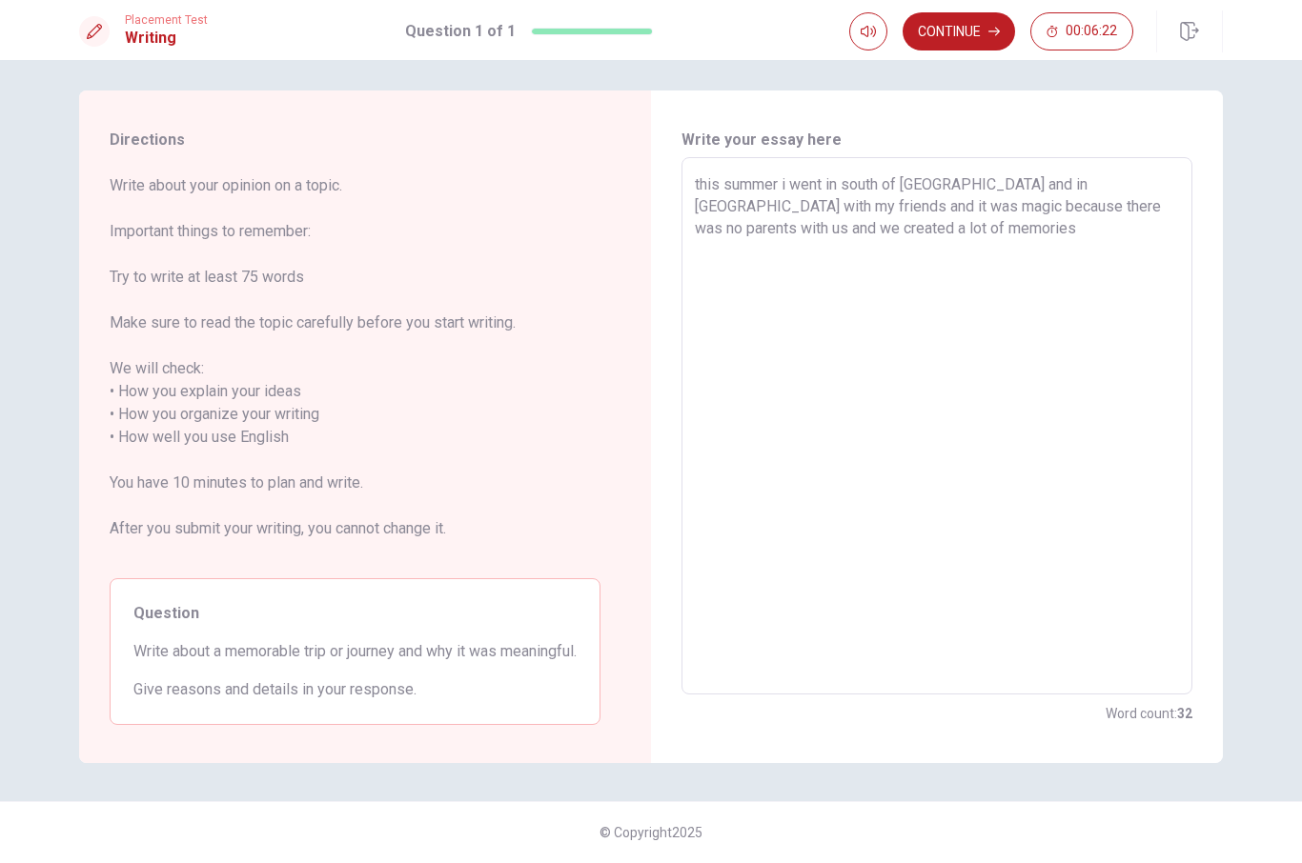
click at [921, 231] on textarea "this summer i went in south of [GEOGRAPHIC_DATA] and in [GEOGRAPHIC_DATA] with …" at bounding box center [937, 427] width 484 height 506
click at [870, 252] on textarea "this summer i went in south of [GEOGRAPHIC_DATA] and in [GEOGRAPHIC_DATA] with …" at bounding box center [937, 427] width 484 height 506
click at [973, 256] on textarea "this summer i went in south of [GEOGRAPHIC_DATA] and in [GEOGRAPHIC_DATA] with …" at bounding box center [937, 427] width 484 height 506
